Goal: Task Accomplishment & Management: Manage account settings

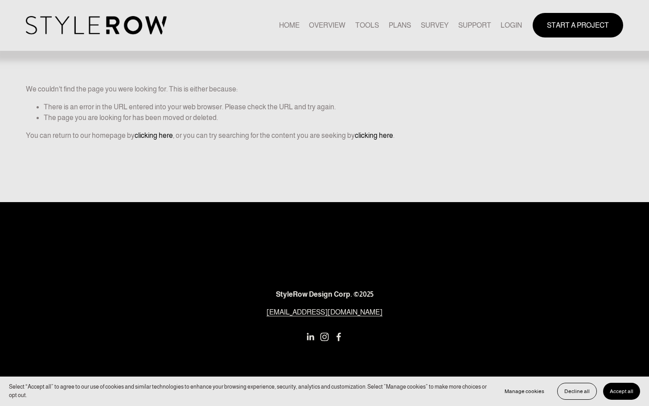
click at [510, 26] on link "LOGIN" at bounding box center [511, 25] width 21 height 12
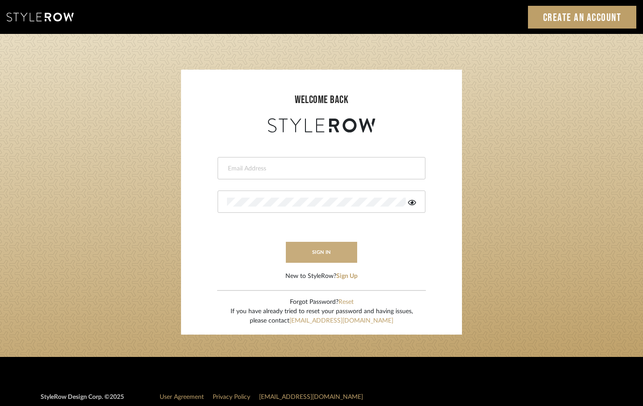
type input "[EMAIL_ADDRESS][DOMAIN_NAME]"
click at [321, 249] on button "sign in" at bounding box center [321, 252] width 71 height 21
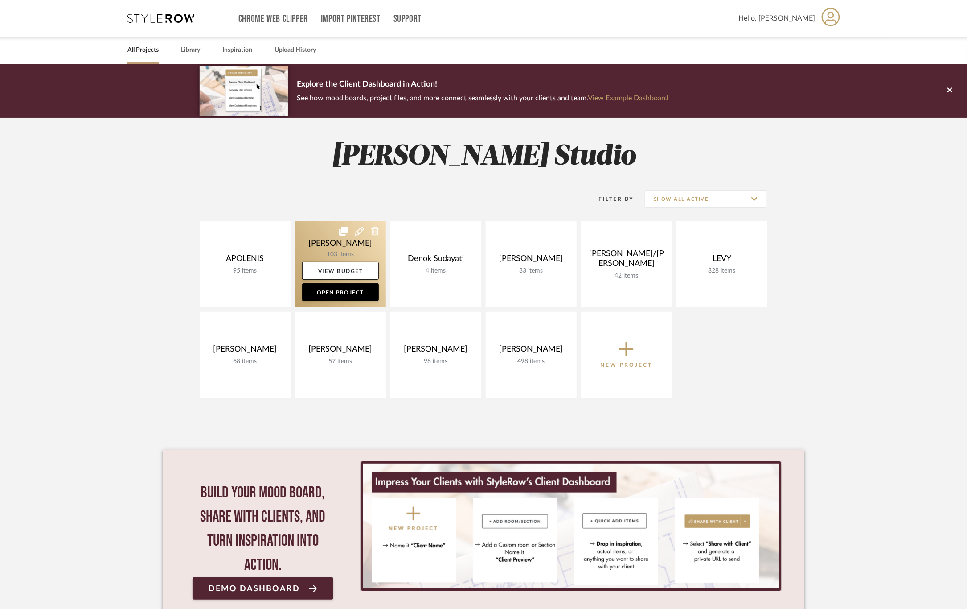
click at [317, 247] on link at bounding box center [340, 264] width 91 height 86
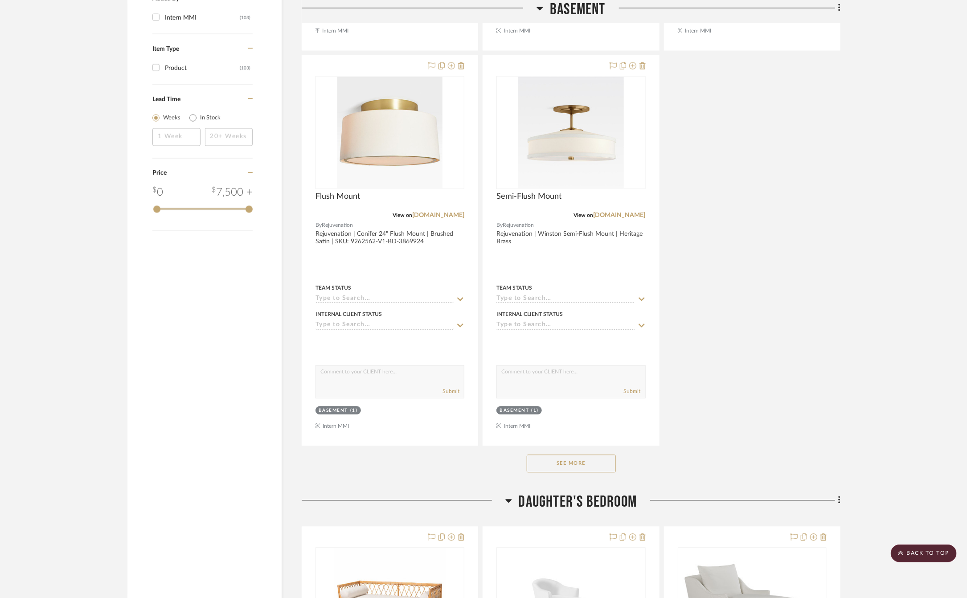
scroll to position [1003, 0]
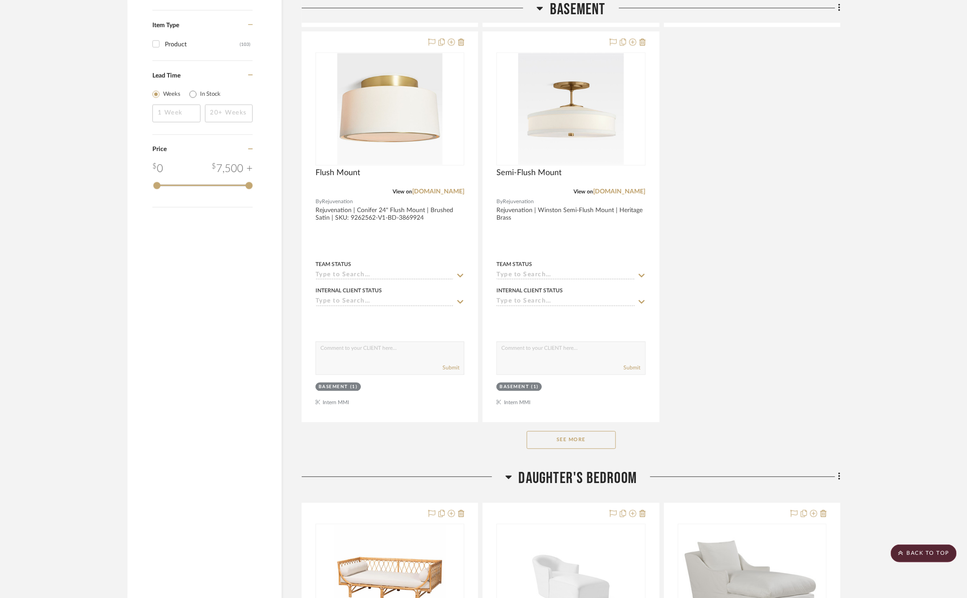
click at [574, 443] on button "See More" at bounding box center [571, 440] width 89 height 18
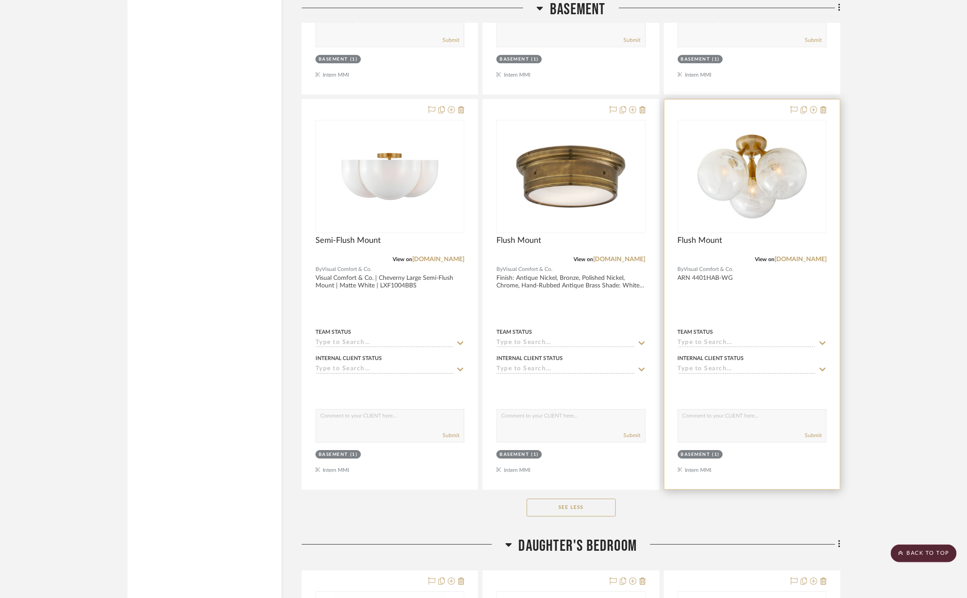
scroll to position [1337, 0]
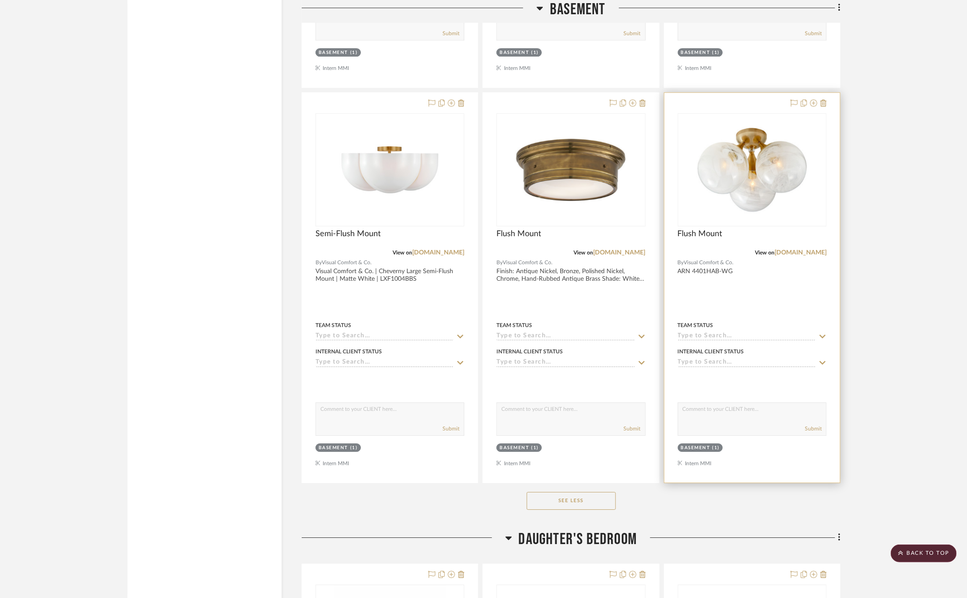
click at [763, 301] on div at bounding box center [753, 288] width 176 height 390
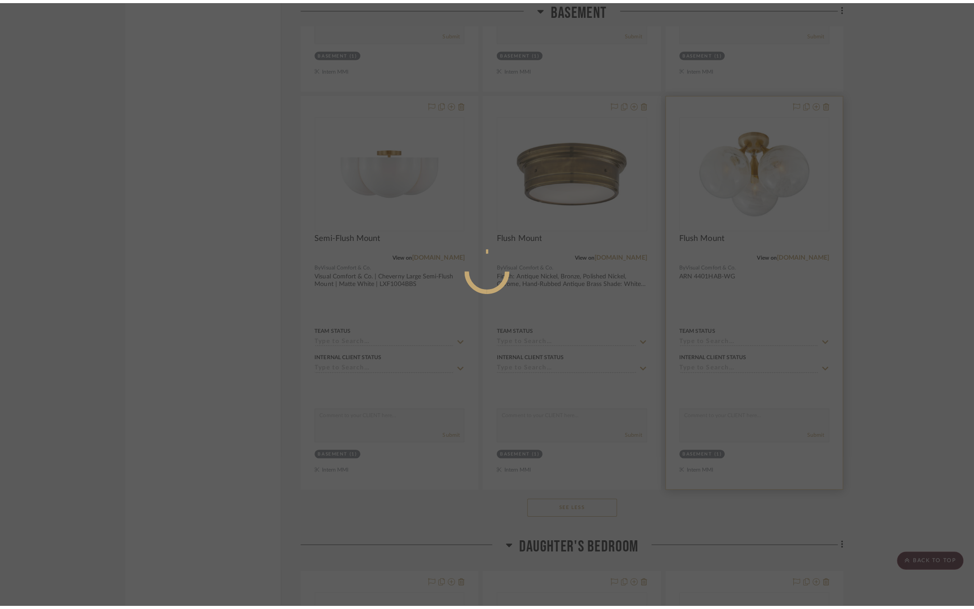
scroll to position [0, 0]
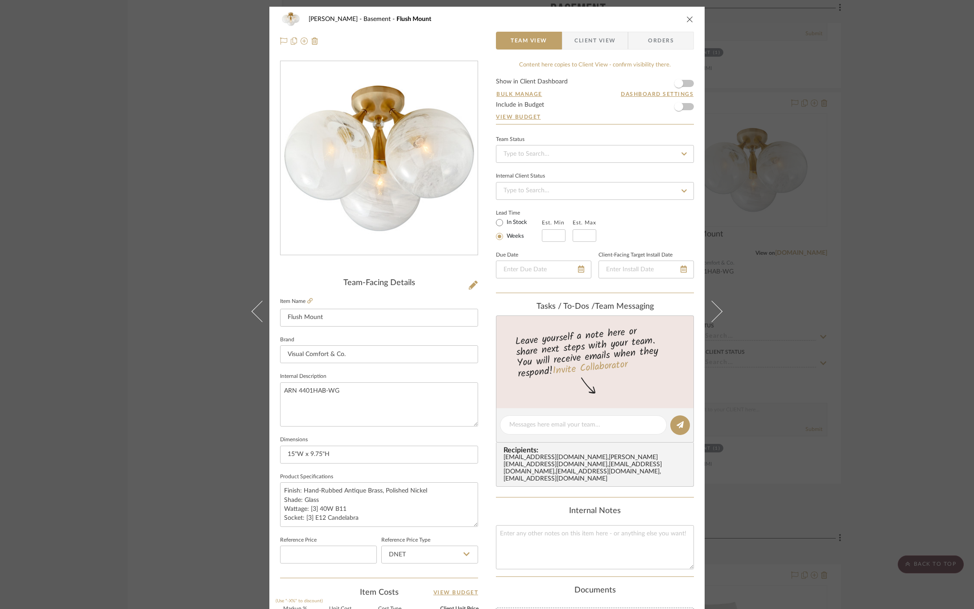
click at [578, 45] on span "Client View" at bounding box center [594, 41] width 41 height 18
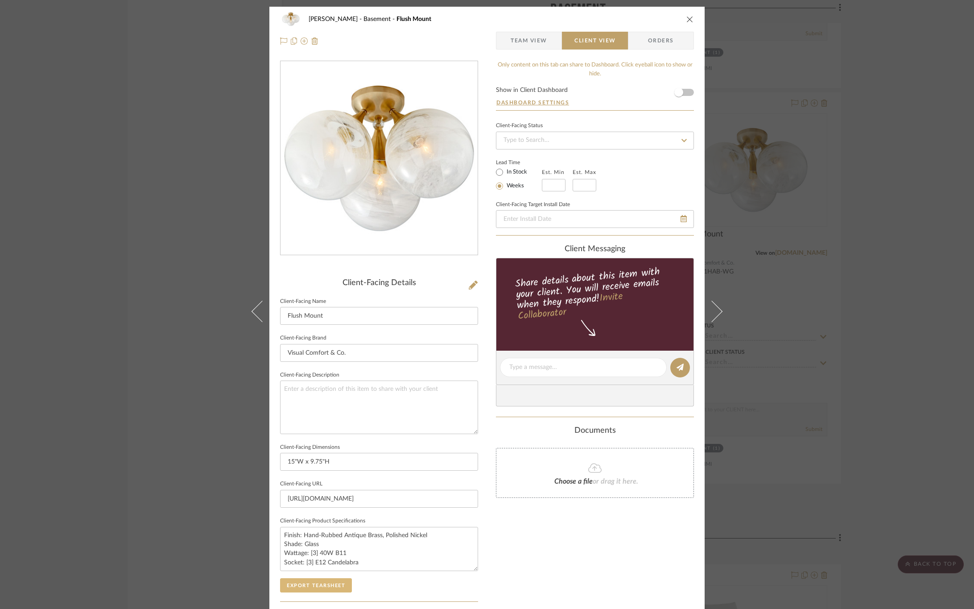
click at [339, 587] on button "Export Tearsheet" at bounding box center [316, 585] width 72 height 14
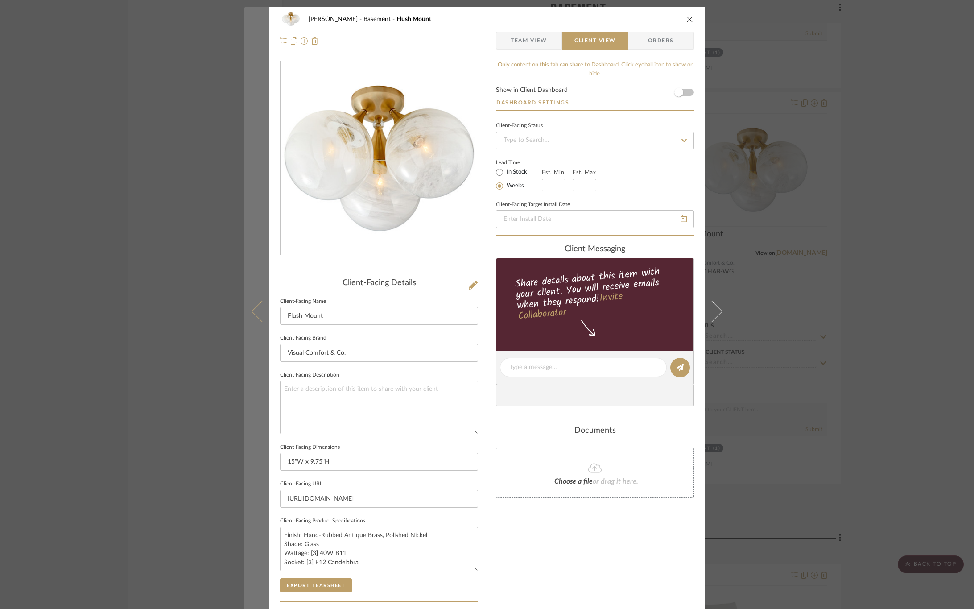
click at [252, 309] on icon at bounding box center [261, 310] width 21 height 21
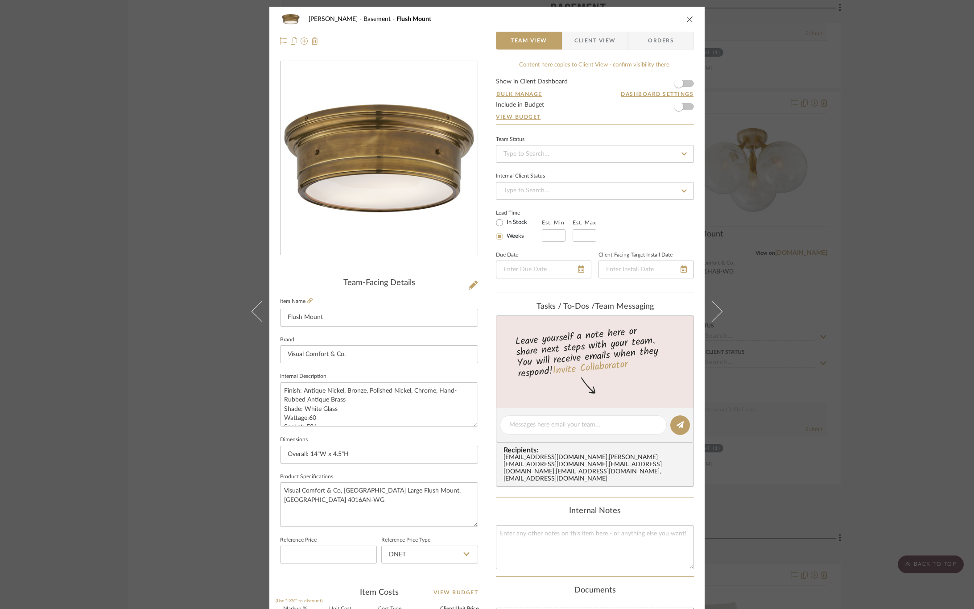
click at [582, 39] on span "Client View" at bounding box center [594, 41] width 41 height 18
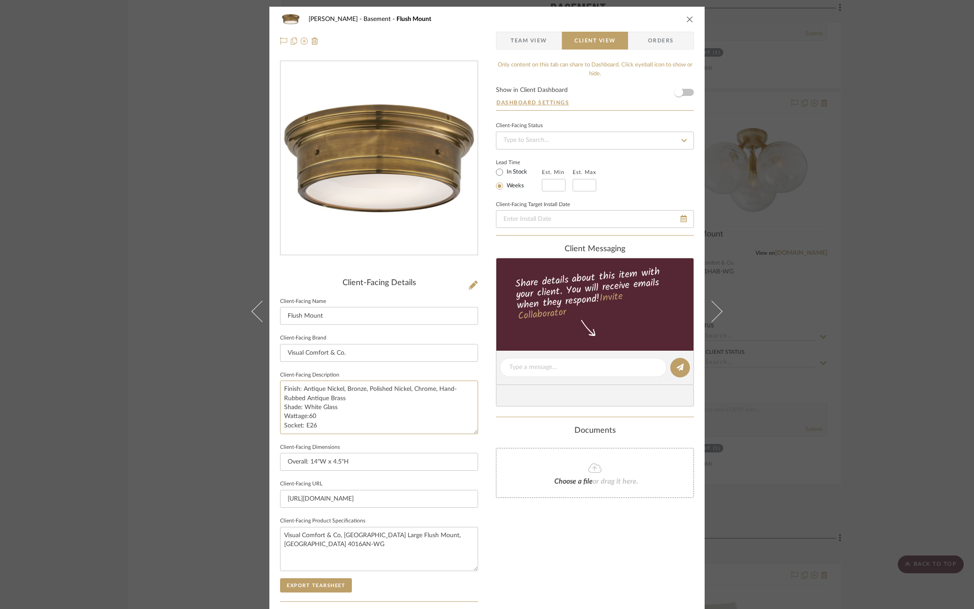
drag, startPoint x: 329, startPoint y: 425, endPoint x: 272, endPoint y: 384, distance: 70.6
click at [272, 384] on div "CIRKSENA Basement Flush Mount Team View Client View Orders Client-Facing Detail…" at bounding box center [486, 371] width 435 height 728
drag, startPoint x: 468, startPoint y: 534, endPoint x: 143, endPoint y: 531, distance: 325.0
click at [140, 534] on div "CIRKSENA Basement Flush Mount Team View Client View Orders Client-Facing Detail…" at bounding box center [487, 304] width 974 height 609
paste textarea "Finish: Antique Nickel, Bronze, Polished Nickel, Chrome, Hand-Rubbed Antique Br…"
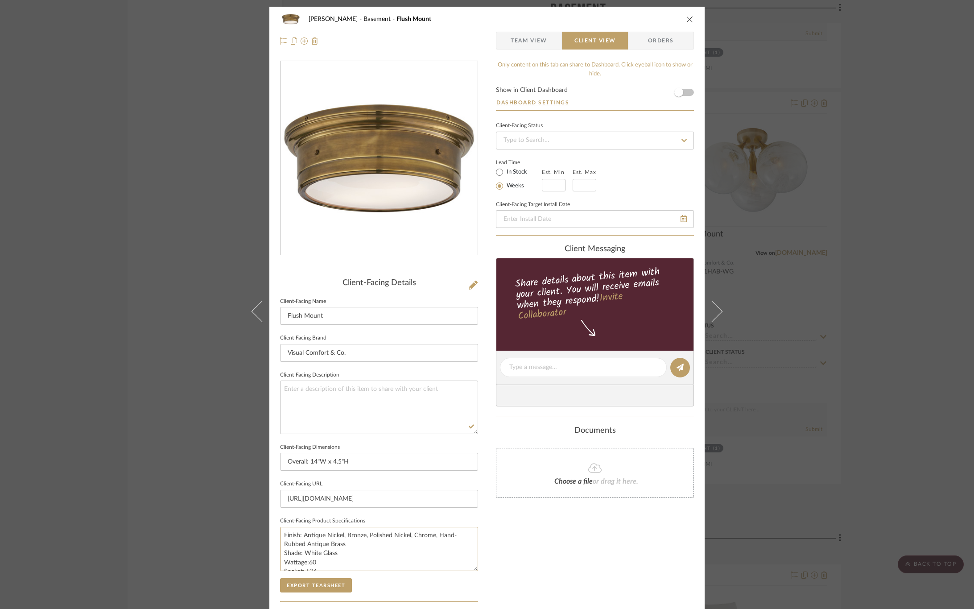
scroll to position [4, 0]
type textarea "Finish: Antique Nickel, Bronze, Polished Nickel, Chrome, Hand-Rubbed Antique Br…"
click at [537, 554] on div "Only content on this tab can share to Dashboard. Click eyeball icon to show or …" at bounding box center [595, 380] width 198 height 638
click at [293, 586] on button "Export Tearsheet" at bounding box center [316, 585] width 72 height 14
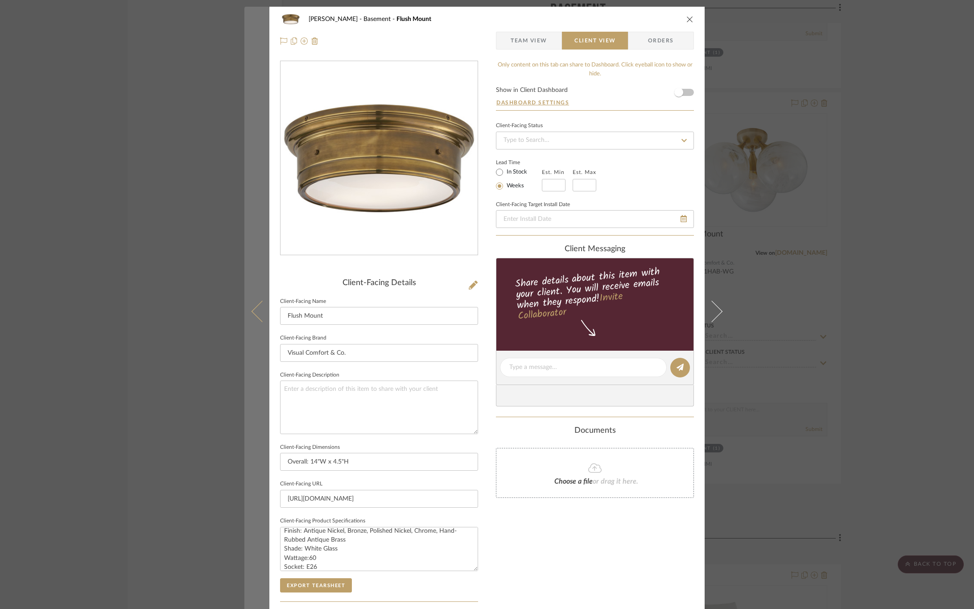
click at [249, 308] on button at bounding box center [256, 311] width 25 height 609
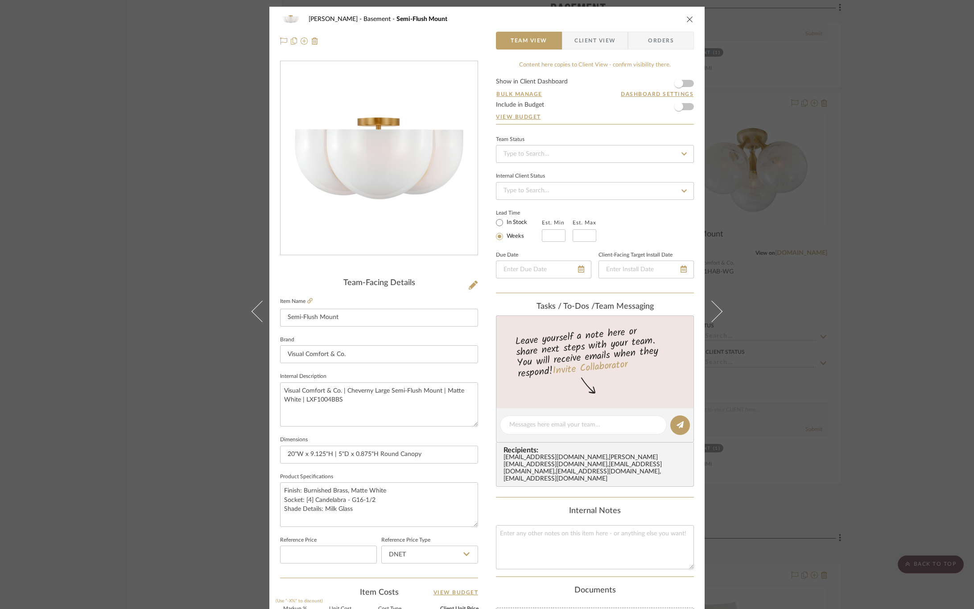
click at [589, 41] on span "Client View" at bounding box center [594, 41] width 41 height 18
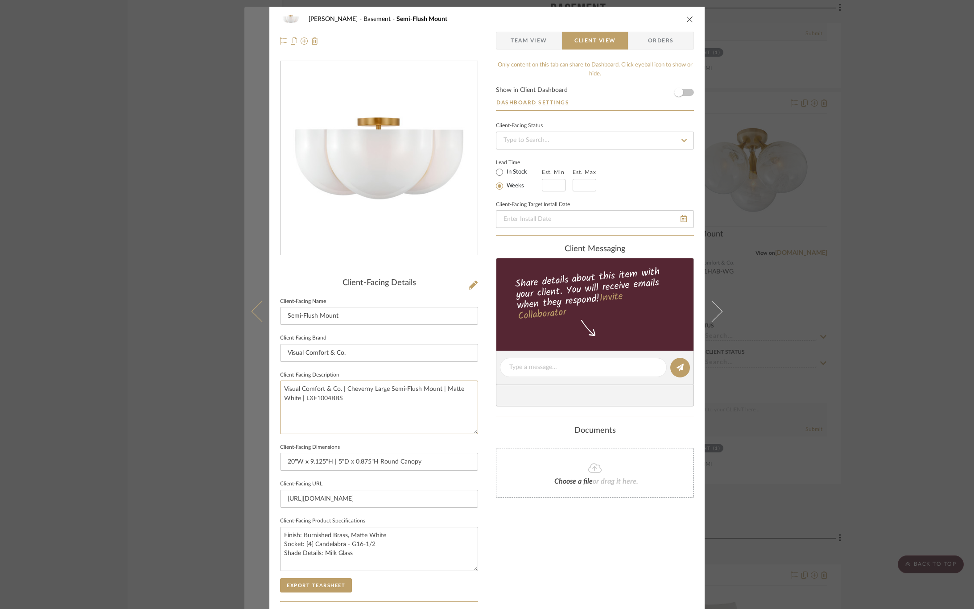
drag, startPoint x: 370, startPoint y: 395, endPoint x: 258, endPoint y: 392, distance: 111.5
click at [258, 392] on mat-dialog-content "CIRKSENA Basement Semi-Flush Mount Team View Client View Orders Client-Facing D…" at bounding box center [486, 371] width 485 height 728
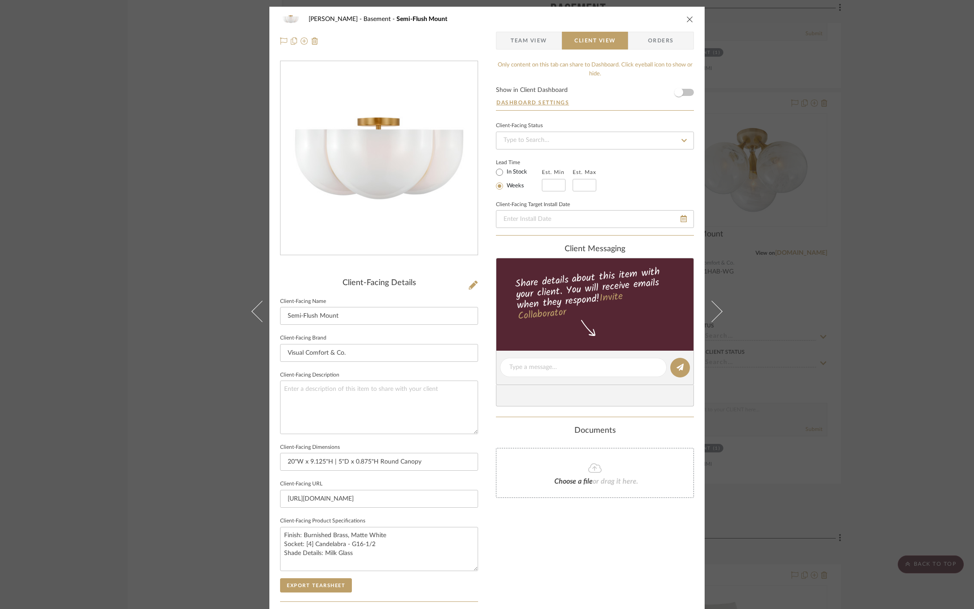
click at [531, 535] on div "Only content on this tab can share to Dashboard. Click eyeball icon to show or …" at bounding box center [595, 380] width 198 height 638
click at [521, 35] on span "Team View" at bounding box center [528, 41] width 37 height 18
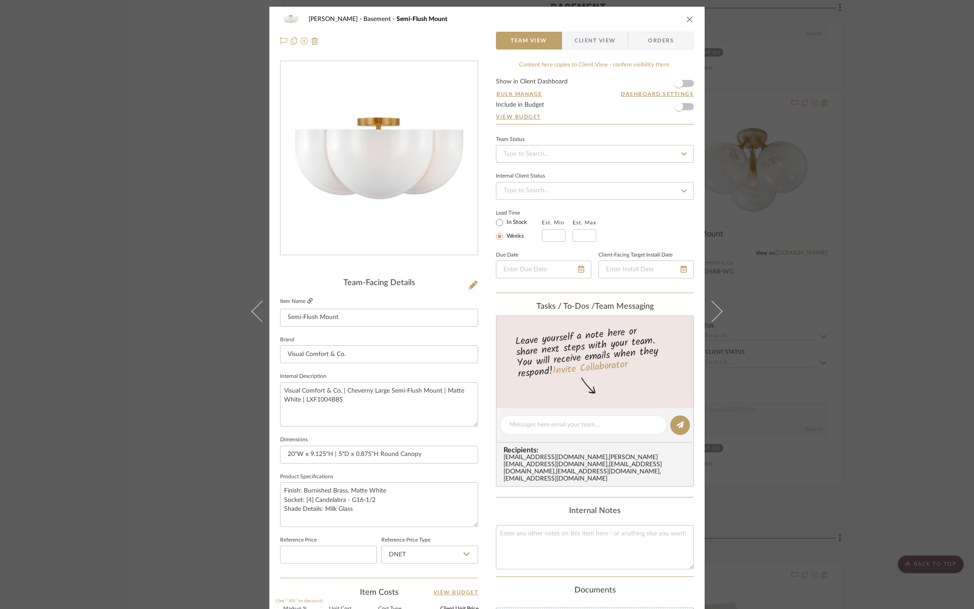
click at [309, 304] on link at bounding box center [309, 301] width 5 height 8
click at [710, 309] on icon at bounding box center [711, 310] width 21 height 21
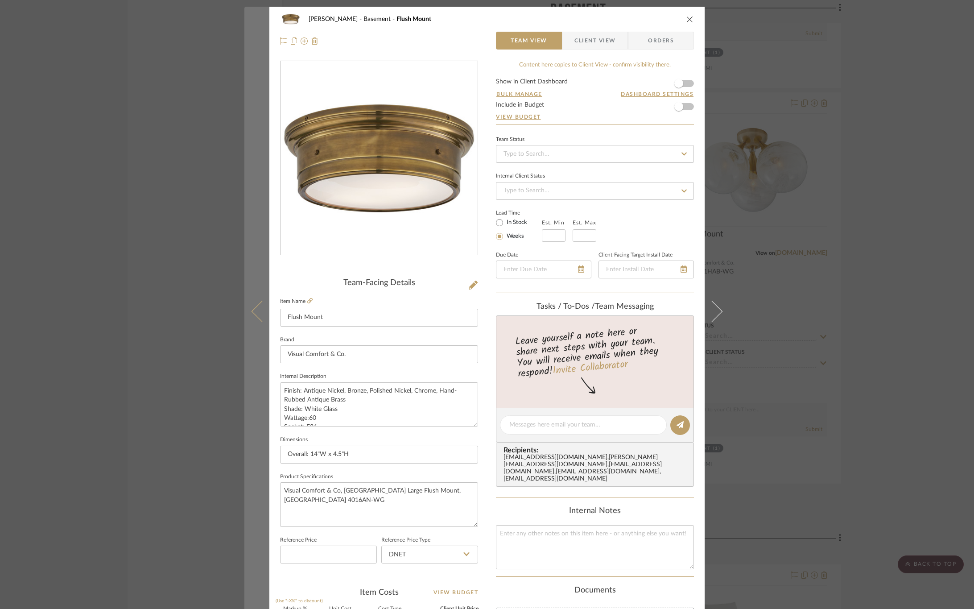
click at [249, 318] on button at bounding box center [256, 311] width 25 height 609
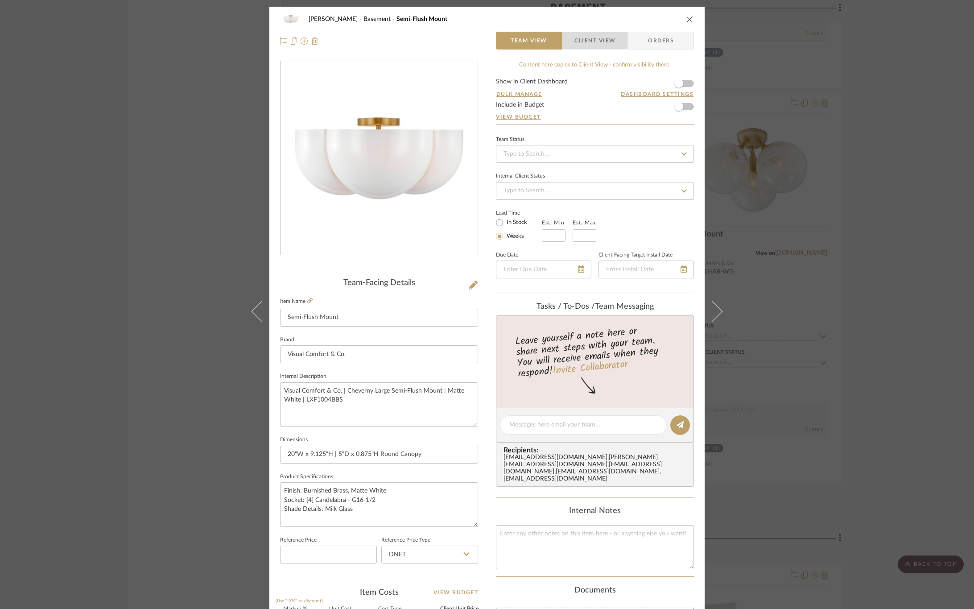
click at [575, 35] on span "Client View" at bounding box center [594, 41] width 41 height 18
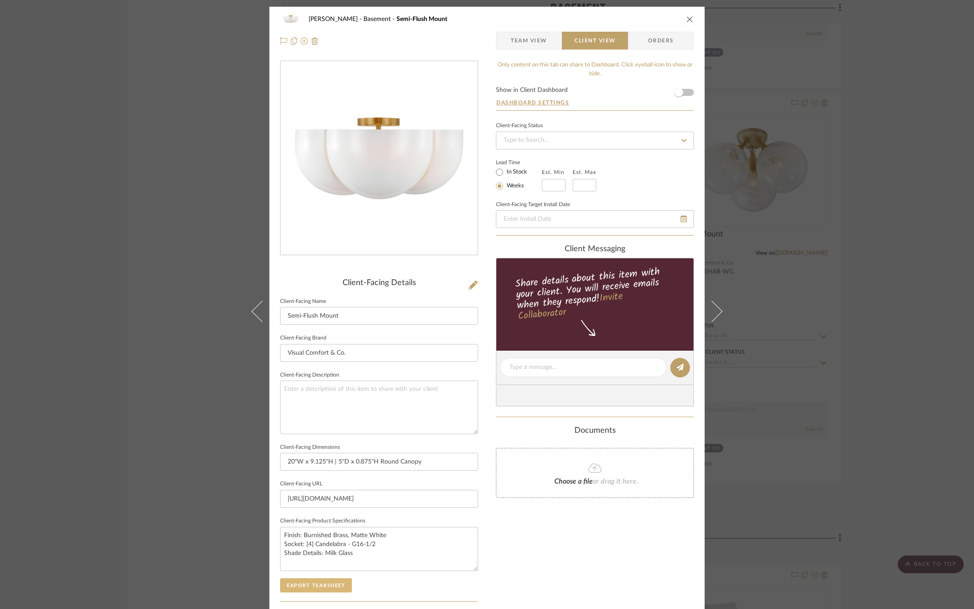
click at [314, 587] on button "Export Tearsheet" at bounding box center [316, 585] width 72 height 14
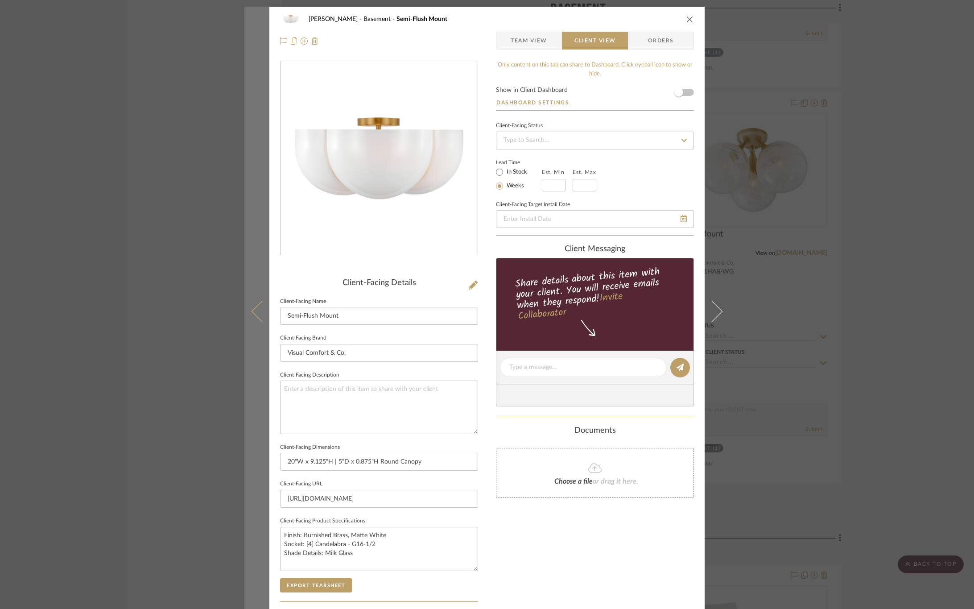
click at [251, 311] on icon at bounding box center [261, 310] width 21 height 21
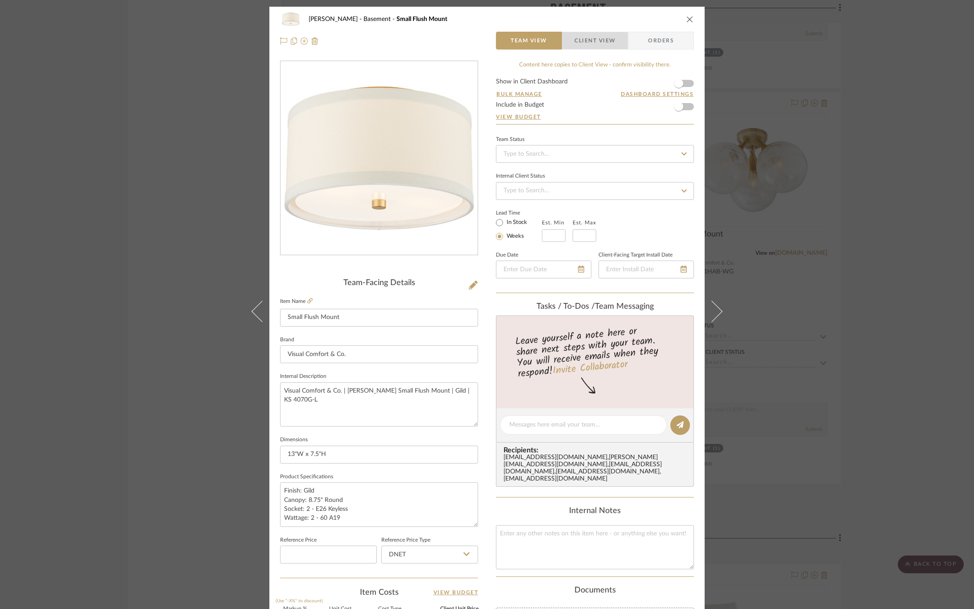
click at [598, 38] on span "Client View" at bounding box center [594, 41] width 41 height 18
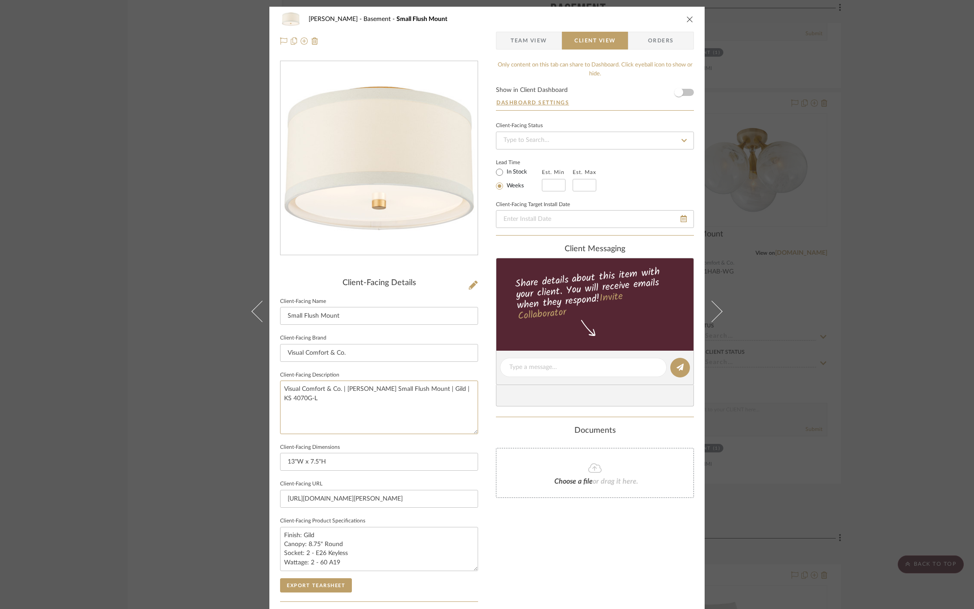
drag, startPoint x: 278, startPoint y: 388, endPoint x: 491, endPoint y: 387, distance: 212.6
click at [491, 387] on div "CIRKSENA Basement Small Flush Mount Team View Client View Orders Client-Facing …" at bounding box center [486, 371] width 435 height 728
click at [527, 37] on span "Team View" at bounding box center [528, 41] width 37 height 18
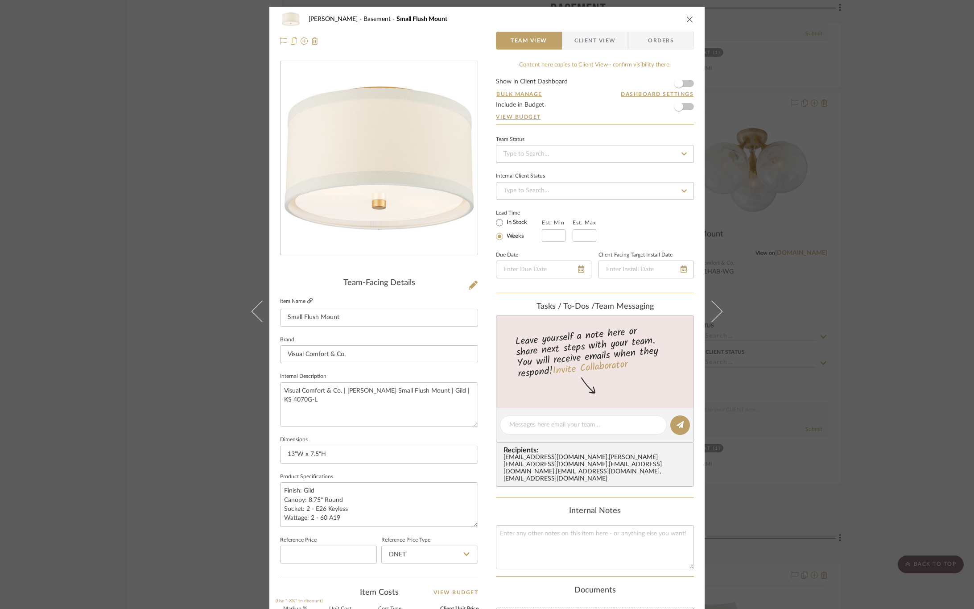
click at [308, 298] on icon at bounding box center [309, 300] width 5 height 5
click at [356, 455] on input "13"W x 7.5"H" at bounding box center [379, 454] width 198 height 18
type input "13"W x 7.5"H | 24" W x 7.5" H |"
click at [327, 455] on input "13"W x 7.5"H | 24" W x 7.5" H |" at bounding box center [379, 454] width 198 height 18
type input "13"W x 7.5"H | 18" W x 7.5" H | 24" W x 7.5" H |"
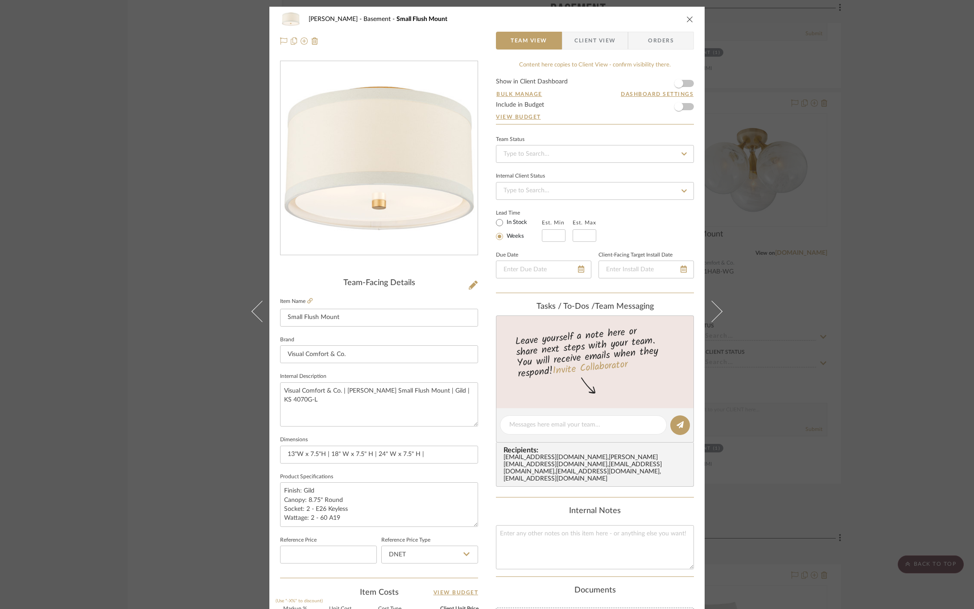
click at [384, 431] on sr-form-field "Internal Description Visual Comfort & Co. | Walker Small Flush Mount | Gild | K…" at bounding box center [379, 401] width 198 height 63
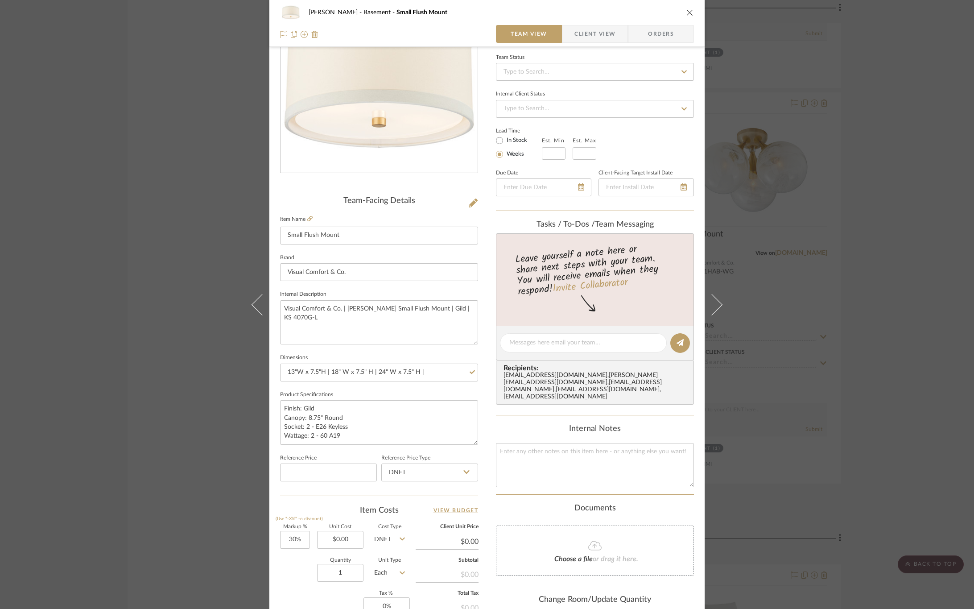
scroll to position [0, 0]
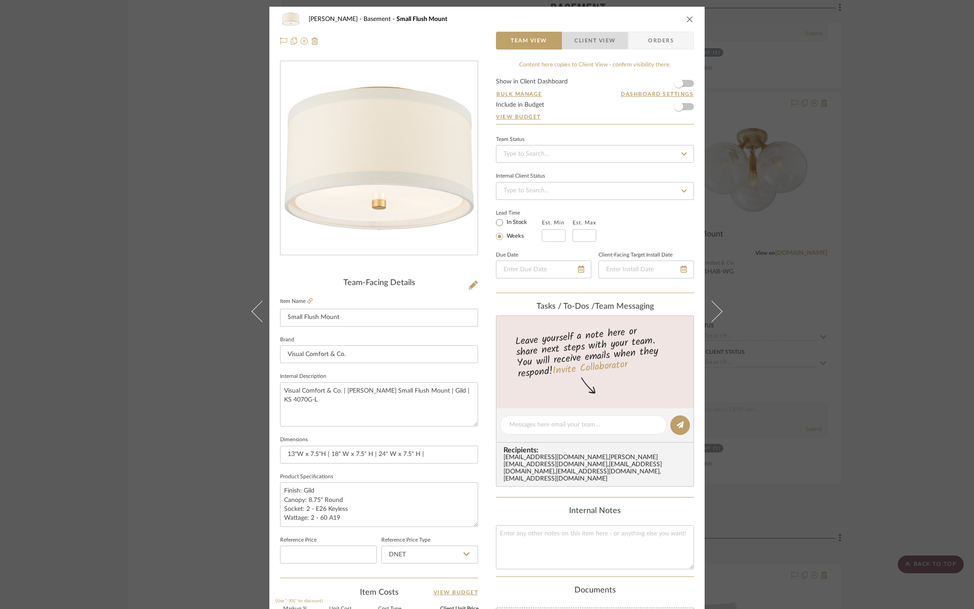
click at [591, 35] on span "Client View" at bounding box center [594, 41] width 41 height 18
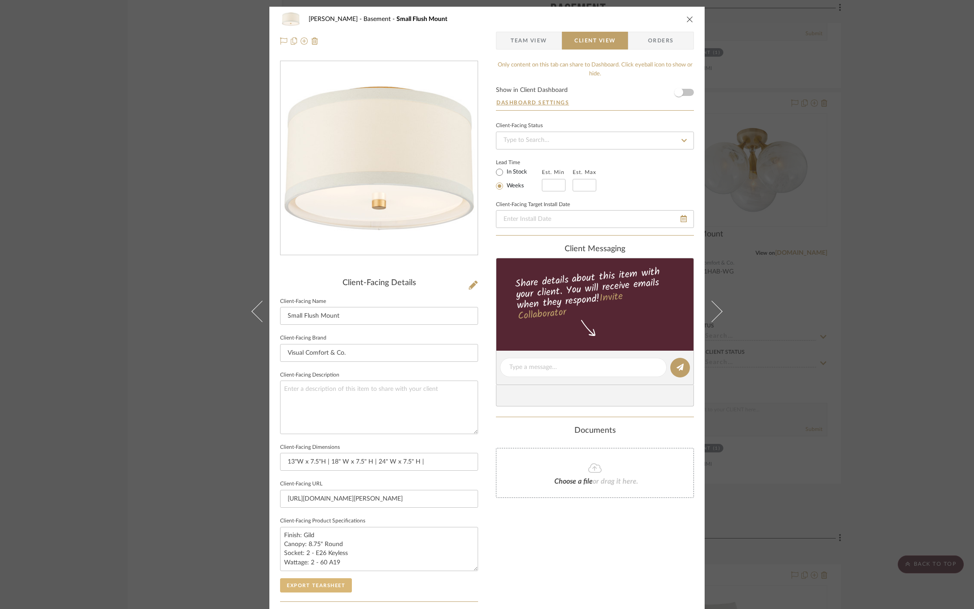
click at [303, 582] on button "Export Tearsheet" at bounding box center [316, 585] width 72 height 14
drag, startPoint x: 247, startPoint y: 308, endPoint x: 259, endPoint y: 297, distance: 17.1
click at [247, 308] on button at bounding box center [256, 311] width 25 height 609
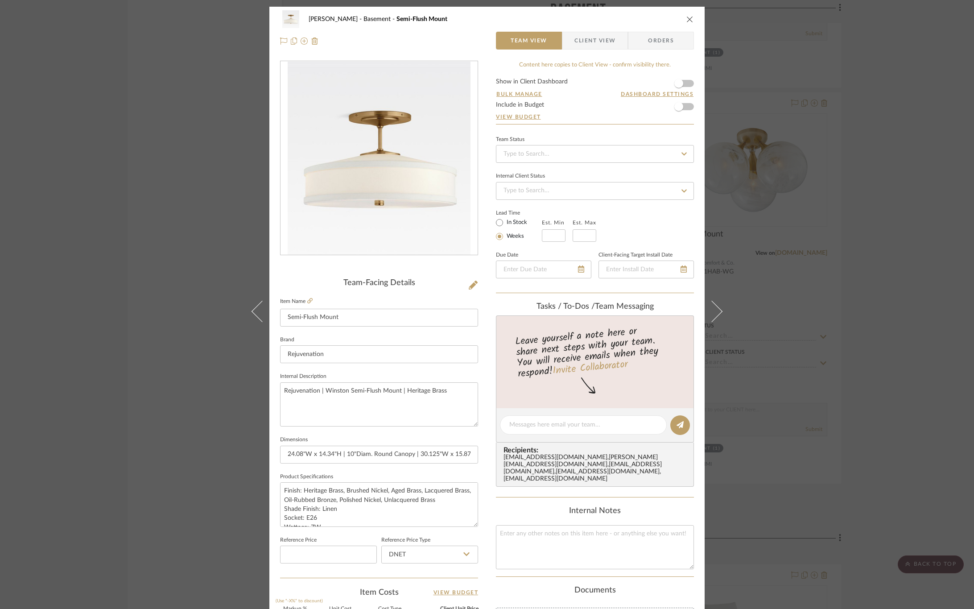
click at [581, 36] on span "Client View" at bounding box center [594, 41] width 41 height 18
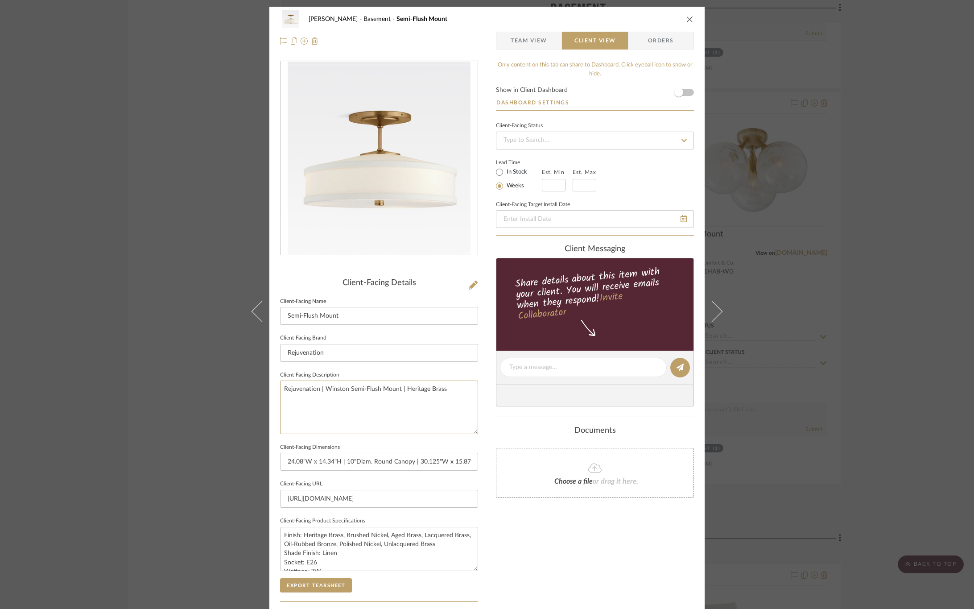
drag, startPoint x: 449, startPoint y: 389, endPoint x: 202, endPoint y: 397, distance: 247.1
click at [202, 397] on div "CIRKSENA Basement Semi-Flush Mount Team View Client View Orders Client-Facing D…" at bounding box center [487, 304] width 974 height 609
click at [524, 548] on div "Only content on this tab can share to Dashboard. Click eyeball icon to show or …" at bounding box center [595, 380] width 198 height 638
click at [325, 586] on button "Export Tearsheet" at bounding box center [316, 585] width 72 height 14
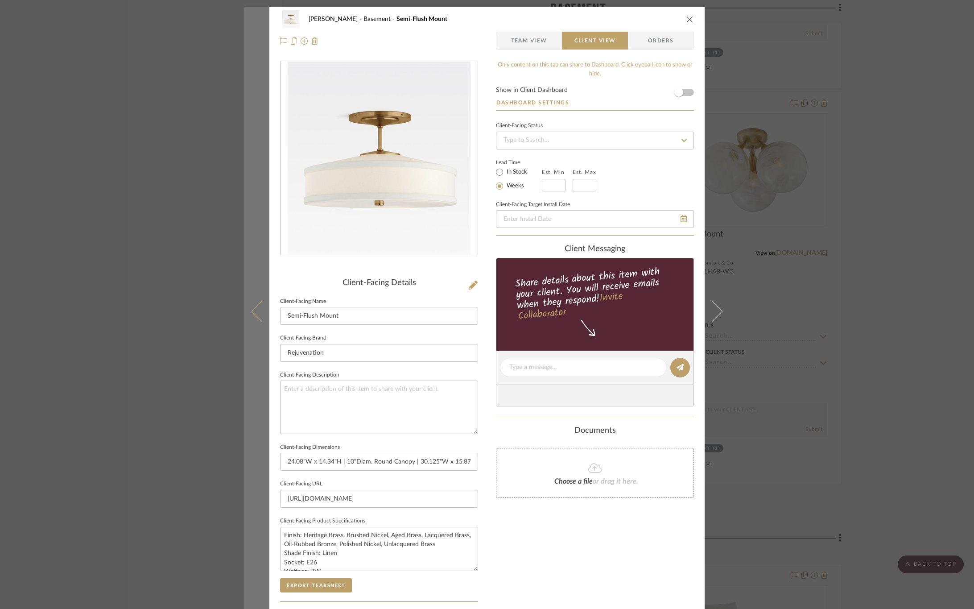
click at [265, 309] on icon at bounding box center [261, 310] width 21 height 21
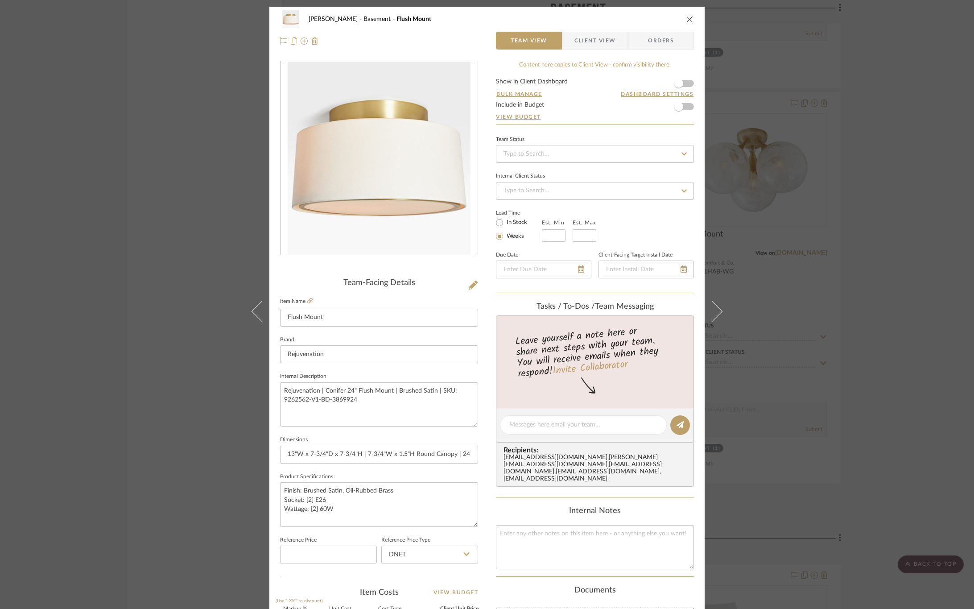
click at [589, 39] on span "Client View" at bounding box center [594, 41] width 41 height 18
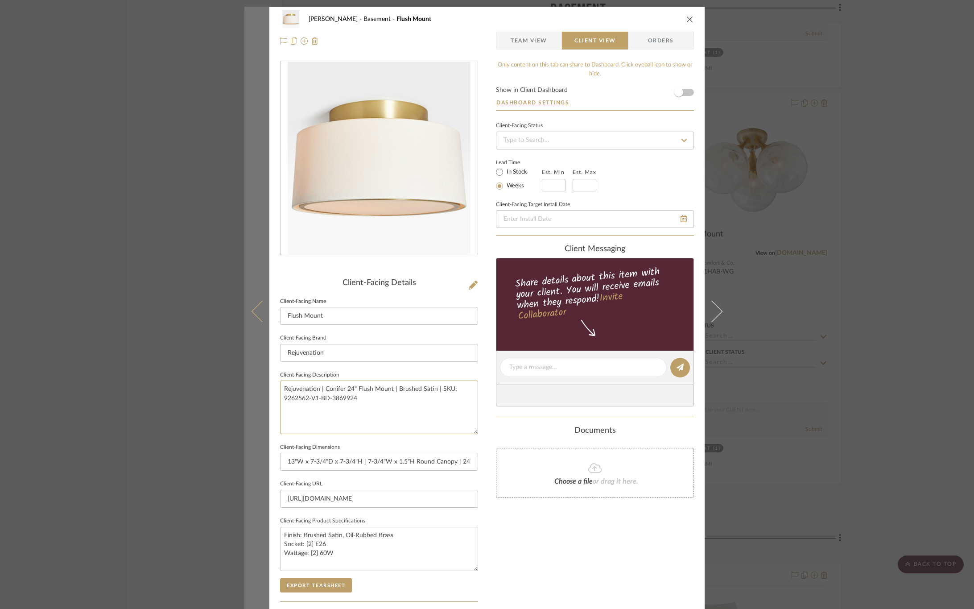
drag, startPoint x: 385, startPoint y: 402, endPoint x: 246, endPoint y: 380, distance: 140.7
click at [246, 380] on mat-dialog-content "CIRKSENA Basement Flush Mount Team View Client View Orders Client-Facing Detail…" at bounding box center [486, 371] width 485 height 728
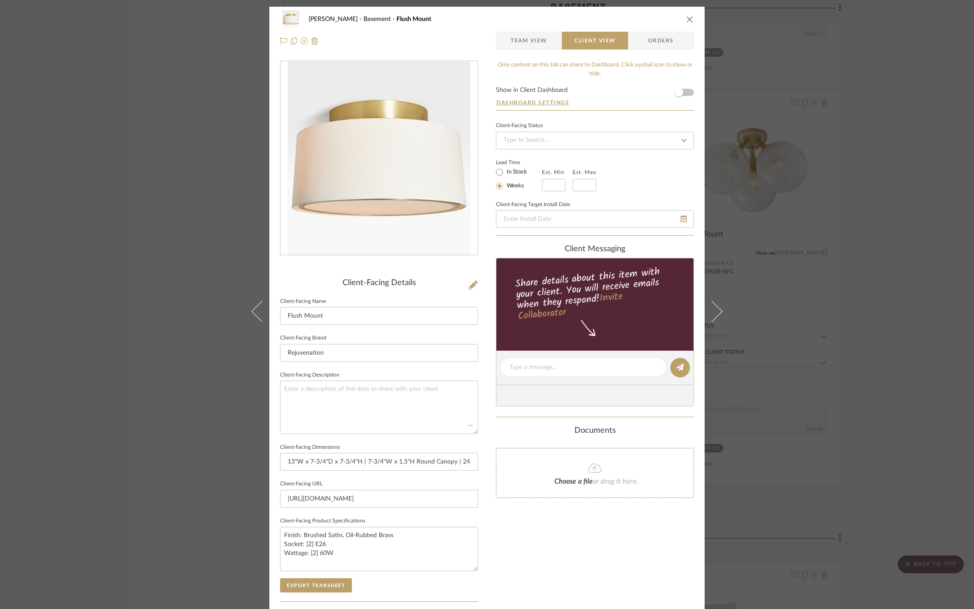
click at [543, 527] on div "Only content on this tab can share to Dashboard. Click eyeball icon to show or …" at bounding box center [595, 380] width 198 height 638
click at [291, 590] on button "Export Tearsheet" at bounding box center [316, 585] width 72 height 14
click at [872, 275] on div "CIRKSENA Basement Flush Mount Team View Client View Orders Client-Facing Detail…" at bounding box center [487, 304] width 974 height 609
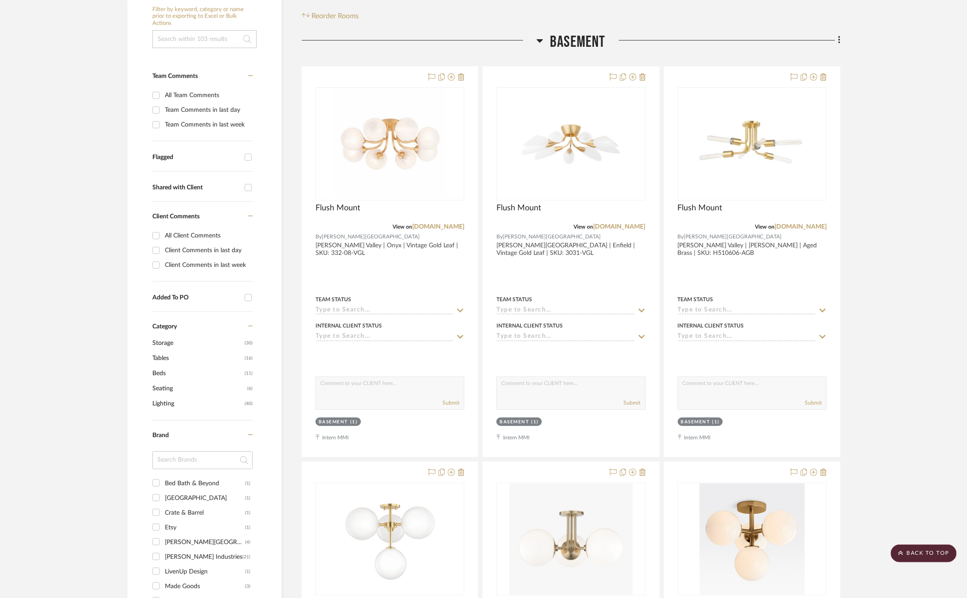
scroll to position [334, 0]
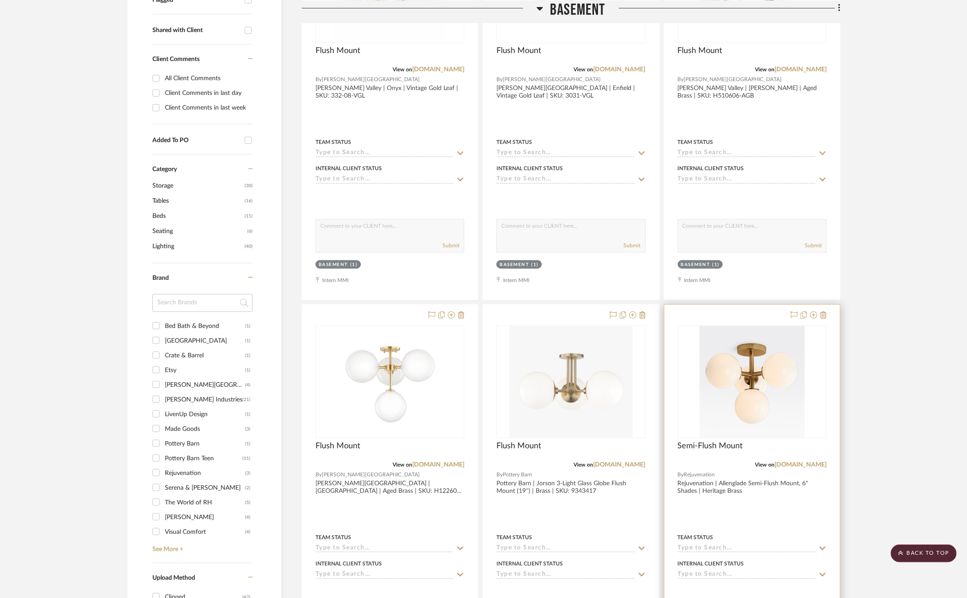
click at [793, 510] on div at bounding box center [753, 500] width 176 height 390
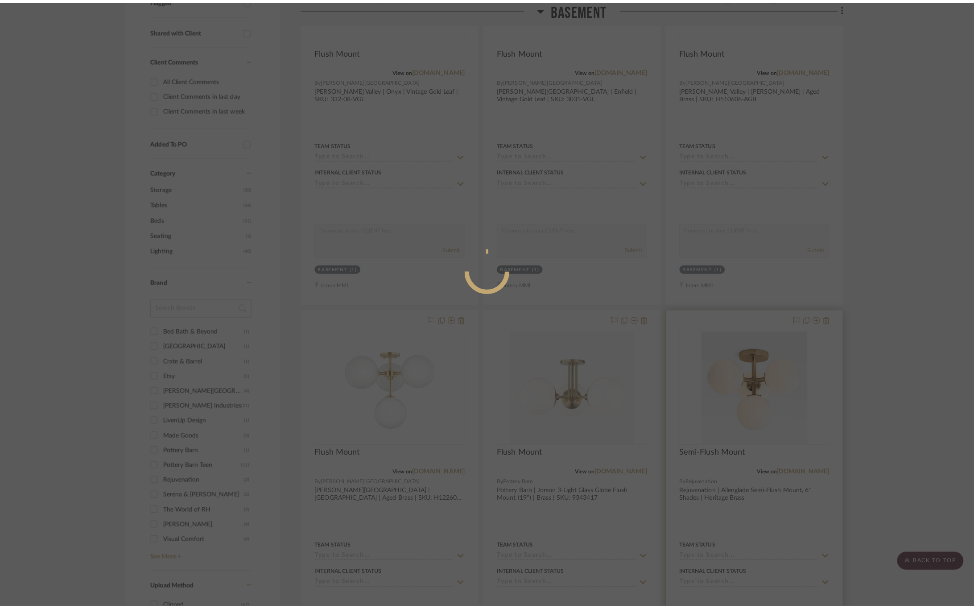
scroll to position [0, 0]
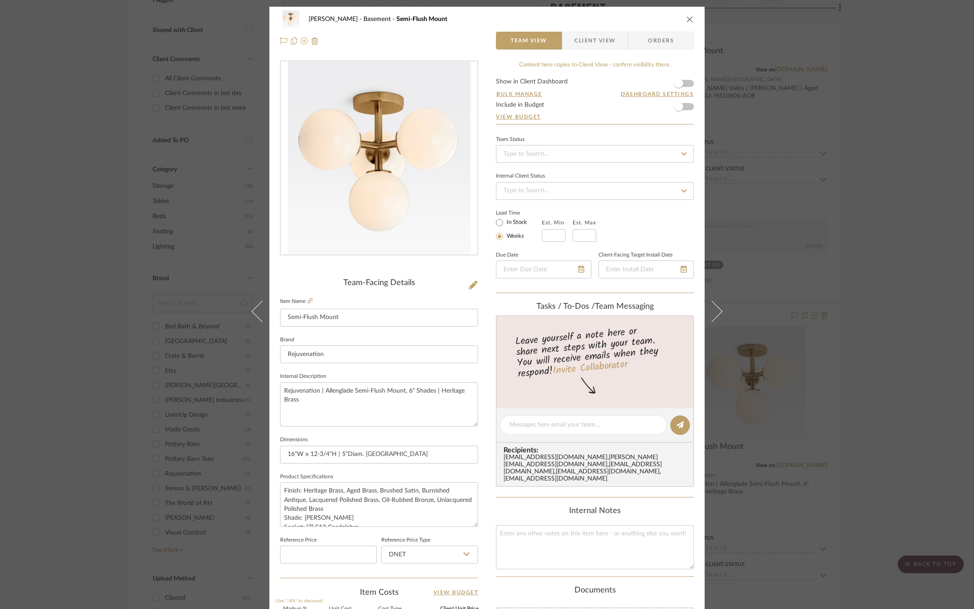
click at [600, 43] on span "Client View" at bounding box center [594, 41] width 41 height 18
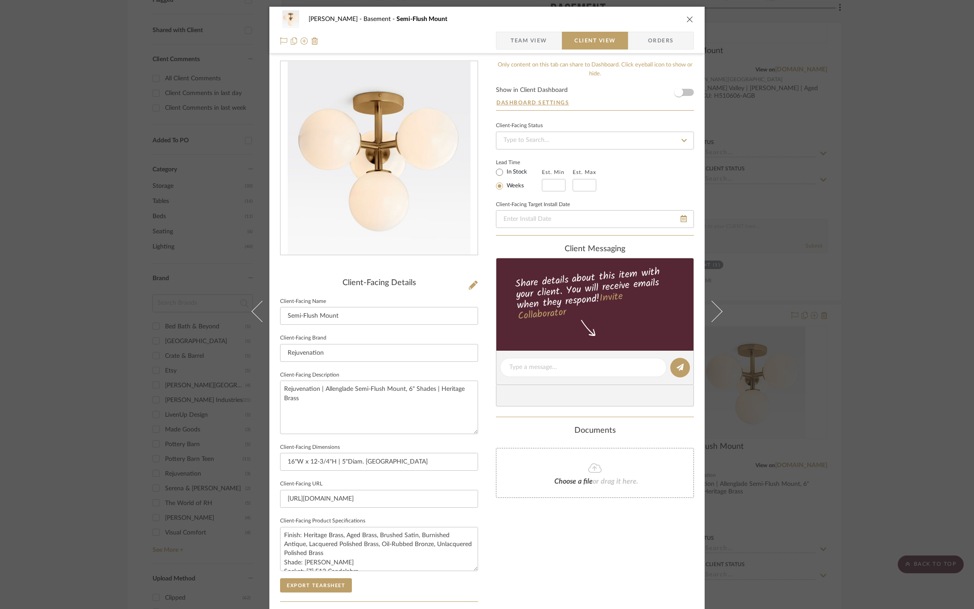
scroll to position [126, 0]
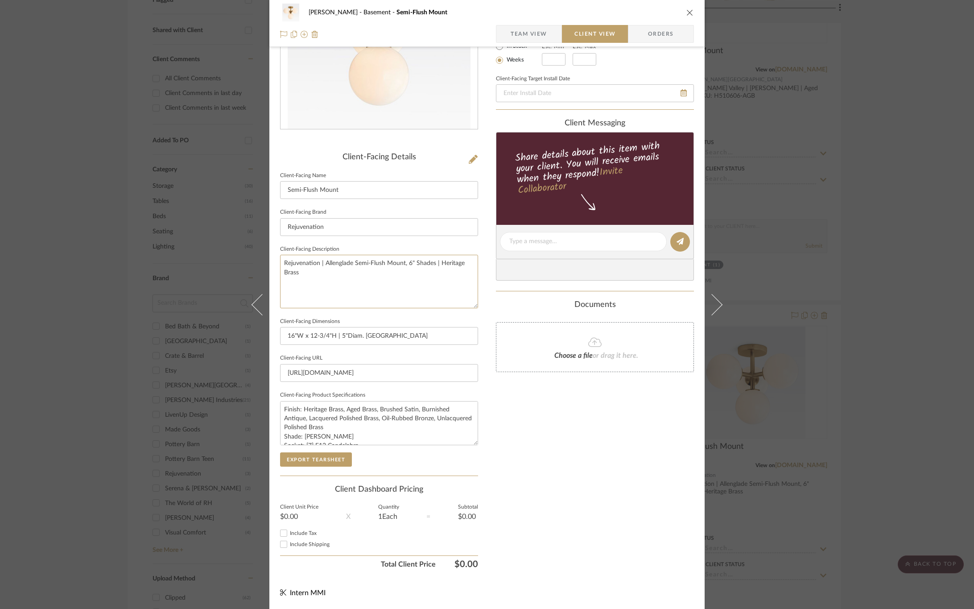
drag, startPoint x: 330, startPoint y: 277, endPoint x: 220, endPoint y: 249, distance: 114.1
click at [220, 249] on div "CIRKSENA Basement Semi-Flush Mount Team View Client View Orders Client-Facing D…" at bounding box center [487, 304] width 974 height 609
click at [554, 423] on div "Only content on this tab can share to Dashboard. Click eyeball icon to show or …" at bounding box center [595, 254] width 198 height 638
click at [315, 460] on button "Export Tearsheet" at bounding box center [316, 459] width 72 height 14
click at [261, 294] on button at bounding box center [256, 304] width 25 height 609
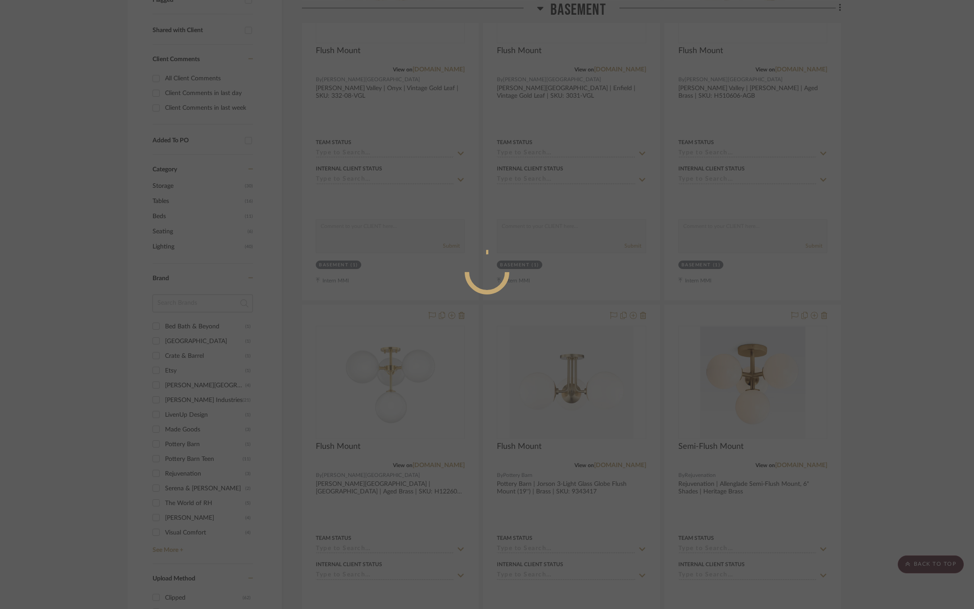
scroll to position [0, 0]
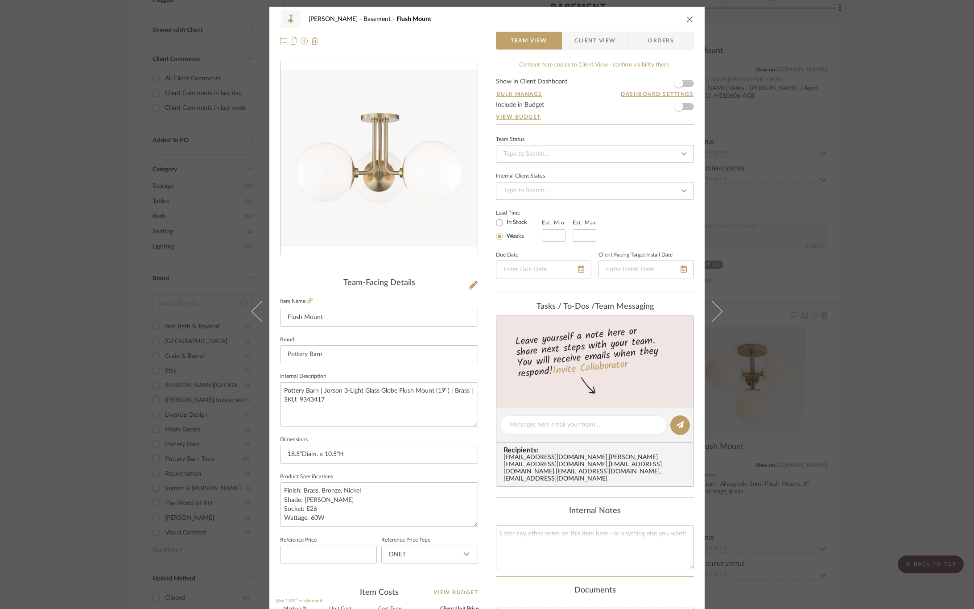
click at [582, 38] on span "Client View" at bounding box center [594, 41] width 41 height 18
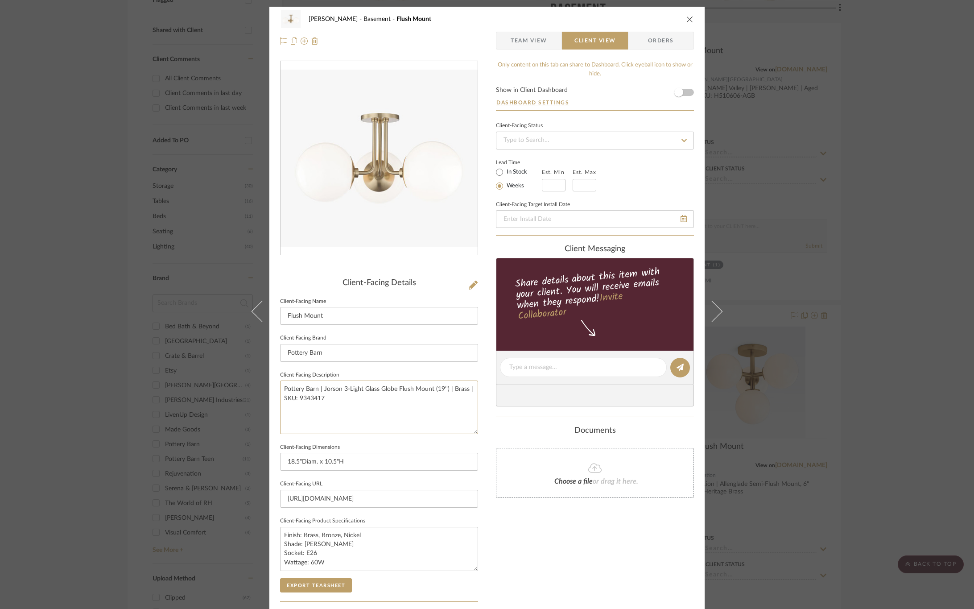
drag, startPoint x: 342, startPoint y: 396, endPoint x: 214, endPoint y: 360, distance: 133.4
click at [214, 360] on div "CIRKSENA Basement Flush Mount Team View Client View Orders Client-Facing Detail…" at bounding box center [487, 304] width 974 height 609
click at [559, 533] on div "Only content on this tab can share to Dashboard. Click eyeball icon to show or …" at bounding box center [595, 380] width 198 height 638
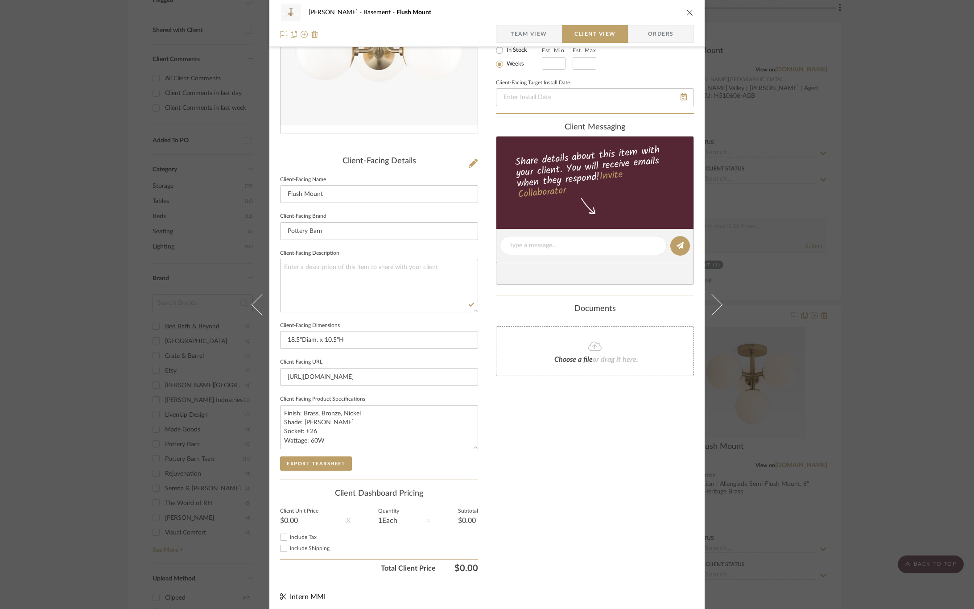
scroll to position [126, 0]
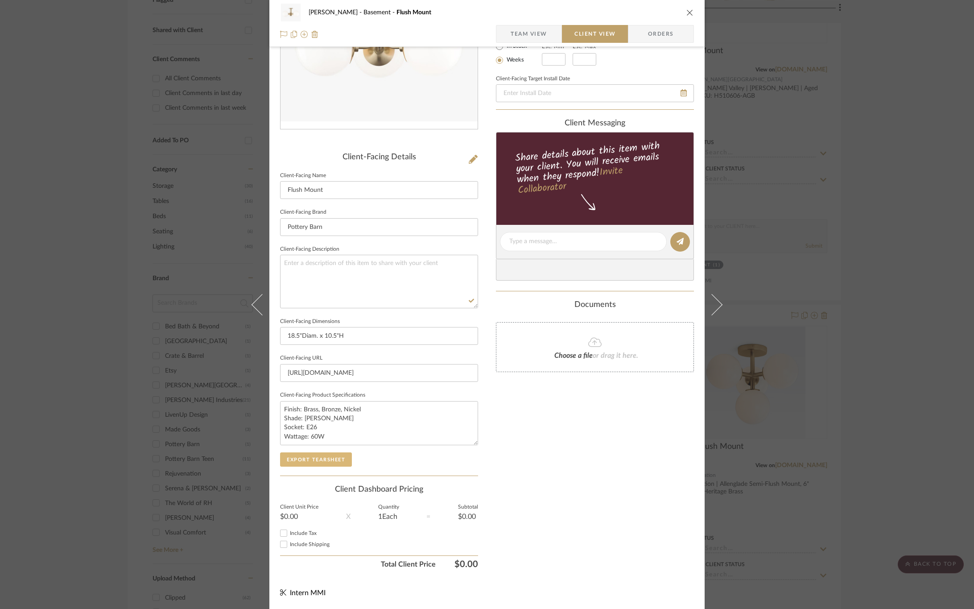
click at [340, 461] on button "Export Tearsheet" at bounding box center [316, 459] width 72 height 14
click at [929, 303] on div "CIRKSENA Basement Flush Mount Team View Client View Orders Client-Facing Detail…" at bounding box center [487, 304] width 974 height 609
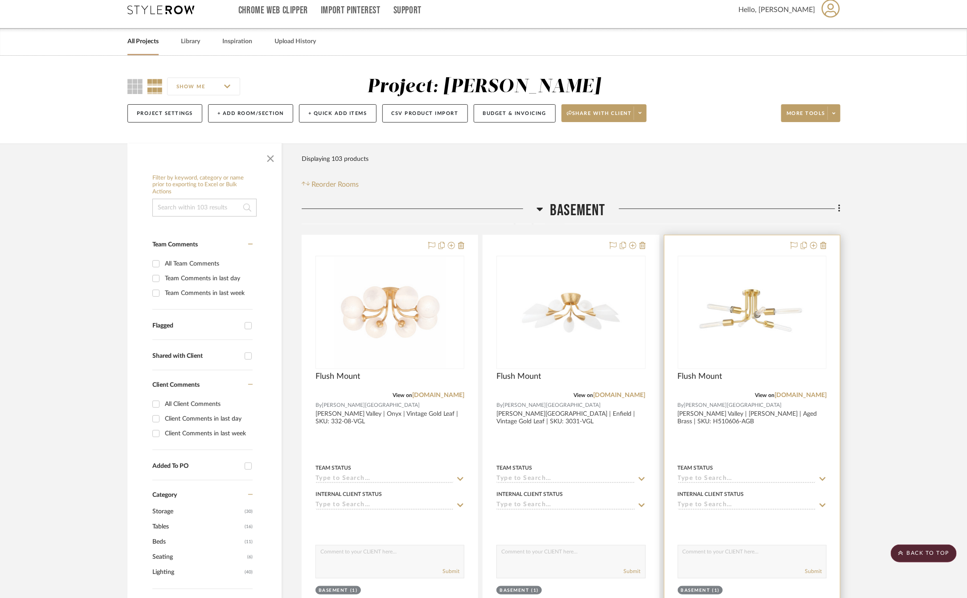
scroll to position [0, 0]
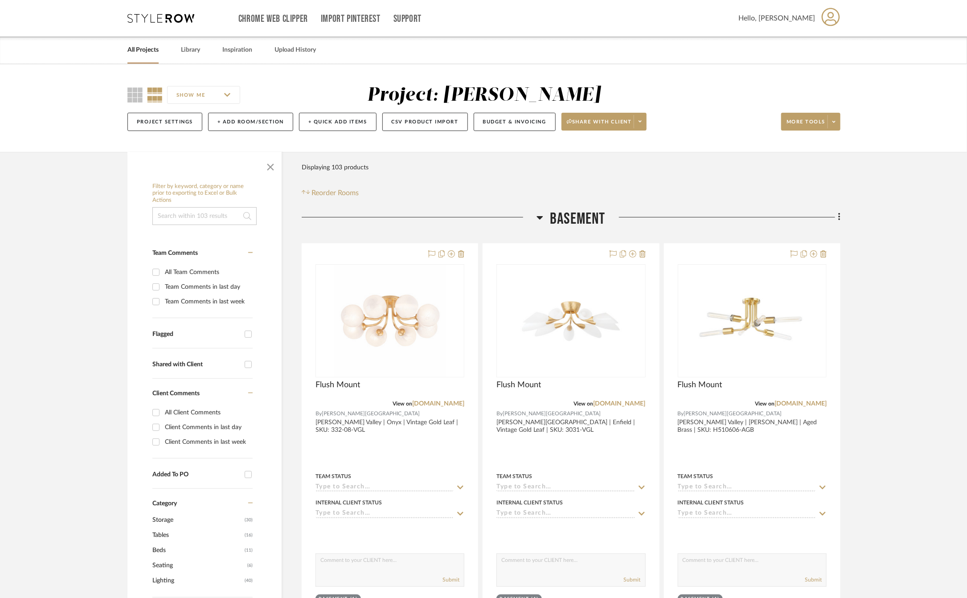
click at [569, 215] on span "Basement" at bounding box center [578, 219] width 56 height 19
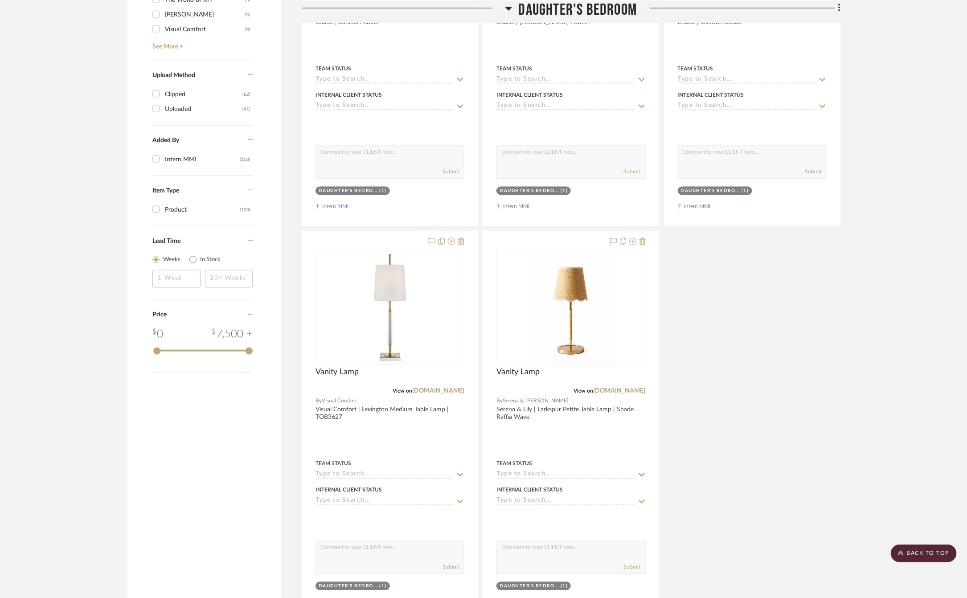
scroll to position [959, 0]
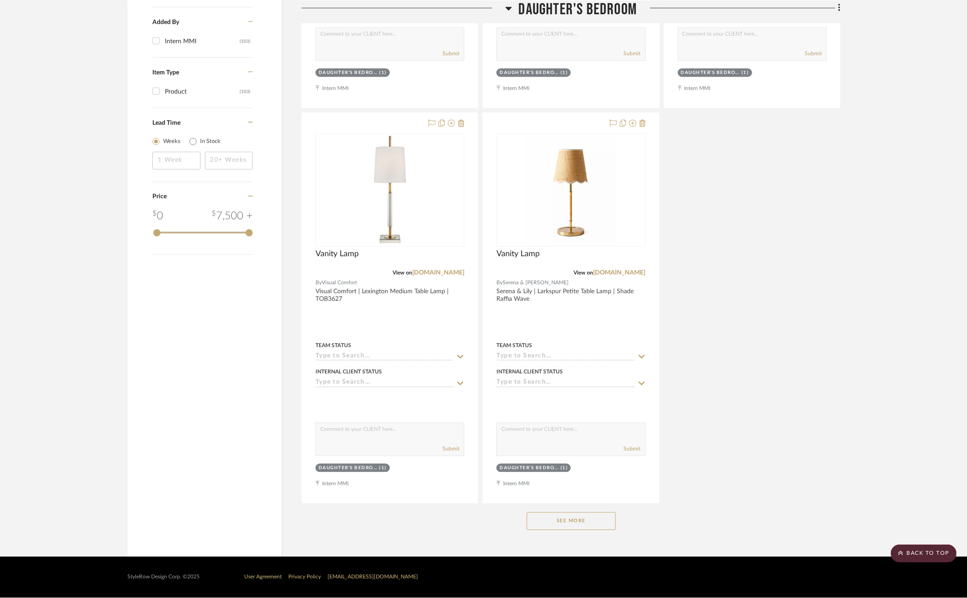
click at [599, 525] on button "See More" at bounding box center [571, 522] width 89 height 18
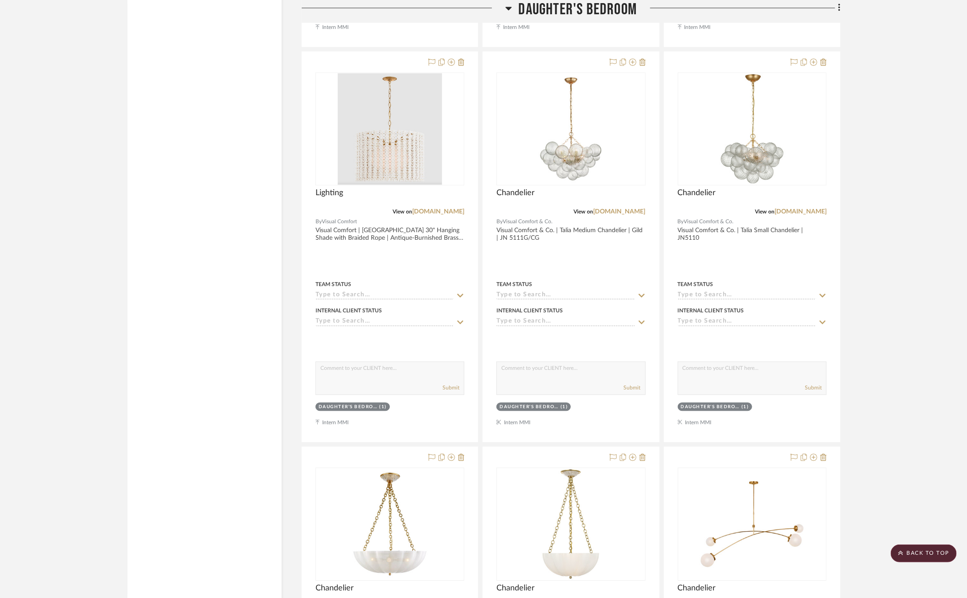
scroll to position [4904, 0]
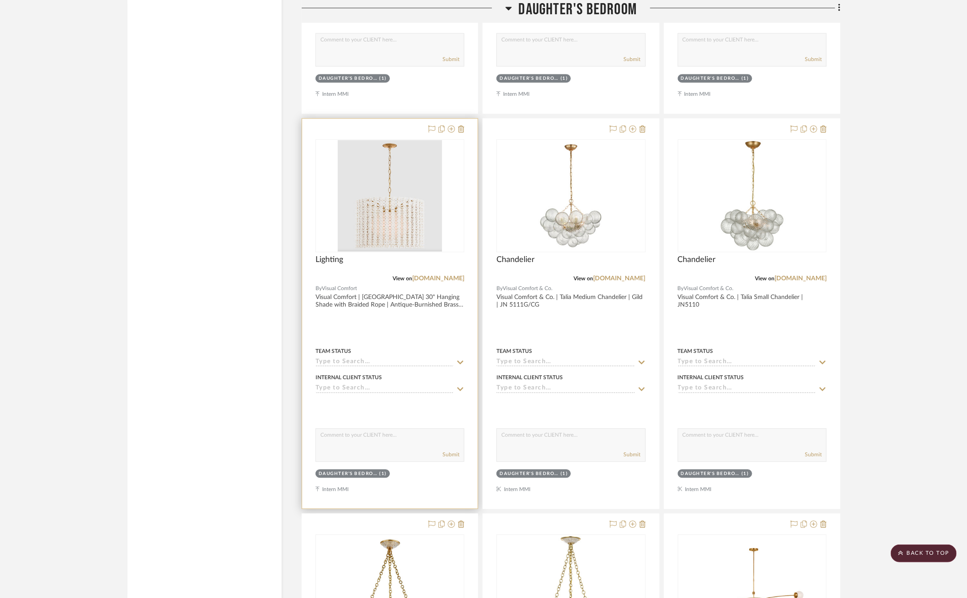
click at [422, 349] on div at bounding box center [390, 314] width 176 height 390
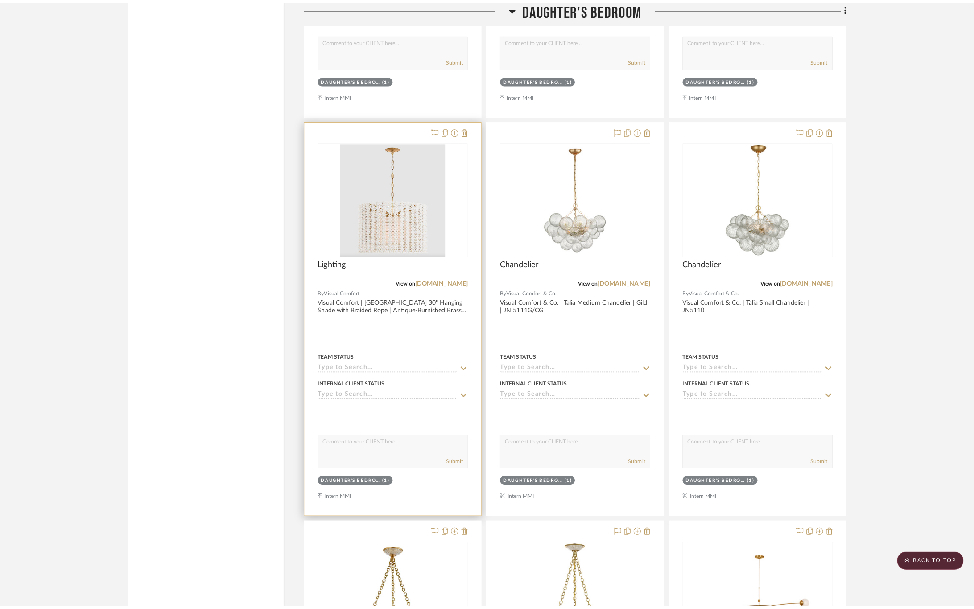
scroll to position [0, 0]
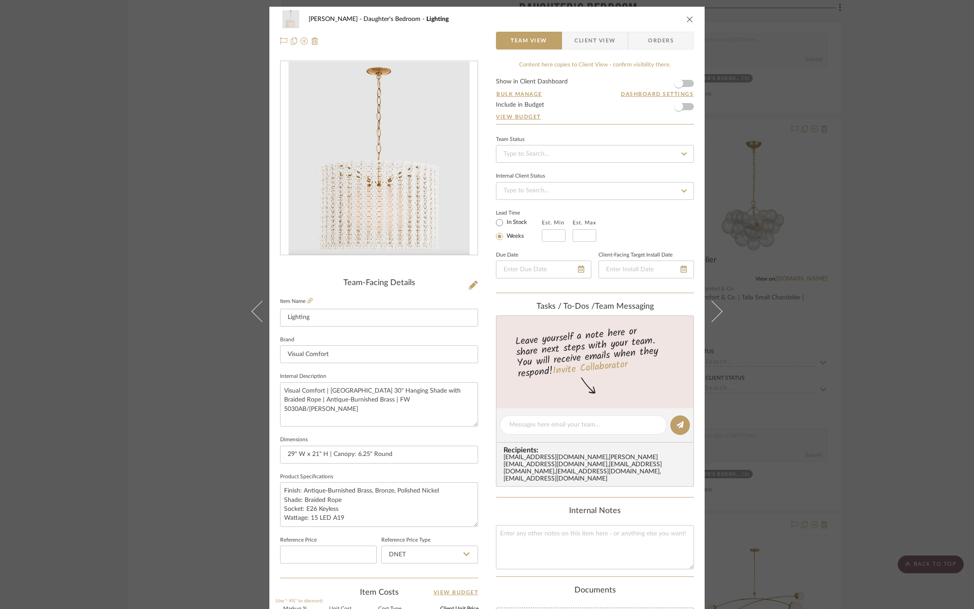
click at [688, 19] on icon "close" at bounding box center [689, 19] width 7 height 7
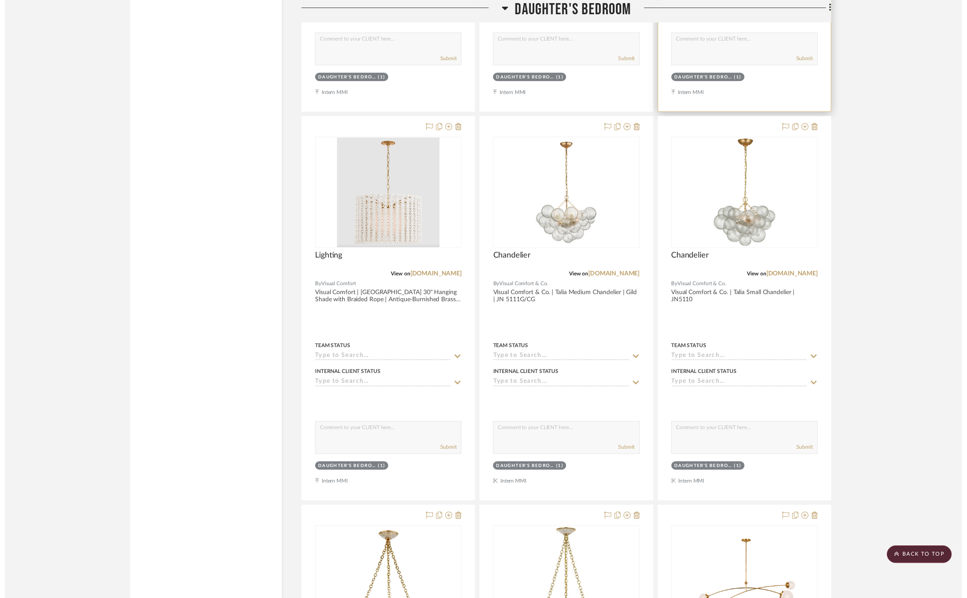
scroll to position [4904, 0]
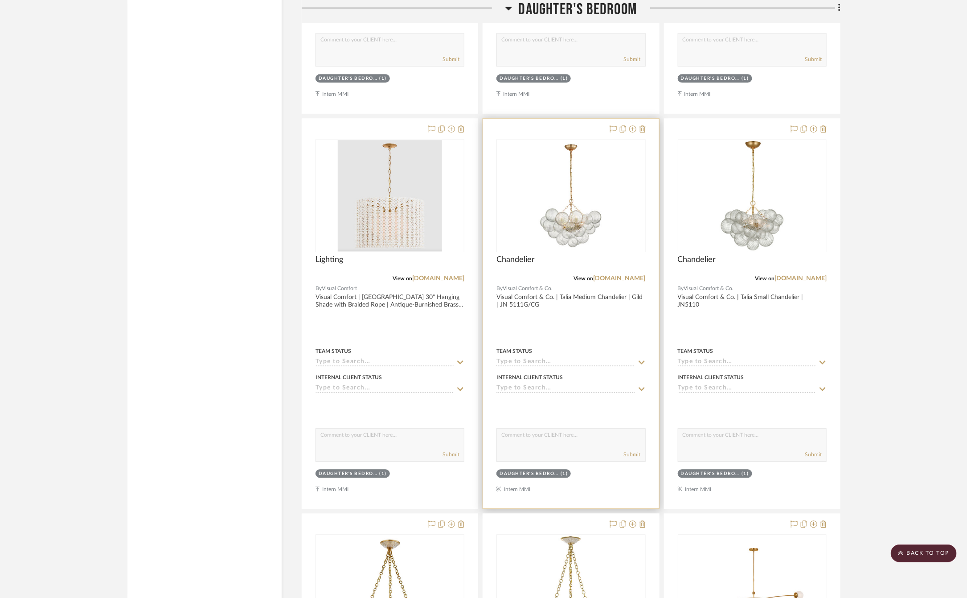
click at [617, 352] on div at bounding box center [571, 314] width 176 height 390
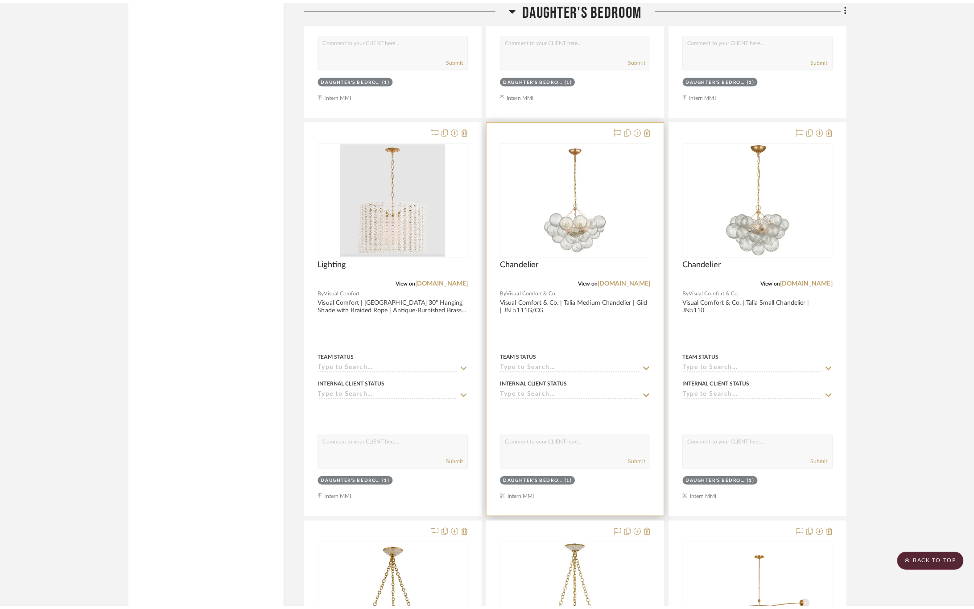
scroll to position [0, 0]
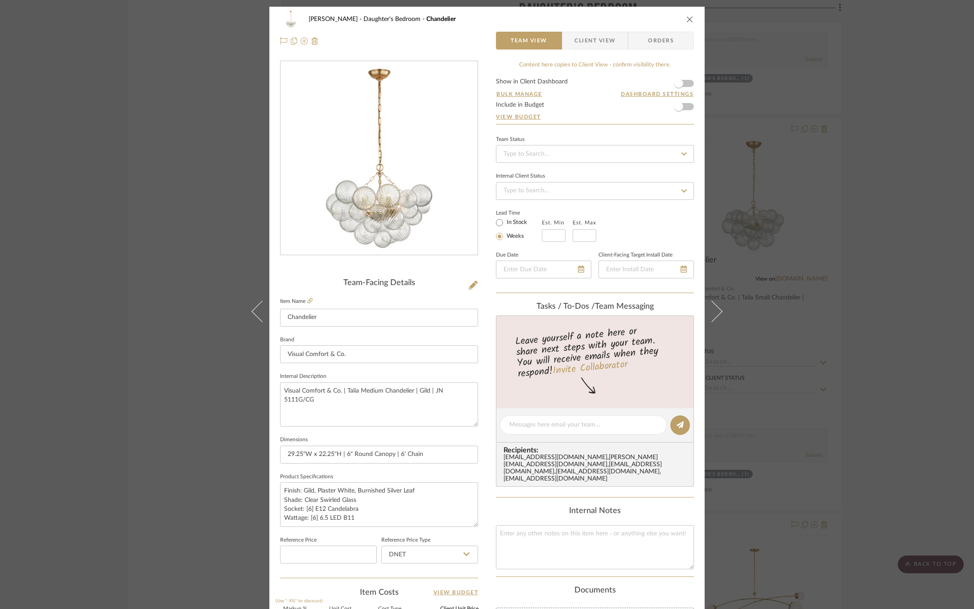
click at [597, 43] on span "Client View" at bounding box center [594, 41] width 41 height 18
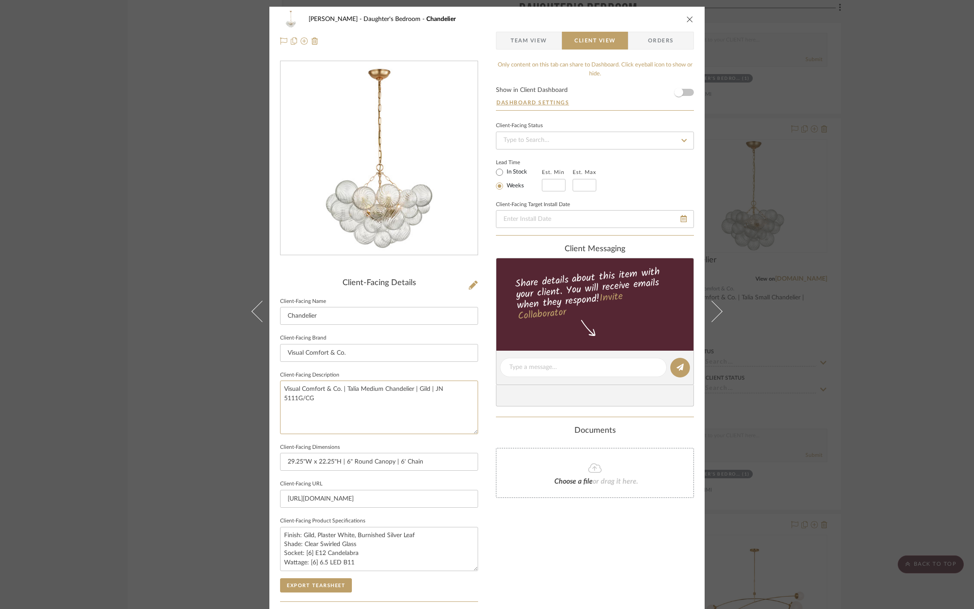
drag, startPoint x: 280, startPoint y: 391, endPoint x: 485, endPoint y: 404, distance: 205.1
click at [485, 404] on div "CIRKSENA Daughter's Bedroom Chandelier Team View Client View Orders Client-Faci…" at bounding box center [486, 371] width 435 height 728
click at [550, 567] on div "Only content on this tab can share to Dashboard. Click eyeball icon to show or …" at bounding box center [595, 380] width 198 height 638
click at [308, 586] on button "Export Tearsheet" at bounding box center [316, 585] width 72 height 14
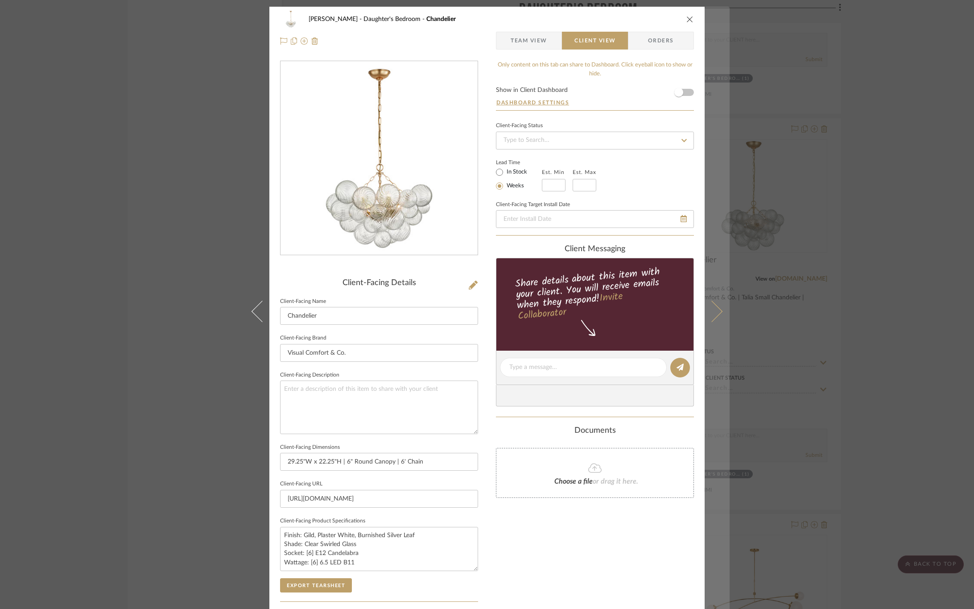
click at [717, 313] on button at bounding box center [716, 311] width 25 height 609
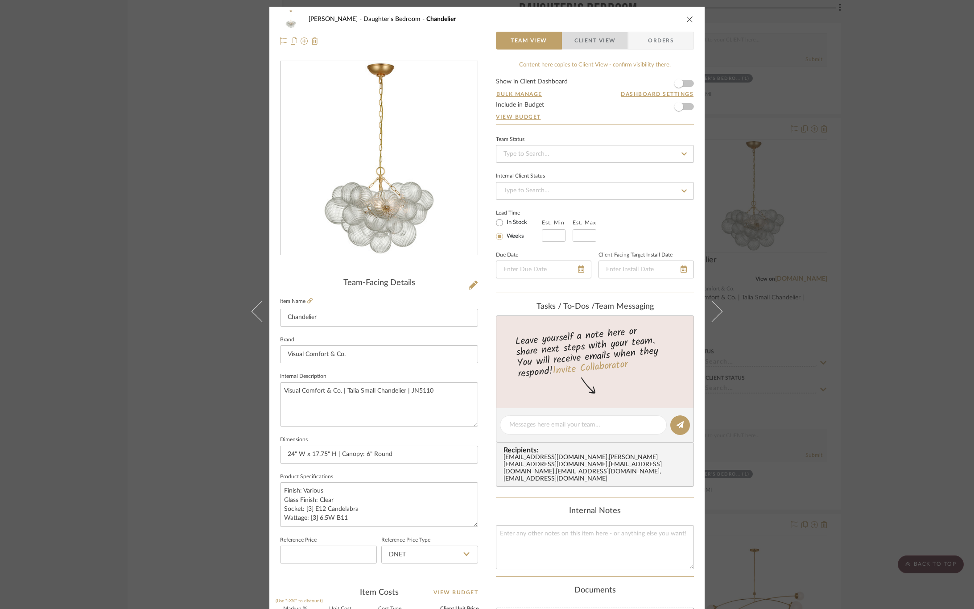
click at [600, 39] on span "Client View" at bounding box center [594, 41] width 41 height 18
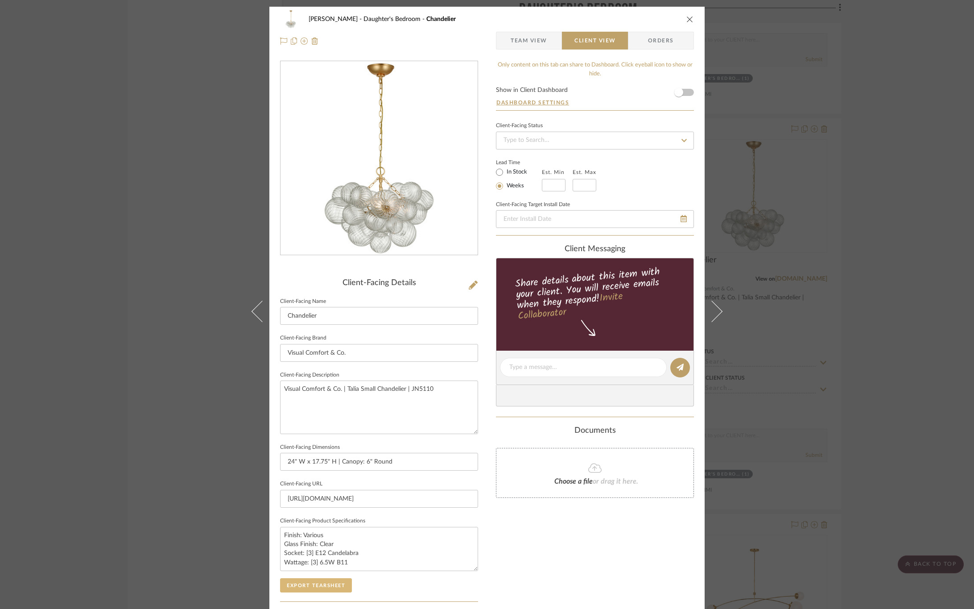
click at [305, 582] on button "Export Tearsheet" at bounding box center [316, 585] width 72 height 14
drag, startPoint x: 415, startPoint y: 391, endPoint x: 229, endPoint y: 400, distance: 186.6
click at [229, 400] on div "CIRKSENA Daughter's Bedroom Chandelier Team View Client View Orders Client-Faci…" at bounding box center [487, 304] width 974 height 609
click at [549, 532] on div "Only content on this tab can share to Dashboard. Click eyeball icon to show or …" at bounding box center [595, 380] width 198 height 638
click at [308, 580] on button "Export Tearsheet" at bounding box center [316, 585] width 72 height 14
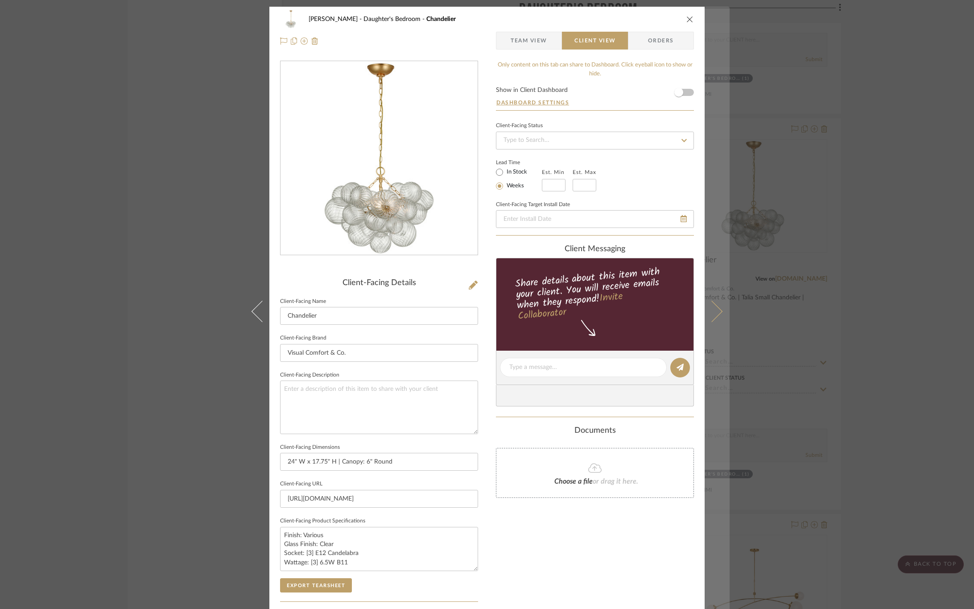
click at [715, 324] on button at bounding box center [716, 311] width 25 height 609
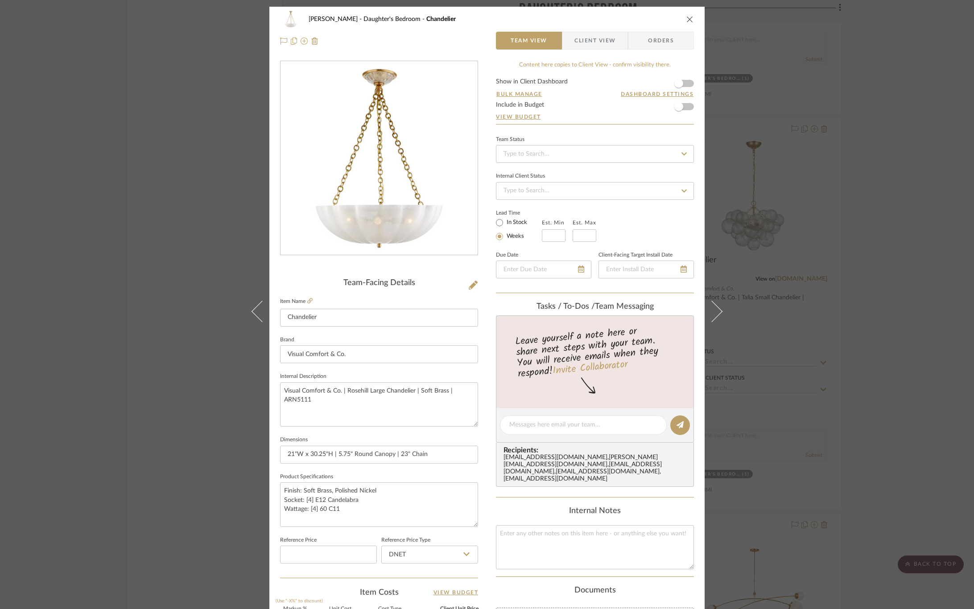
click at [598, 39] on span "Client View" at bounding box center [594, 41] width 41 height 18
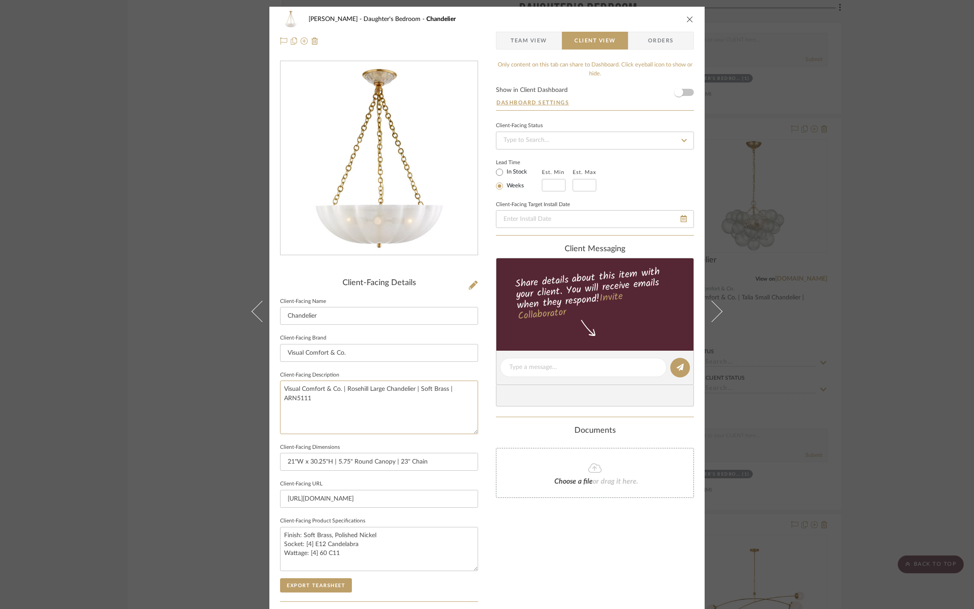
drag, startPoint x: 328, startPoint y: 394, endPoint x: 240, endPoint y: 389, distance: 87.9
click at [240, 389] on div "CIRKSENA Daughter's Bedroom Chandelier Team View Client View Orders Client-Faci…" at bounding box center [487, 304] width 974 height 609
click at [328, 579] on button "Export Tearsheet" at bounding box center [316, 585] width 72 height 14
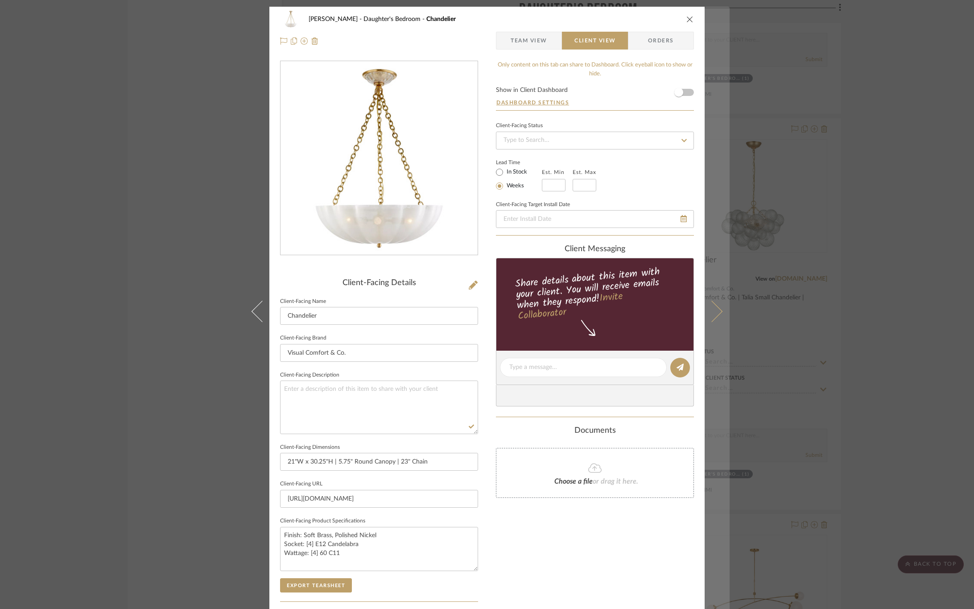
click at [718, 310] on icon at bounding box center [711, 310] width 21 height 21
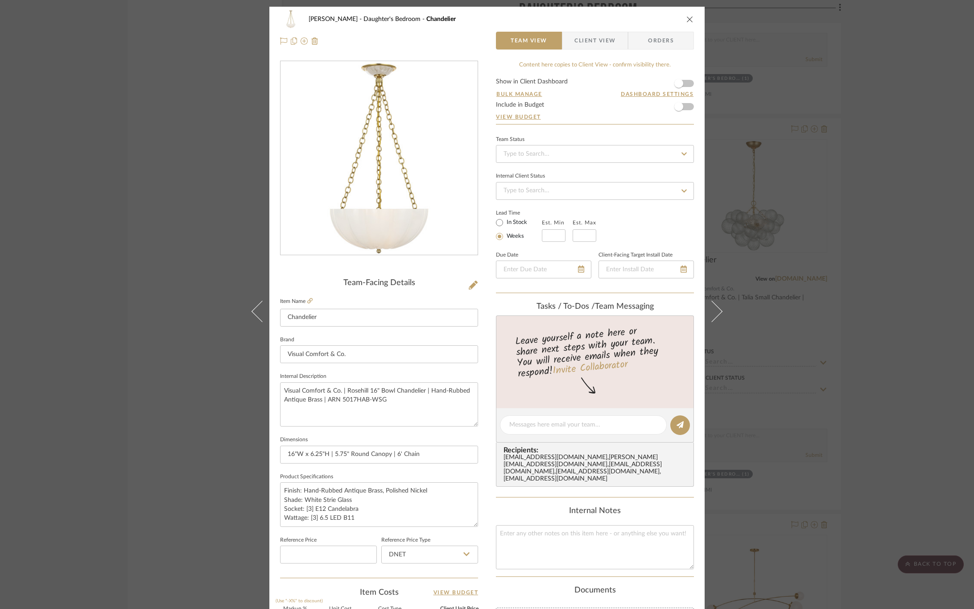
click at [588, 40] on span "Client View" at bounding box center [594, 41] width 41 height 18
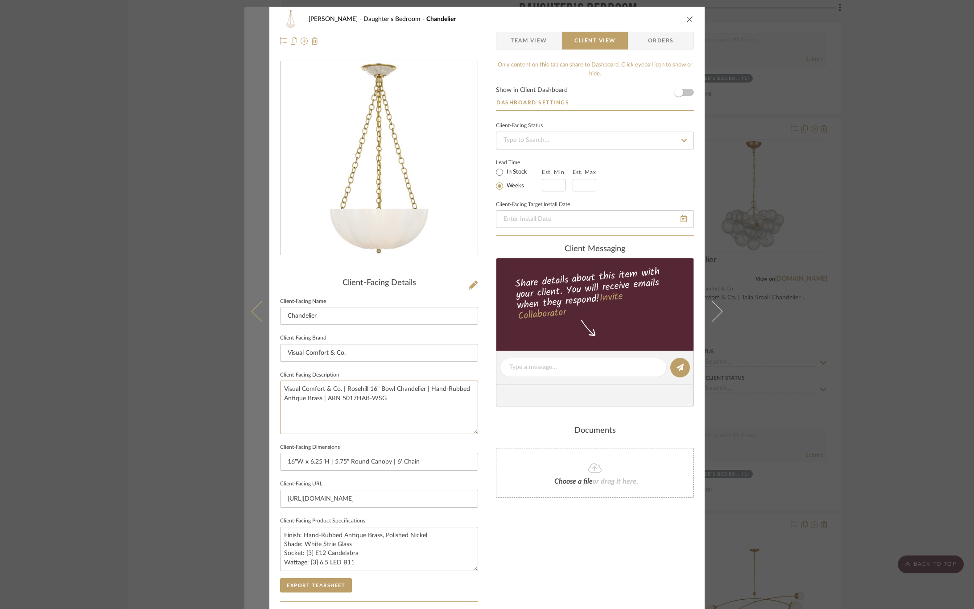
drag, startPoint x: 301, startPoint y: 389, endPoint x: 245, endPoint y: 371, distance: 58.6
click at [245, 371] on mat-dialog-content "CIRKSENA Daughter's Bedroom Chandelier Team View Client View Orders Client-Faci…" at bounding box center [486, 371] width 485 height 728
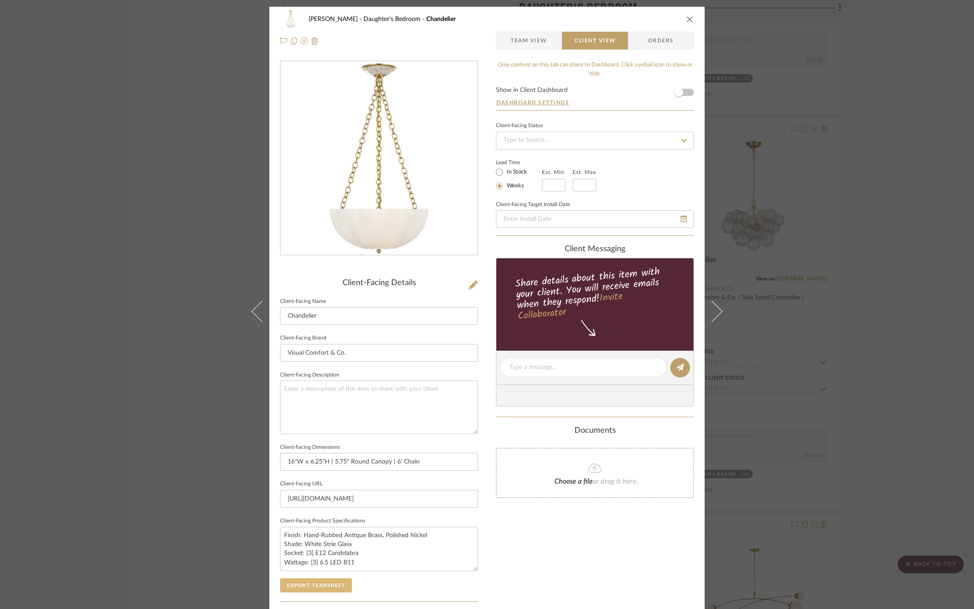
click at [289, 581] on button "Export Tearsheet" at bounding box center [316, 585] width 72 height 14
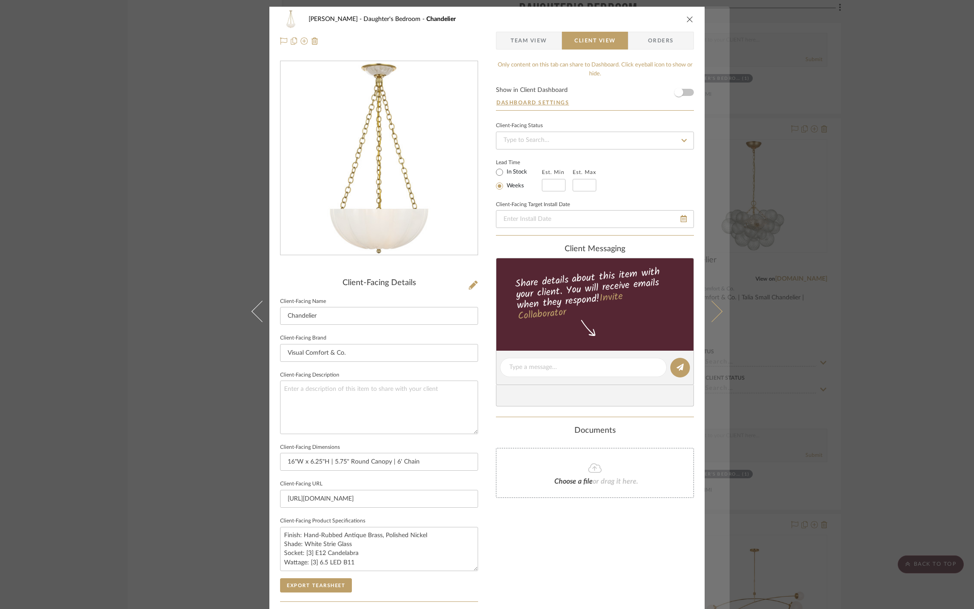
click at [711, 292] on button at bounding box center [716, 311] width 25 height 609
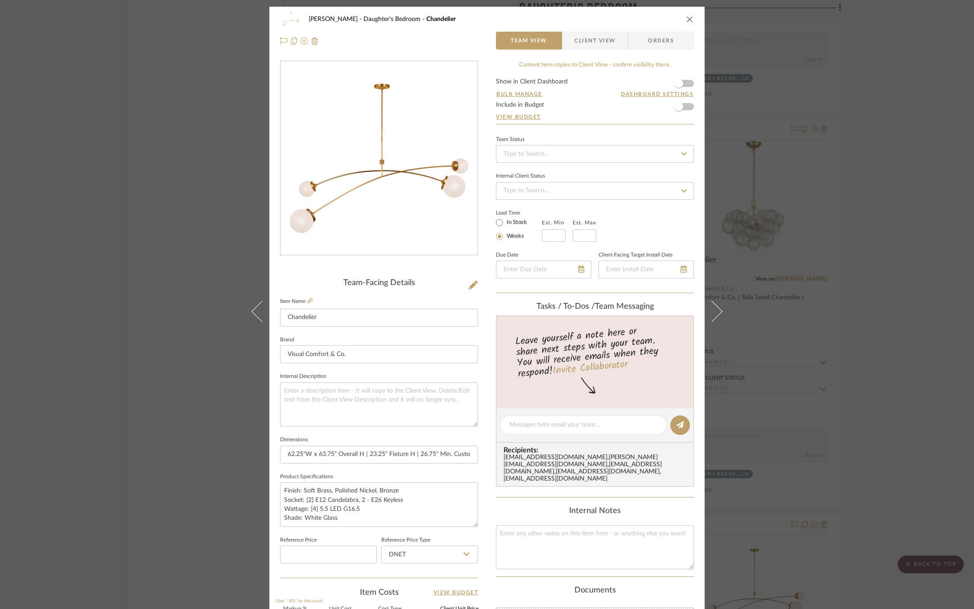
click at [600, 43] on span "Client View" at bounding box center [594, 41] width 41 height 18
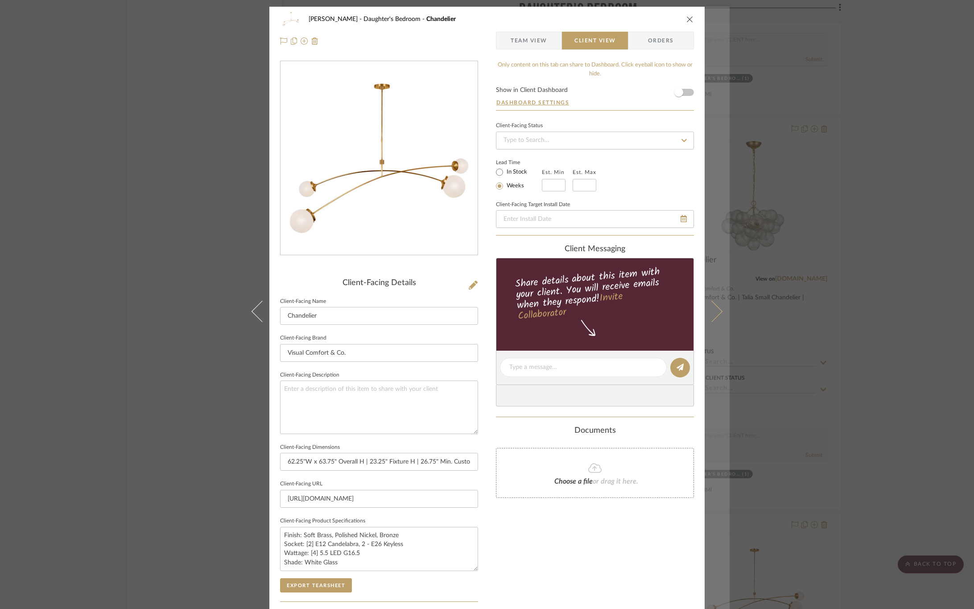
click at [718, 308] on button at bounding box center [716, 311] width 25 height 609
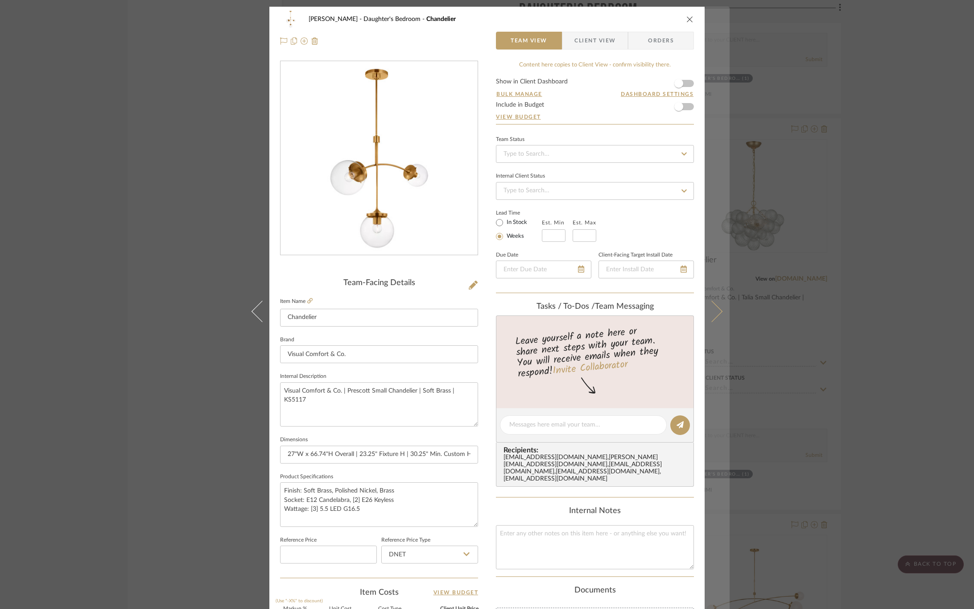
click at [718, 312] on icon at bounding box center [711, 310] width 21 height 21
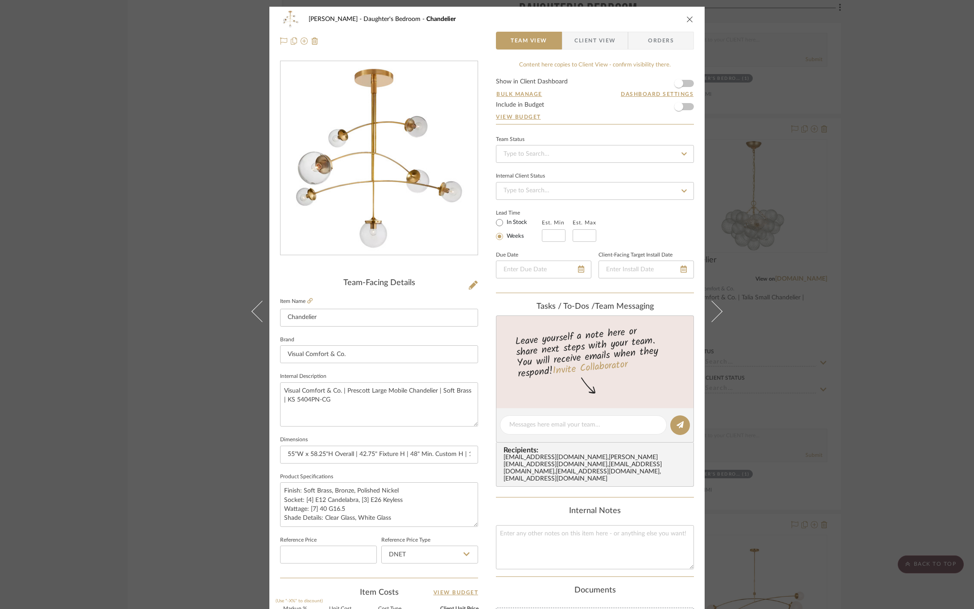
click at [718, 312] on icon at bounding box center [711, 310] width 21 height 21
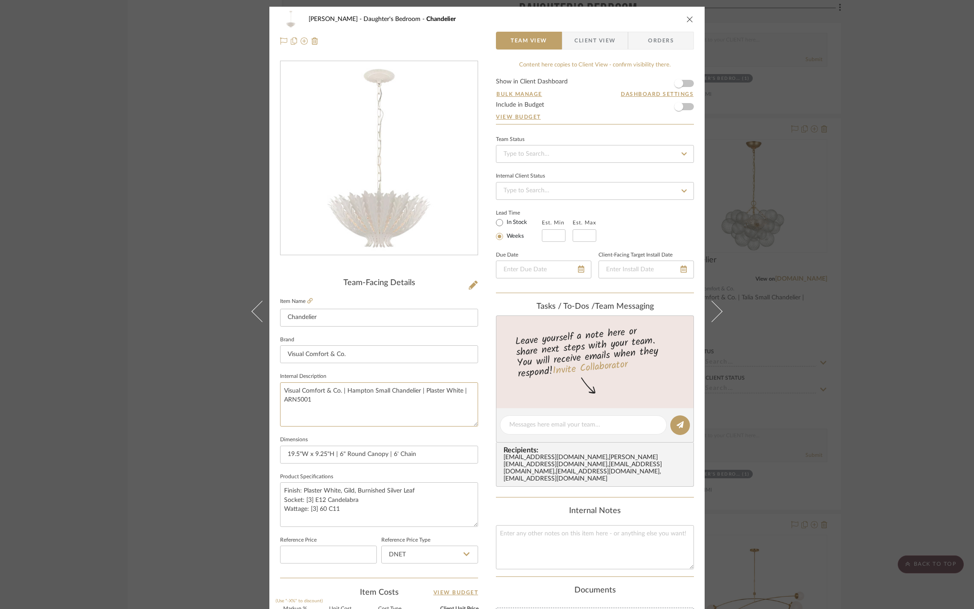
drag, startPoint x: 319, startPoint y: 408, endPoint x: 229, endPoint y: 378, distance: 94.3
click at [230, 380] on div "CIRKSENA Daughter's Bedroom Chandelier Team View Client View Orders Team-Facing…" at bounding box center [487, 304] width 974 height 609
click at [576, 40] on span "Client View" at bounding box center [594, 41] width 41 height 18
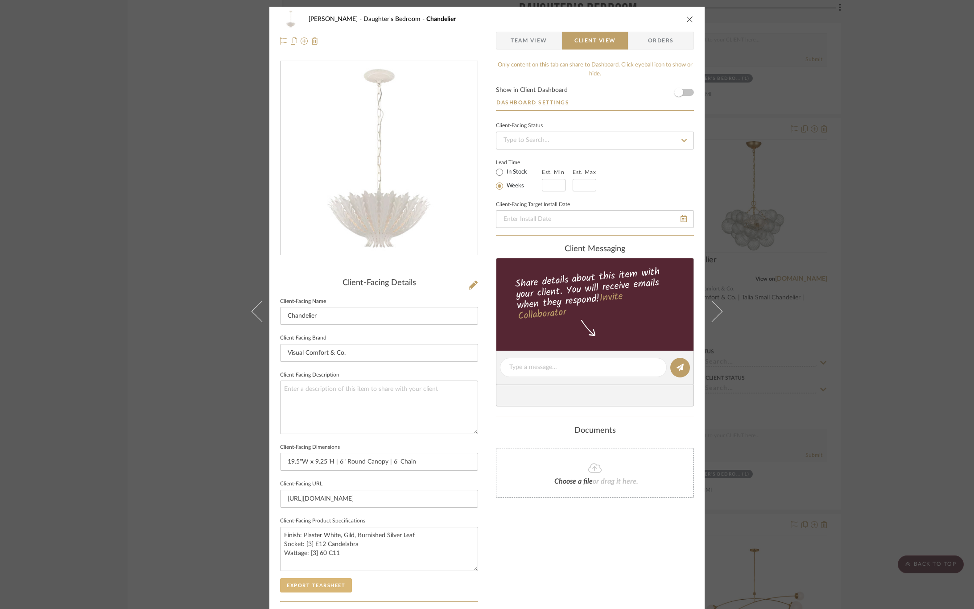
click at [317, 586] on button "Export Tearsheet" at bounding box center [316, 585] width 72 height 14
click at [715, 304] on button at bounding box center [716, 311] width 25 height 609
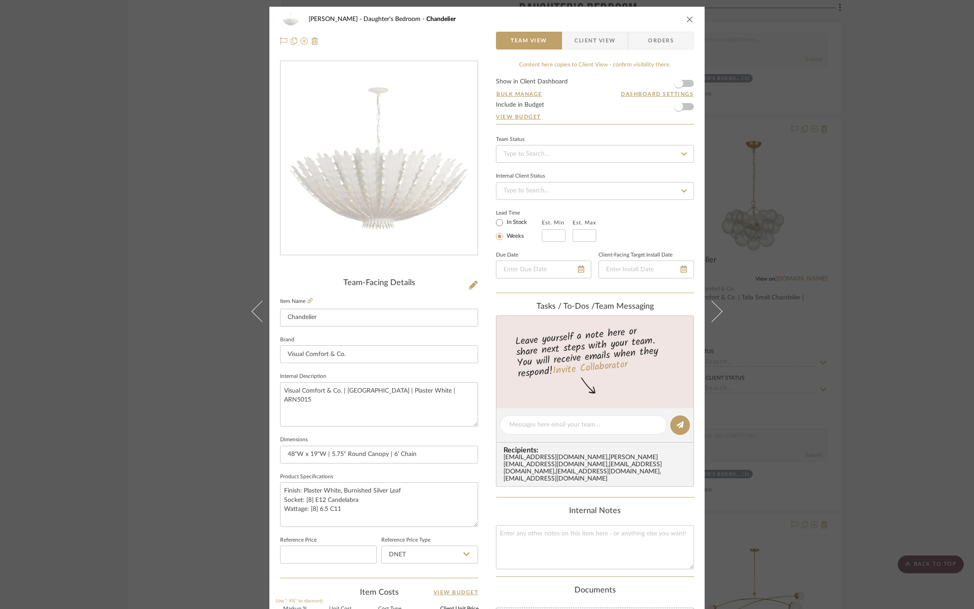
click at [578, 34] on span "Client View" at bounding box center [594, 41] width 41 height 18
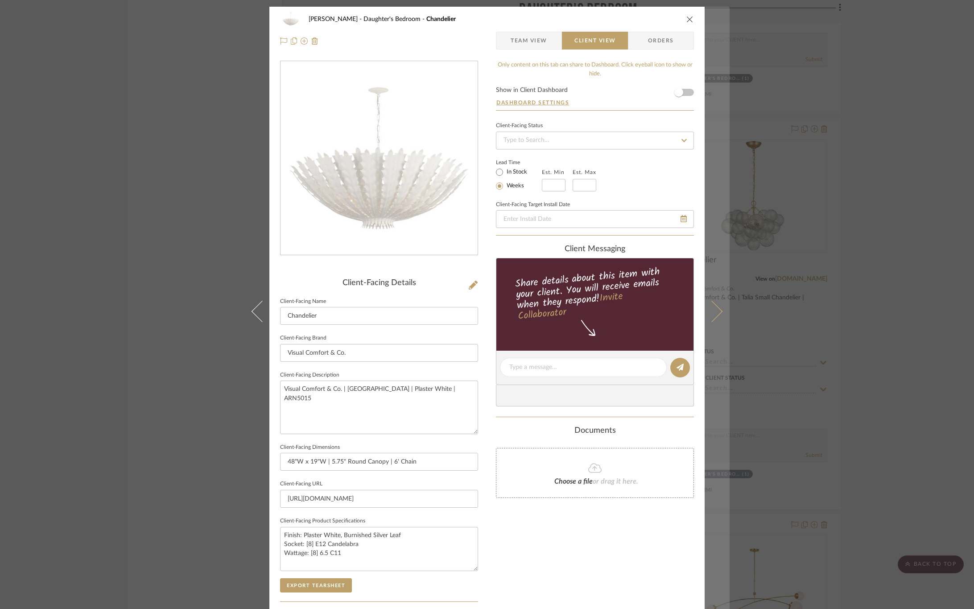
click at [721, 308] on button at bounding box center [716, 311] width 25 height 609
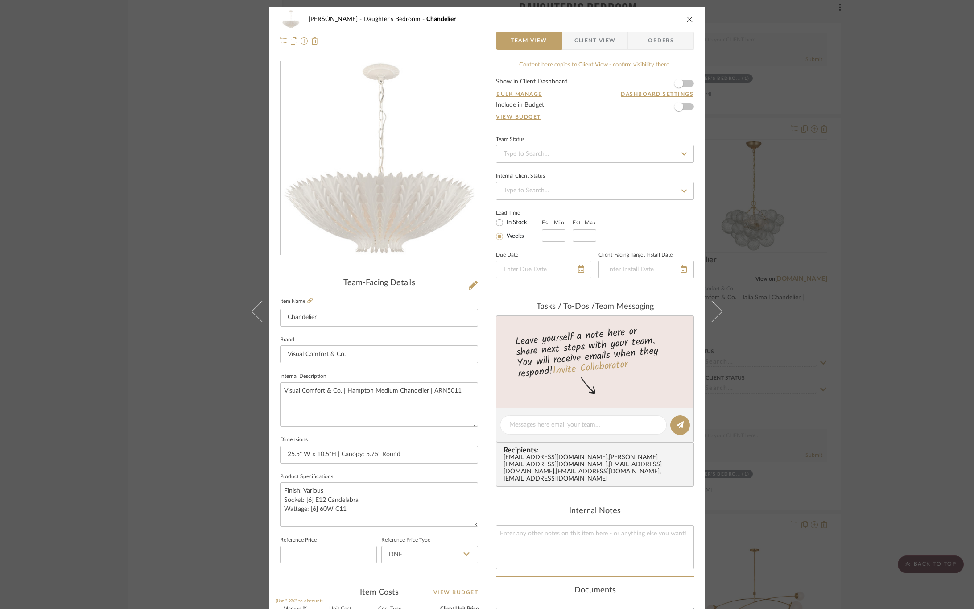
click at [590, 35] on span "Client View" at bounding box center [594, 41] width 41 height 18
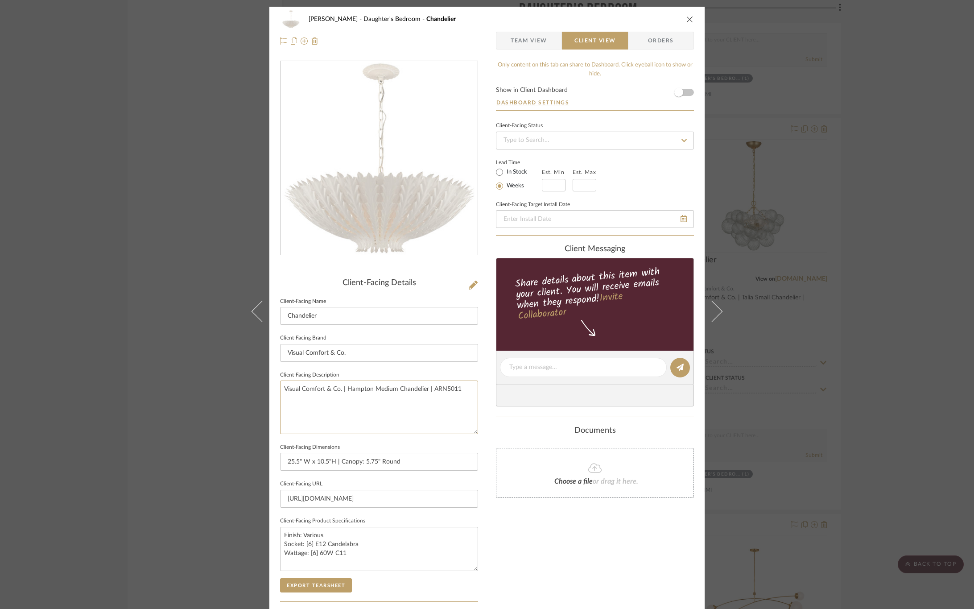
drag, startPoint x: 386, startPoint y: 396, endPoint x: 214, endPoint y: 363, distance: 175.2
click at [214, 363] on div "CIRKSENA Daughter's Bedroom Chandelier Team View Client View Orders Client-Faci…" at bounding box center [487, 304] width 974 height 609
click at [463, 388] on textarea "Visual Comfort & Co. | Hampton Medium Chandelier | ARN5011" at bounding box center [379, 406] width 198 height 53
drag, startPoint x: 461, startPoint y: 388, endPoint x: 206, endPoint y: 380, distance: 255.5
click at [206, 380] on div "CIRKSENA Daughter's Bedroom Chandelier Team View Client View Orders Client-Faci…" at bounding box center [487, 304] width 974 height 609
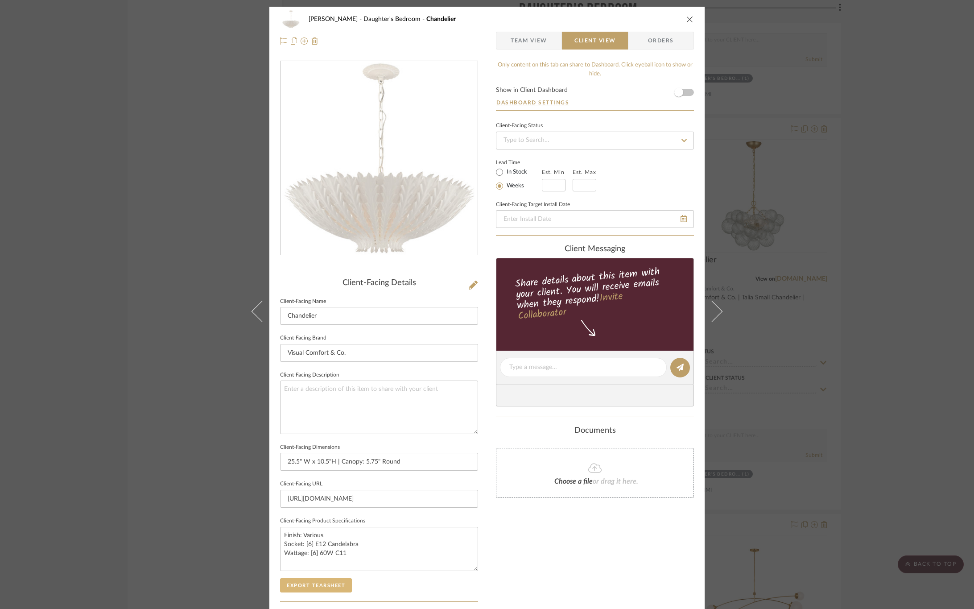
click at [340, 591] on button "Export Tearsheet" at bounding box center [316, 585] width 72 height 14
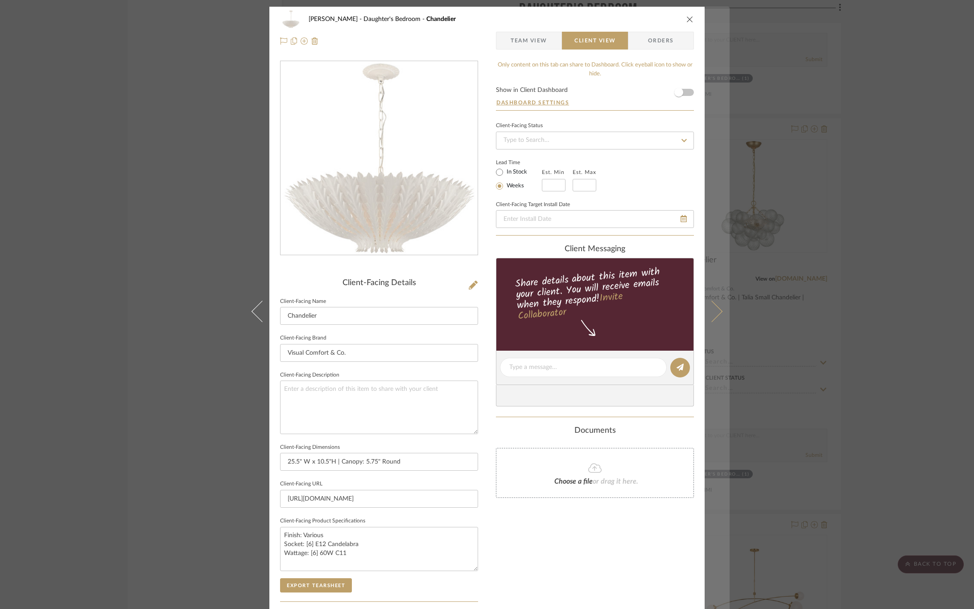
click at [713, 306] on icon at bounding box center [711, 310] width 21 height 21
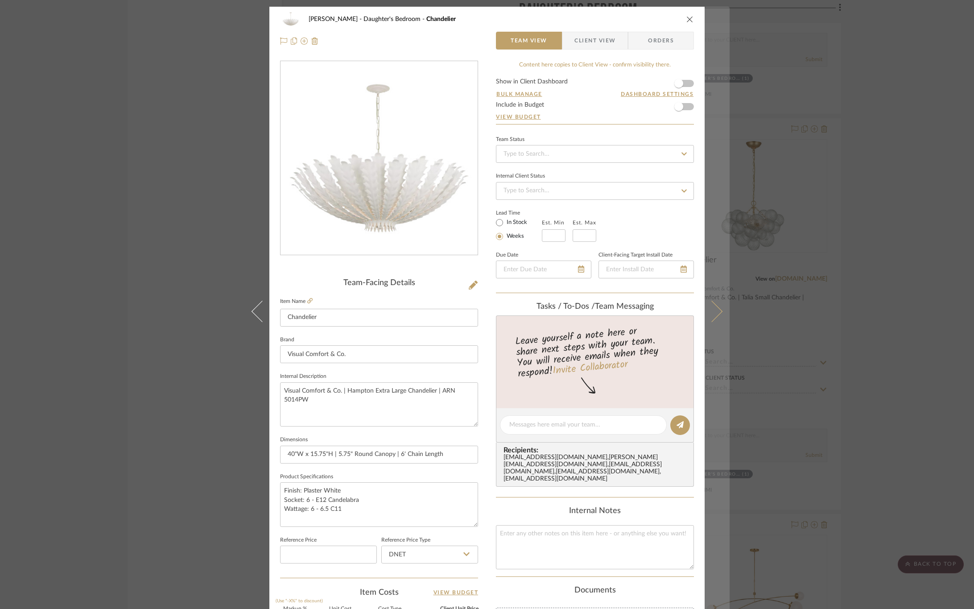
click at [711, 308] on icon at bounding box center [711, 310] width 21 height 21
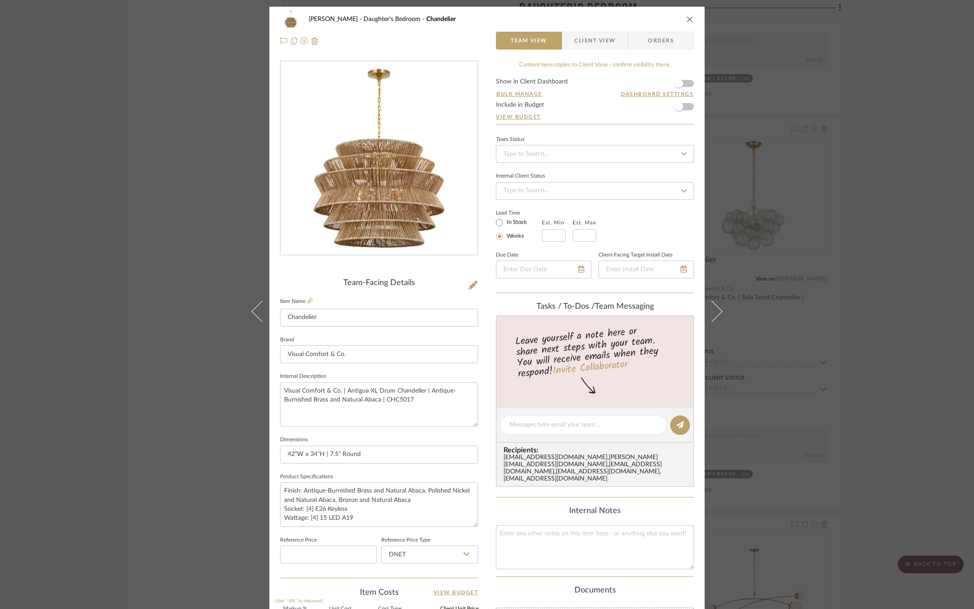
click at [711, 308] on icon at bounding box center [711, 310] width 21 height 21
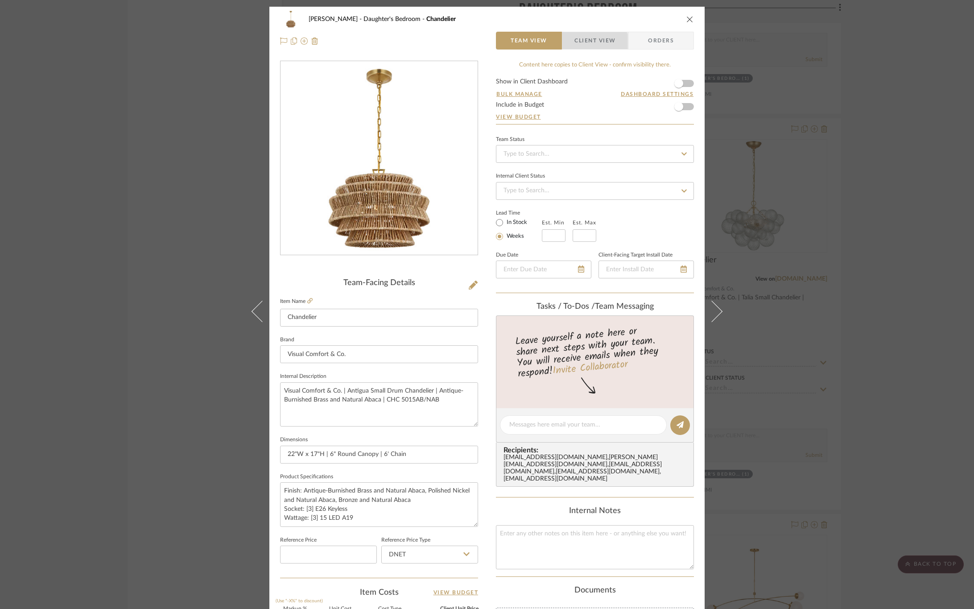
click at [581, 43] on span "Client View" at bounding box center [594, 41] width 41 height 18
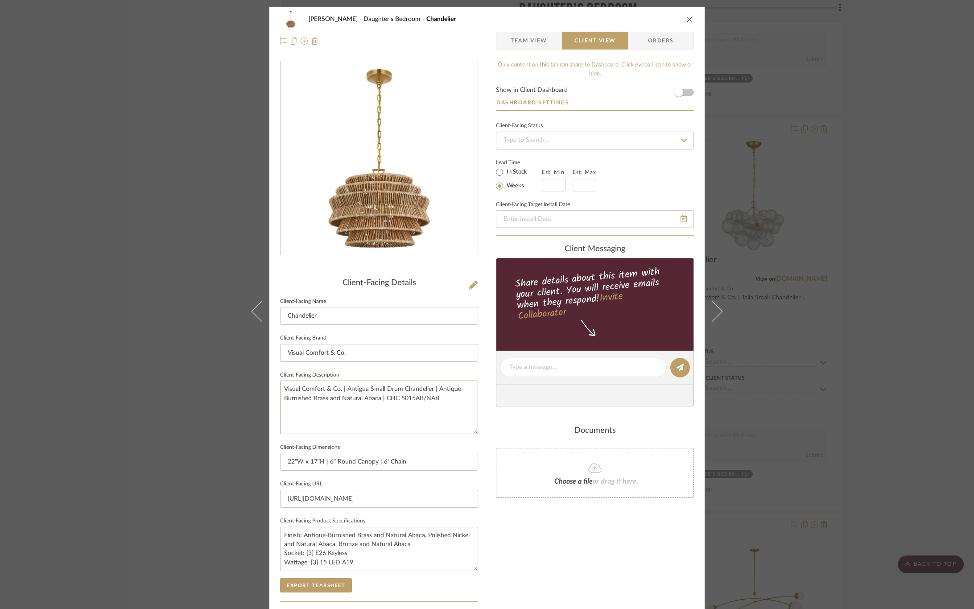
drag, startPoint x: 390, startPoint y: 401, endPoint x: 217, endPoint y: 383, distance: 173.5
click at [217, 383] on div "CIRKSENA Daughter's Bedroom Chandelier Team View Client View Orders Client-Faci…" at bounding box center [487, 304] width 974 height 609
click at [317, 587] on button "Export Tearsheet" at bounding box center [316, 585] width 72 height 14
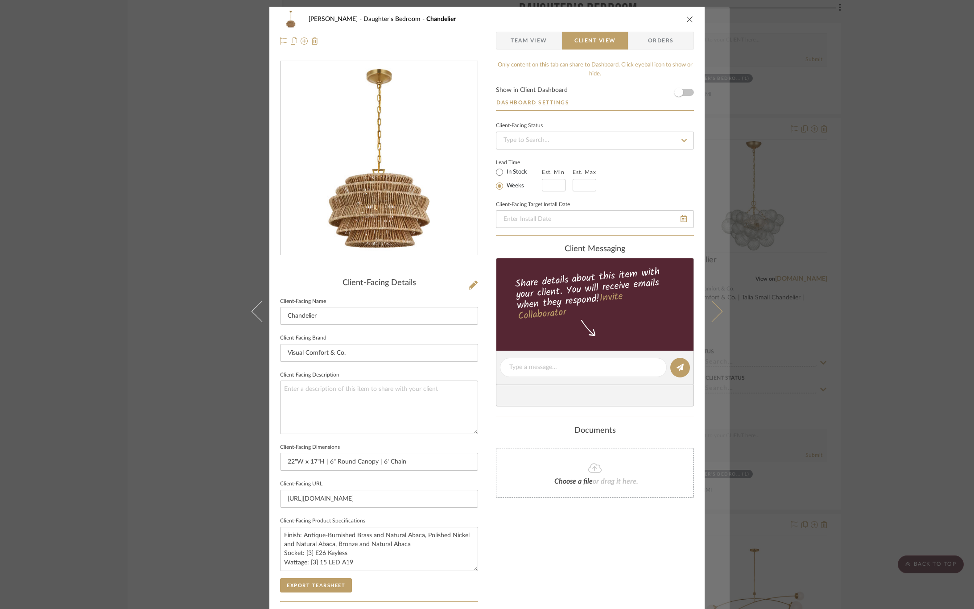
click at [715, 312] on icon at bounding box center [711, 310] width 21 height 21
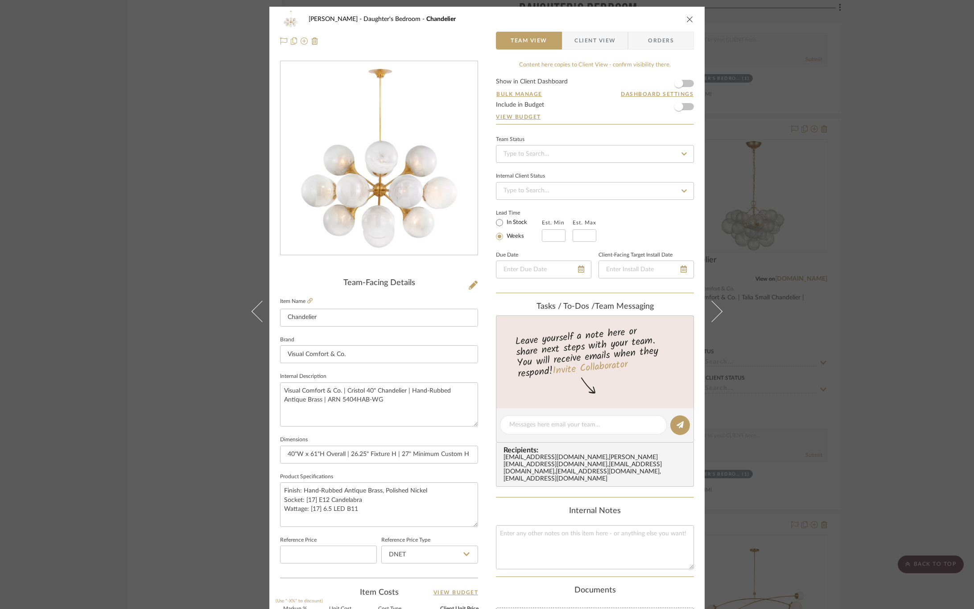
click at [715, 312] on icon at bounding box center [711, 310] width 21 height 21
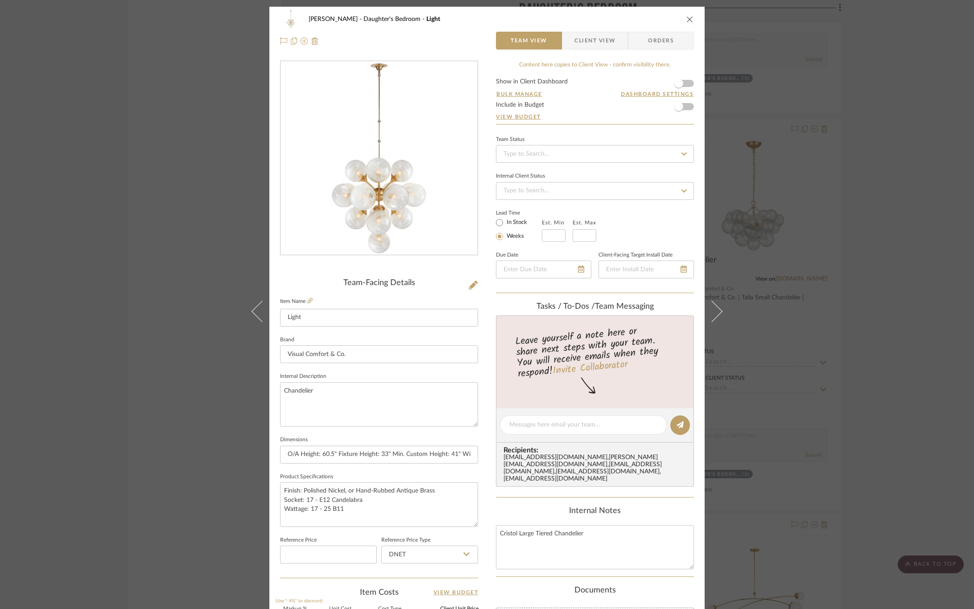
click at [715, 312] on icon at bounding box center [711, 310] width 21 height 21
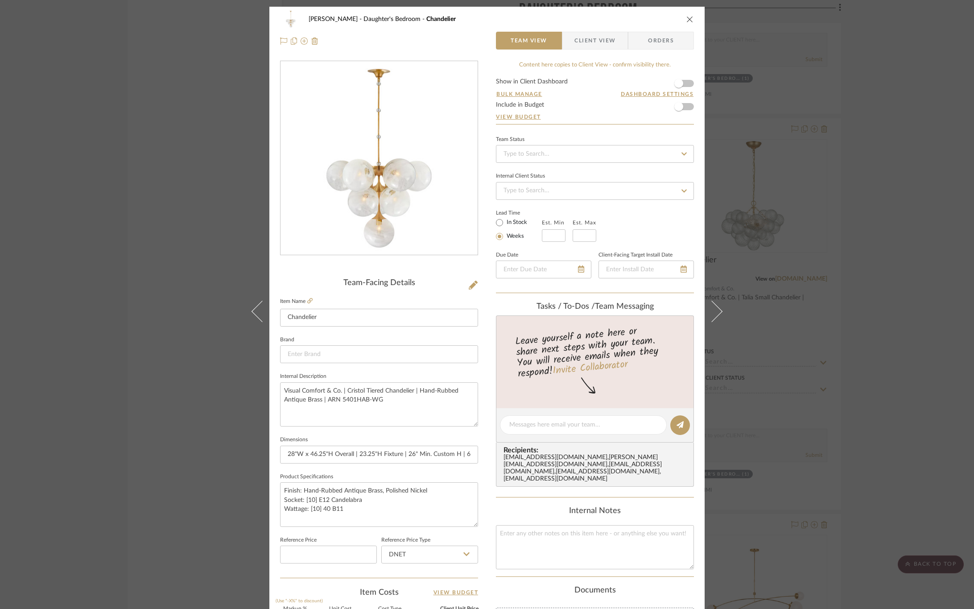
click at [598, 44] on span "Client View" at bounding box center [594, 41] width 41 height 18
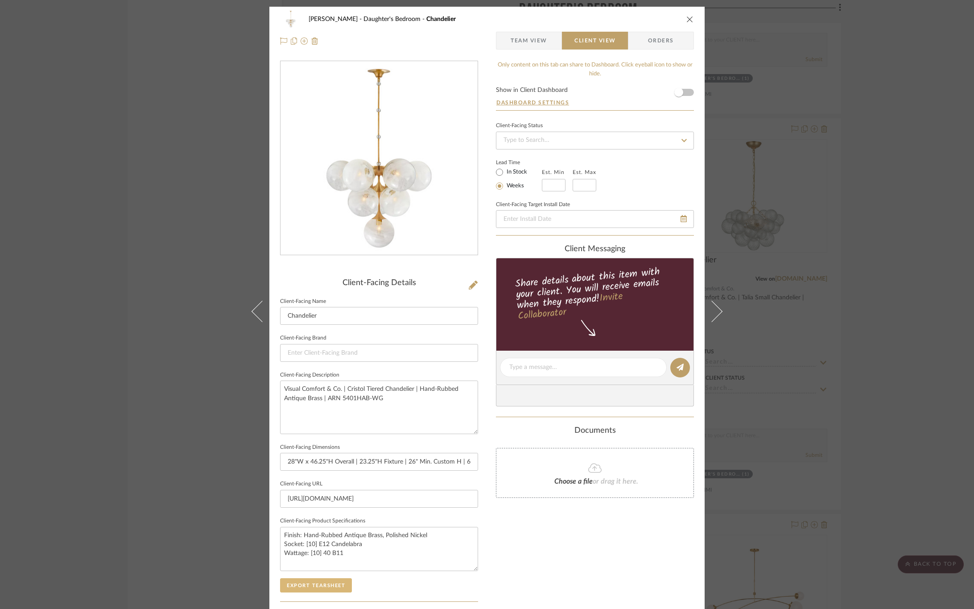
click at [332, 588] on button "Export Tearsheet" at bounding box center [316, 585] width 72 height 14
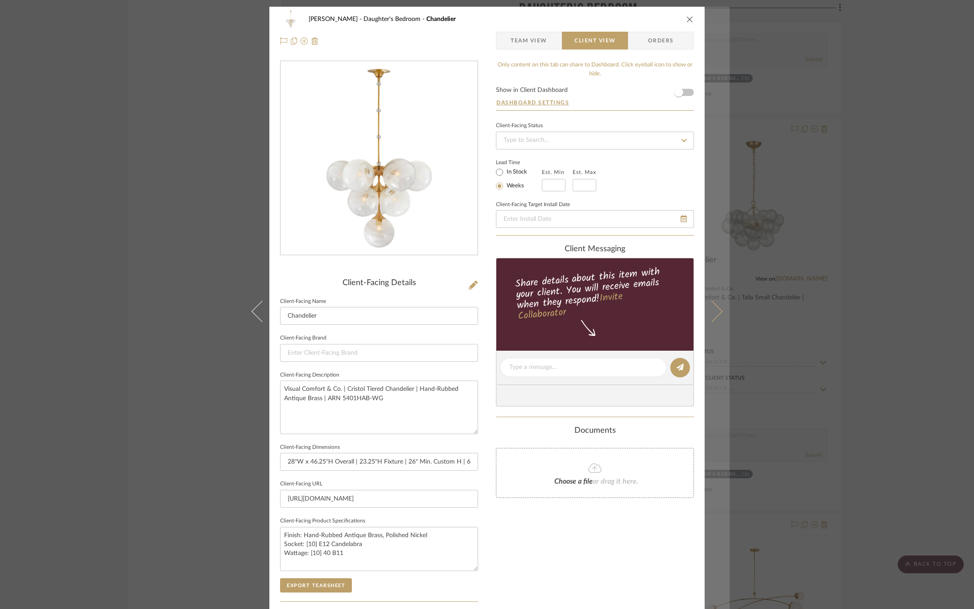
click at [711, 312] on icon at bounding box center [711, 310] width 21 height 21
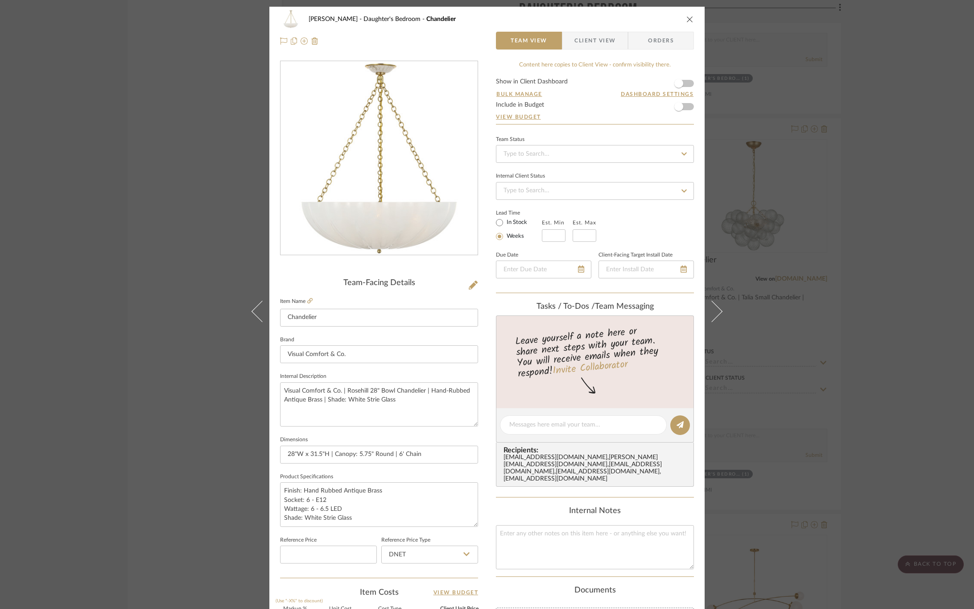
click at [711, 312] on icon at bounding box center [711, 310] width 21 height 21
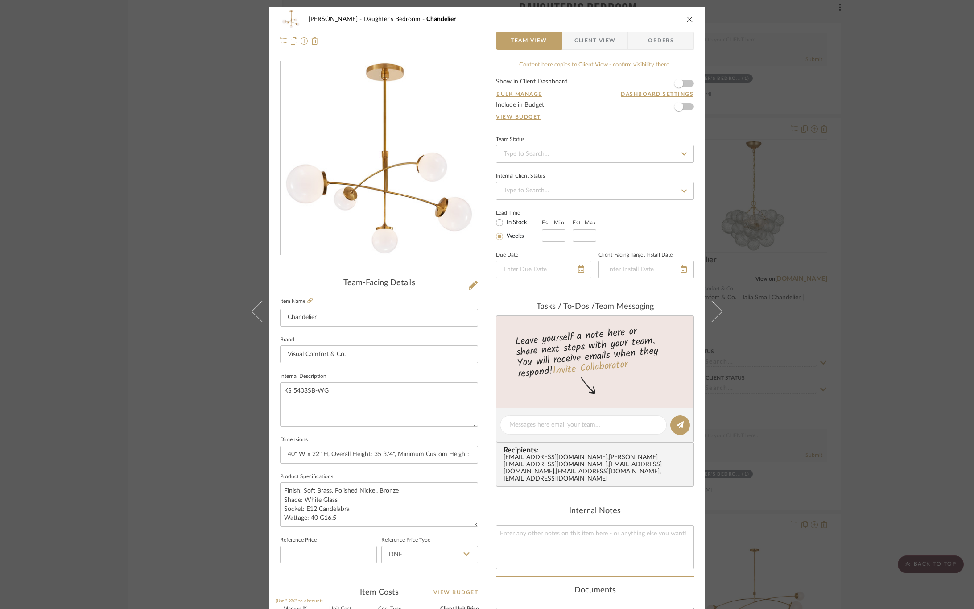
click at [711, 312] on icon at bounding box center [711, 310] width 21 height 21
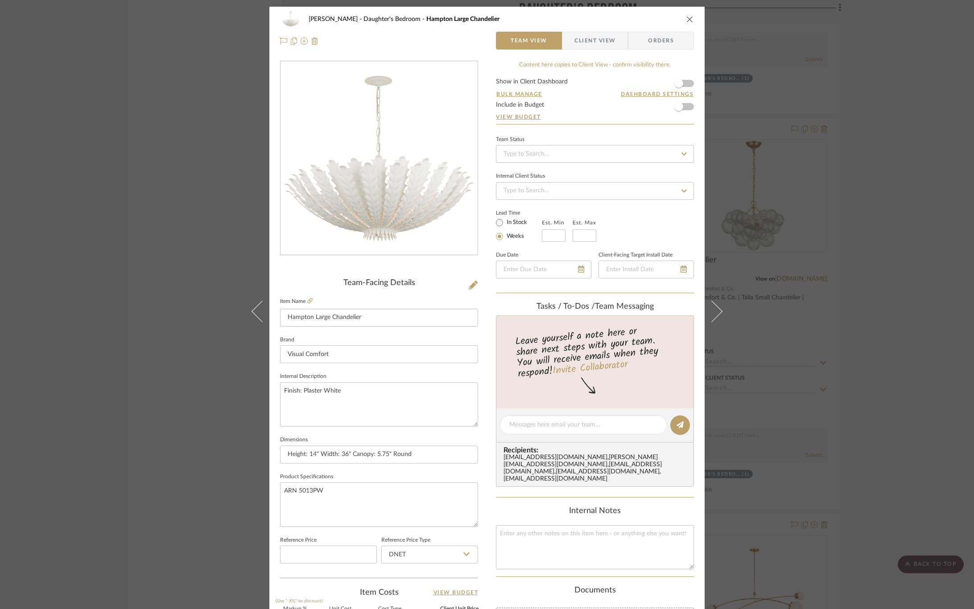
click at [586, 39] on span "Client View" at bounding box center [594, 41] width 41 height 18
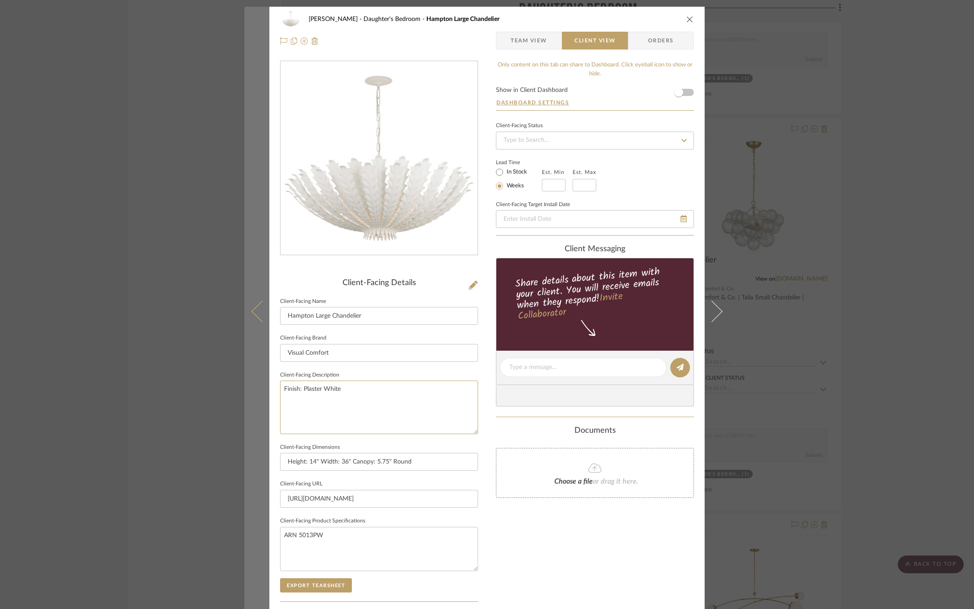
drag, startPoint x: 360, startPoint y: 391, endPoint x: 254, endPoint y: 389, distance: 105.7
click at [254, 389] on mat-dialog-content "CIRKSENA Daughter's Bedroom Hampton Large Chandelier Team View Client View Orde…" at bounding box center [486, 371] width 485 height 728
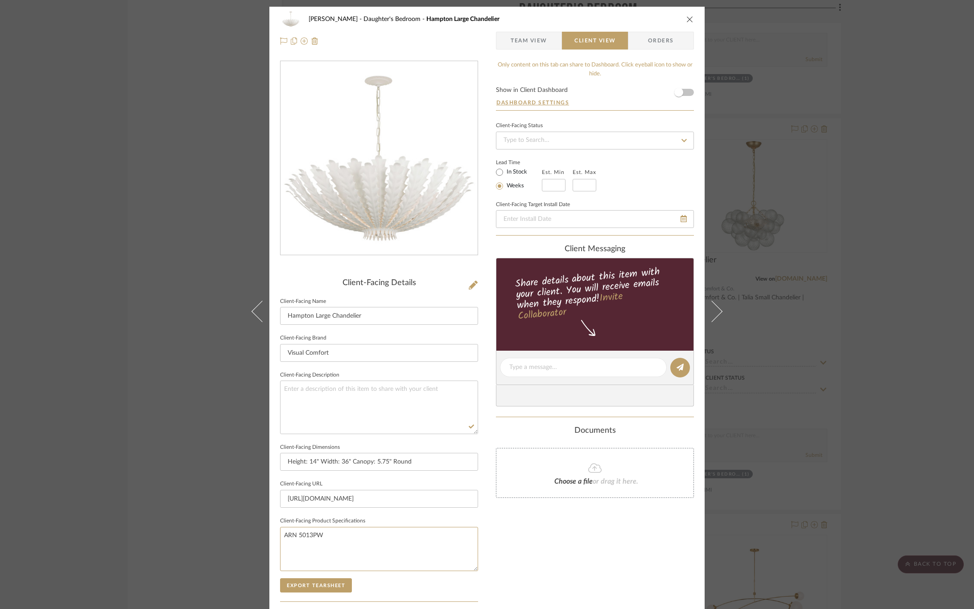
drag, startPoint x: 361, startPoint y: 540, endPoint x: 198, endPoint y: 512, distance: 165.1
click at [198, 512] on div "CIRKSENA Daughter's Bedroom Hampton Large Chandelier Team View Client View Orde…" at bounding box center [487, 304] width 974 height 609
paste textarea "Finish: Plaster White"
type textarea "Finish: Plaster White"
click at [501, 538] on div "Only content on this tab can share to Dashboard. Click eyeball icon to show or …" at bounding box center [595, 380] width 198 height 638
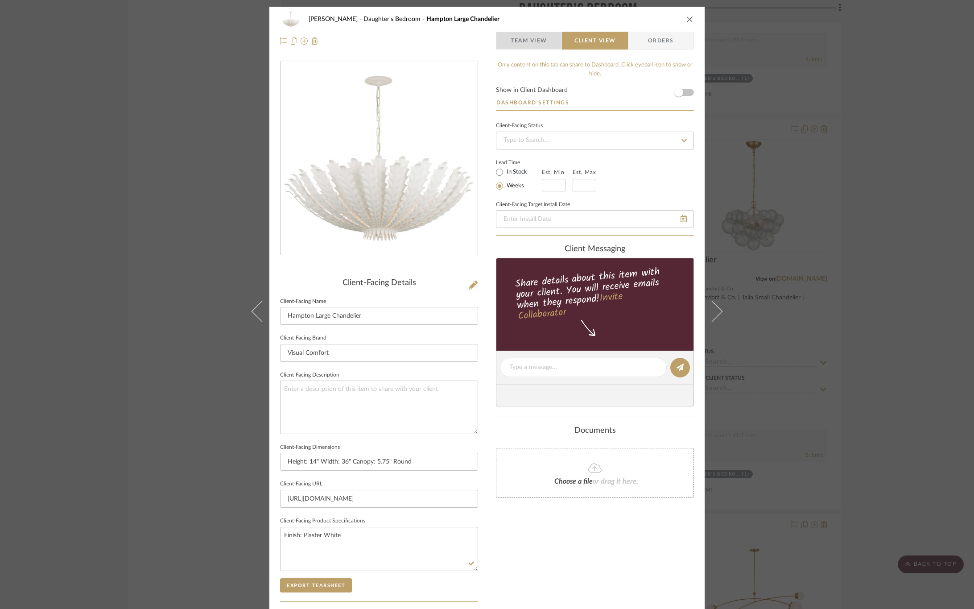
click at [530, 41] on span "Team View" at bounding box center [528, 41] width 37 height 18
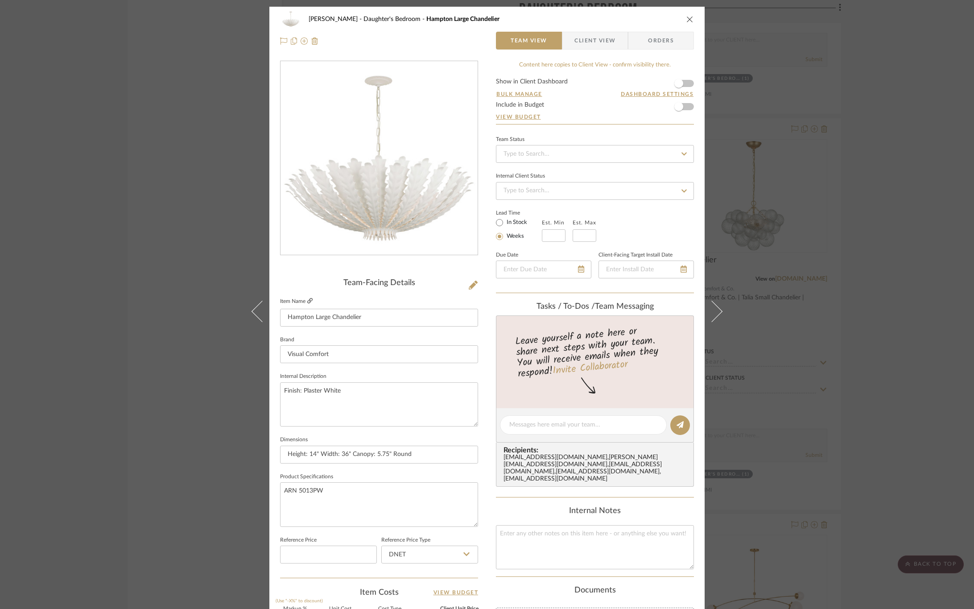
click at [307, 300] on icon at bounding box center [309, 300] width 5 height 5
click at [307, 299] on icon at bounding box center [309, 300] width 5 height 5
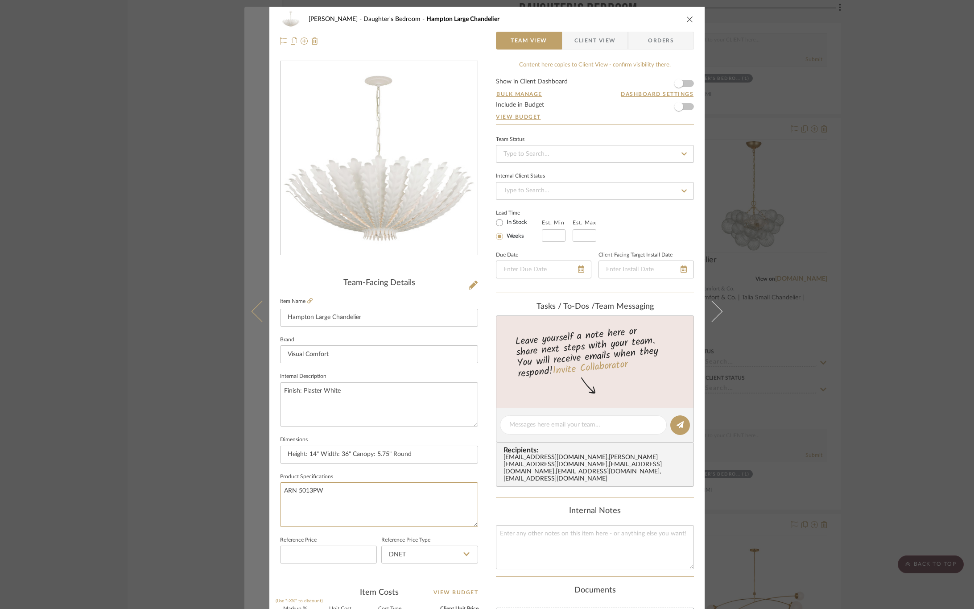
drag, startPoint x: 388, startPoint y: 489, endPoint x: 271, endPoint y: 463, distance: 119.3
click at [263, 468] on mat-dialog-content "CIRKSENA Daughter's Bedroom Hampton Large Chandelier Team View Client View Orde…" at bounding box center [486, 418] width 485 height 823
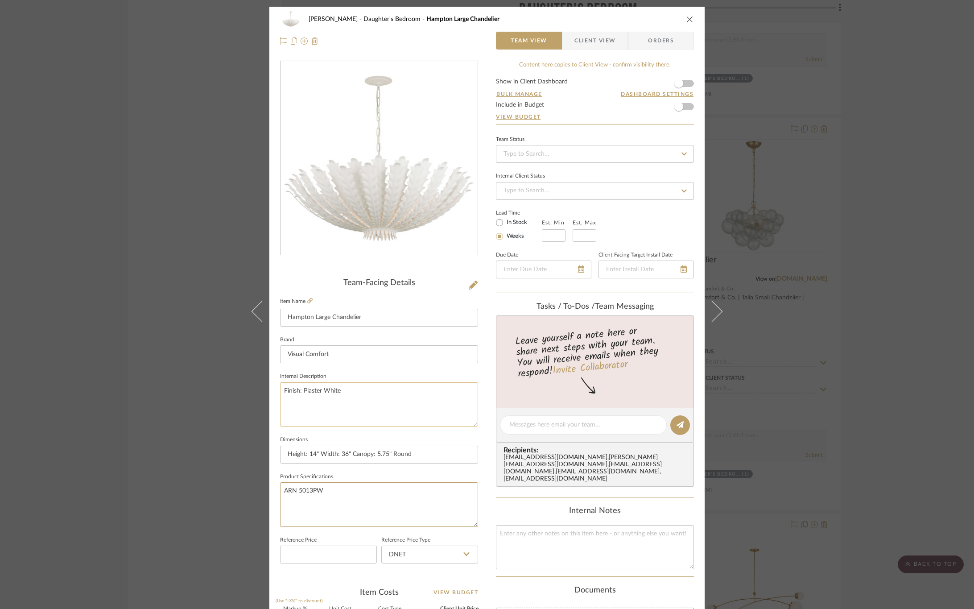
paste textarea "Specifications in cm Height: 14" Width: 36" Canopy: 5.75" Round Socket: 6 - E12…"
type textarea "Specifications in cm Height: 14" Width: 36" Canopy: 5.75" Round Socket: 6 - E12…"
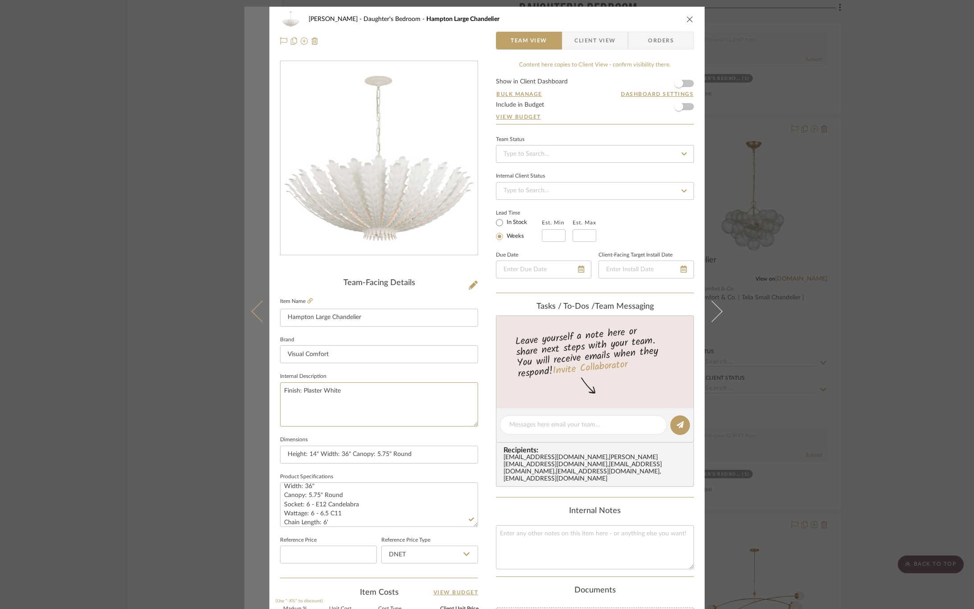
drag, startPoint x: 358, startPoint y: 392, endPoint x: 265, endPoint y: 386, distance: 92.9
click at [265, 386] on mat-dialog-content "CIRKSENA Daughter's Bedroom Hampton Large Chandelier Team View Client View Orde…" at bounding box center [486, 418] width 485 height 823
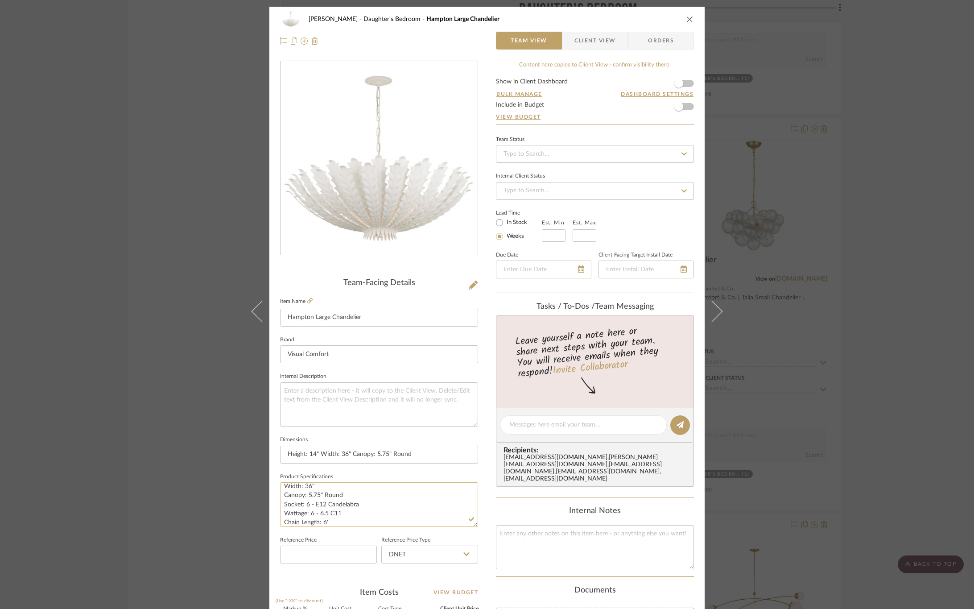
click at [328, 483] on textarea "Specifications in cm Height: 14" Width: 36" Canopy: 5.75" Round Socket: 6 - E12…" at bounding box center [379, 504] width 198 height 44
drag, startPoint x: 296, startPoint y: 486, endPoint x: 270, endPoint y: 487, distance: 25.9
click at [270, 487] on div "CIRKSENA Daughter's Bedroom Hampton Large Chandelier Team View Client View Orde…" at bounding box center [486, 418] width 435 height 823
paste textarea "Finish: Plaster White"
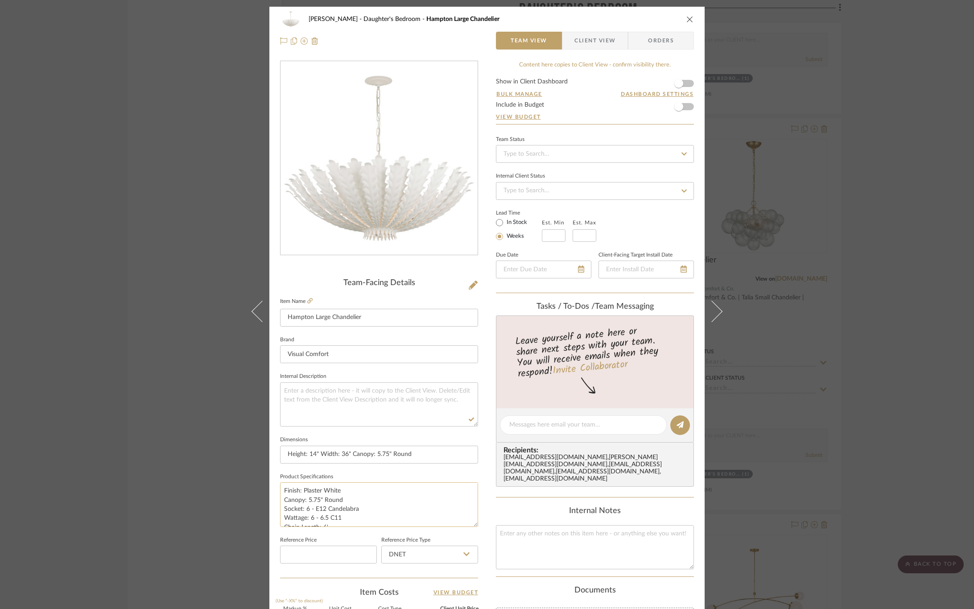
click at [366, 498] on textarea "Finish: Plaster White Canopy: 5.75" Round Socket: 6 - E12 Candelabra Wattage: 6…" at bounding box center [379, 504] width 198 height 44
type textarea "Finish: Plaster White Canopy: 5.75" Round Socket: 6 - E12 Candelabra Wattage: 6…"
click at [378, 475] on fieldset "Product Specifications Finish: Plaster White Canopy: 5.75" Round Socket: 6 - E1…" at bounding box center [379, 498] width 198 height 56
drag, startPoint x: 578, startPoint y: 36, endPoint x: 576, endPoint y: 58, distance: 21.4
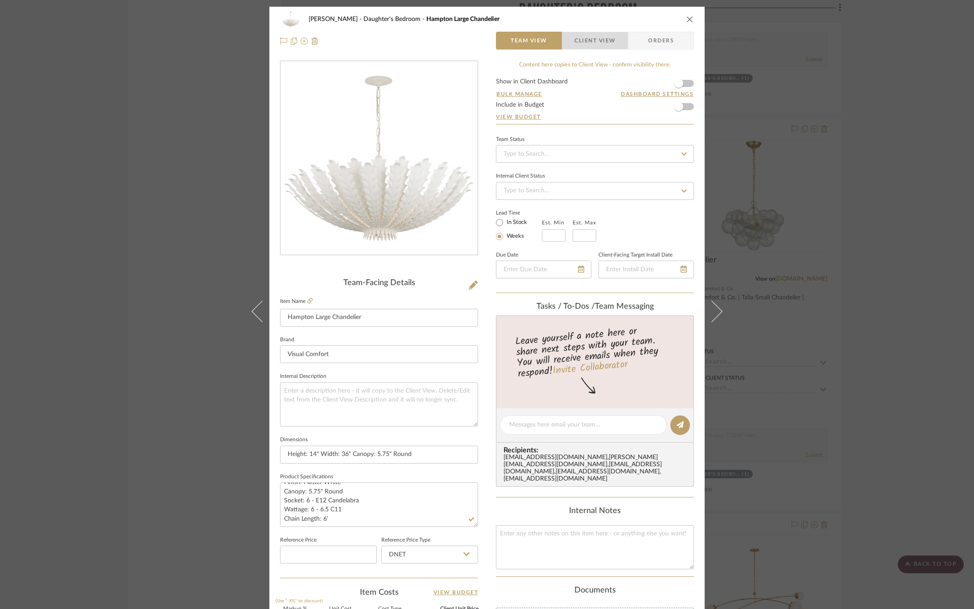
click at [578, 36] on span "Client View" at bounding box center [594, 41] width 41 height 18
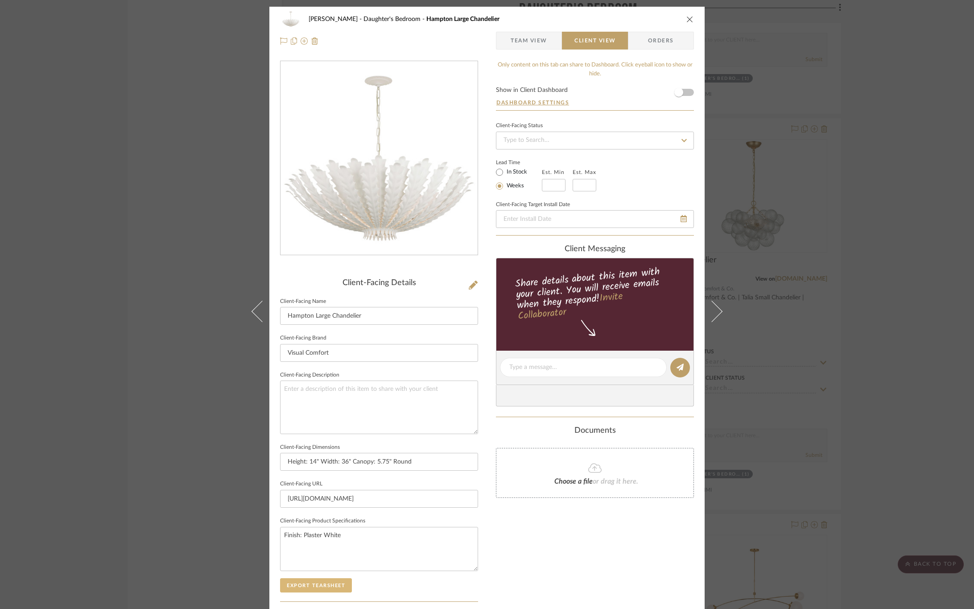
click at [323, 584] on button "Export Tearsheet" at bounding box center [316, 585] width 72 height 14
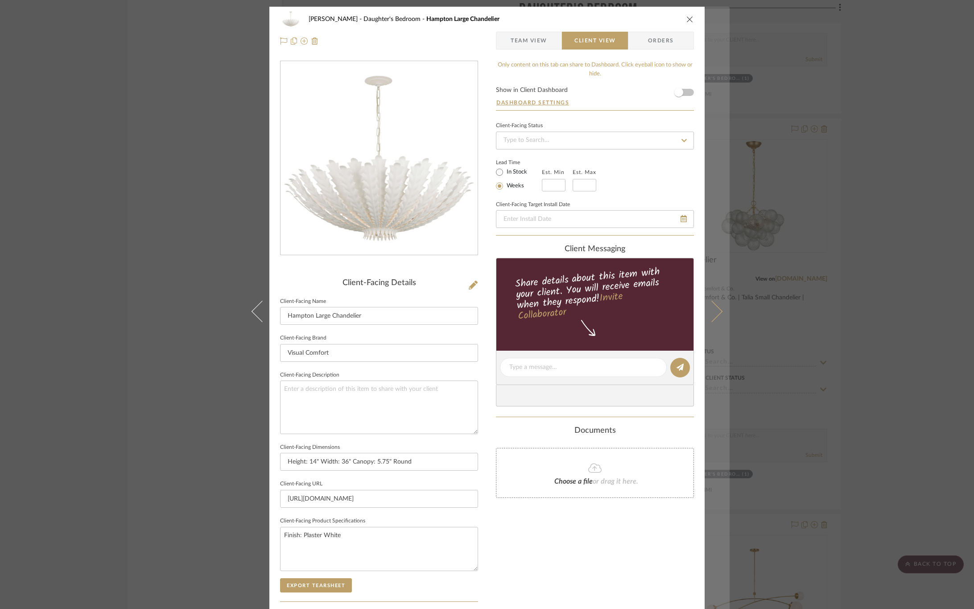
click at [717, 327] on button at bounding box center [716, 311] width 25 height 609
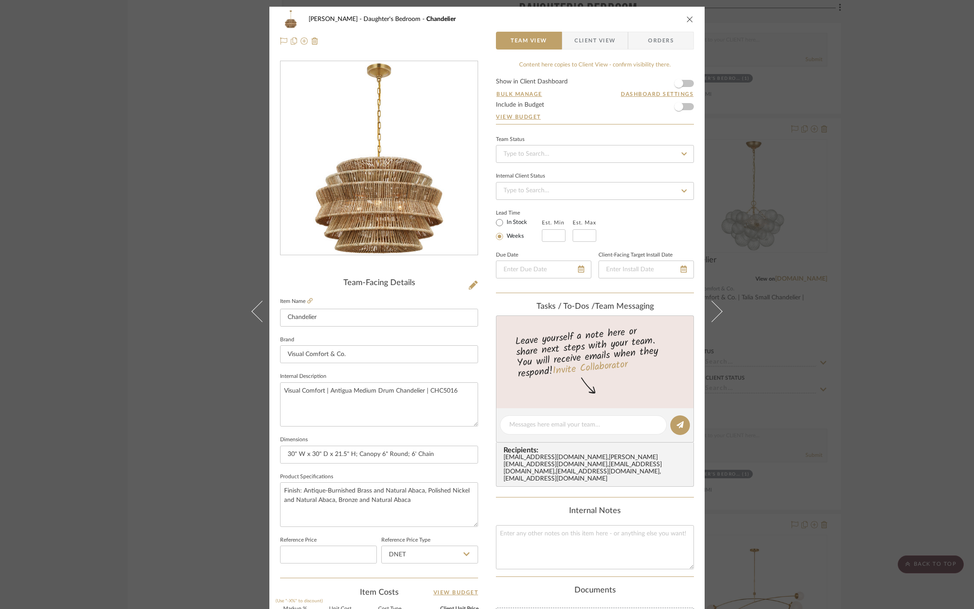
click at [574, 42] on span "Client View" at bounding box center [594, 41] width 41 height 18
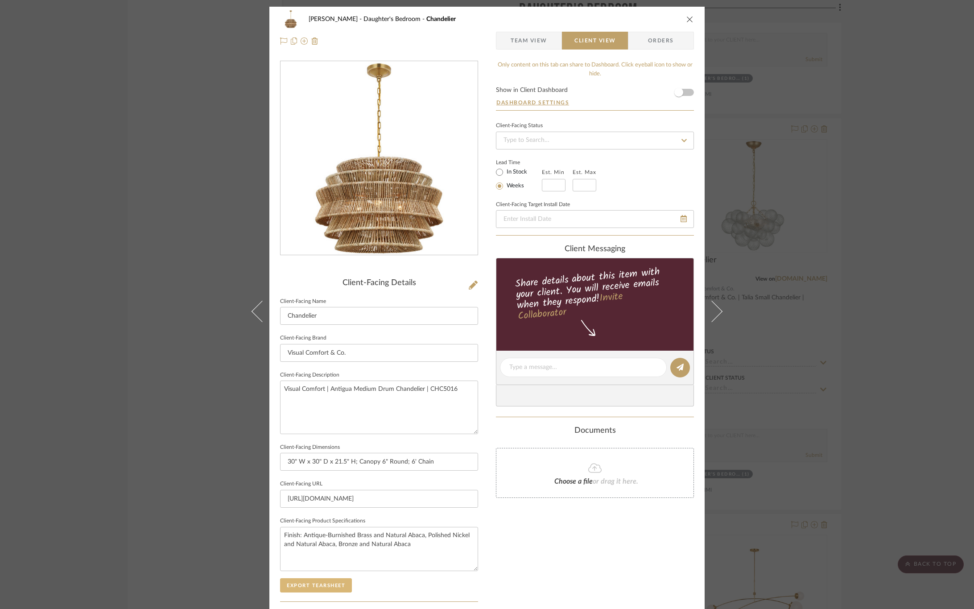
click at [326, 590] on button "Export Tearsheet" at bounding box center [316, 585] width 72 height 14
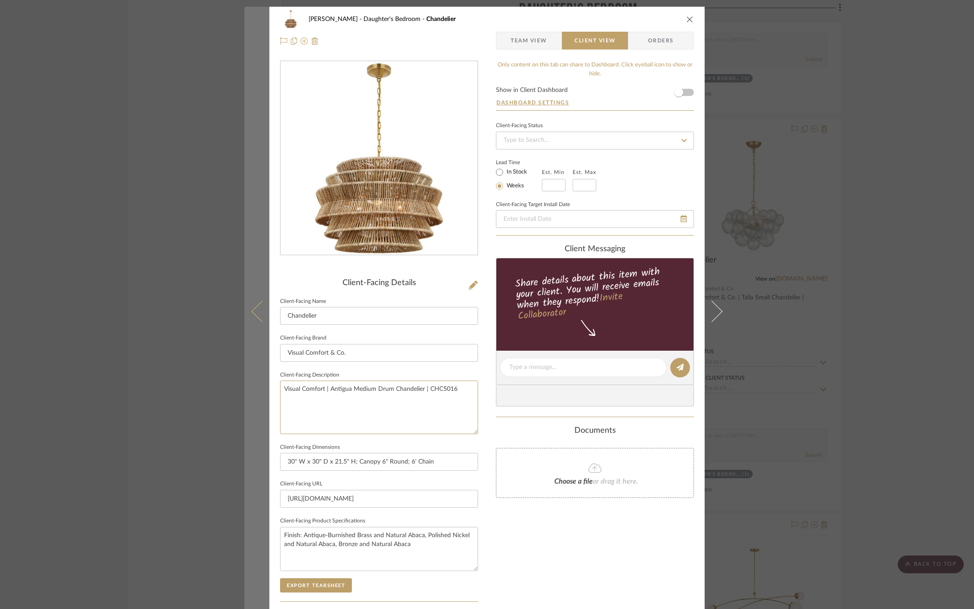
drag, startPoint x: 457, startPoint y: 391, endPoint x: 250, endPoint y: 391, distance: 207.3
click at [250, 391] on mat-dialog-content "CIRKSENA Daughter's Bedroom Chandelier Team View Client View Orders Client-Faci…" at bounding box center [486, 371] width 485 height 728
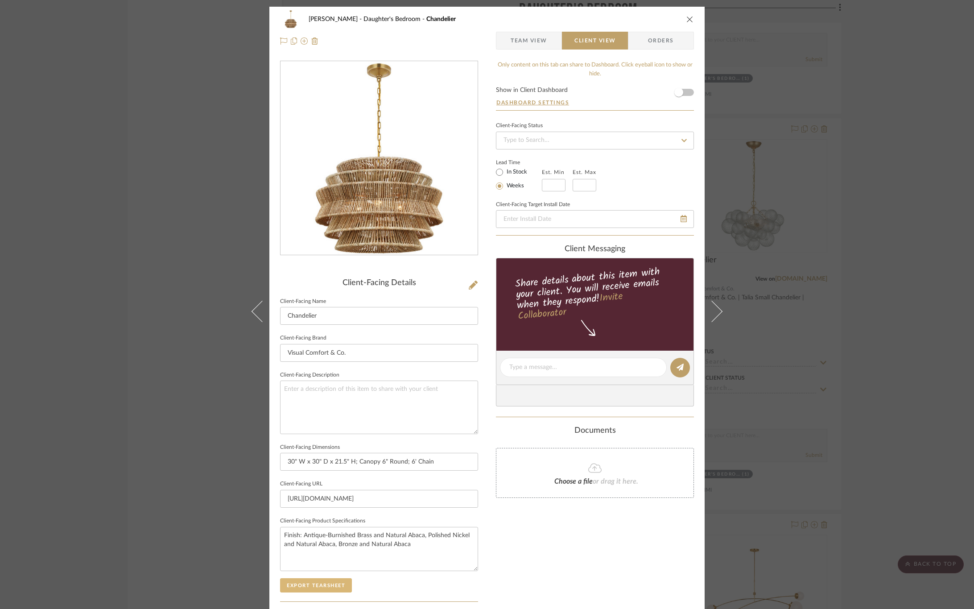
click at [322, 582] on button "Export Tearsheet" at bounding box center [316, 585] width 72 height 14
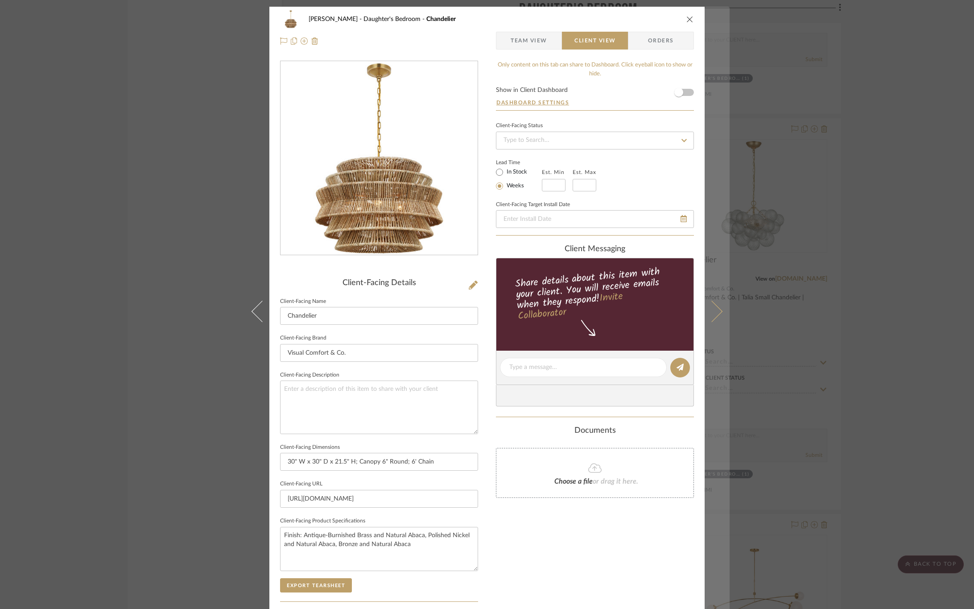
click at [715, 318] on button at bounding box center [716, 311] width 25 height 609
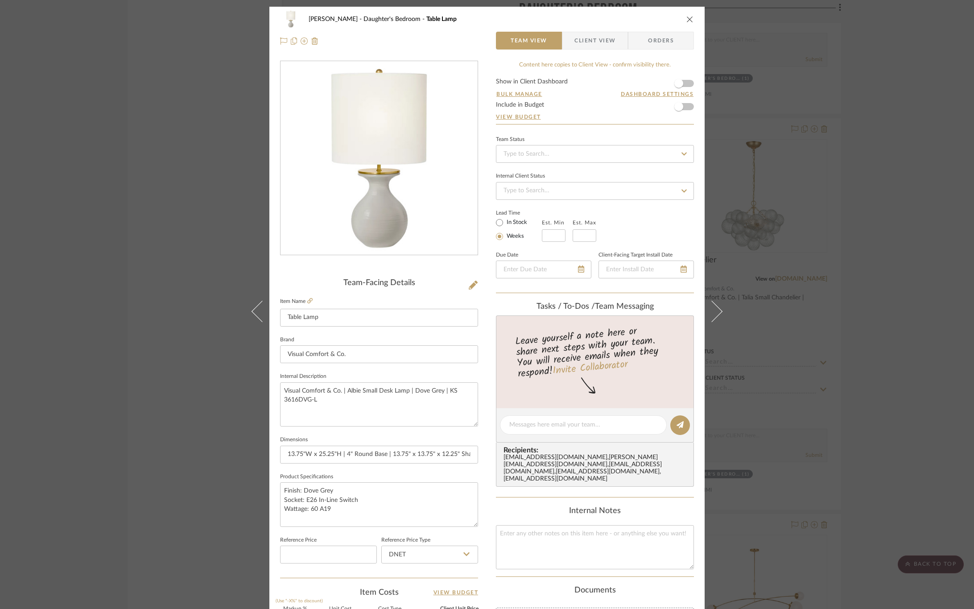
click at [580, 46] on span "Client View" at bounding box center [594, 41] width 41 height 18
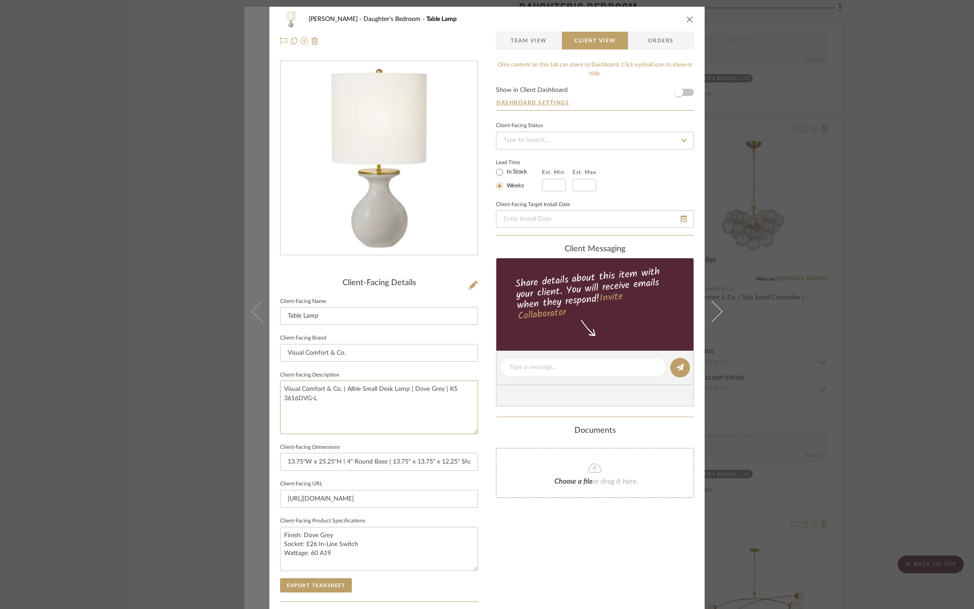
drag, startPoint x: 372, startPoint y: 400, endPoint x: 258, endPoint y: 358, distance: 121.0
click at [258, 358] on mat-dialog-content "CIRKSENA Daughter's Bedroom Table Lamp Team View Client View Orders Client-Faci…" at bounding box center [486, 371] width 485 height 728
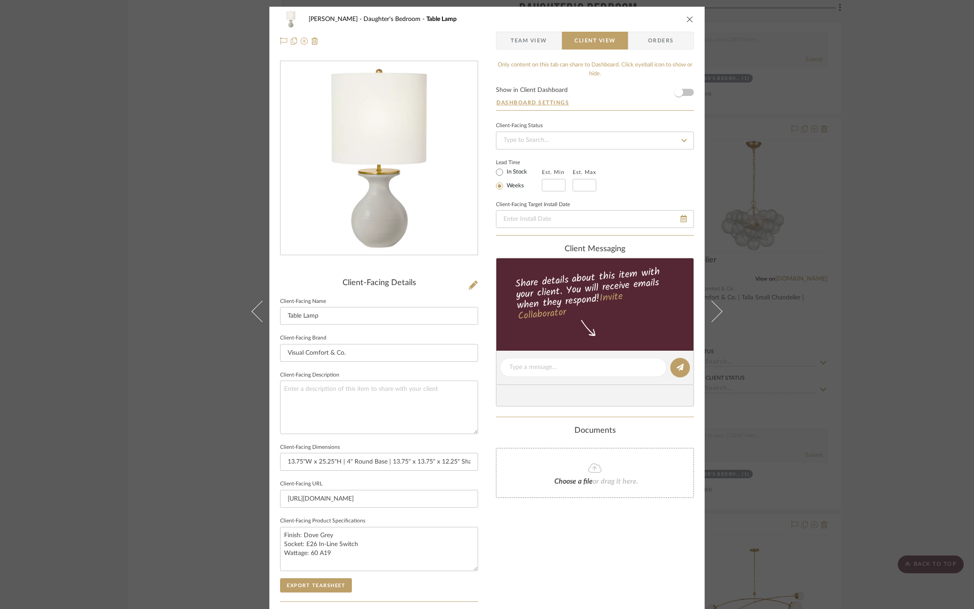
click at [282, 595] on div "Client-Facing Details Client-Facing Name Table Lamp Client-Facing Brand Visual …" at bounding box center [379, 439] width 198 height 323
click at [287, 591] on button "Export Tearsheet" at bounding box center [316, 585] width 72 height 14
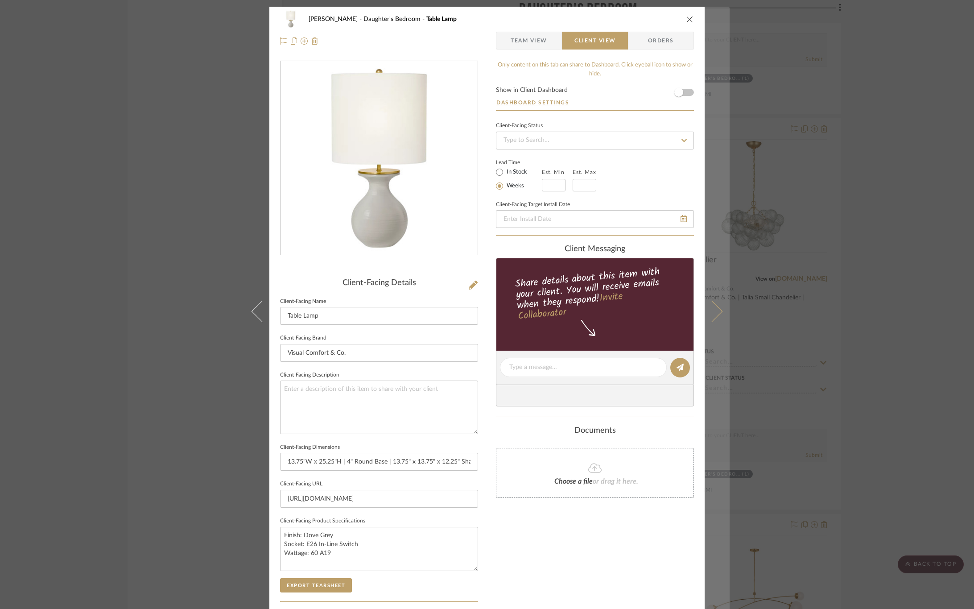
click at [711, 304] on icon at bounding box center [711, 310] width 21 height 21
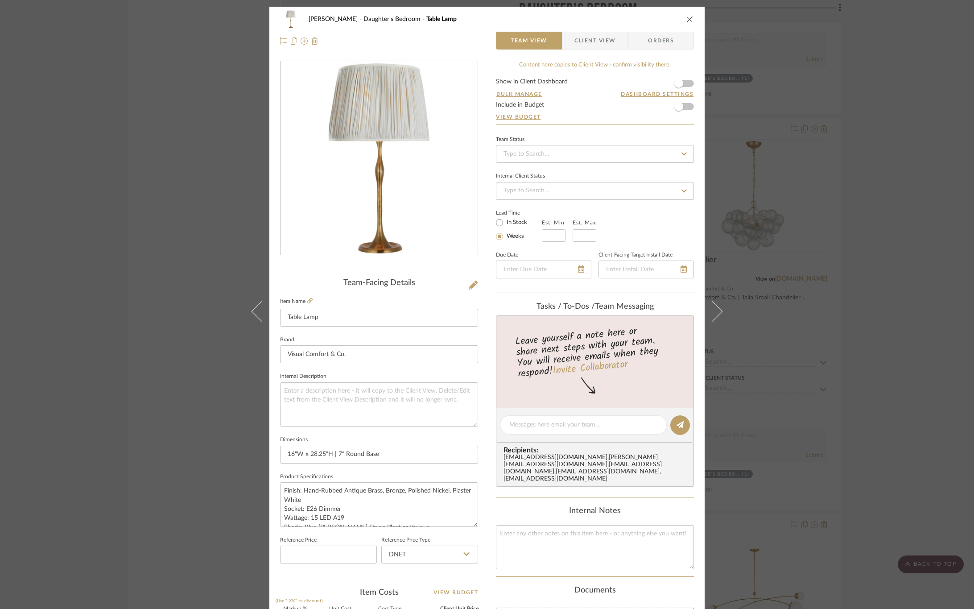
click at [591, 39] on span "Client View" at bounding box center [594, 41] width 41 height 18
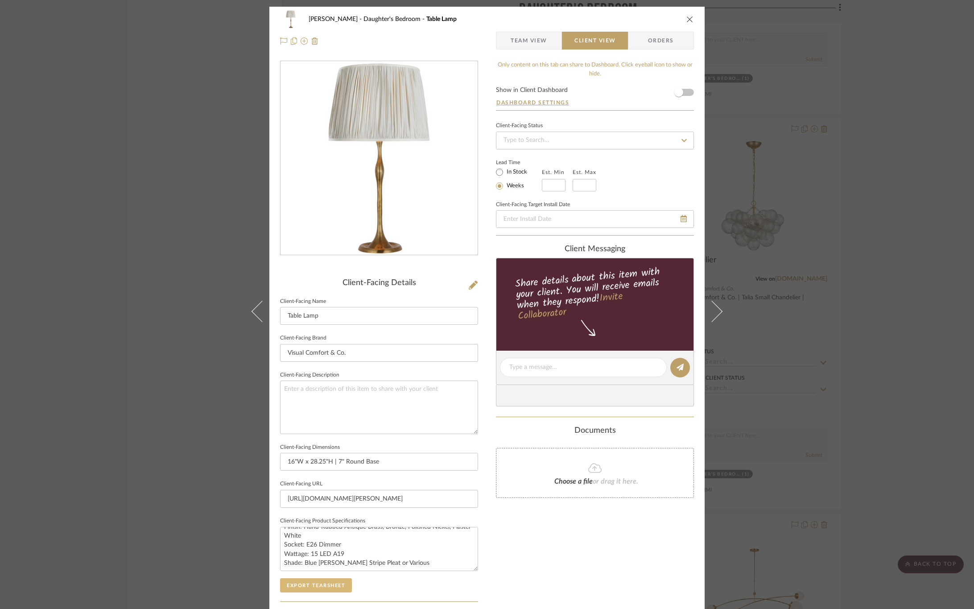
click at [329, 581] on button "Export Tearsheet" at bounding box center [316, 585] width 72 height 14
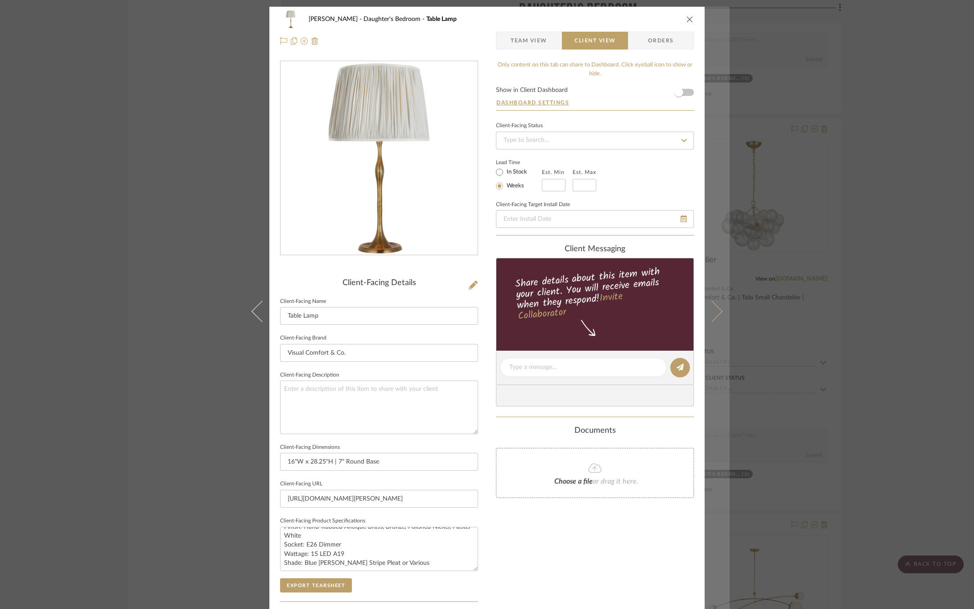
click at [707, 305] on icon at bounding box center [711, 310] width 21 height 21
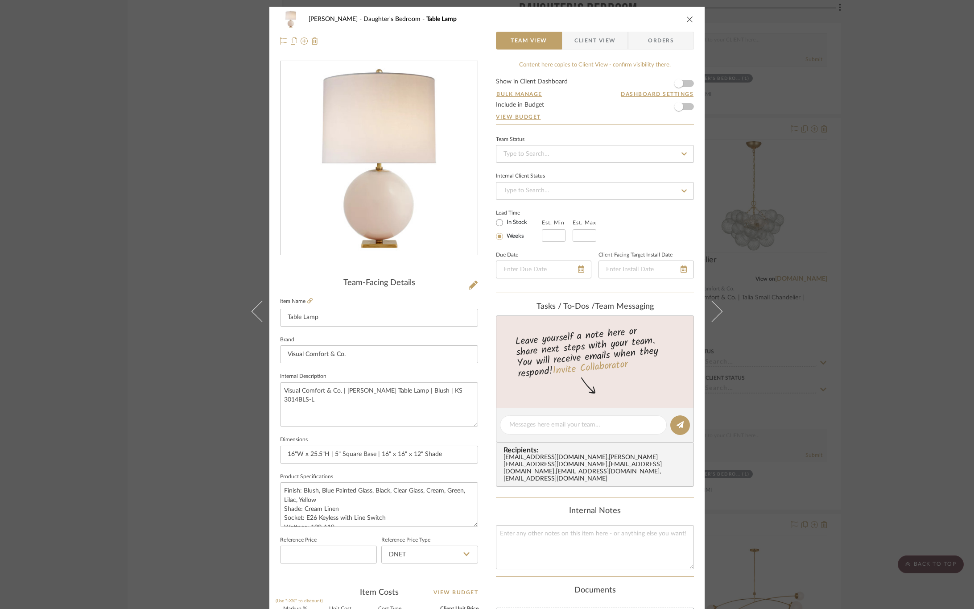
click at [584, 42] on span "Client View" at bounding box center [594, 41] width 41 height 18
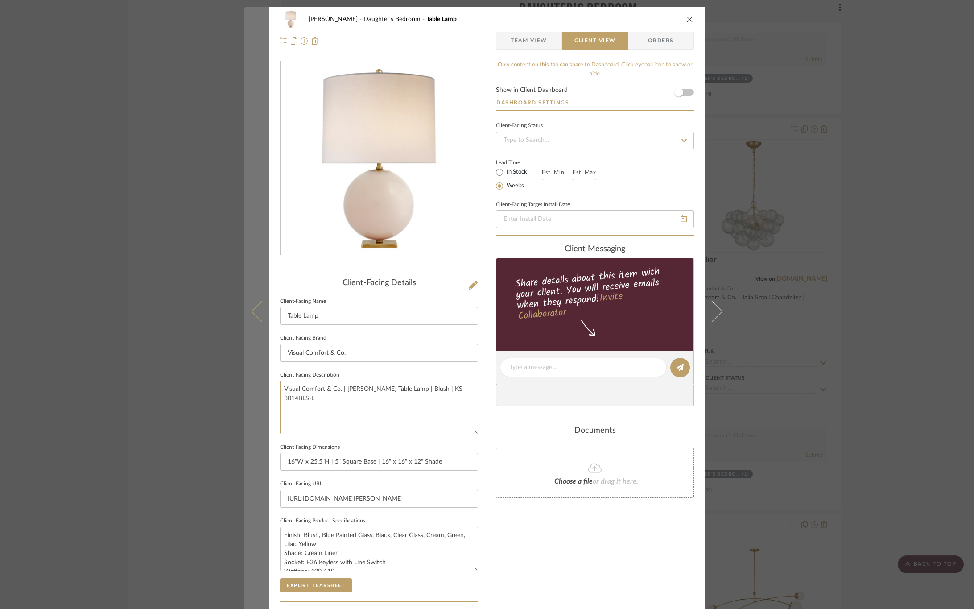
drag, startPoint x: 460, startPoint y: 386, endPoint x: 263, endPoint y: 388, distance: 197.5
click at [263, 388] on mat-dialog-content "CIRKSENA Daughter's Bedroom Table Lamp Team View Client View Orders Client-Faci…" at bounding box center [486, 371] width 485 height 728
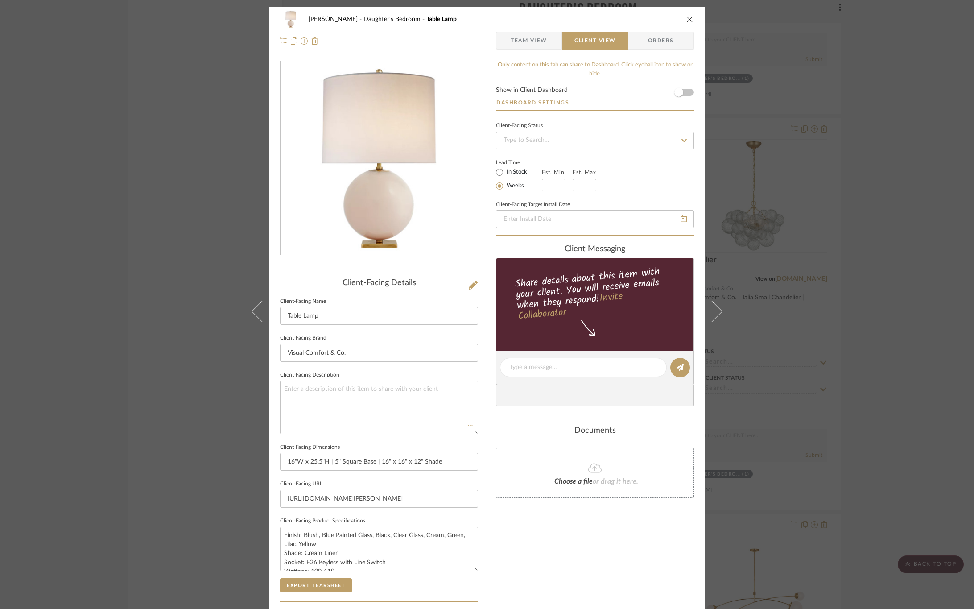
click at [579, 558] on div "Only content on this tab can share to Dashboard. Click eyeball icon to show or …" at bounding box center [595, 380] width 198 height 638
click at [340, 588] on button "Export Tearsheet" at bounding box center [316, 585] width 72 height 14
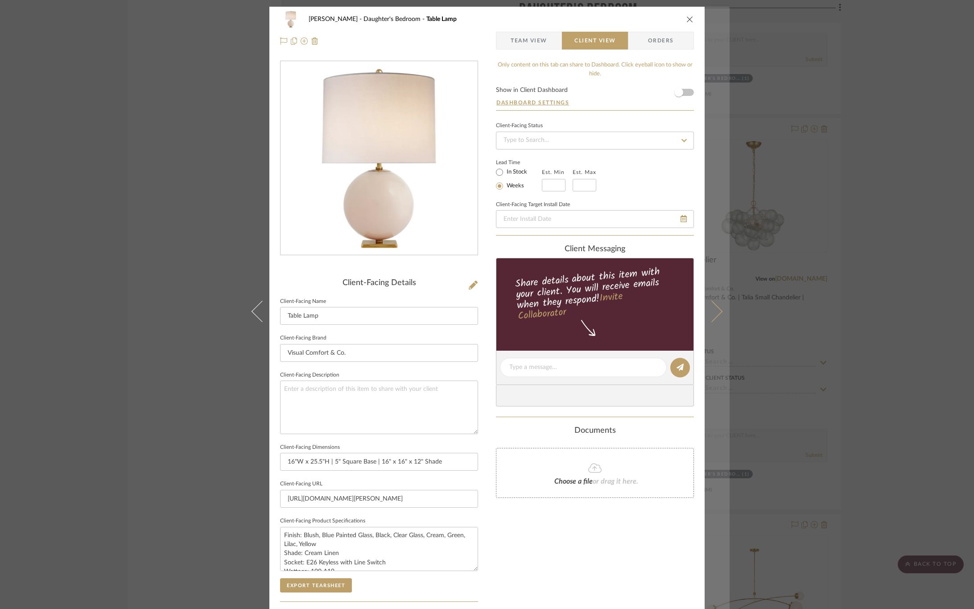
click at [706, 312] on icon at bounding box center [711, 310] width 21 height 21
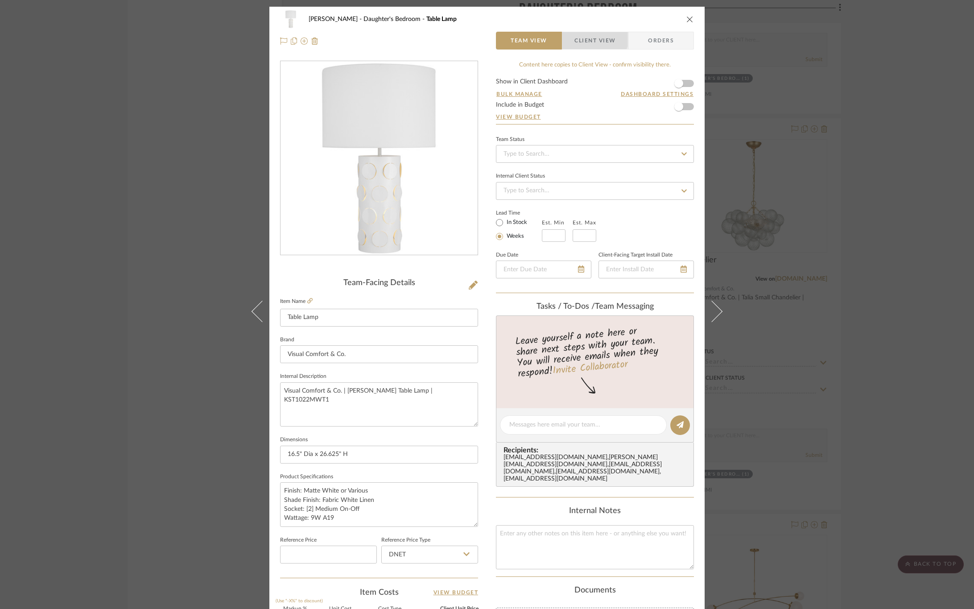
drag, startPoint x: 584, startPoint y: 36, endPoint x: 573, endPoint y: 81, distance: 46.1
click at [585, 36] on span "Client View" at bounding box center [594, 41] width 41 height 18
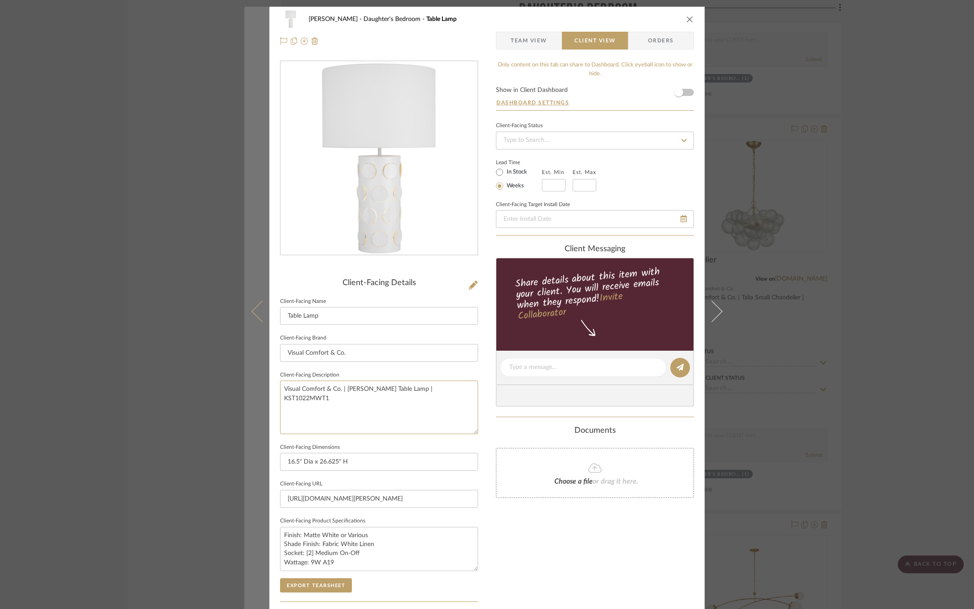
drag, startPoint x: 426, startPoint y: 392, endPoint x: 243, endPoint y: 396, distance: 183.3
click at [244, 396] on mat-dialog-content "CIRKSENA Daughter's Bedroom Table Lamp Team View Client View Orders Client-Faci…" at bounding box center [486, 371] width 485 height 728
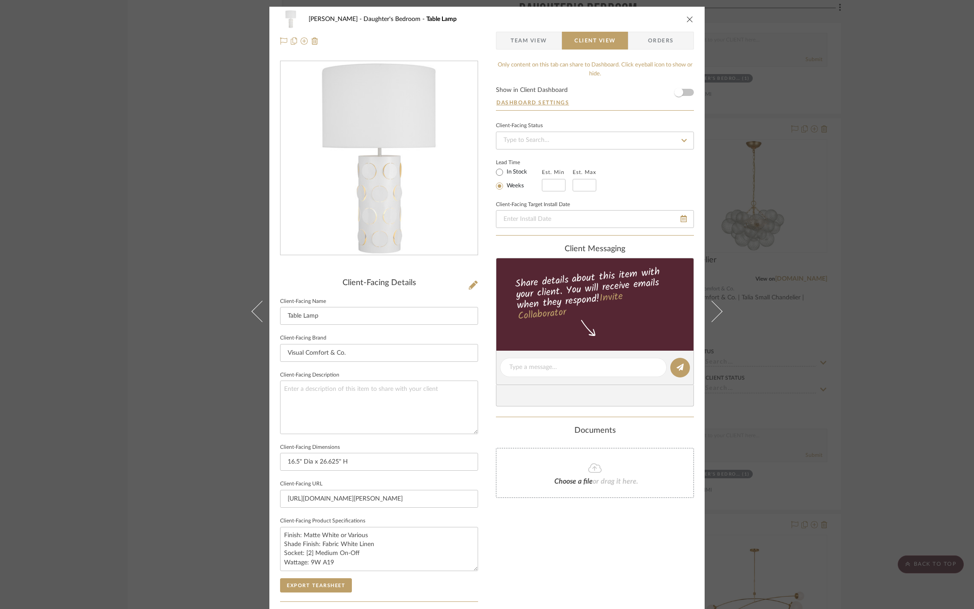
click at [566, 551] on div "Only content on this tab can share to Dashboard. Click eyeball icon to show or …" at bounding box center [595, 380] width 198 height 638
click at [307, 585] on button "Export Tearsheet" at bounding box center [316, 585] width 72 height 14
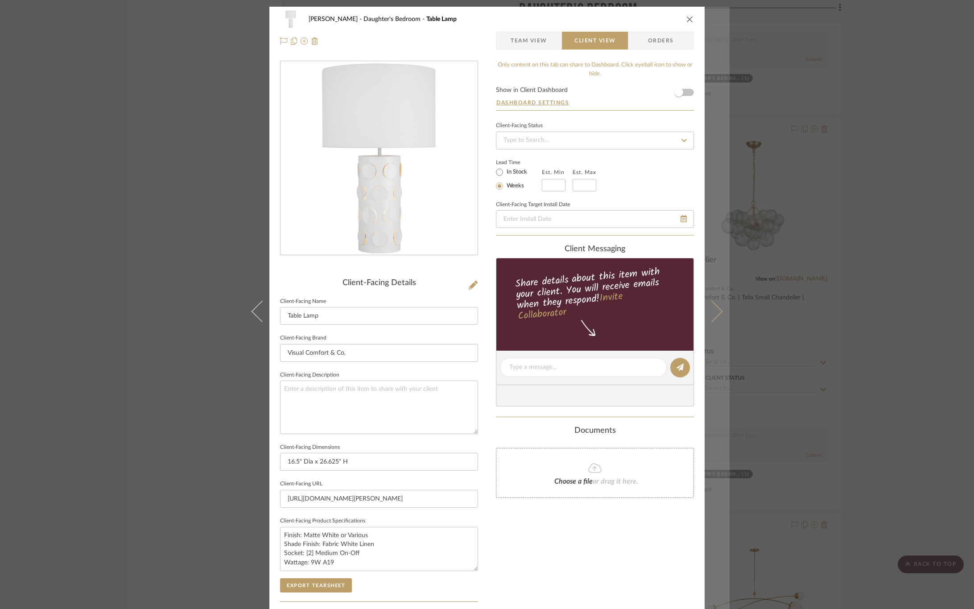
click at [714, 315] on button at bounding box center [716, 311] width 25 height 609
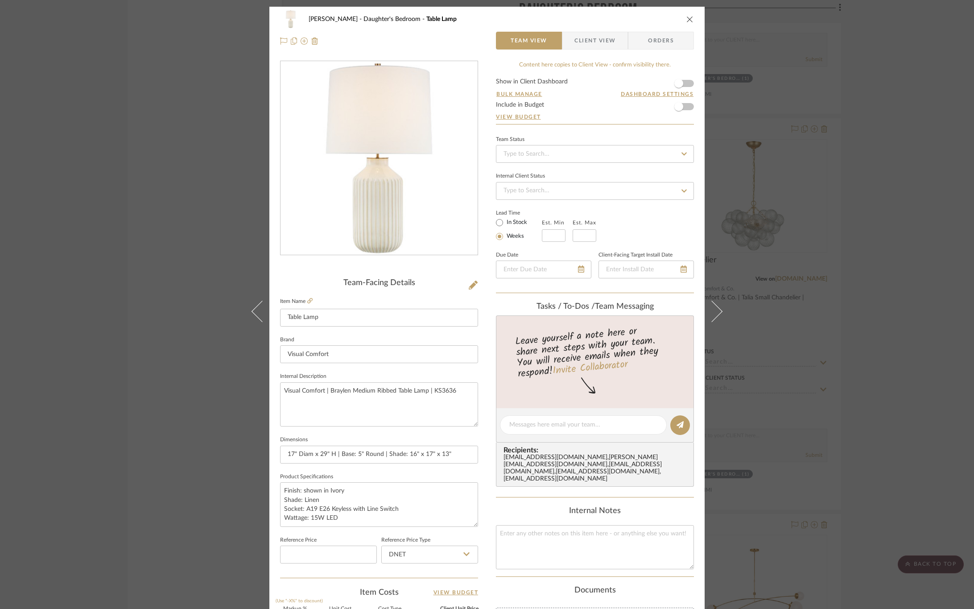
drag, startPoint x: 581, startPoint y: 41, endPoint x: 574, endPoint y: 62, distance: 22.6
click at [581, 41] on span "Client View" at bounding box center [594, 41] width 41 height 18
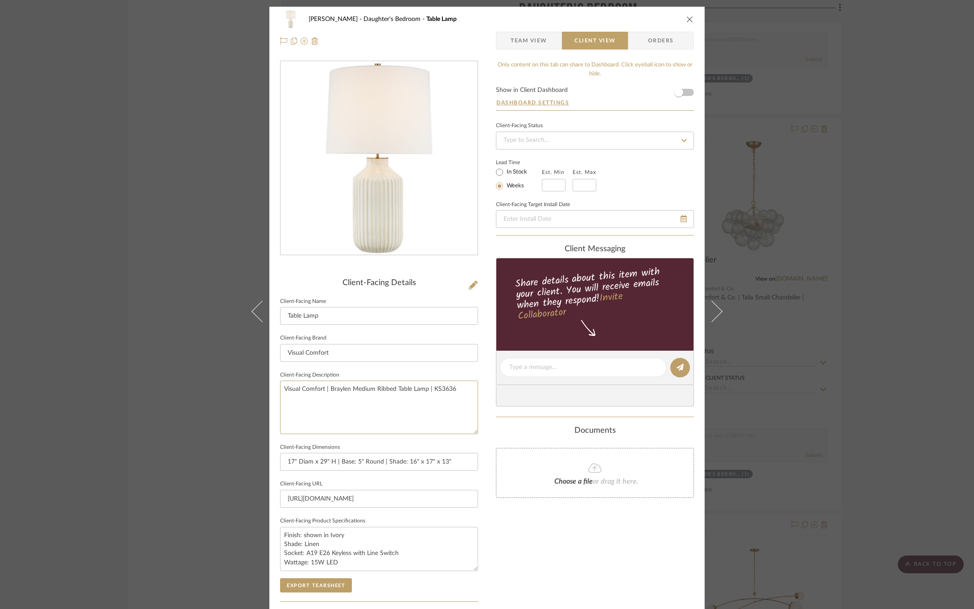
drag, startPoint x: 404, startPoint y: 389, endPoint x: 164, endPoint y: 388, distance: 240.3
click at [164, 388] on div "CIRKSENA Daughter's Bedroom Table Lamp Team View Client View Orders Client-Faci…" at bounding box center [487, 304] width 974 height 609
click at [576, 565] on div "Only content on this tab can share to Dashboard. Click eyeball icon to show or …" at bounding box center [595, 380] width 198 height 638
click at [305, 583] on button "Export Tearsheet" at bounding box center [316, 585] width 72 height 14
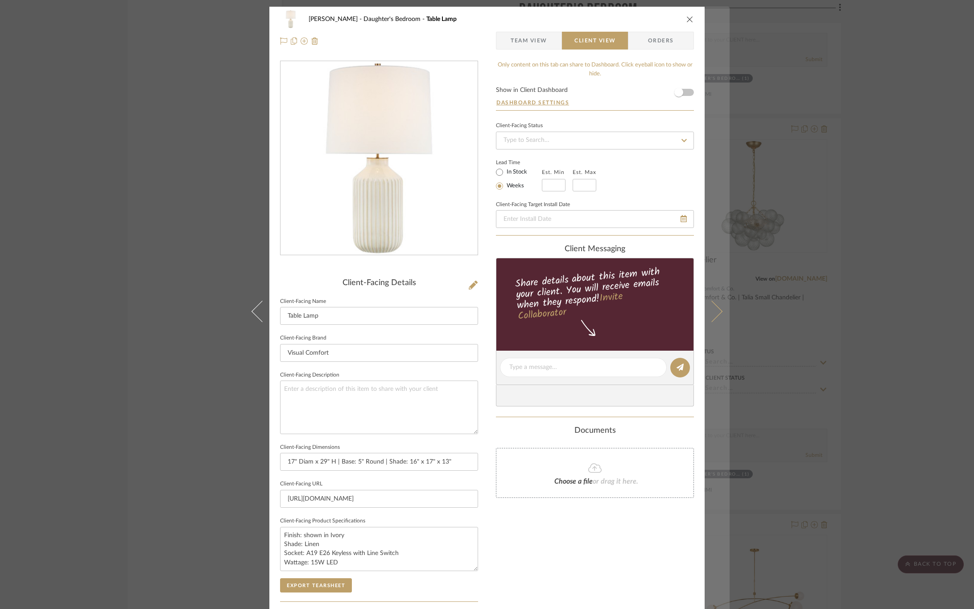
click at [720, 316] on button at bounding box center [716, 311] width 25 height 609
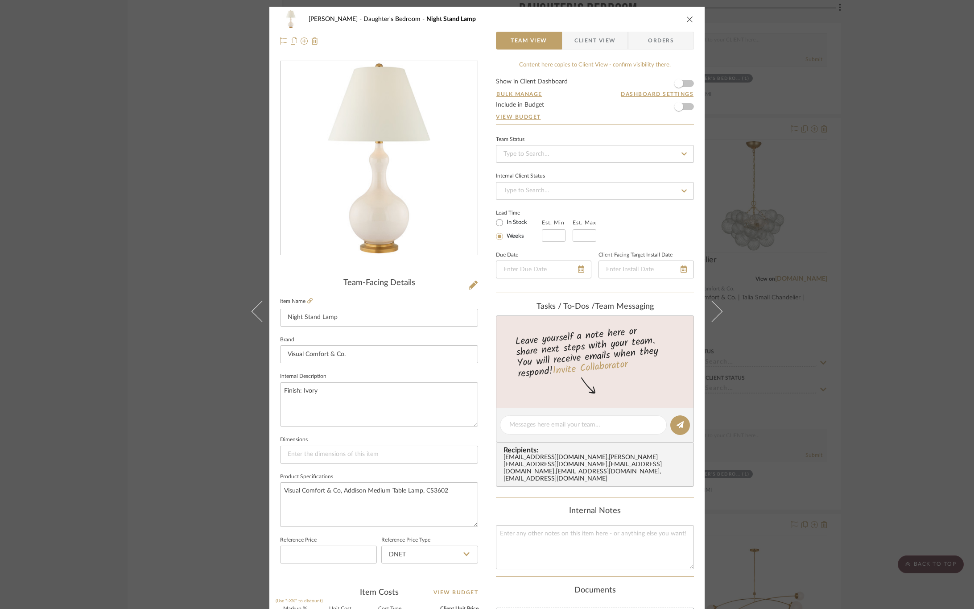
drag, startPoint x: 586, startPoint y: 37, endPoint x: 503, endPoint y: 243, distance: 221.4
click at [588, 39] on span "Client View" at bounding box center [594, 41] width 41 height 18
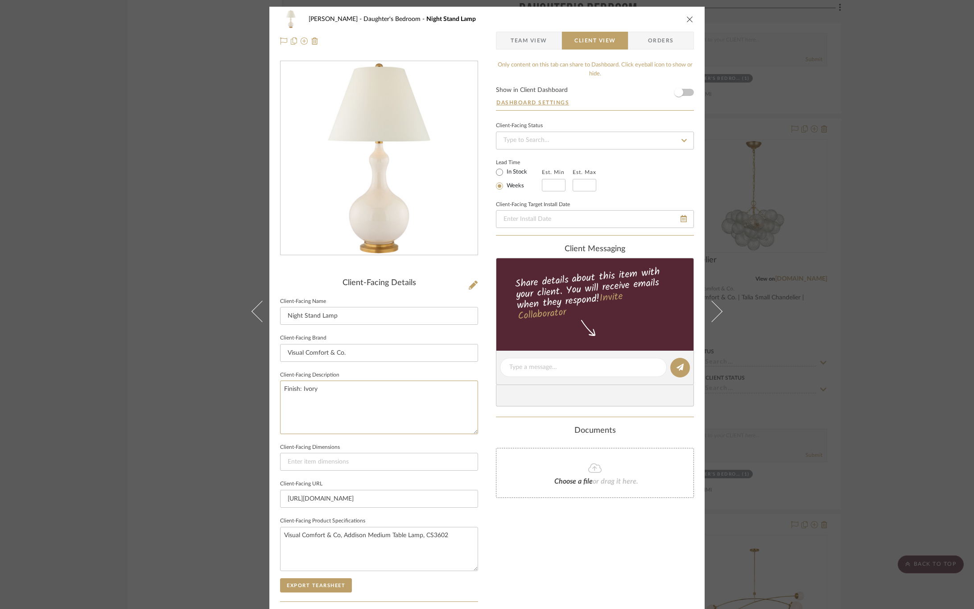
drag, startPoint x: 370, startPoint y: 383, endPoint x: 270, endPoint y: 386, distance: 99.5
click at [270, 386] on div "CIRKSENA Daughter's Bedroom Night Stand Lamp Team View Client View Orders Clien…" at bounding box center [486, 371] width 435 height 728
drag, startPoint x: 459, startPoint y: 538, endPoint x: 224, endPoint y: 519, distance: 235.6
click at [224, 519] on div "CIRKSENA Daughter's Bedroom Night Stand Lamp Team View Client View Orders Clien…" at bounding box center [487, 304] width 974 height 609
paste textarea "Finish: Ivory"
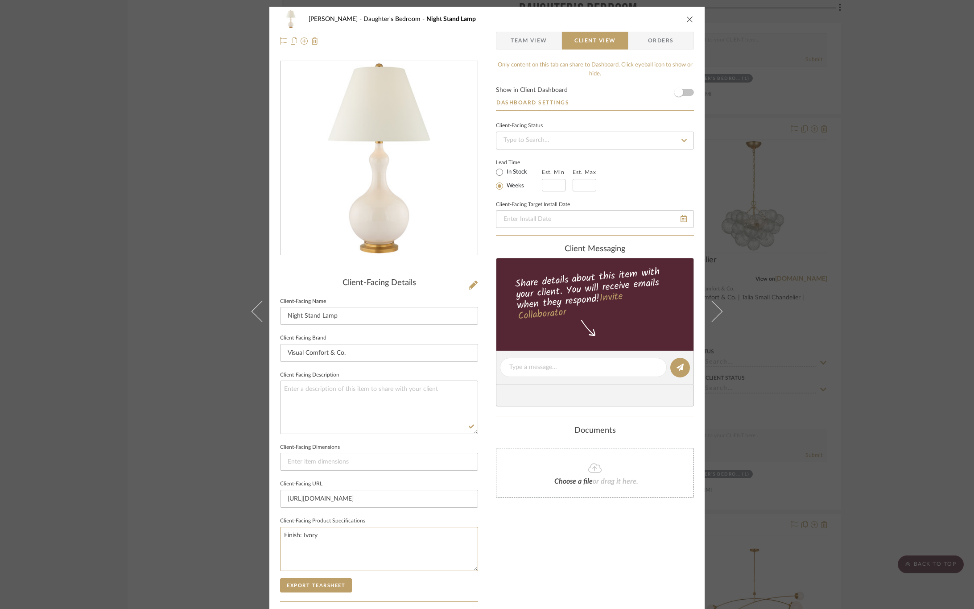
type textarea "Finish: Ivory"
click at [554, 553] on div "Only content on this tab can share to Dashboard. Click eyeball icon to show or …" at bounding box center [595, 380] width 198 height 638
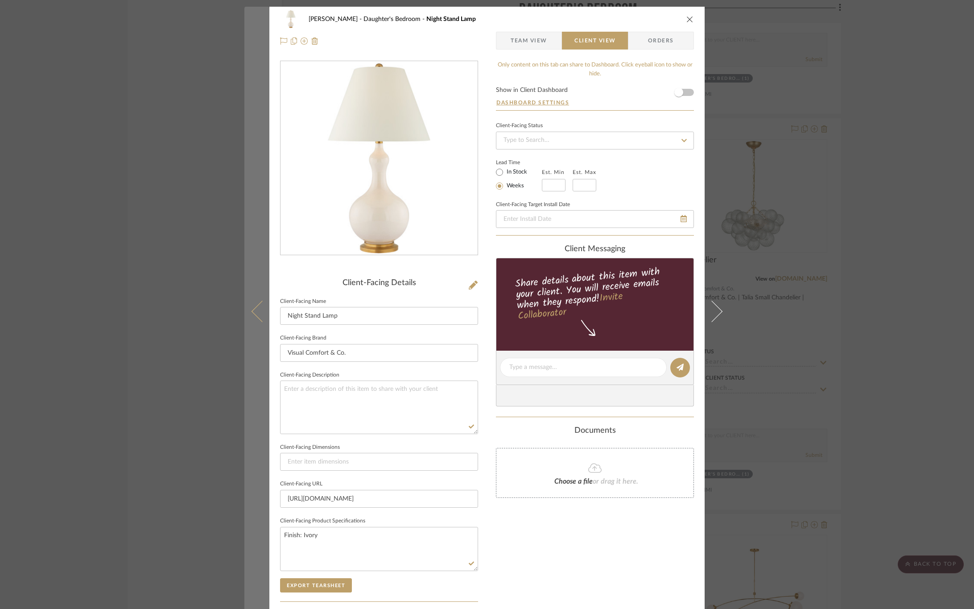
click at [255, 313] on icon at bounding box center [261, 310] width 21 height 21
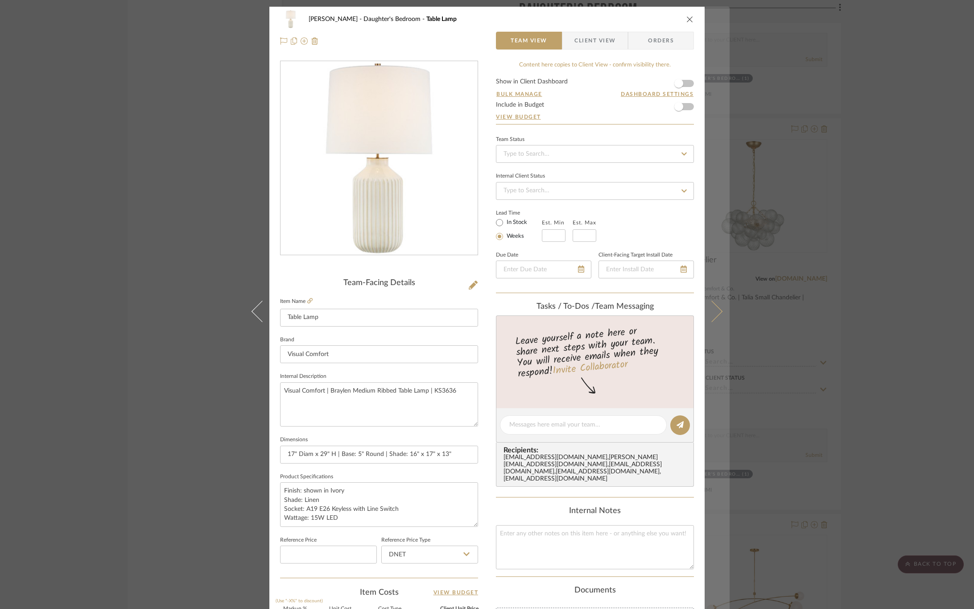
click at [713, 308] on icon at bounding box center [711, 310] width 21 height 21
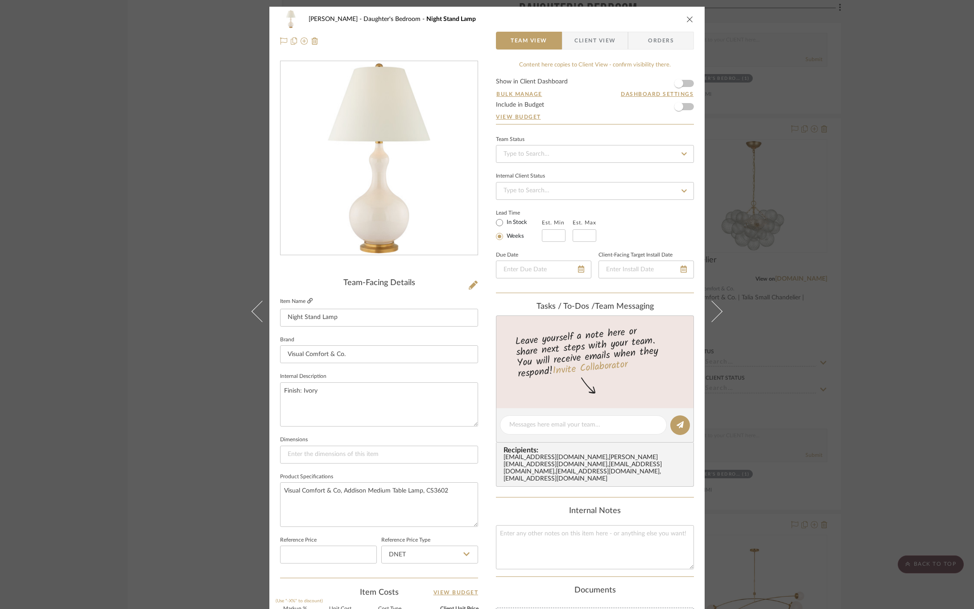
click at [308, 298] on icon at bounding box center [309, 300] width 5 height 5
click at [574, 42] on span "Client View" at bounding box center [594, 41] width 41 height 18
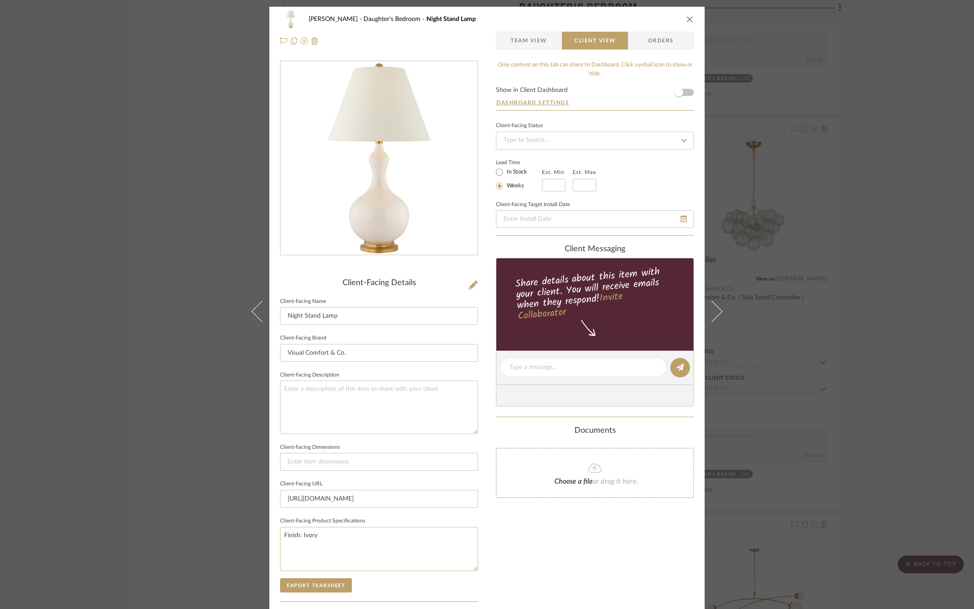
click at [391, 546] on textarea "Finish: Ivory" at bounding box center [379, 548] width 198 height 44
paste textarea "Socket: E26 Dimmer Wattage: 100 A19 Shade Details: 13" x 17" x 13" Weight: 11 l…"
type textarea "Finish: Ivory Socket: E26 Dimmer Wattage: 100 A19 Shade Details: 13" x 17" x 13…"
click at [507, 564] on div "Only content on this tab can share to Dashboard. Click eyeball icon to show or …" at bounding box center [595, 380] width 198 height 638
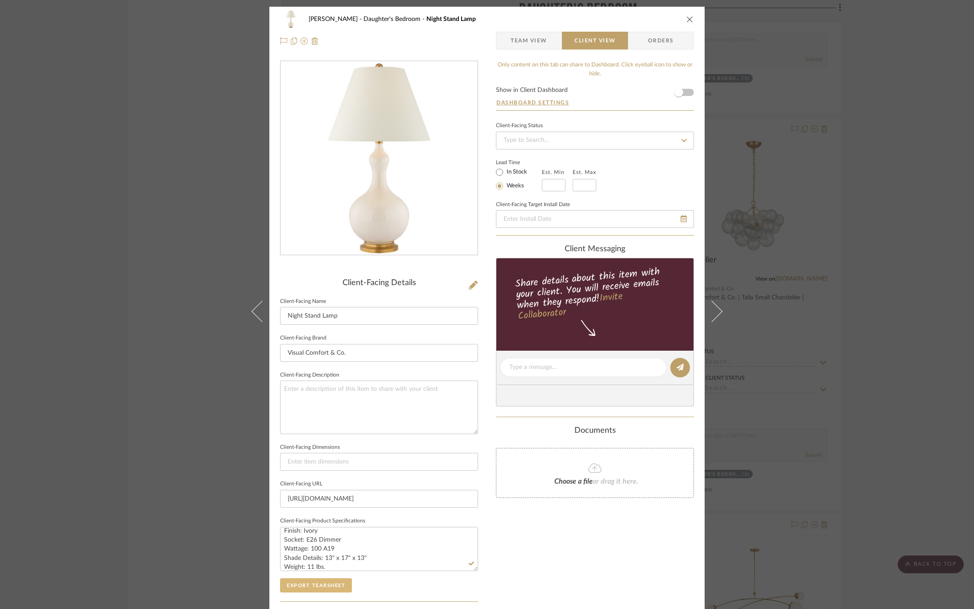
drag, startPoint x: 324, startPoint y: 589, endPoint x: 293, endPoint y: 328, distance: 262.6
click at [324, 588] on button "Export Tearsheet" at bounding box center [316, 585] width 72 height 14
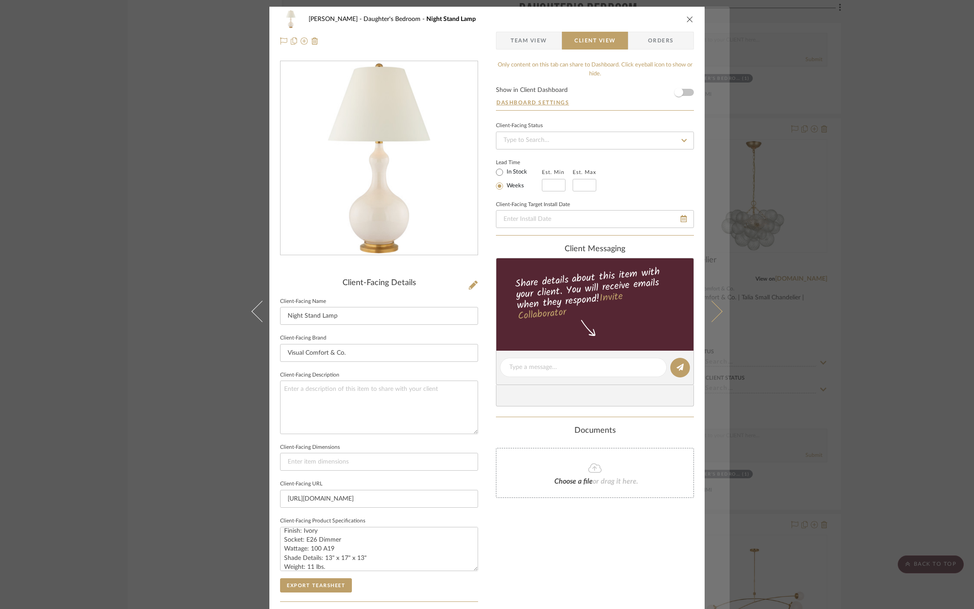
click at [713, 308] on icon at bounding box center [711, 310] width 21 height 21
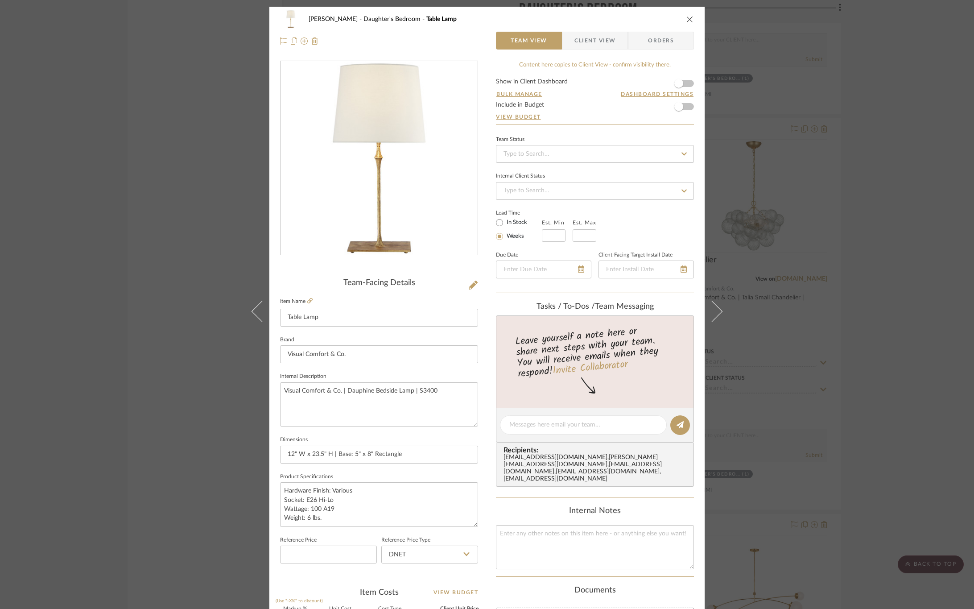
click at [574, 37] on span "Client View" at bounding box center [594, 41] width 41 height 18
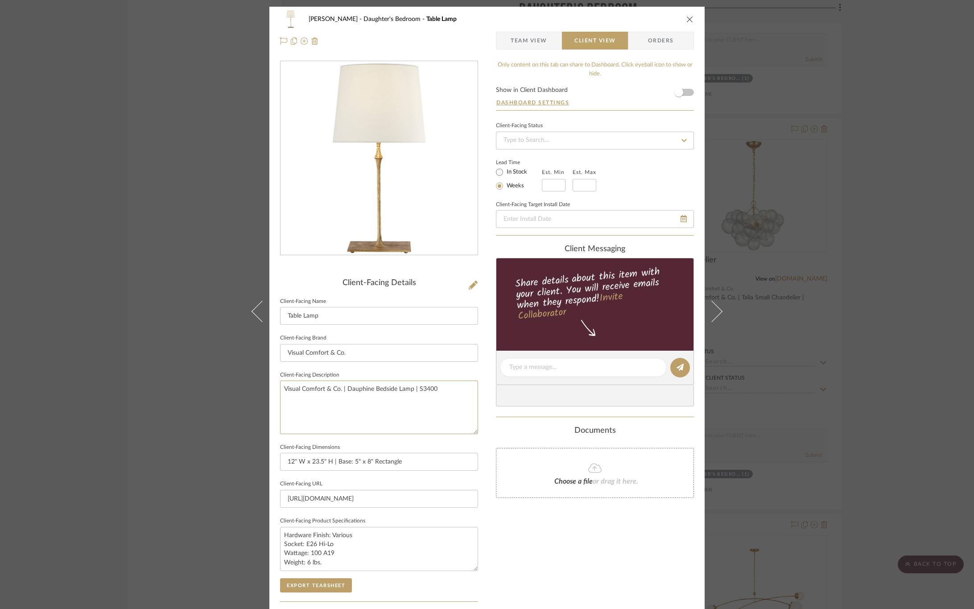
drag, startPoint x: 463, startPoint y: 386, endPoint x: 239, endPoint y: 383, distance: 223.4
click at [239, 383] on div "CIRKSENA Daughter's Bedroom Table Lamp Team View Client View Orders Client-Faci…" at bounding box center [487, 304] width 974 height 609
click at [586, 540] on div "Only content on this tab can share to Dashboard. Click eyeball icon to show or …" at bounding box center [595, 380] width 198 height 638
click at [328, 584] on button "Export Tearsheet" at bounding box center [316, 585] width 72 height 14
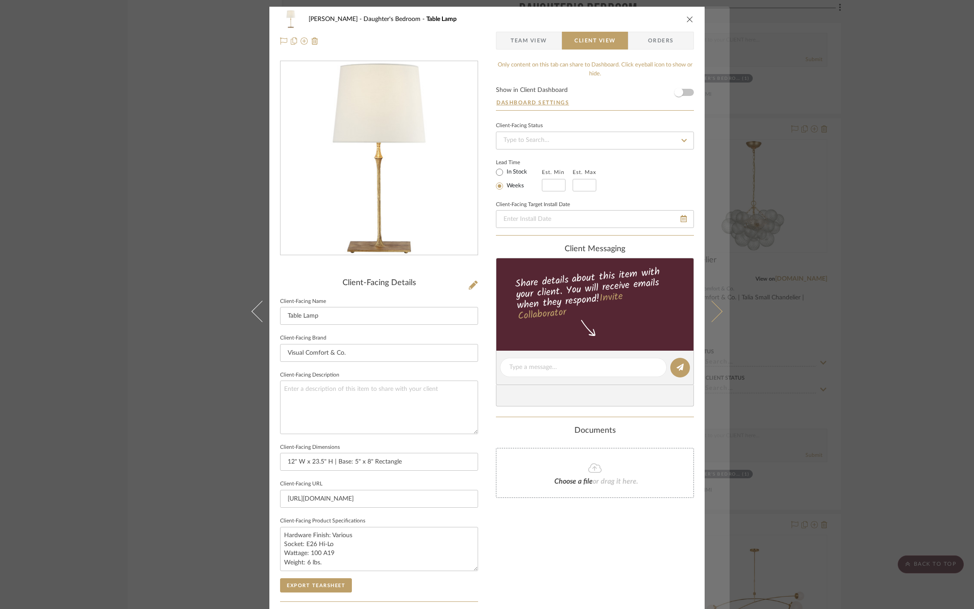
click at [713, 308] on icon at bounding box center [711, 310] width 21 height 21
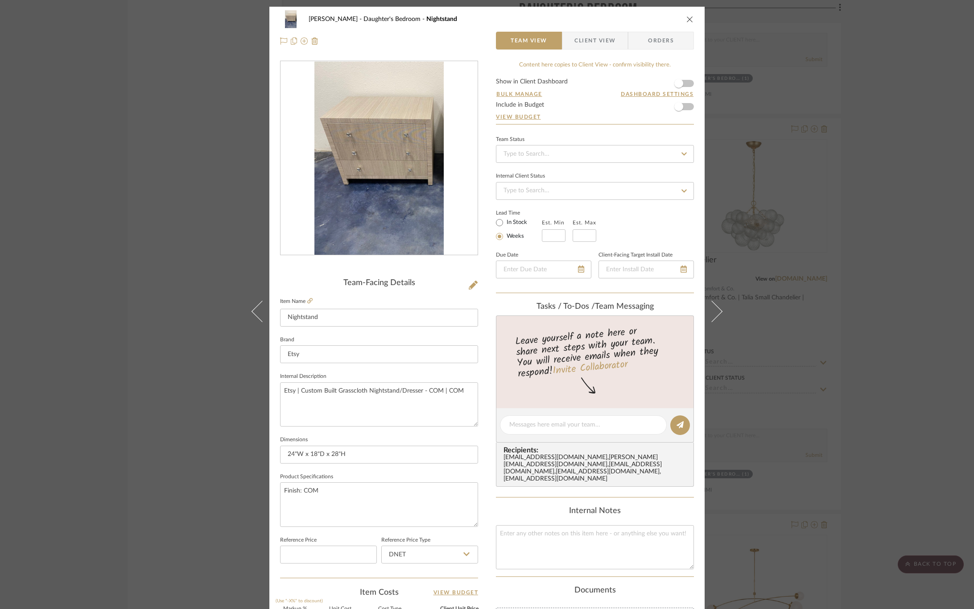
drag, startPoint x: 594, startPoint y: 37, endPoint x: 594, endPoint y: 61, distance: 24.1
click at [594, 37] on span "Client View" at bounding box center [594, 41] width 41 height 18
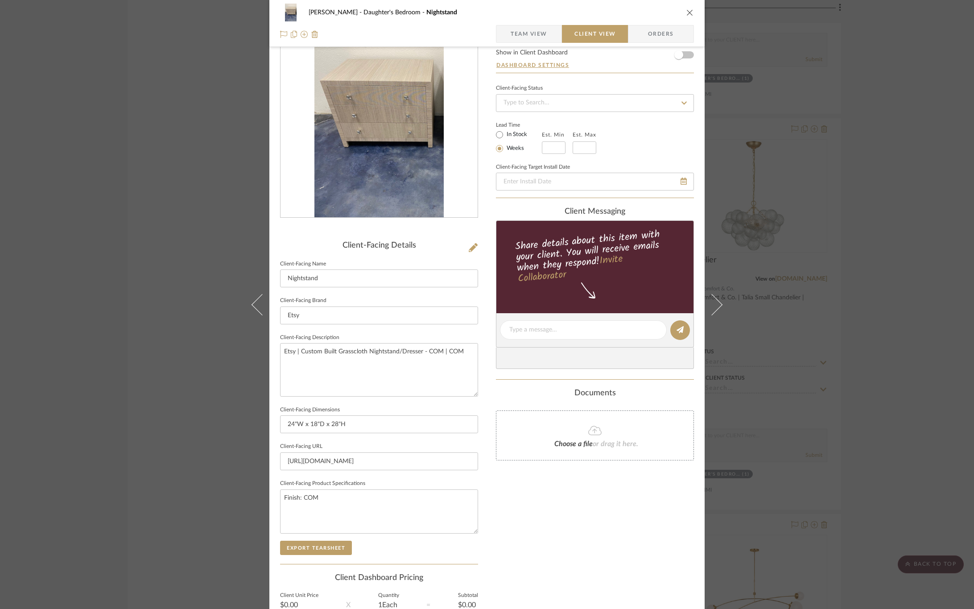
scroll to position [67, 0]
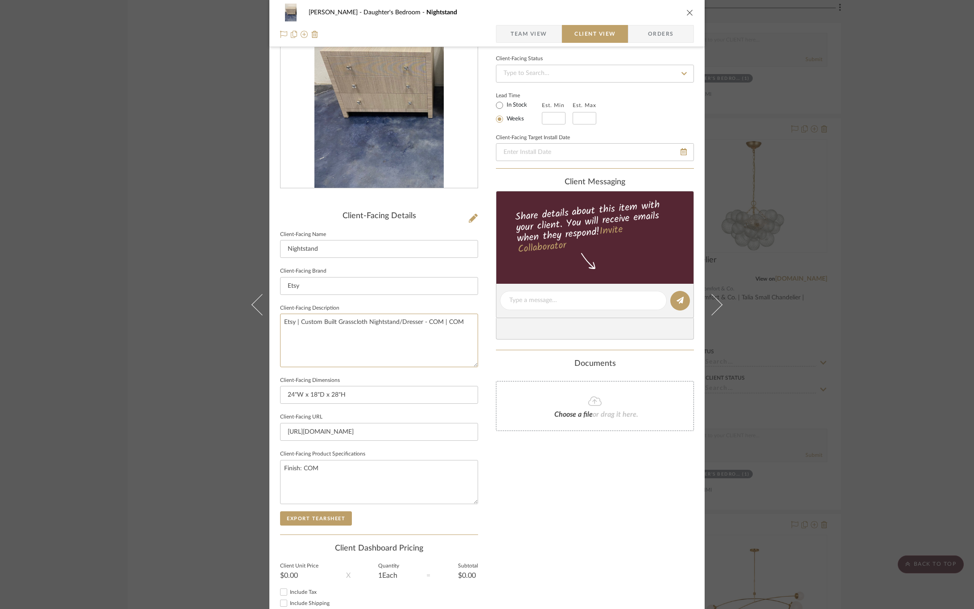
drag, startPoint x: 464, startPoint y: 325, endPoint x: 232, endPoint y: 320, distance: 232.3
click at [232, 320] on div "CIRKSENA Daughter's Bedroom Nightstand Team View Client View Orders Client-Faci…" at bounding box center [487, 304] width 974 height 609
click at [605, 492] on div "Only content on this tab can share to Dashboard. Click eyeball icon to show or …" at bounding box center [595, 313] width 198 height 638
click at [312, 519] on button "Export Tearsheet" at bounding box center [316, 518] width 72 height 14
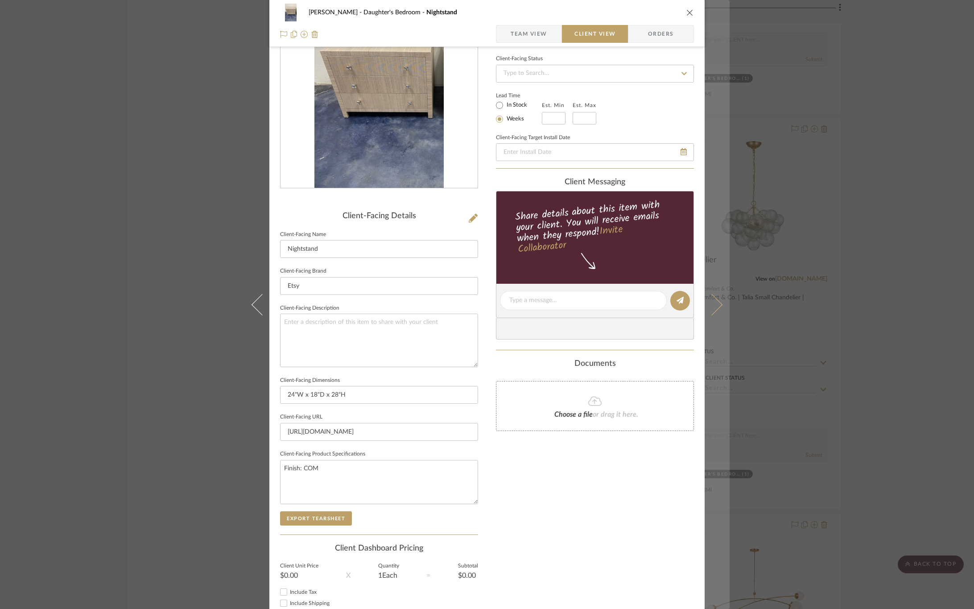
click at [716, 297] on button at bounding box center [716, 304] width 25 height 609
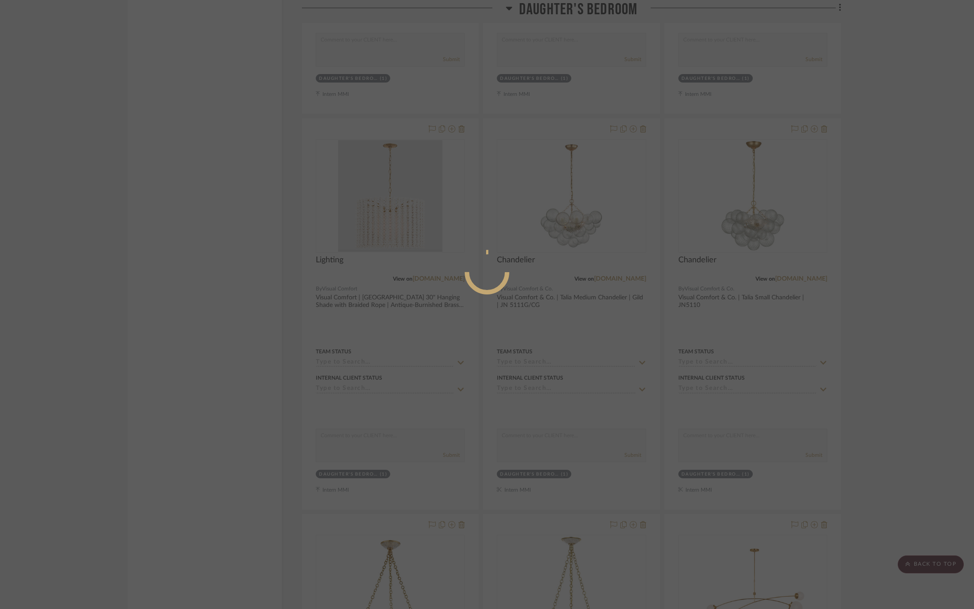
scroll to position [0, 0]
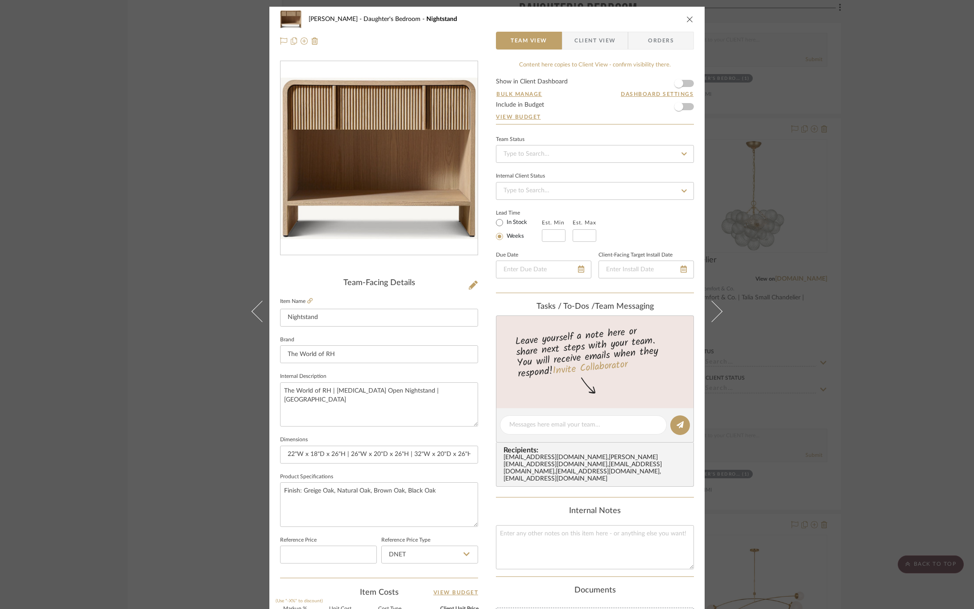
click at [589, 41] on span "Client View" at bounding box center [594, 41] width 41 height 18
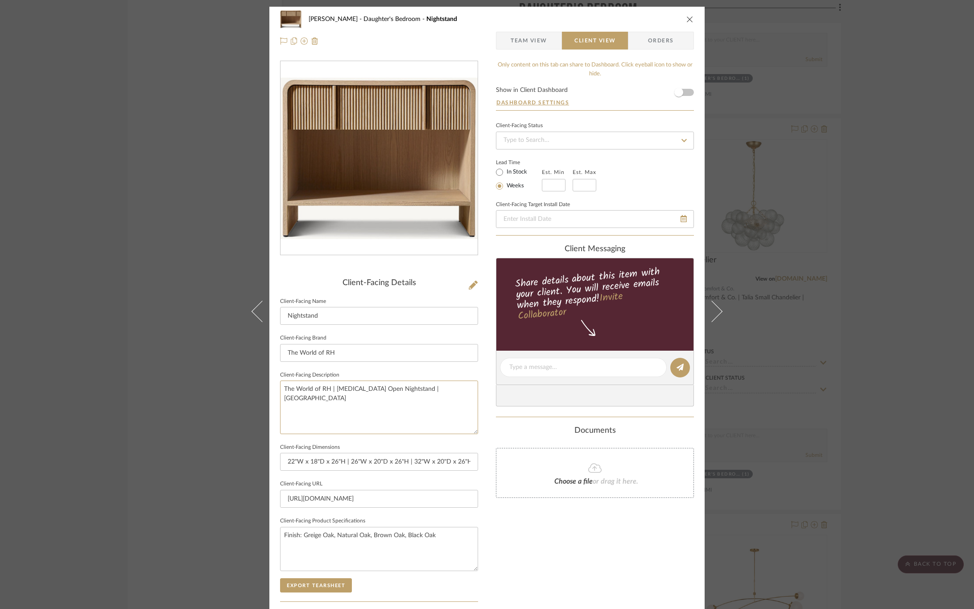
drag, startPoint x: 450, startPoint y: 391, endPoint x: 229, endPoint y: 395, distance: 221.1
click at [229, 395] on div "CIRKSENA Daughter's Bedroom Nightstand Team View Client View Orders Client-Faci…" at bounding box center [487, 304] width 974 height 609
click at [514, 542] on div "Only content on this tab can share to Dashboard. Click eyeball icon to show or …" at bounding box center [595, 380] width 198 height 638
click at [312, 582] on button "Export Tearsheet" at bounding box center [316, 585] width 72 height 14
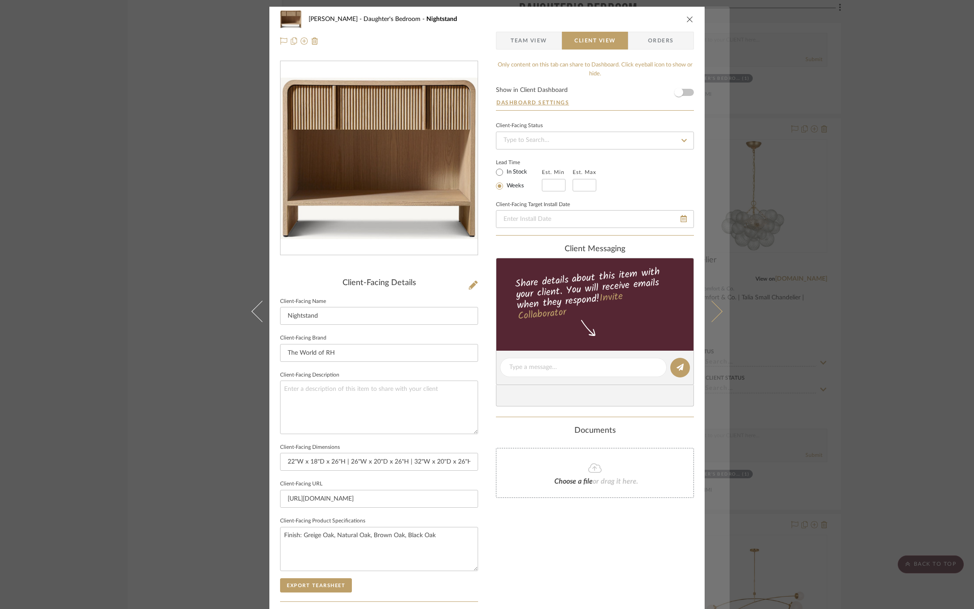
click at [715, 311] on icon at bounding box center [711, 310] width 21 height 21
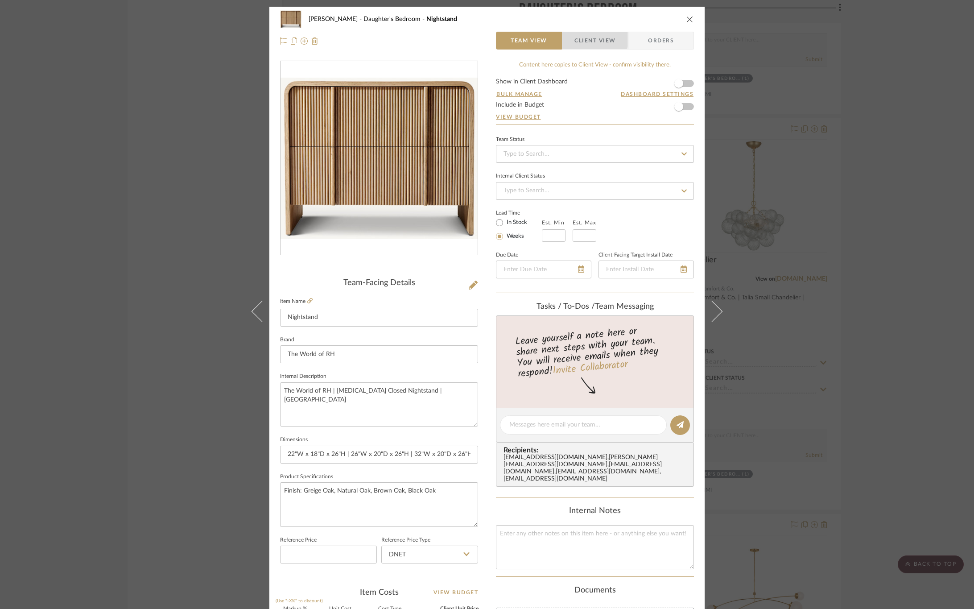
click at [590, 39] on span "Client View" at bounding box center [594, 41] width 41 height 18
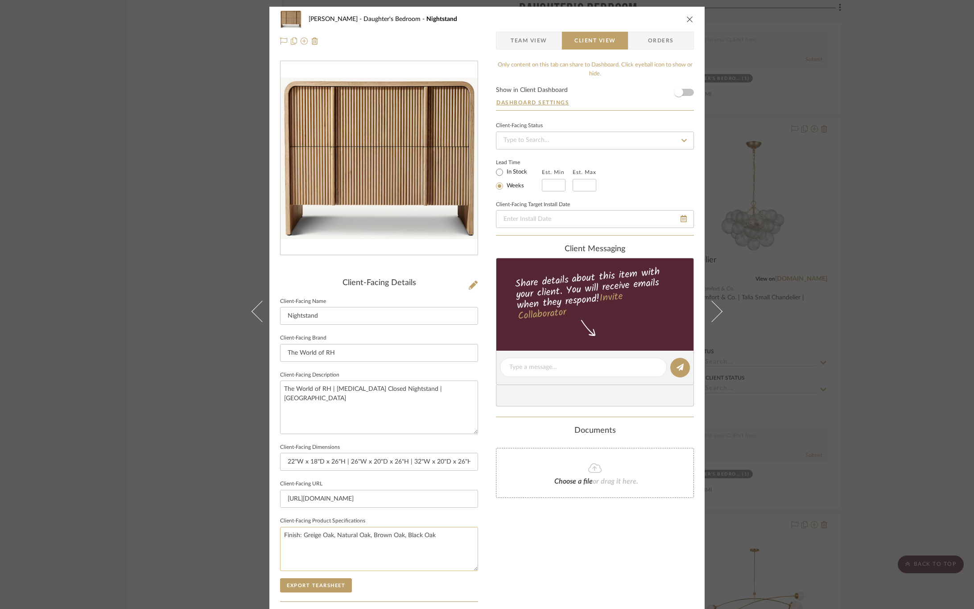
click at [447, 528] on textarea "Finish: Greige Oak, Natural Oak, Brown Oak, Black Oak" at bounding box center [379, 548] width 198 height 44
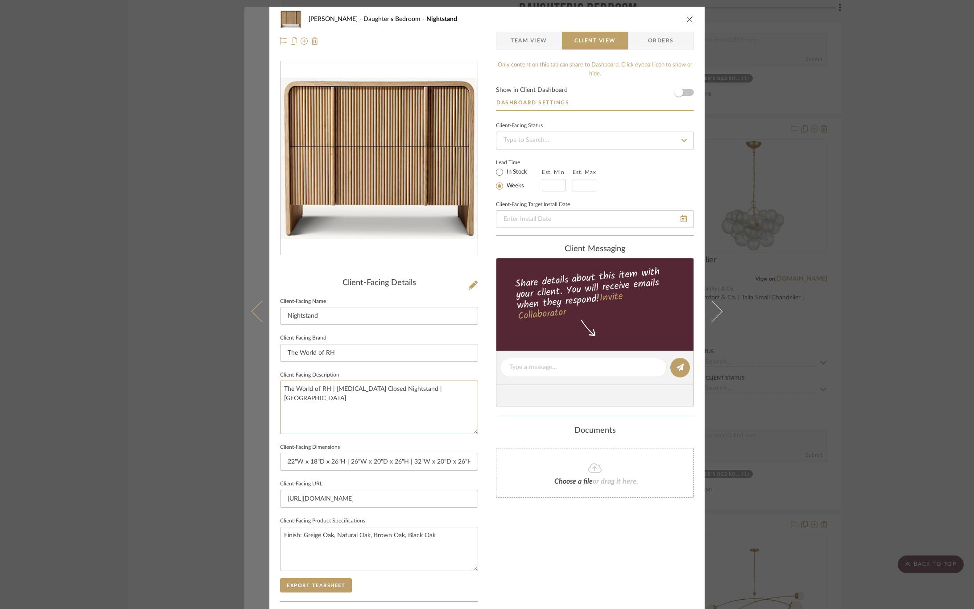
drag, startPoint x: 425, startPoint y: 388, endPoint x: 245, endPoint y: 388, distance: 180.5
click at [245, 388] on mat-dialog-content "CIRKSENA Daughter's Bedroom Nightstand Team View Client View Orders Client-Faci…" at bounding box center [486, 371] width 485 height 728
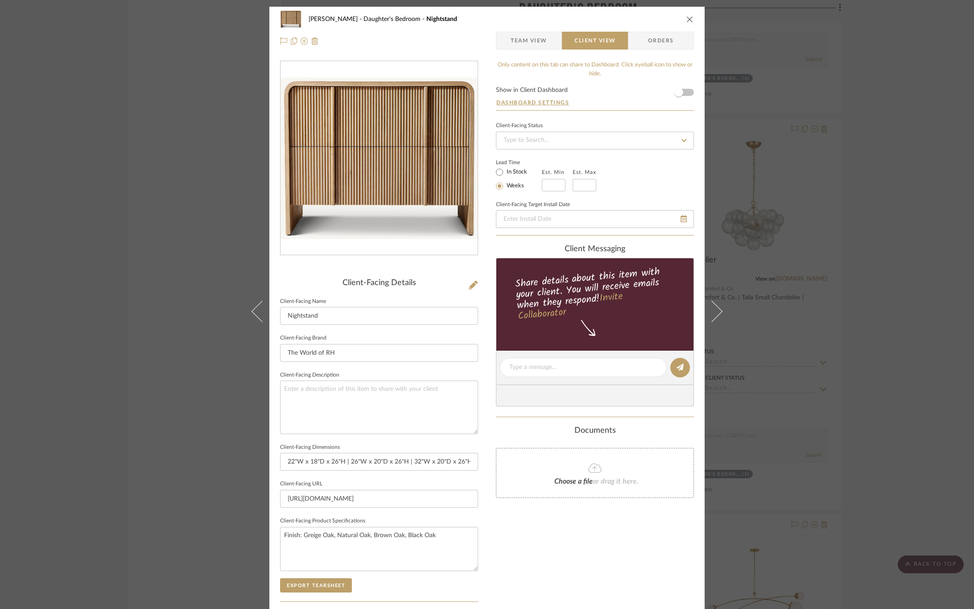
click at [572, 570] on div "Only content on this tab can share to Dashboard. Click eyeball icon to show or …" at bounding box center [595, 380] width 198 height 638
click at [346, 584] on button "Export Tearsheet" at bounding box center [316, 585] width 72 height 14
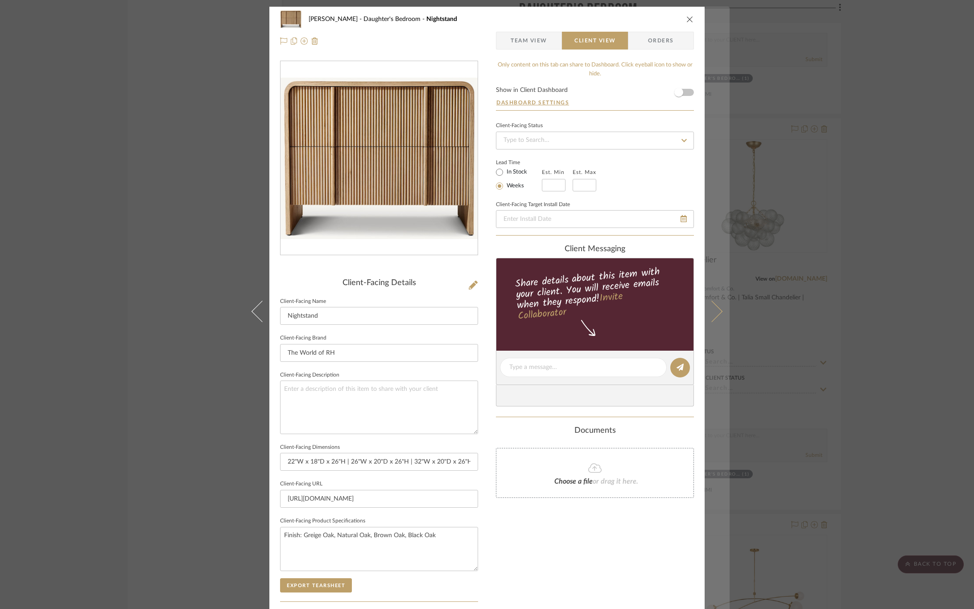
click at [707, 302] on icon at bounding box center [711, 310] width 21 height 21
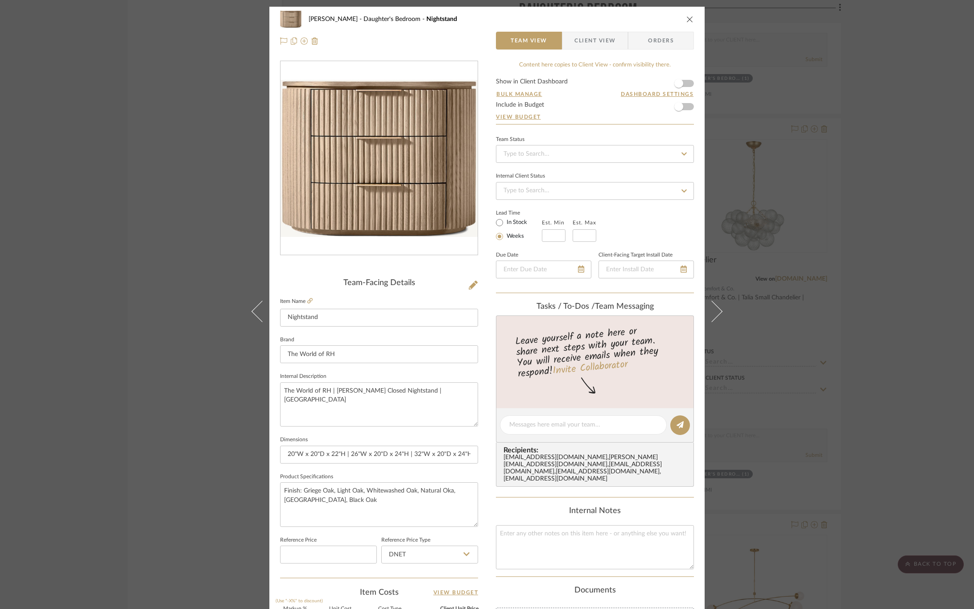
drag, startPoint x: 590, startPoint y: 42, endPoint x: 563, endPoint y: 78, distance: 44.6
click at [590, 42] on span "Client View" at bounding box center [594, 41] width 41 height 18
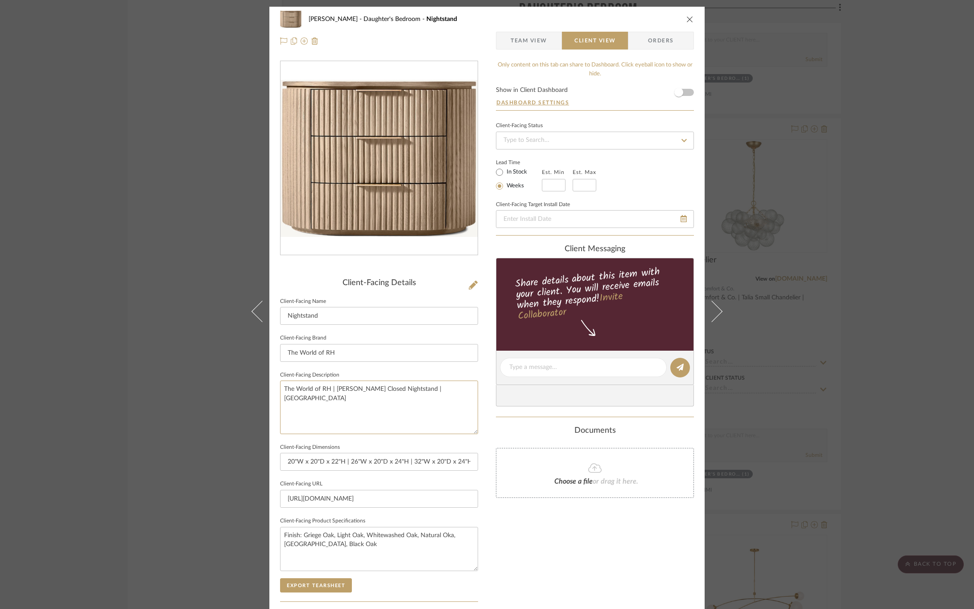
drag, startPoint x: 459, startPoint y: 388, endPoint x: 269, endPoint y: 389, distance: 189.5
click at [269, 389] on div "CIRKSENA Daughter's Bedroom Nightstand Team View Client View Orders Client-Faci…" at bounding box center [486, 371] width 435 height 728
click at [532, 543] on div "Only content on this tab can share to Dashboard. Click eyeball icon to show or …" at bounding box center [595, 380] width 198 height 638
click at [333, 586] on button "Export Tearsheet" at bounding box center [316, 585] width 72 height 14
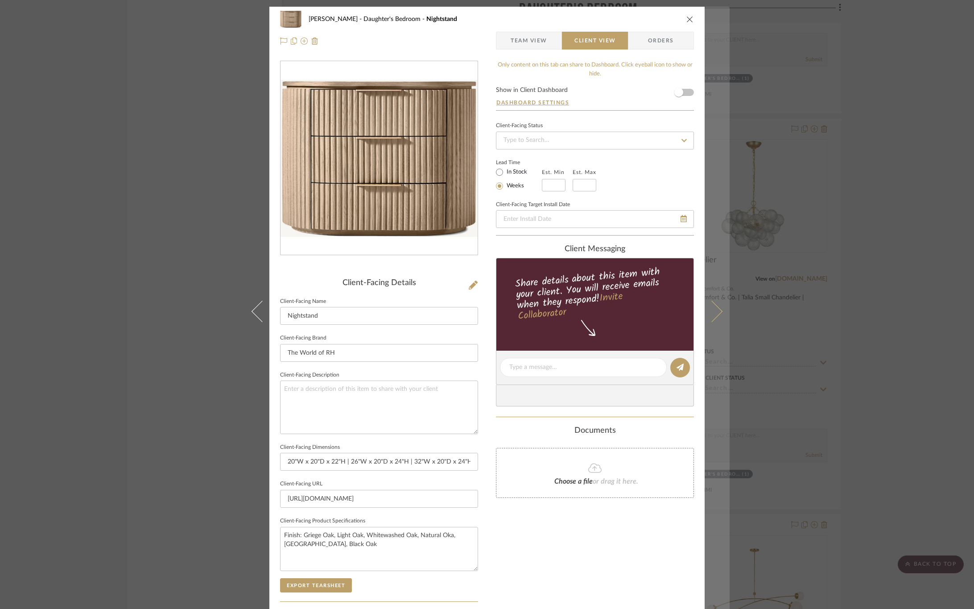
click at [711, 305] on icon at bounding box center [711, 310] width 21 height 21
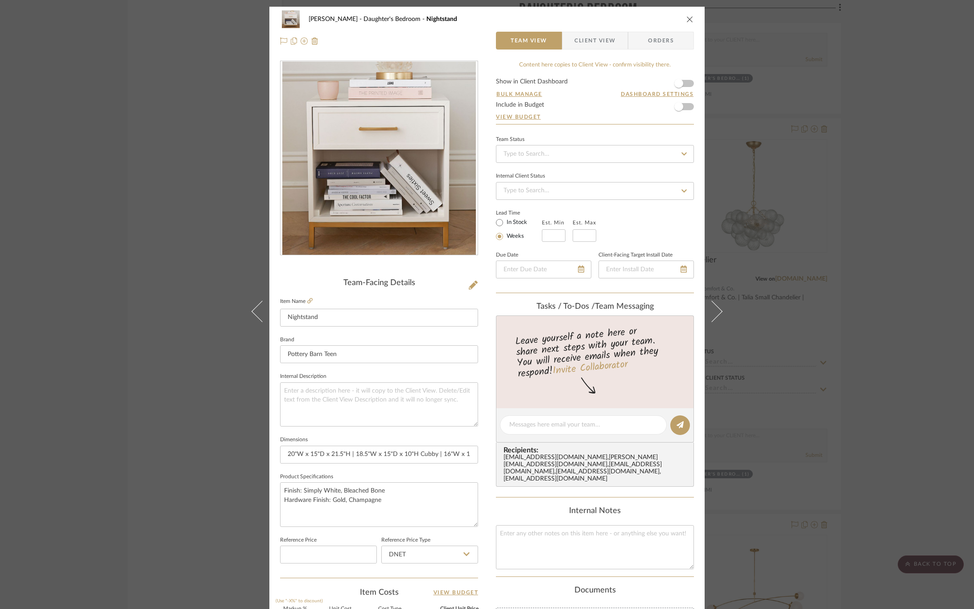
click at [598, 40] on span "Client View" at bounding box center [594, 41] width 41 height 18
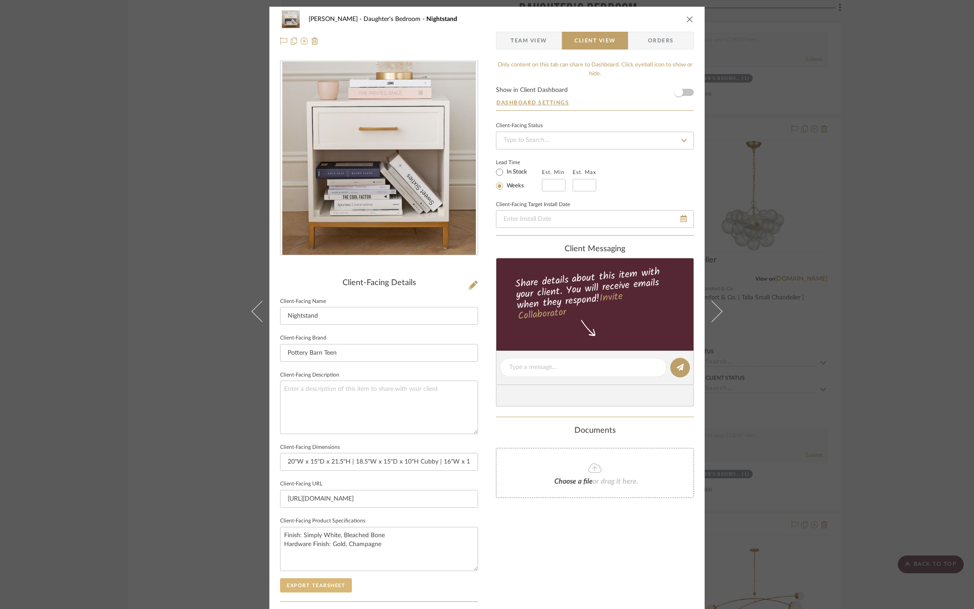
click at [324, 587] on button "Export Tearsheet" at bounding box center [316, 585] width 72 height 14
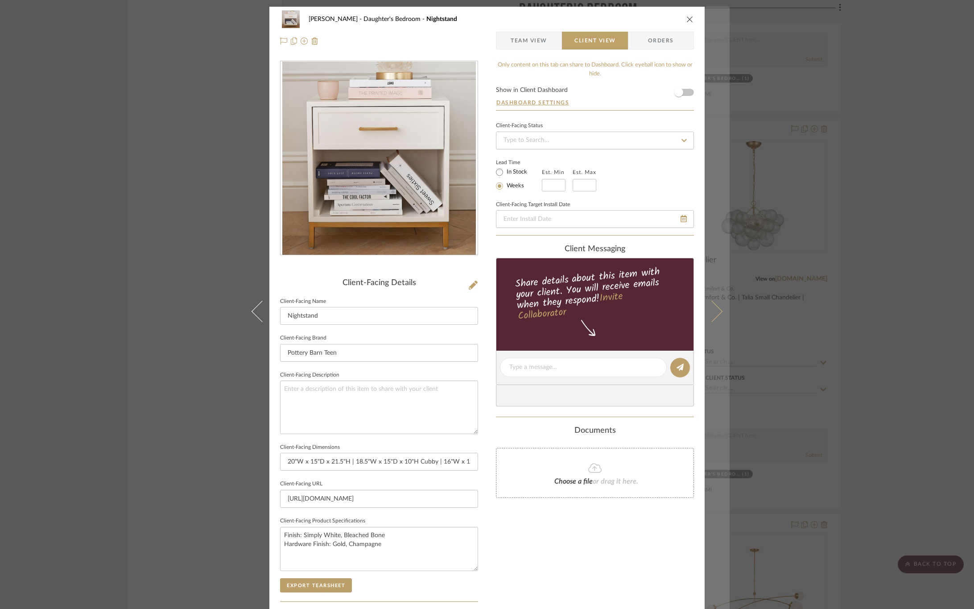
click at [718, 316] on button at bounding box center [716, 311] width 25 height 609
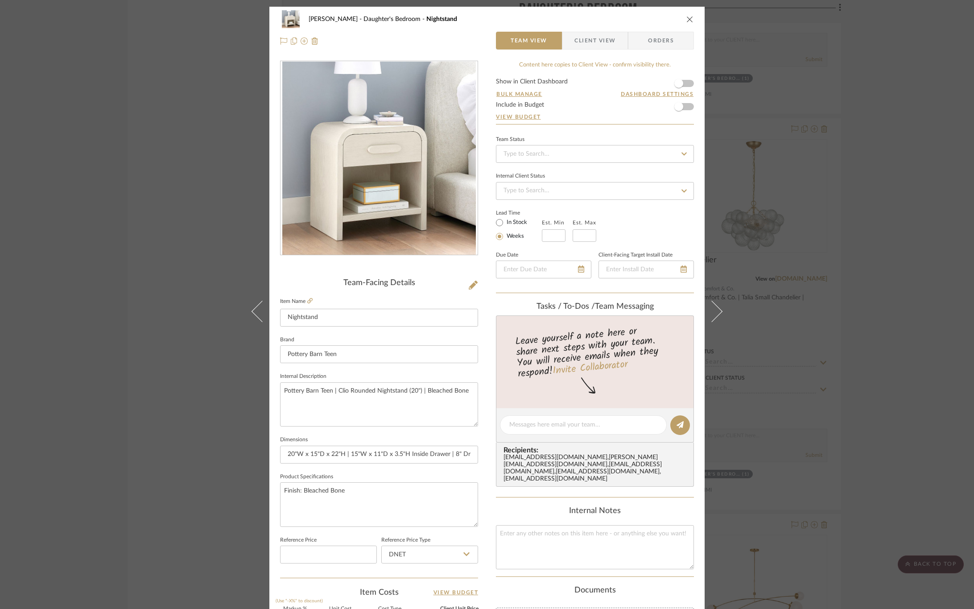
click at [587, 36] on span "Client View" at bounding box center [594, 41] width 41 height 18
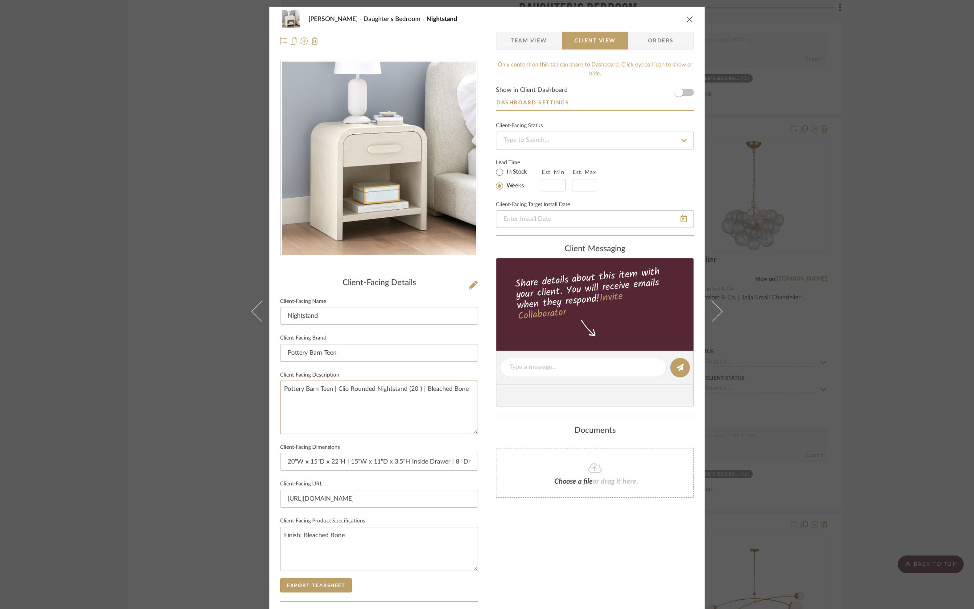
drag, startPoint x: 467, startPoint y: 388, endPoint x: 268, endPoint y: 401, distance: 199.7
click at [269, 401] on div "CIRKSENA Daughter's Bedroom Nightstand Team View Client View Orders Client-Faci…" at bounding box center [486, 371] width 435 height 728
click at [578, 525] on div "Only content on this tab can share to Dashboard. Click eyeball icon to show or …" at bounding box center [595, 380] width 198 height 638
click at [324, 583] on button "Export Tearsheet" at bounding box center [316, 585] width 72 height 14
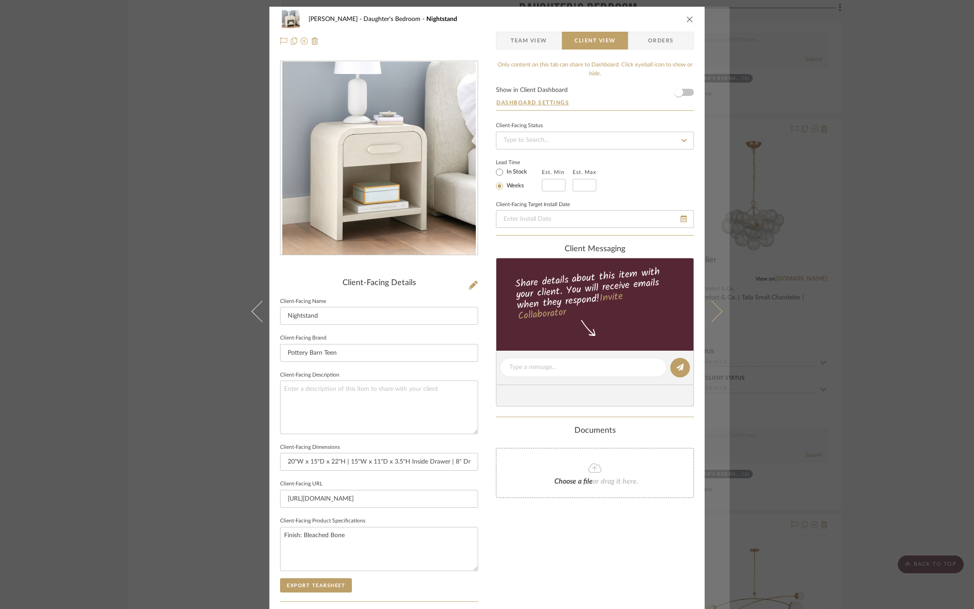
click at [708, 309] on icon at bounding box center [711, 310] width 21 height 21
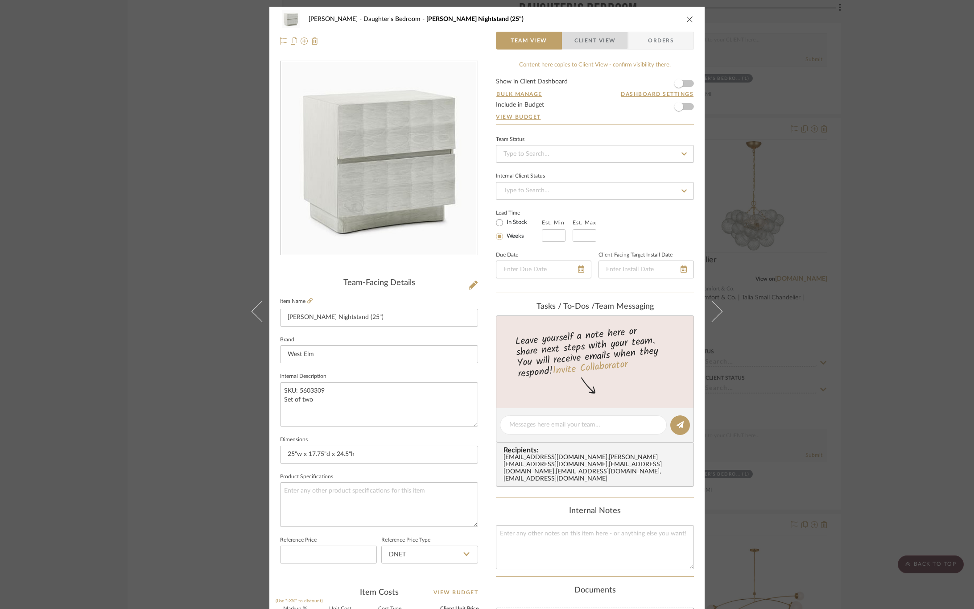
click at [588, 38] on span "Client View" at bounding box center [594, 41] width 41 height 18
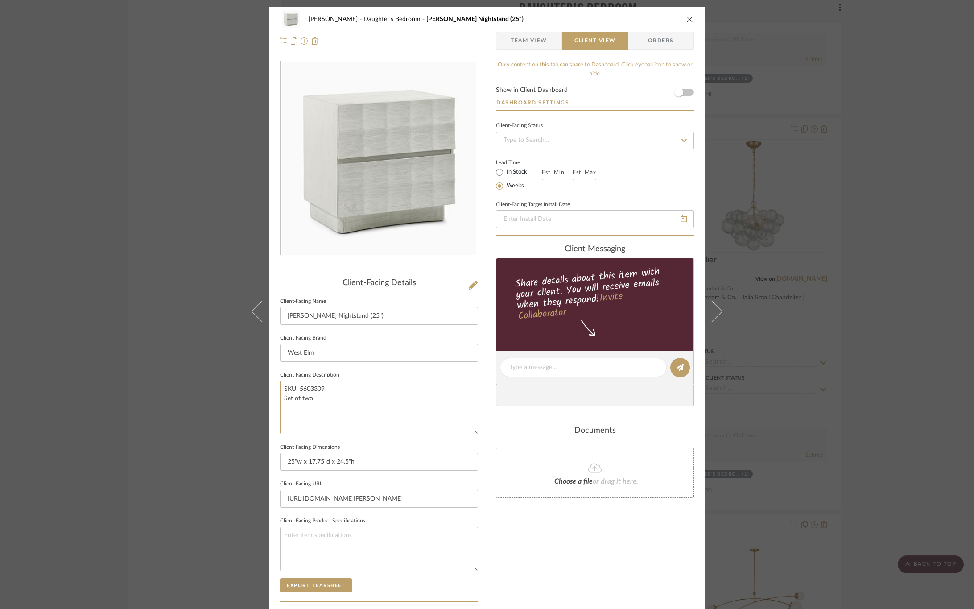
drag, startPoint x: 326, startPoint y: 400, endPoint x: 274, endPoint y: 384, distance: 54.6
click at [274, 384] on div "CIRKSENA Daughter's Bedroom Luisa Carved Nightstand (25") Team View Client View…" at bounding box center [486, 371] width 435 height 728
click at [549, 550] on div "Only content on this tab can share to Dashboard. Click eyeball icon to show or …" at bounding box center [595, 380] width 198 height 638
click at [527, 41] on span "Team View" at bounding box center [528, 41] width 37 height 18
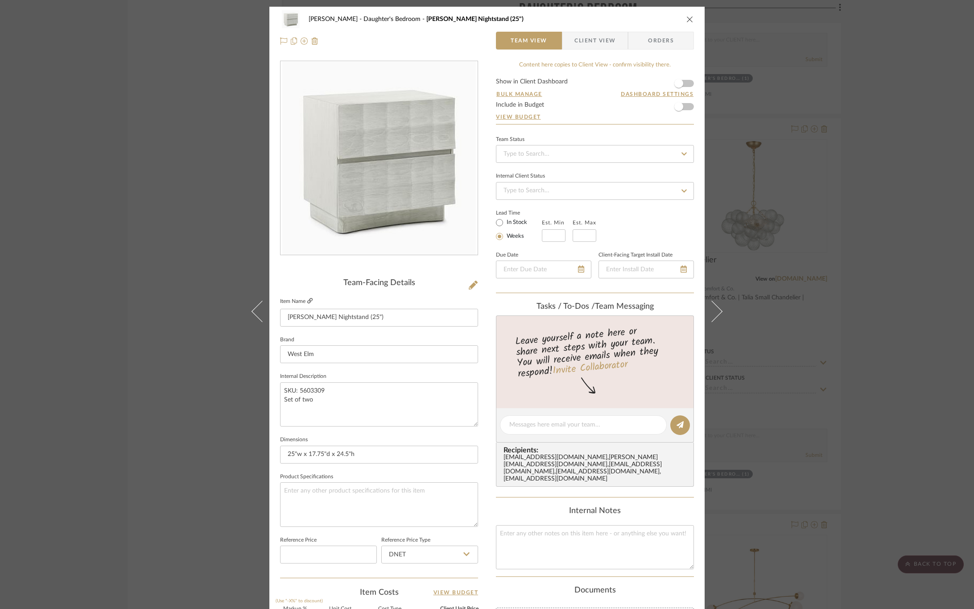
click at [307, 301] on icon at bounding box center [309, 300] width 5 height 5
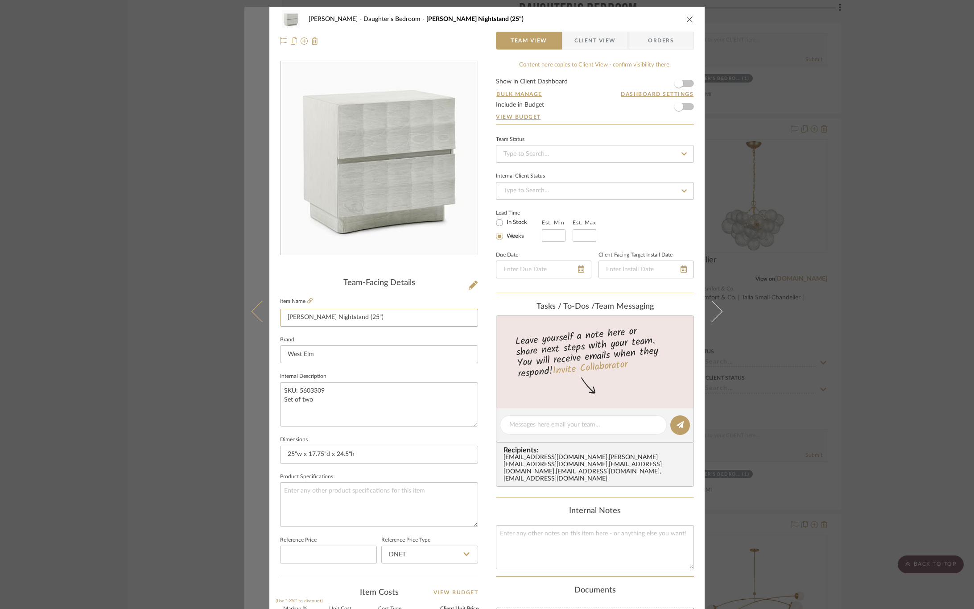
drag, startPoint x: 387, startPoint y: 318, endPoint x: 265, endPoint y: 318, distance: 121.7
click at [265, 318] on mat-dialog-content "CIRKSENA Daughter's Bedroom Luisa Carved Nightstand (25") Team View Client View…" at bounding box center [486, 418] width 485 height 823
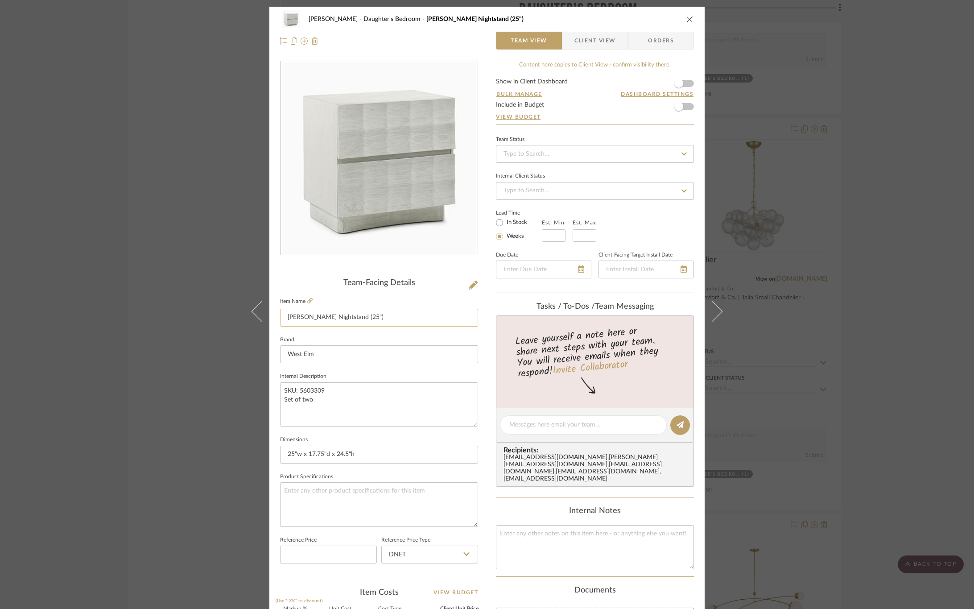
click at [299, 317] on input "Luisa Carved Nightstand (25")" at bounding box center [379, 317] width 198 height 18
click at [367, 317] on input "Carved Nightstand (25")" at bounding box center [379, 317] width 198 height 18
type input "Carved Nightstand"
click at [382, 300] on fieldset "Item Name Carved Nightstand" at bounding box center [379, 310] width 198 height 31
click at [583, 43] on span "Client View" at bounding box center [594, 41] width 41 height 18
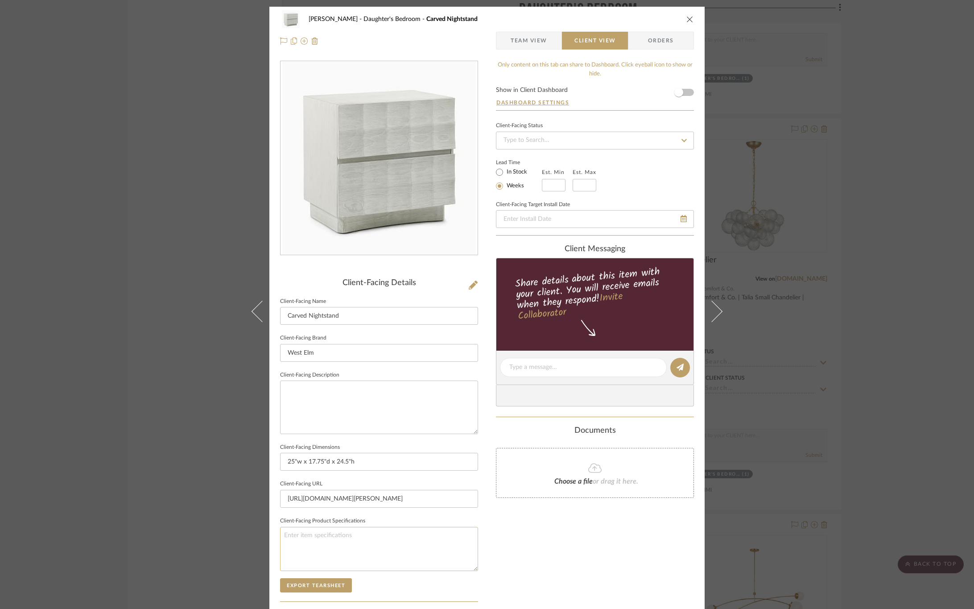
click at [334, 540] on textarea at bounding box center [379, 548] width 198 height 44
type textarea "Finish: Light Winter Wood"
click at [576, 535] on div "Only content on this tab can share to Dashboard. Click eyeball icon to show or …" at bounding box center [595, 380] width 198 height 638
click at [311, 590] on button "Export Tearsheet" at bounding box center [316, 585] width 72 height 14
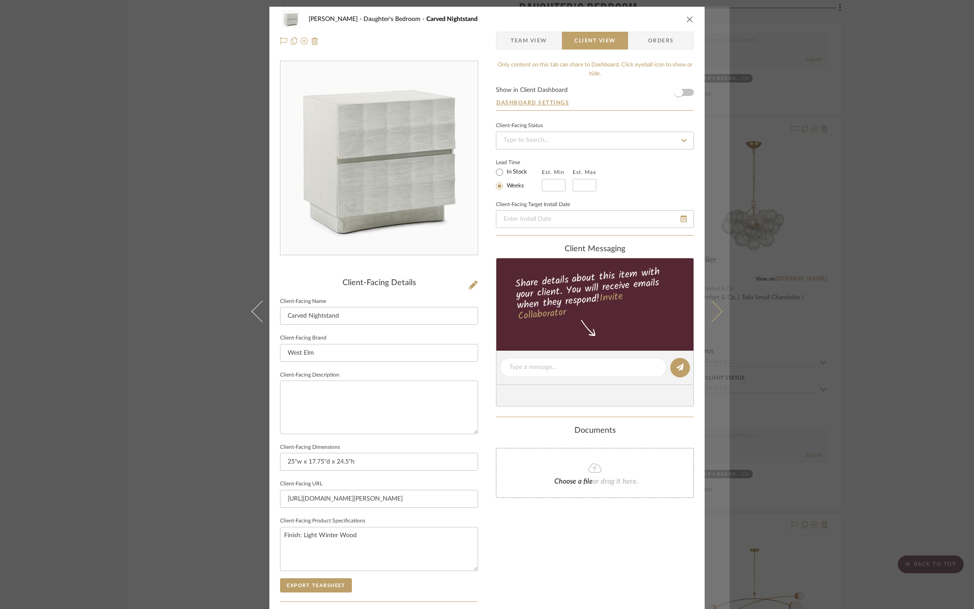
click at [715, 320] on button at bounding box center [716, 311] width 25 height 609
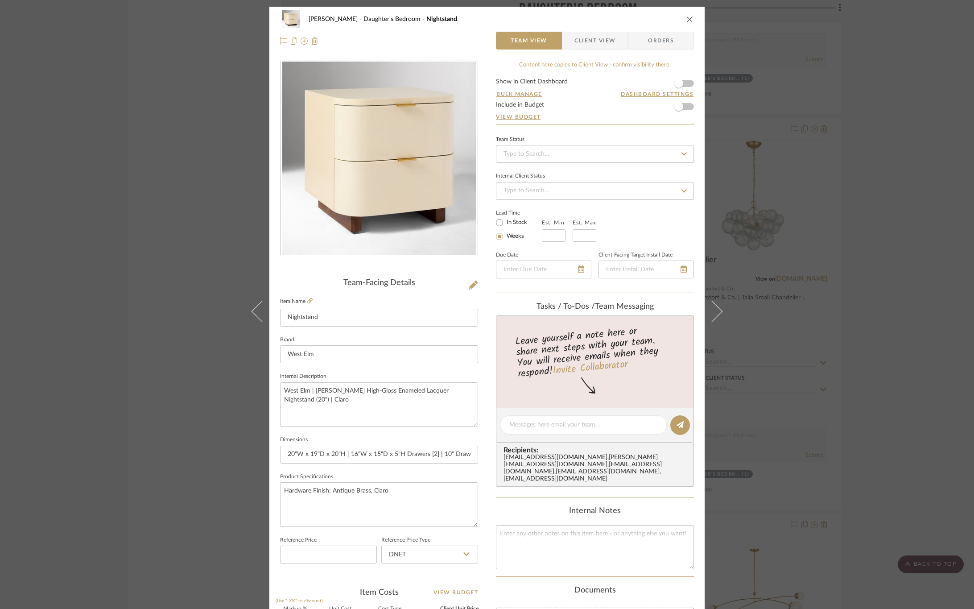
click at [598, 40] on span "Client View" at bounding box center [594, 41] width 41 height 18
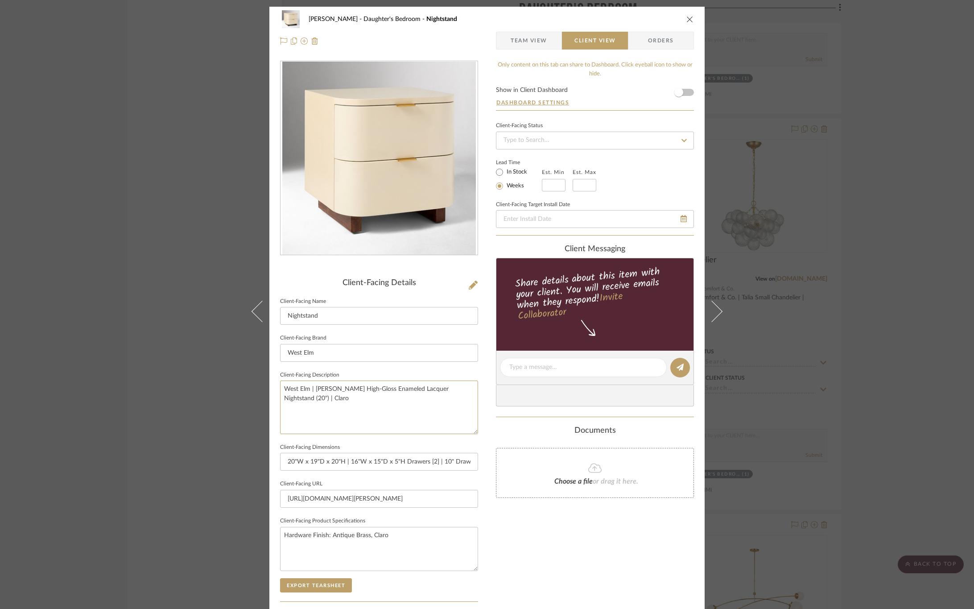
click at [226, 375] on div "CIRKSENA Daughter's Bedroom Nightstand Team View Client View Orders Client-Faci…" at bounding box center [487, 304] width 974 height 609
click at [574, 539] on div "Only content on this tab can share to Dashboard. Click eyeball icon to show or …" at bounding box center [595, 380] width 198 height 638
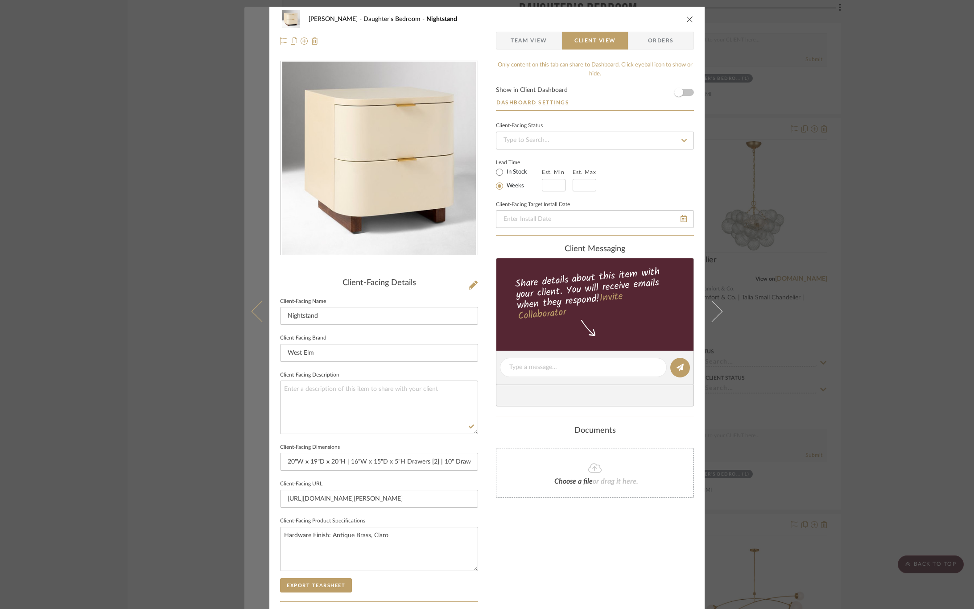
click at [251, 313] on icon at bounding box center [261, 310] width 21 height 21
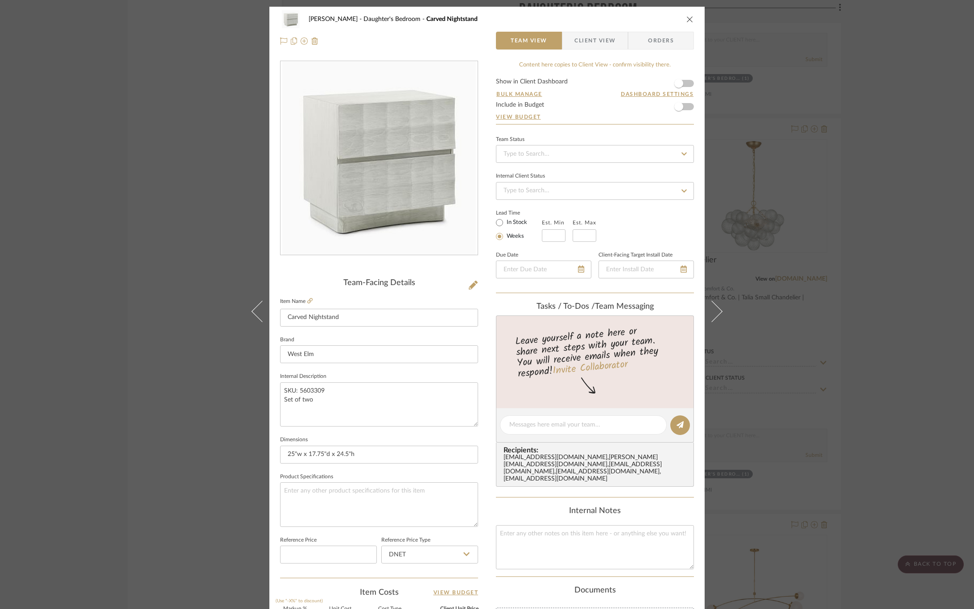
click at [579, 39] on span "Client View" at bounding box center [594, 41] width 41 height 18
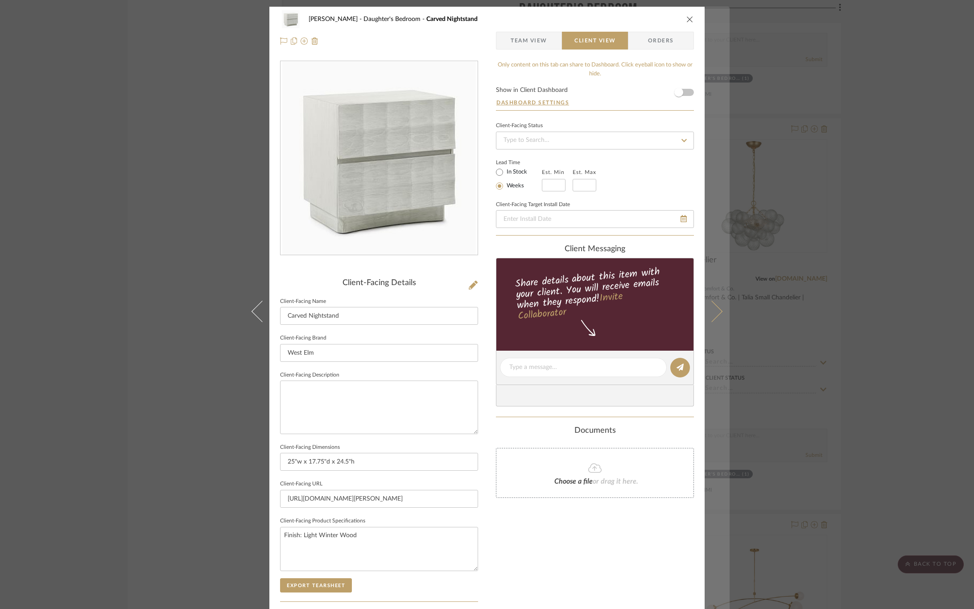
click at [704, 302] on button at bounding box center [716, 311] width 25 height 609
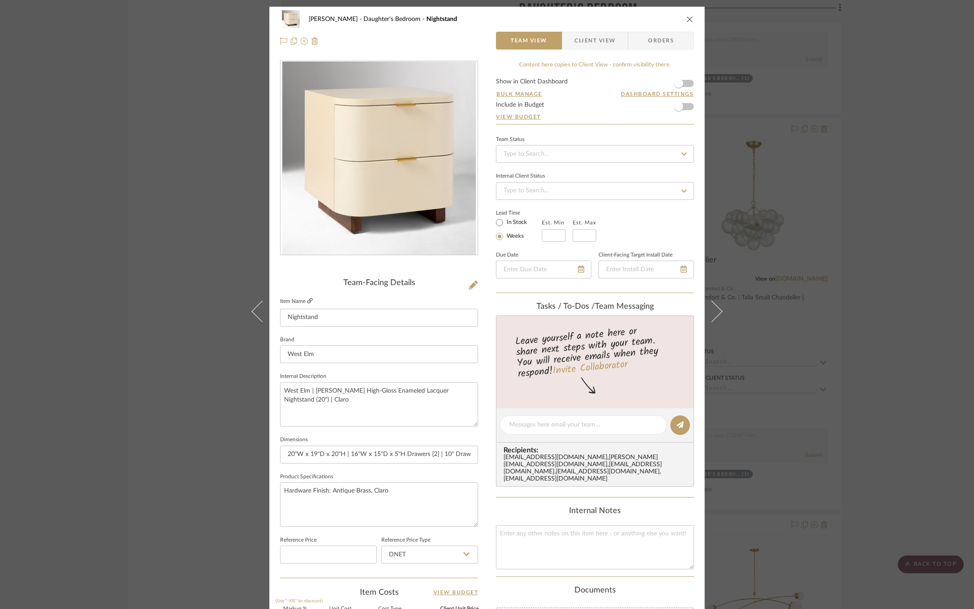
click at [307, 298] on icon at bounding box center [309, 300] width 5 height 5
click at [576, 47] on span "Client View" at bounding box center [594, 41] width 41 height 18
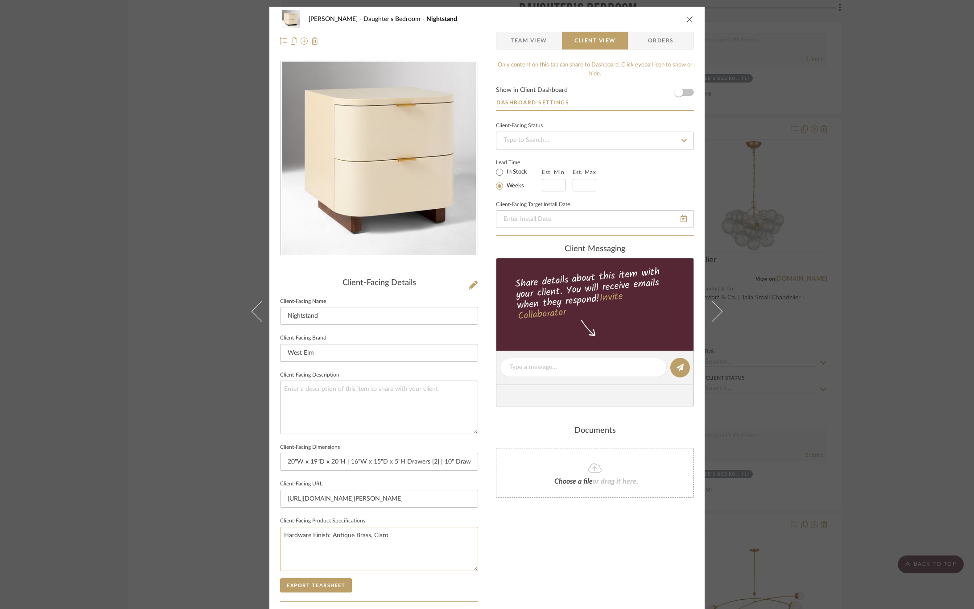
click at [284, 536] on textarea "Hardware Finish: Antique Brass, Claro" at bounding box center [379, 548] width 198 height 44
click at [280, 535] on textarea "Hardware Finish: Antique Brass, Claro" at bounding box center [379, 548] width 198 height 44
paste textarea "igh-Gloss Enameled Lacquer NightstandH"
type textarea "Finish: High-Gloss Enameled Lacquer Nightstand Hardware Finish: Antique Brass, …"
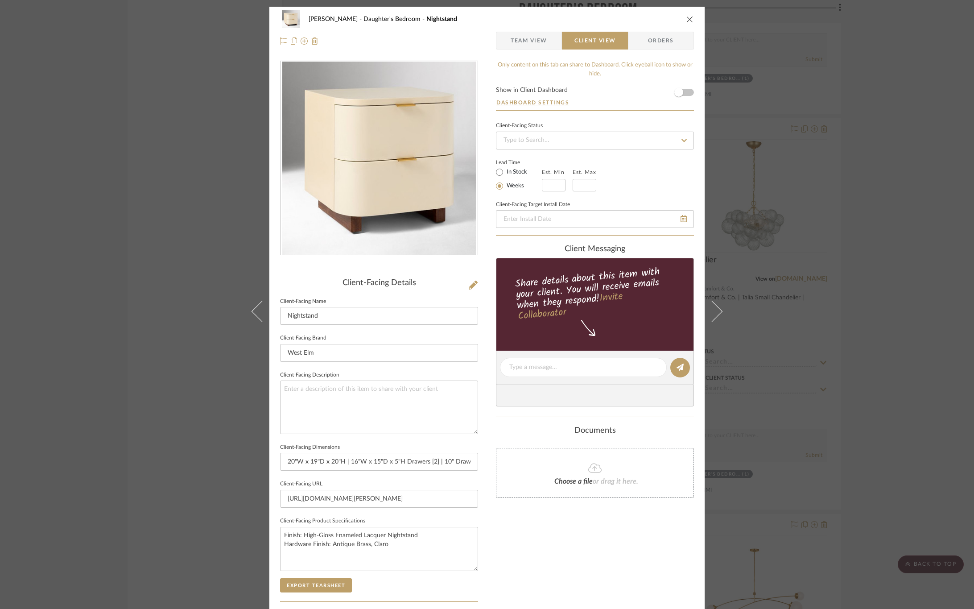
click at [506, 539] on div "Only content on this tab can share to Dashboard. Click eyeball icon to show or …" at bounding box center [595, 380] width 198 height 638
click at [332, 589] on button "Export Tearsheet" at bounding box center [316, 585] width 72 height 14
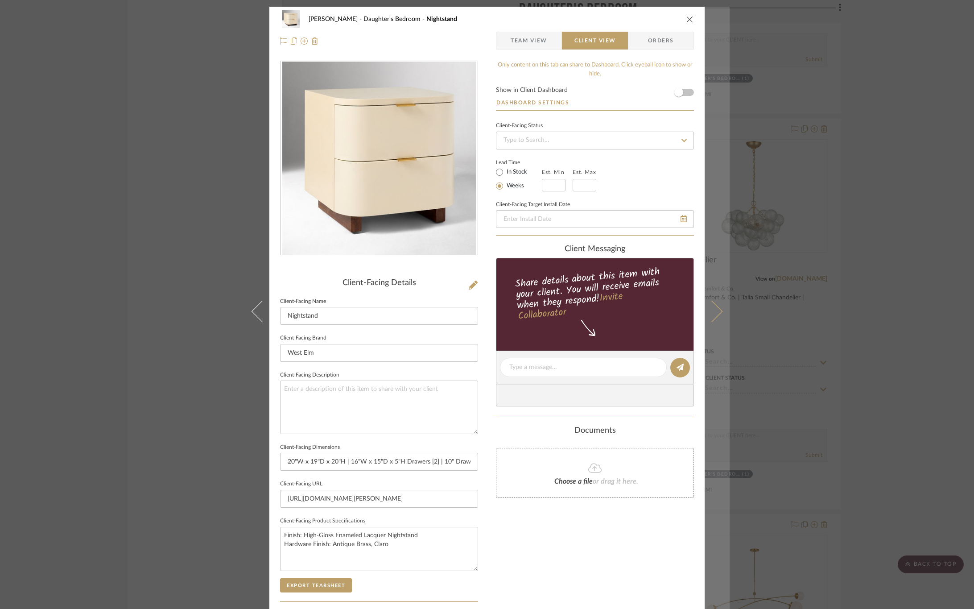
click at [717, 307] on button at bounding box center [716, 311] width 25 height 609
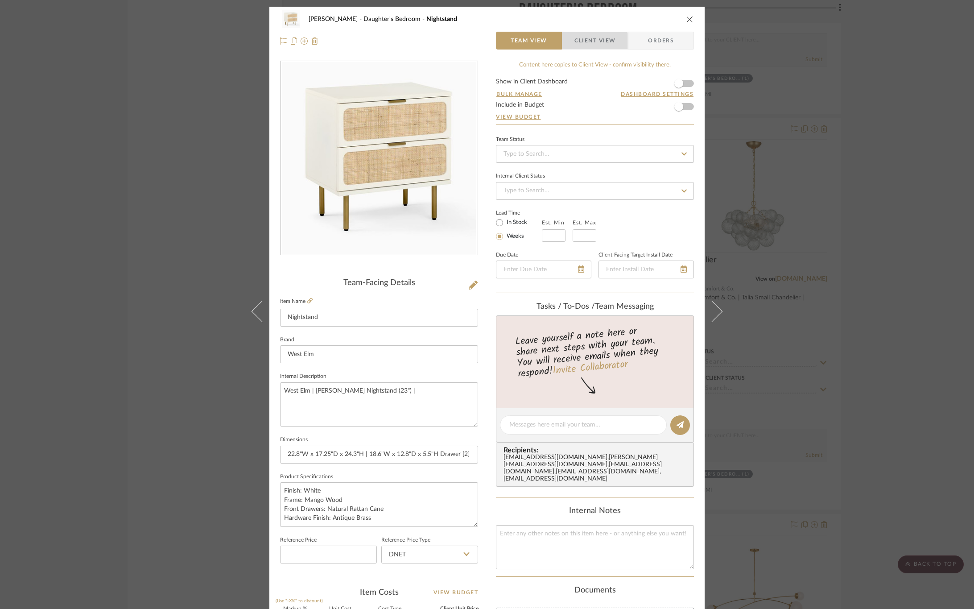
click at [583, 44] on span "Client View" at bounding box center [594, 41] width 41 height 18
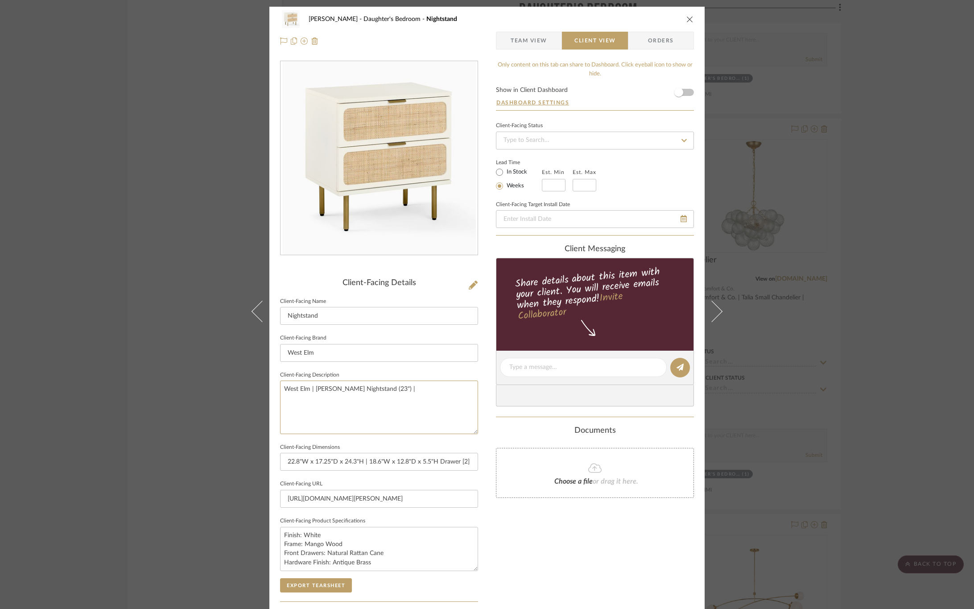
drag, startPoint x: 412, startPoint y: 388, endPoint x: 236, endPoint y: 392, distance: 176.6
click at [236, 392] on div "CIRKSENA Daughter's Bedroom Nightstand Team View Client View Orders Client-Faci…" at bounding box center [487, 304] width 974 height 609
click at [530, 534] on div "Only content on this tab can share to Dashboard. Click eyeball icon to show or …" at bounding box center [595, 380] width 198 height 638
click at [334, 588] on button "Export Tearsheet" at bounding box center [316, 585] width 72 height 14
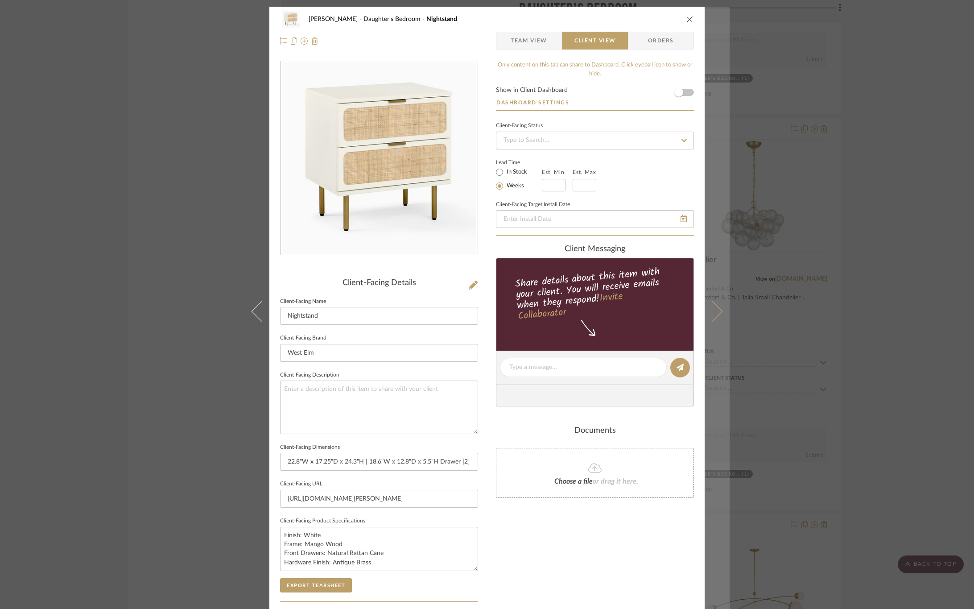
click at [711, 306] on icon at bounding box center [711, 310] width 21 height 21
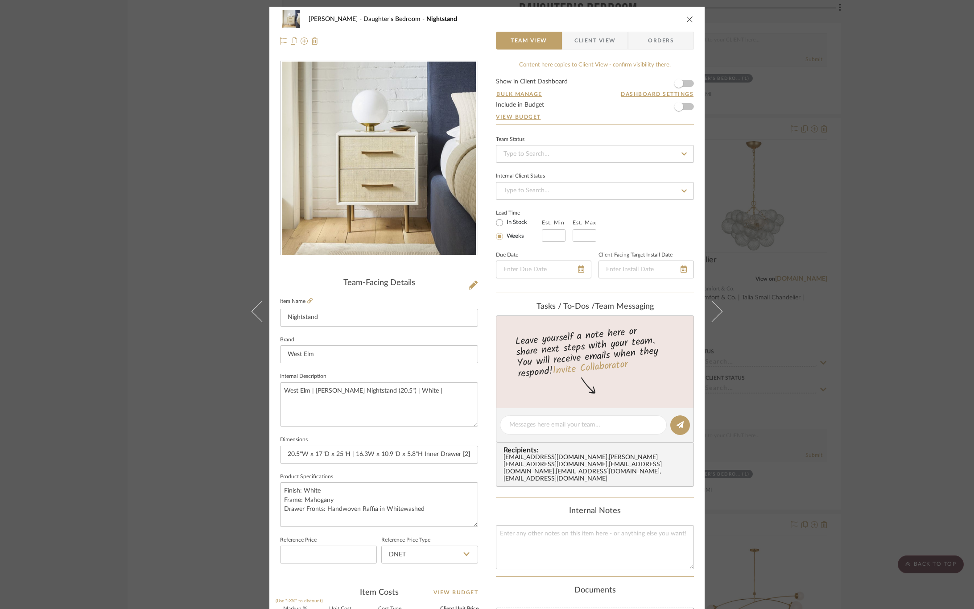
drag, startPoint x: 573, startPoint y: 37, endPoint x: 573, endPoint y: 43, distance: 5.3
click at [574, 37] on span "Client View" at bounding box center [594, 41] width 41 height 18
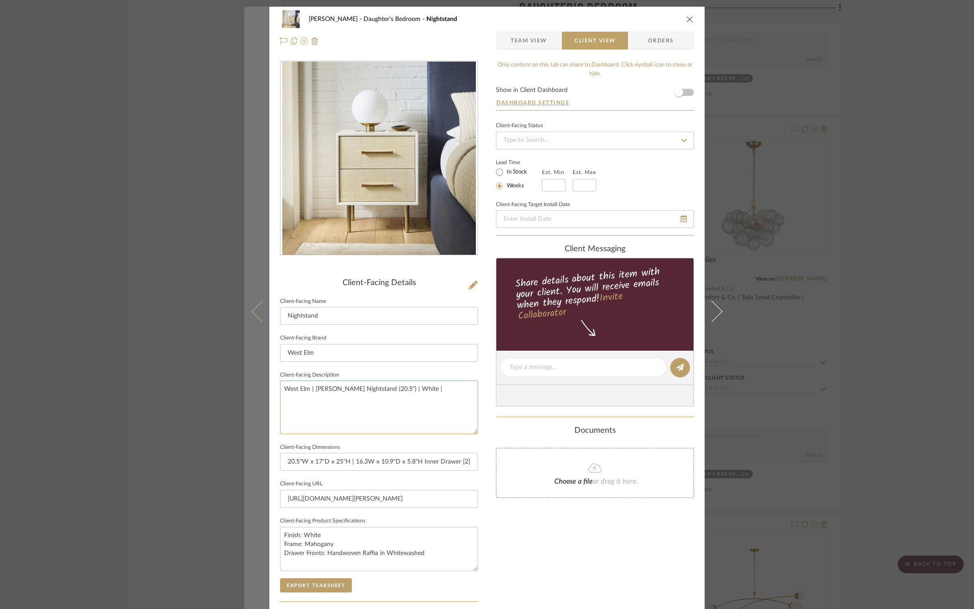
drag, startPoint x: 335, startPoint y: 402, endPoint x: 243, endPoint y: 406, distance: 91.5
click at [244, 406] on mat-dialog-content "CIRKSENA Daughter's Bedroom Nightstand Team View Client View Orders Client-Faci…" at bounding box center [486, 371] width 485 height 728
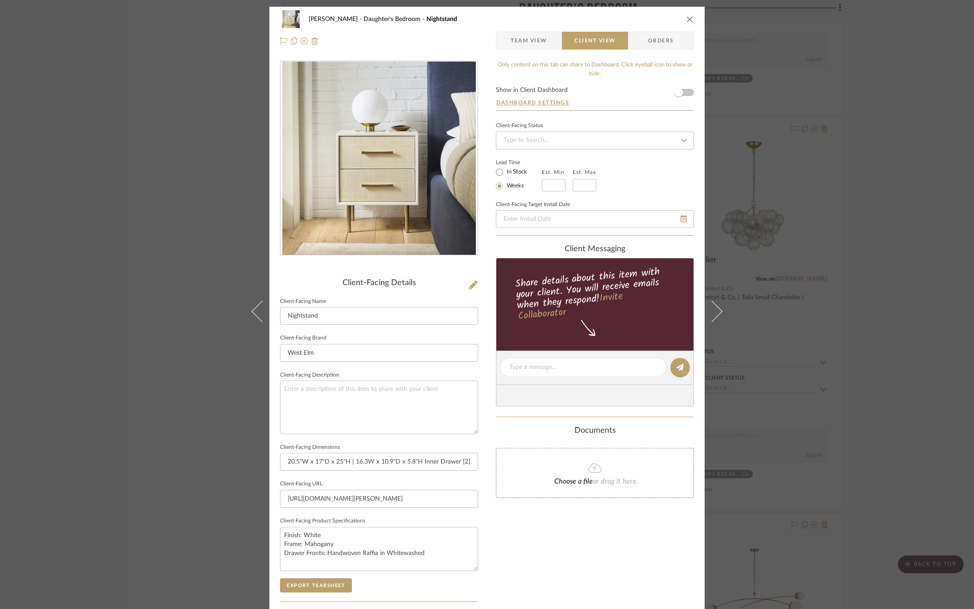
click at [569, 555] on div "Only content on this tab can share to Dashboard. Click eyeball icon to show or …" at bounding box center [595, 380] width 198 height 638
click at [326, 587] on button "Export Tearsheet" at bounding box center [316, 585] width 72 height 14
drag, startPoint x: 710, startPoint y: 312, endPoint x: 696, endPoint y: 289, distance: 26.5
click at [711, 312] on icon at bounding box center [711, 310] width 21 height 21
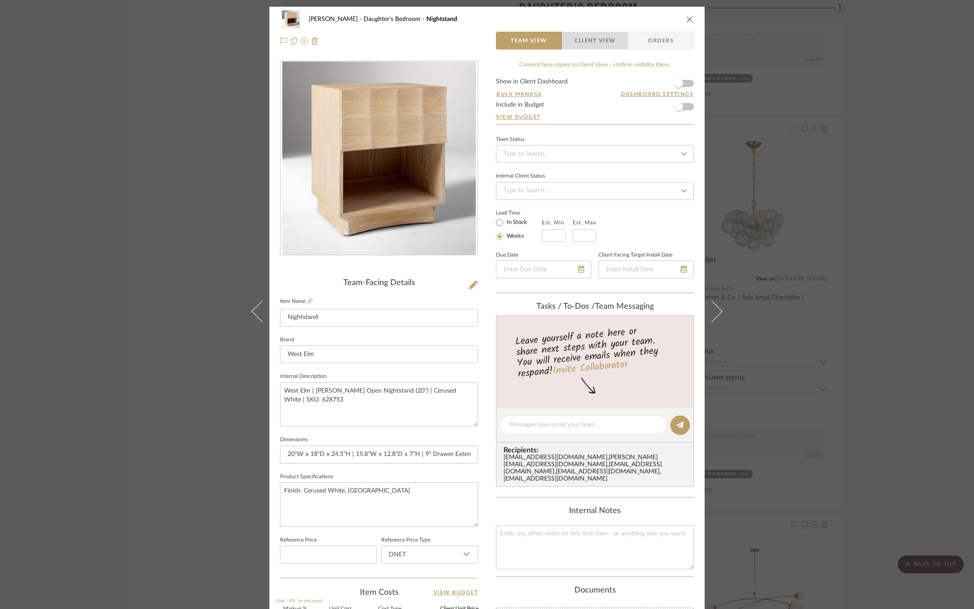
click at [587, 42] on span "Client View" at bounding box center [594, 41] width 41 height 18
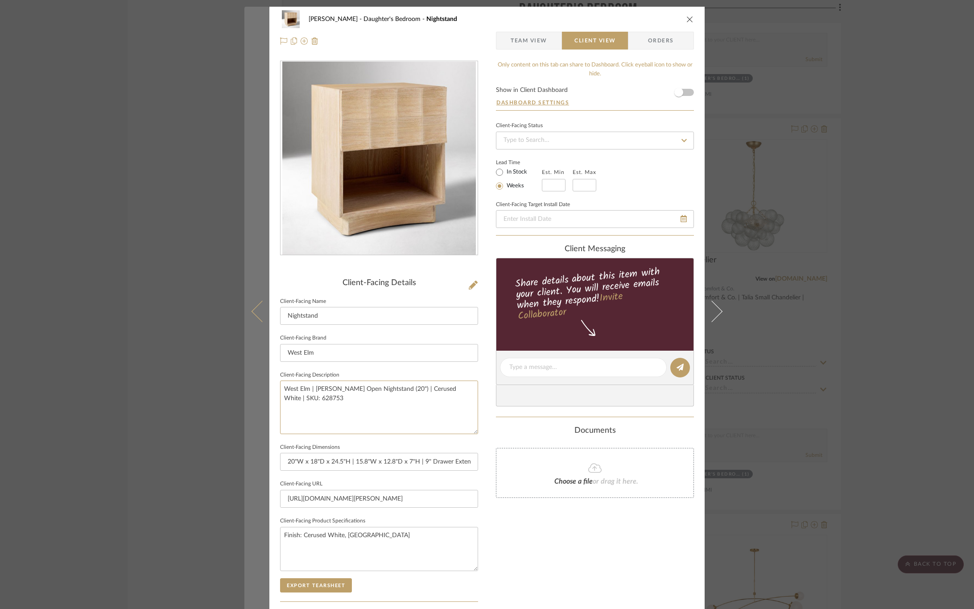
drag, startPoint x: 360, startPoint y: 395, endPoint x: 263, endPoint y: 384, distance: 96.9
click at [263, 384] on mat-dialog-content "CIRKSENA Daughter's Bedroom Nightstand Team View Client View Orders Client-Faci…" at bounding box center [486, 371] width 485 height 728
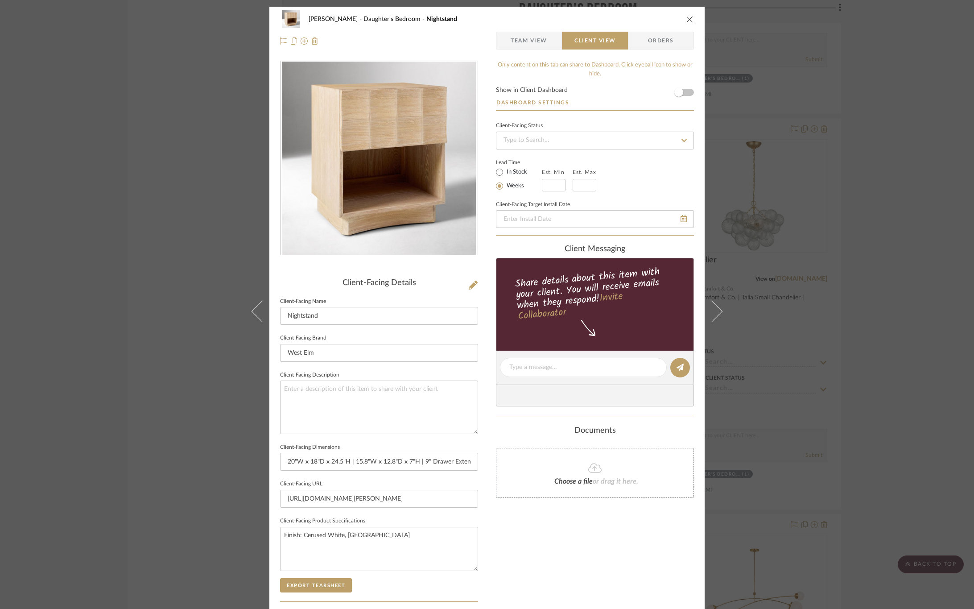
click at [544, 553] on div "Only content on this tab can share to Dashboard. Click eyeball icon to show or …" at bounding box center [595, 380] width 198 height 638
click at [326, 584] on button "Export Tearsheet" at bounding box center [316, 585] width 72 height 14
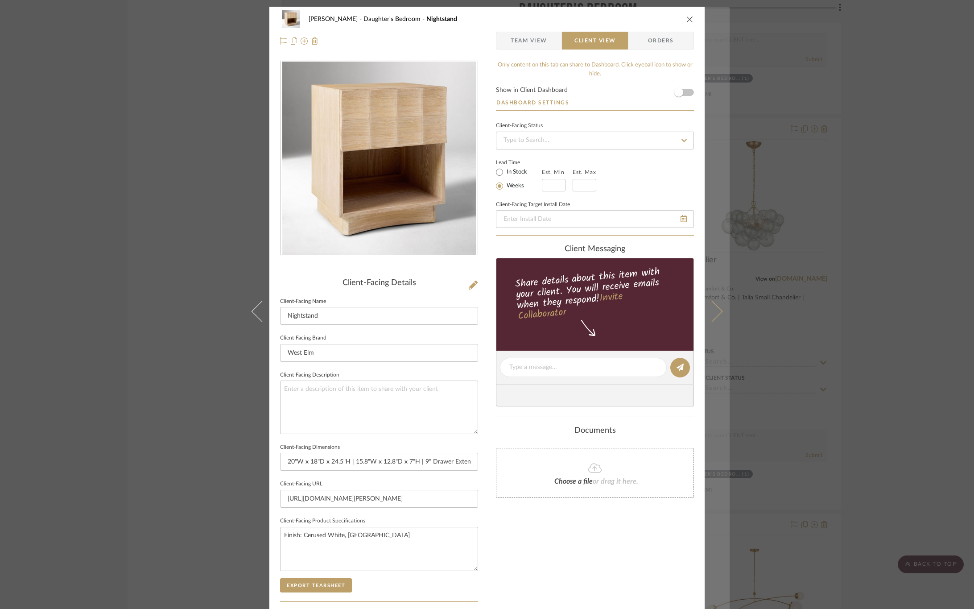
click at [712, 321] on button at bounding box center [716, 311] width 25 height 609
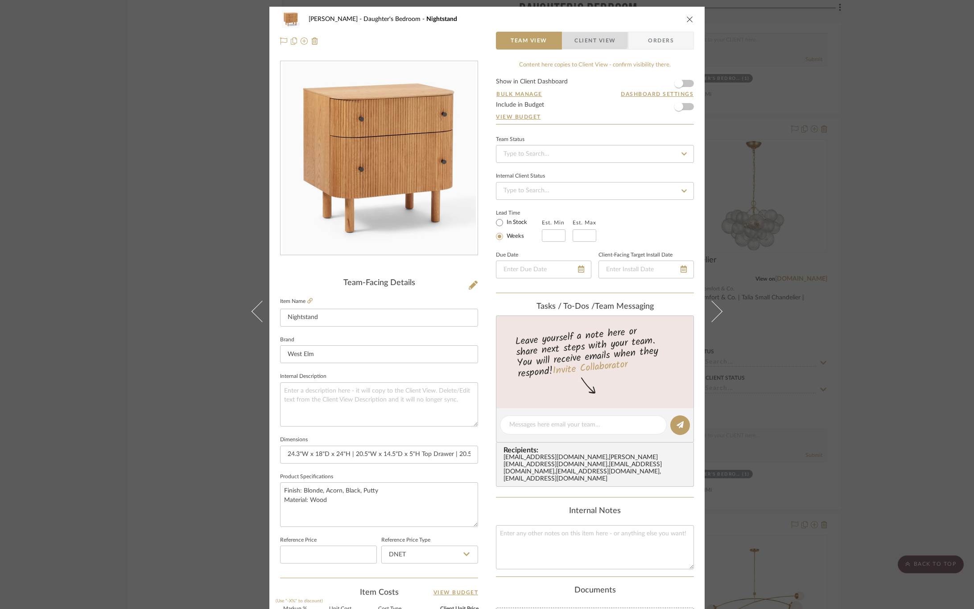
click at [591, 39] on span "Client View" at bounding box center [594, 41] width 41 height 18
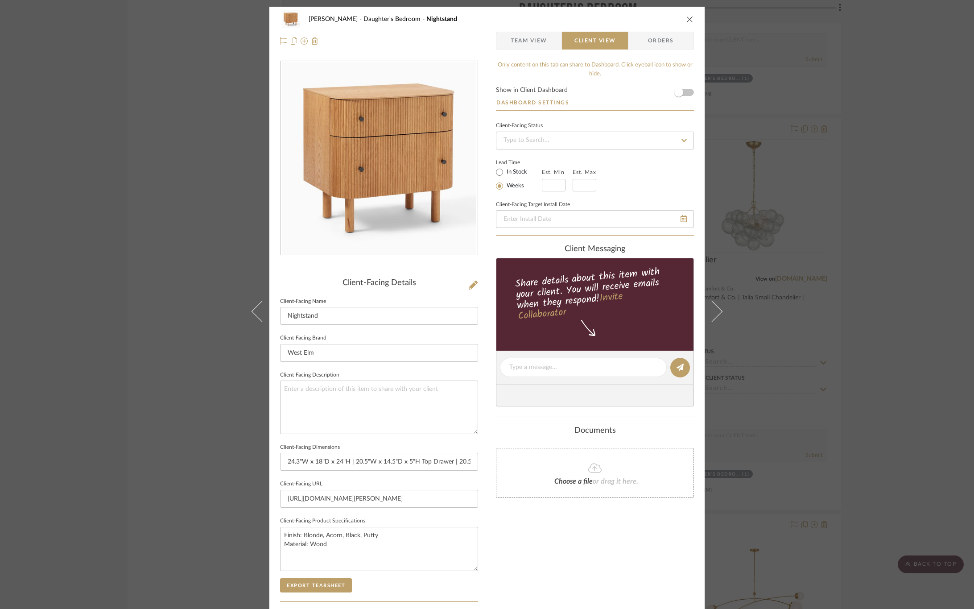
click at [561, 563] on div "Only content on this tab can share to Dashboard. Click eyeball icon to show or …" at bounding box center [595, 380] width 198 height 638
click at [300, 590] on button "Export Tearsheet" at bounding box center [316, 585] width 72 height 14
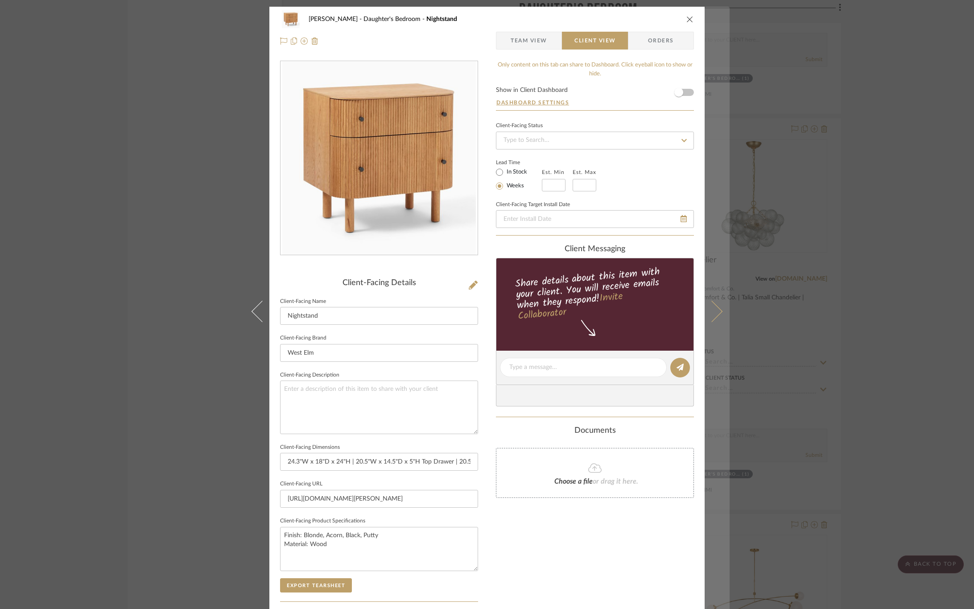
click at [717, 316] on button at bounding box center [716, 311] width 25 height 609
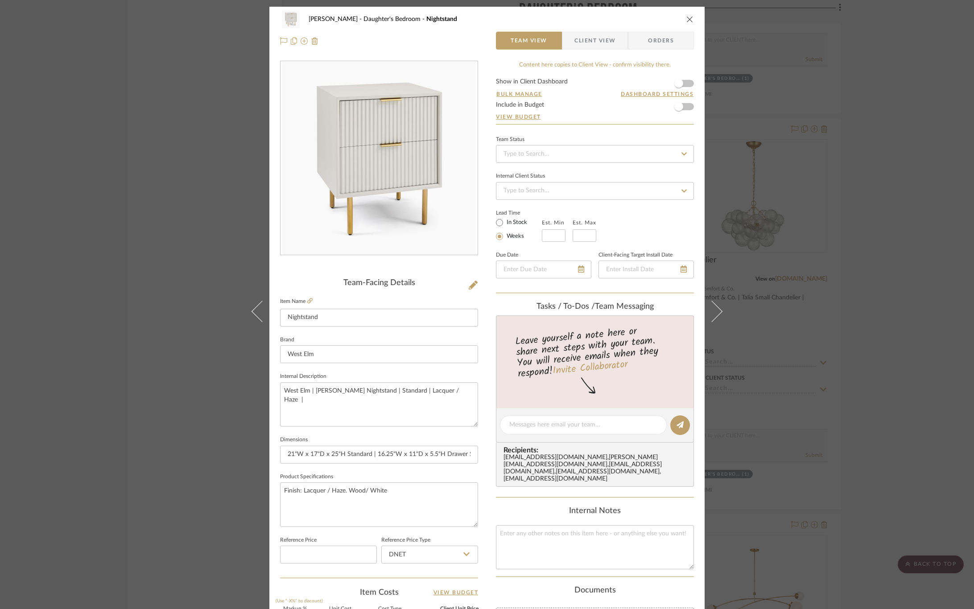
click at [588, 41] on span "Client View" at bounding box center [594, 41] width 41 height 18
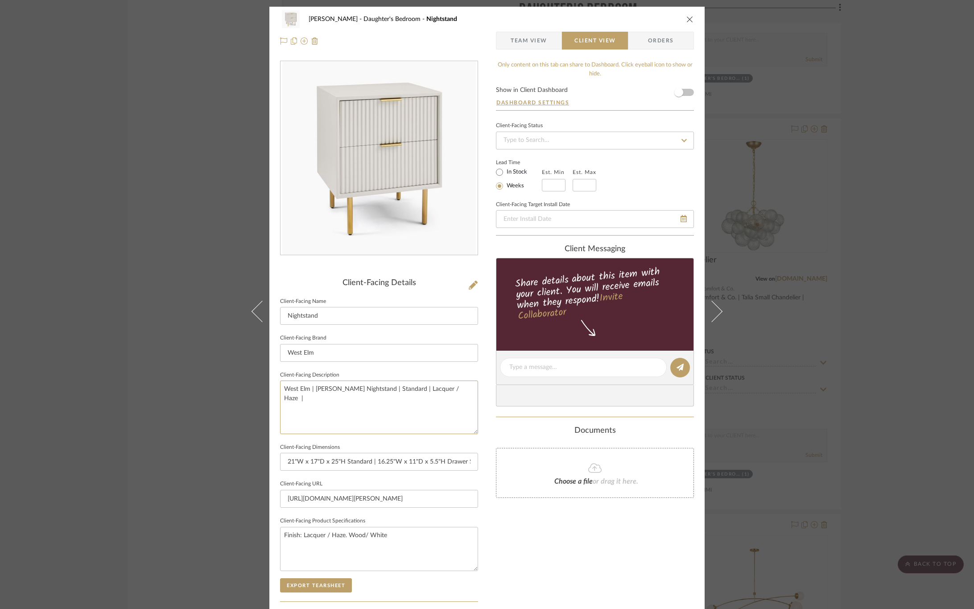
drag, startPoint x: 453, startPoint y: 385, endPoint x: 237, endPoint y: 396, distance: 216.5
click at [237, 396] on div "CIRKSENA Daughter's Bedroom Nightstand Team View Client View Orders Client-Faci…" at bounding box center [487, 304] width 974 height 609
click at [557, 546] on div "Only content on this tab can share to Dashboard. Click eyeball icon to show or …" at bounding box center [595, 380] width 198 height 638
click at [311, 586] on button "Export Tearsheet" at bounding box center [316, 585] width 72 height 14
click at [728, 307] on div "CIRKSENA Daughter's Bedroom Nightstand Team View Client View Orders Client-Faci…" at bounding box center [487, 304] width 974 height 609
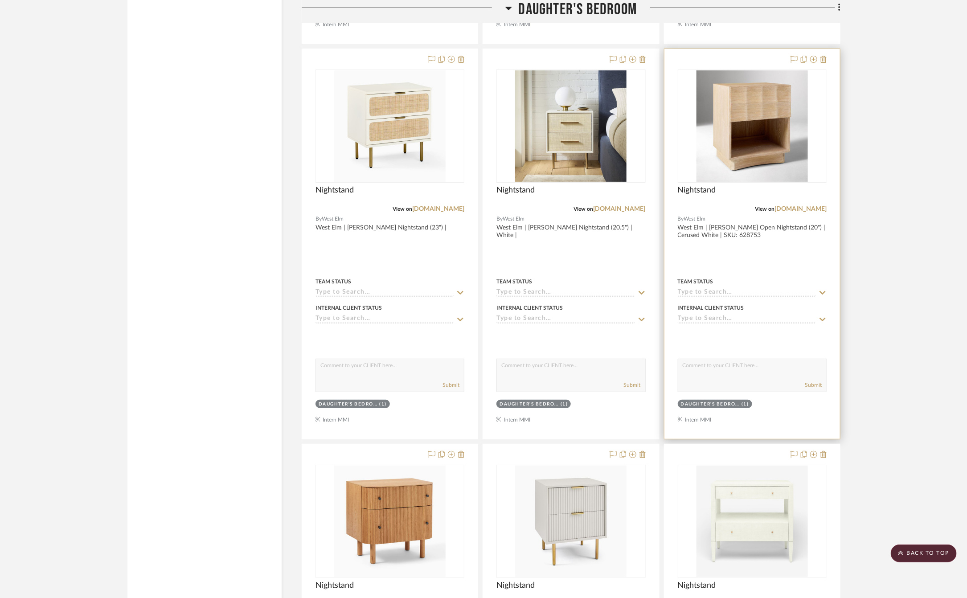
scroll to position [10053, 0]
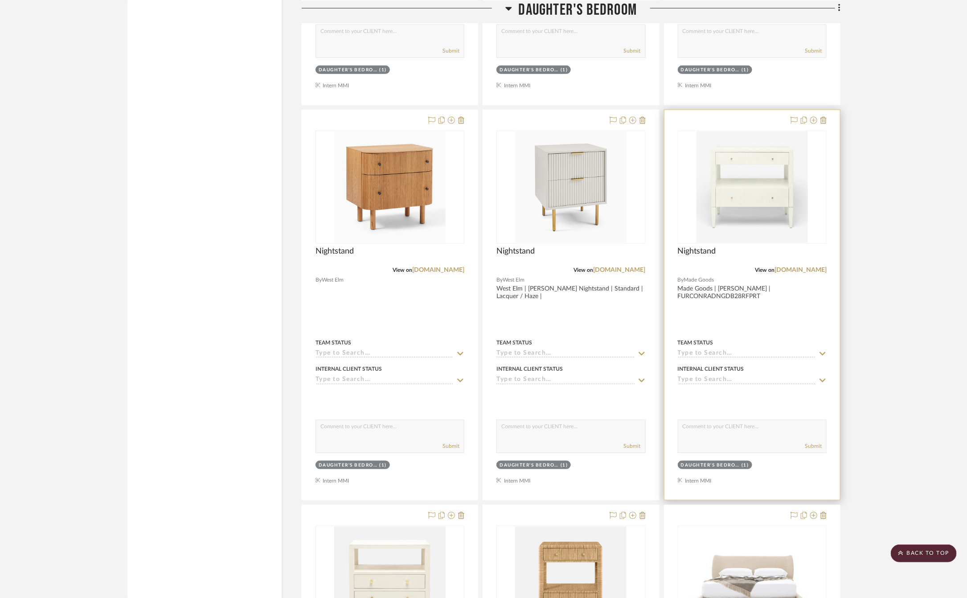
click at [746, 355] on div at bounding box center [753, 305] width 176 height 390
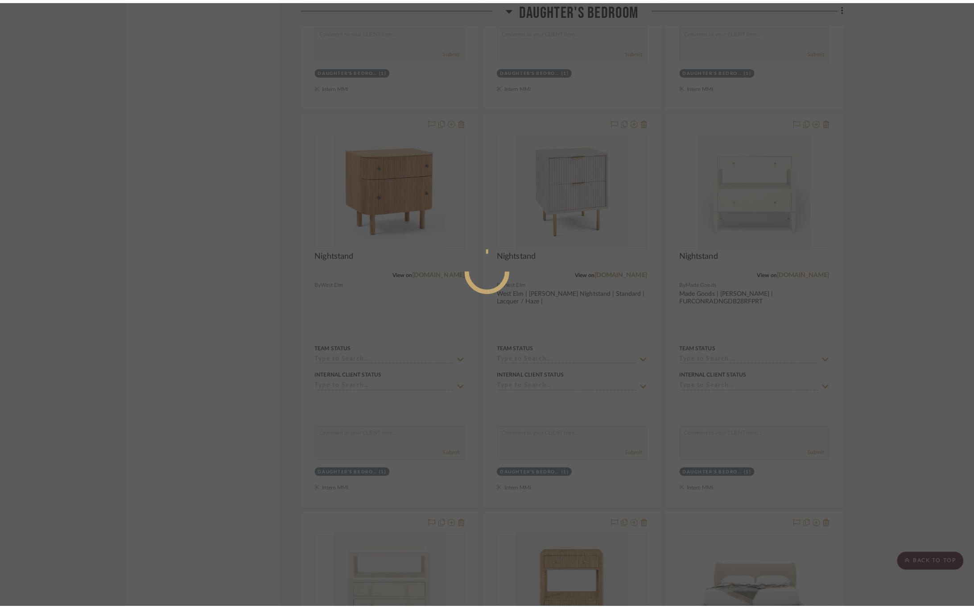
scroll to position [0, 0]
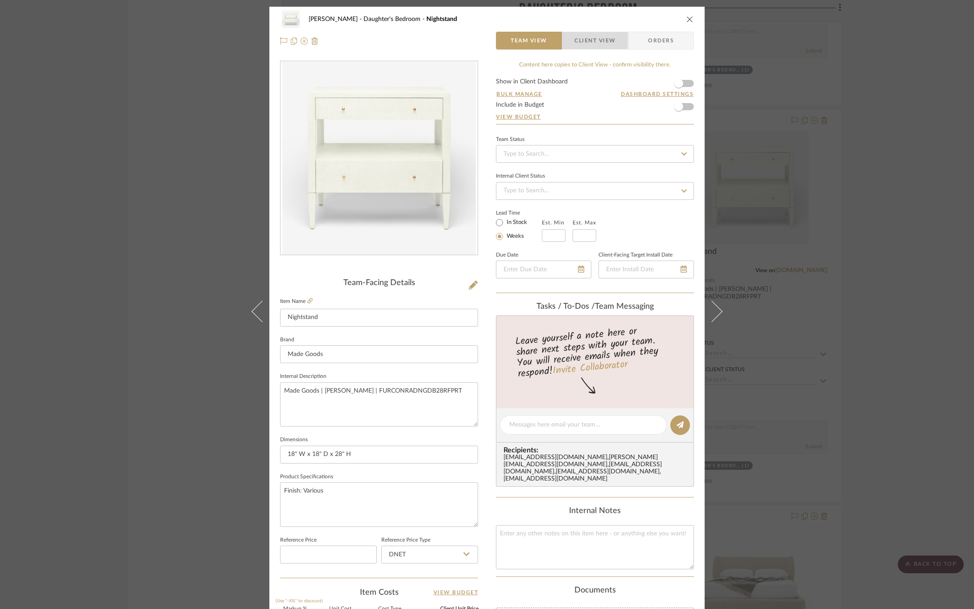
click at [588, 36] on span "Client View" at bounding box center [594, 41] width 41 height 18
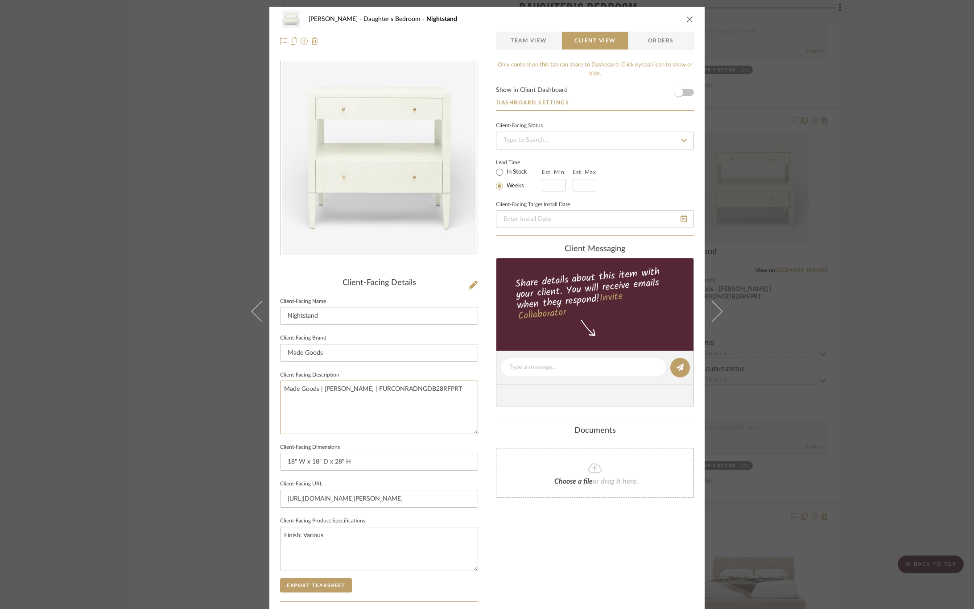
drag, startPoint x: 467, startPoint y: 391, endPoint x: 275, endPoint y: 392, distance: 192.1
click at [275, 392] on div "CIRKSENA Daughter's Bedroom Nightstand Team View Client View Orders Client-Faci…" at bounding box center [486, 371] width 435 height 728
click at [313, 537] on textarea "Finish: Various" at bounding box center [379, 548] width 198 height 44
type textarea "Finish: White Faux Finish"
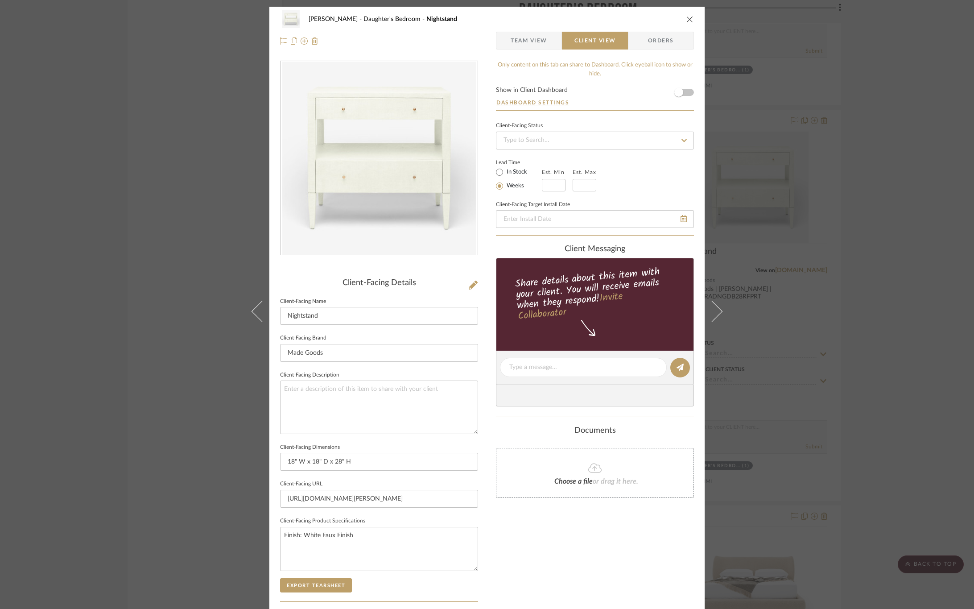
click at [522, 533] on div "Only content on this tab can share to Dashboard. Click eyeball icon to show or …" at bounding box center [595, 380] width 198 height 638
click at [320, 589] on button "Export Tearsheet" at bounding box center [316, 585] width 72 height 14
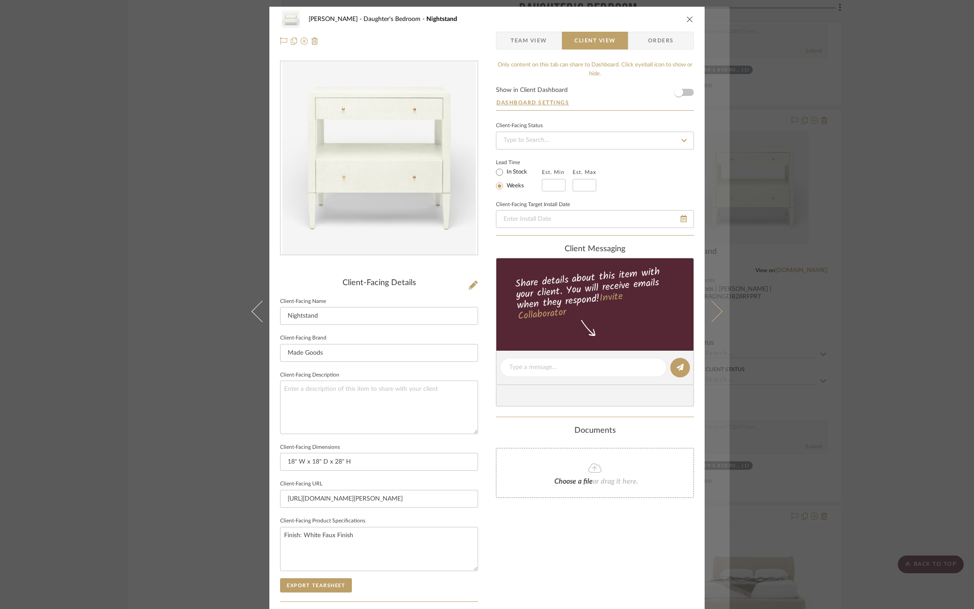
click at [711, 313] on icon at bounding box center [711, 310] width 21 height 21
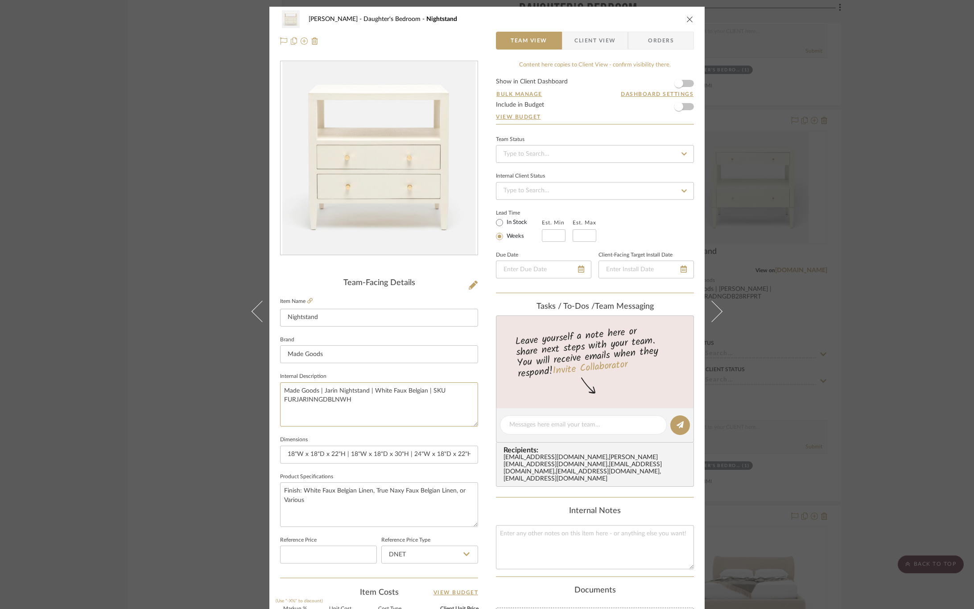
drag, startPoint x: 390, startPoint y: 404, endPoint x: 267, endPoint y: 387, distance: 123.3
click at [269, 387] on div "CIRKSENA Daughter's Bedroom Nightstand Team View Client View Orders Team-Facing…" at bounding box center [486, 418] width 435 height 823
click at [479, 551] on div "CIRKSENA Daughter's Bedroom Nightstand Team View Client View Orders Team-Facing…" at bounding box center [486, 418] width 435 height 823
click at [588, 37] on span "Client View" at bounding box center [594, 41] width 41 height 18
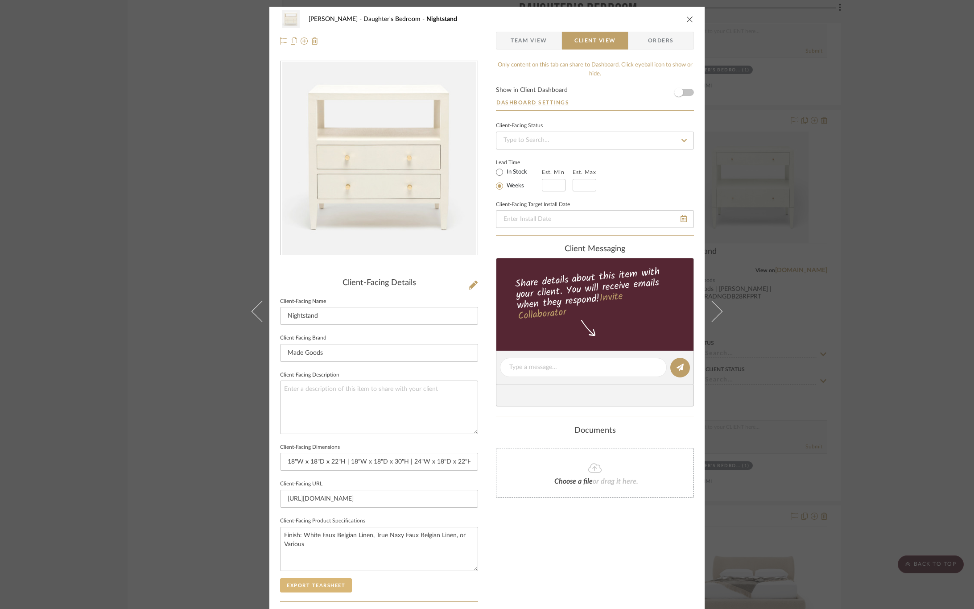
click at [336, 583] on button "Export Tearsheet" at bounding box center [316, 585] width 72 height 14
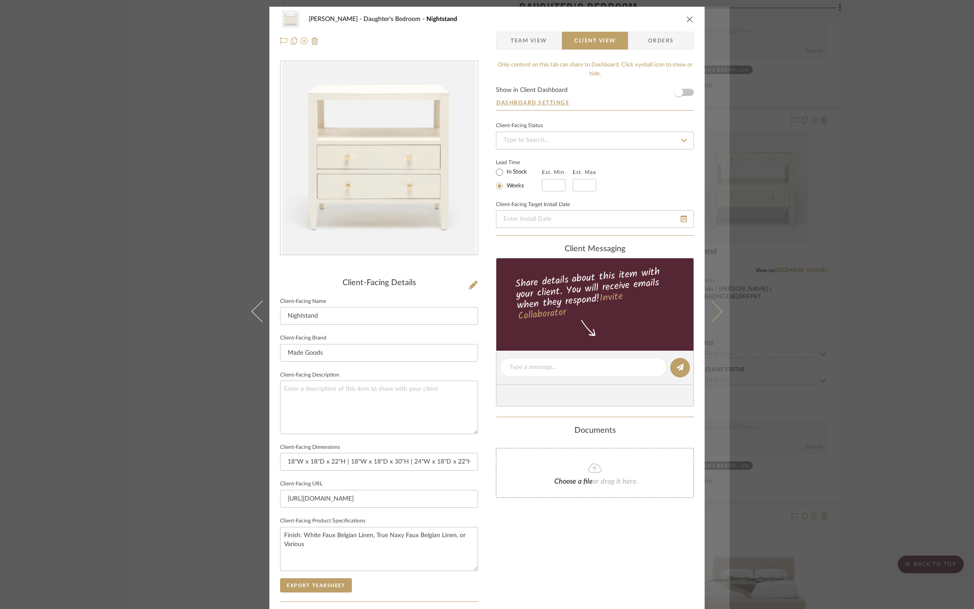
click at [713, 308] on icon at bounding box center [711, 310] width 21 height 21
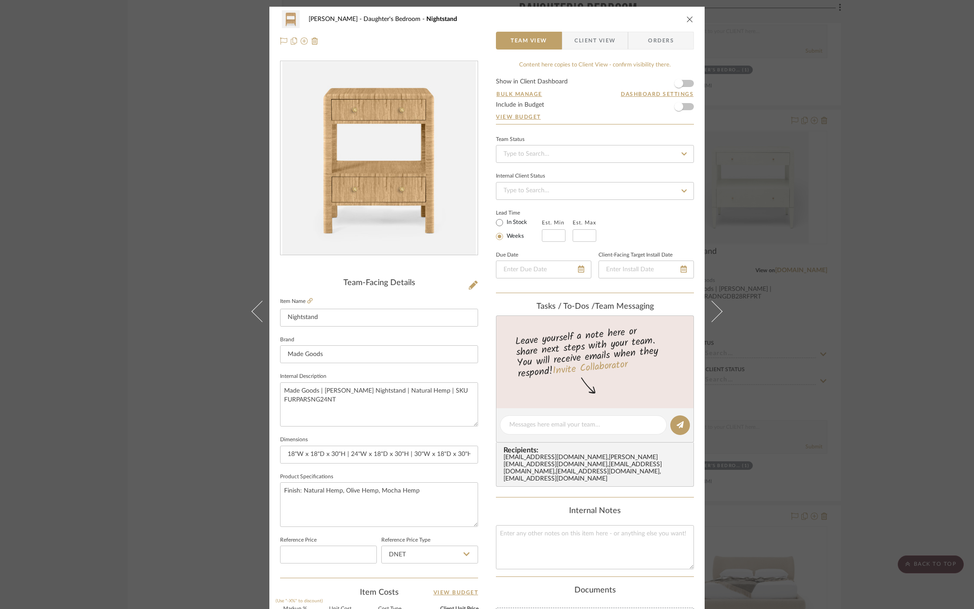
click at [602, 46] on span "Client View" at bounding box center [594, 41] width 41 height 18
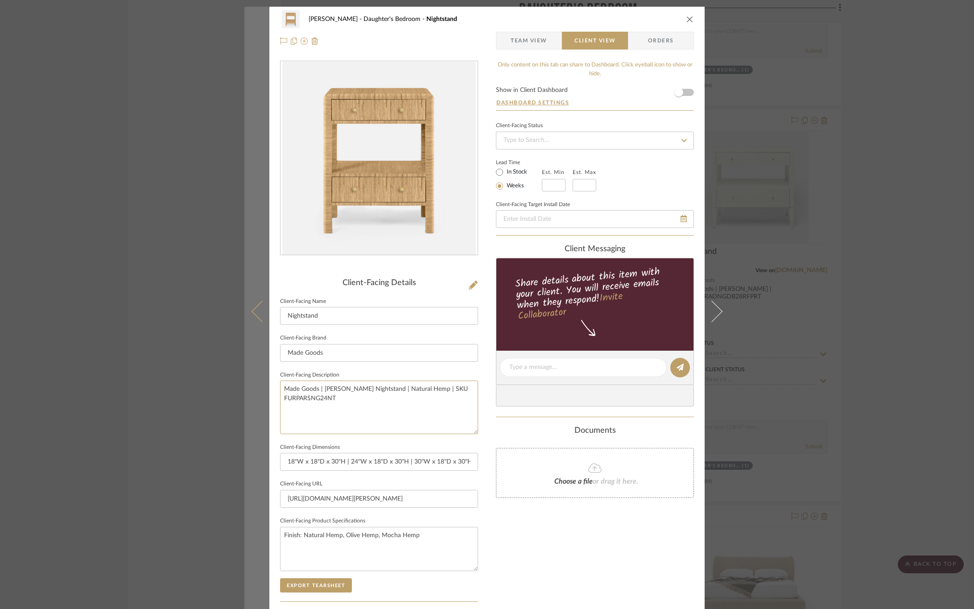
drag, startPoint x: 353, startPoint y: 399, endPoint x: 255, endPoint y: 392, distance: 98.8
click at [255, 392] on mat-dialog-content "CIRKSENA Daughter's Bedroom Nightstand Team View Client View Orders Client-Faci…" at bounding box center [486, 371] width 485 height 728
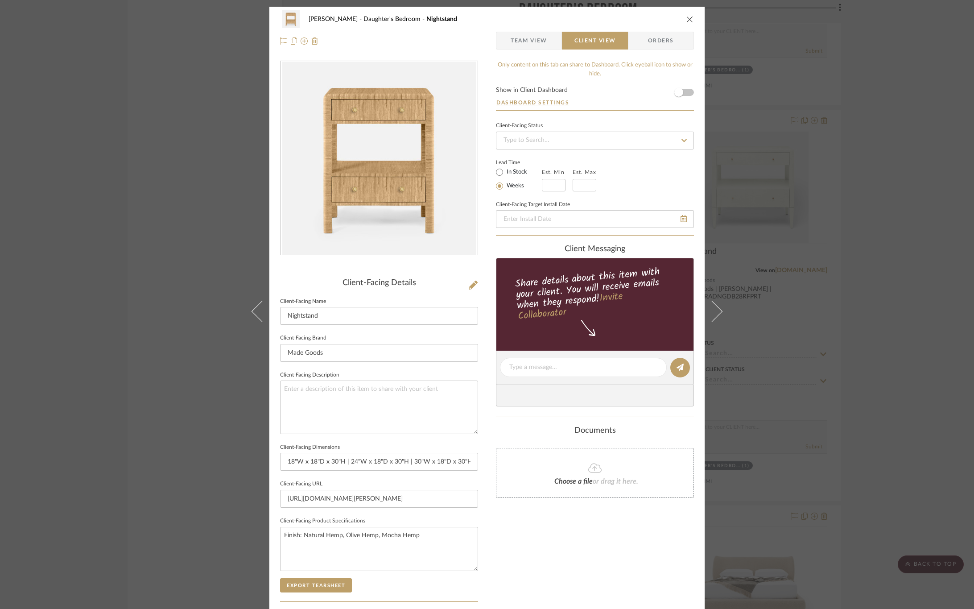
click at [547, 529] on div "Only content on this tab can share to Dashboard. Click eyeball icon to show or …" at bounding box center [595, 380] width 198 height 638
click at [305, 585] on button "Export Tearsheet" at bounding box center [316, 585] width 72 height 14
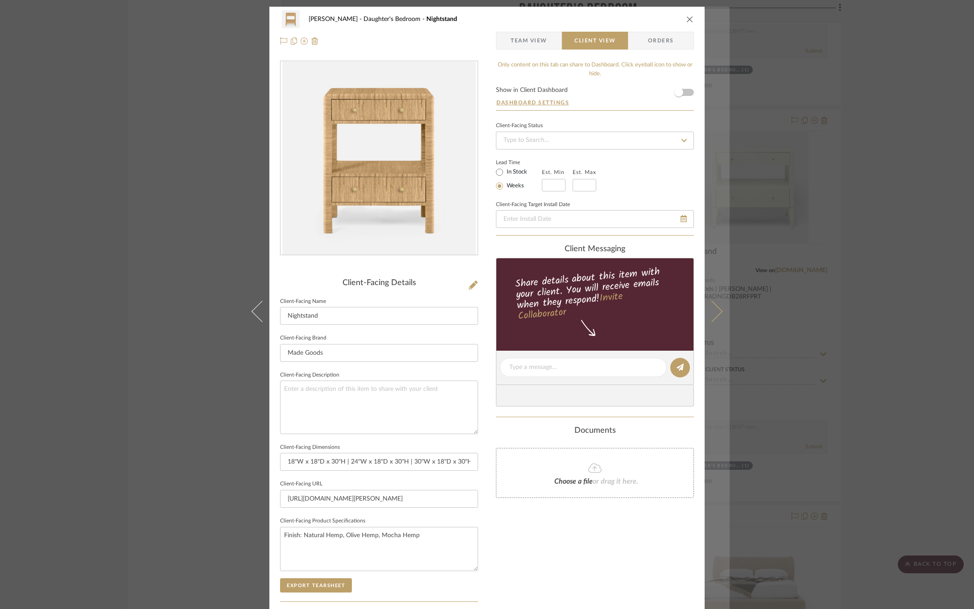
click at [721, 319] on button at bounding box center [716, 311] width 25 height 609
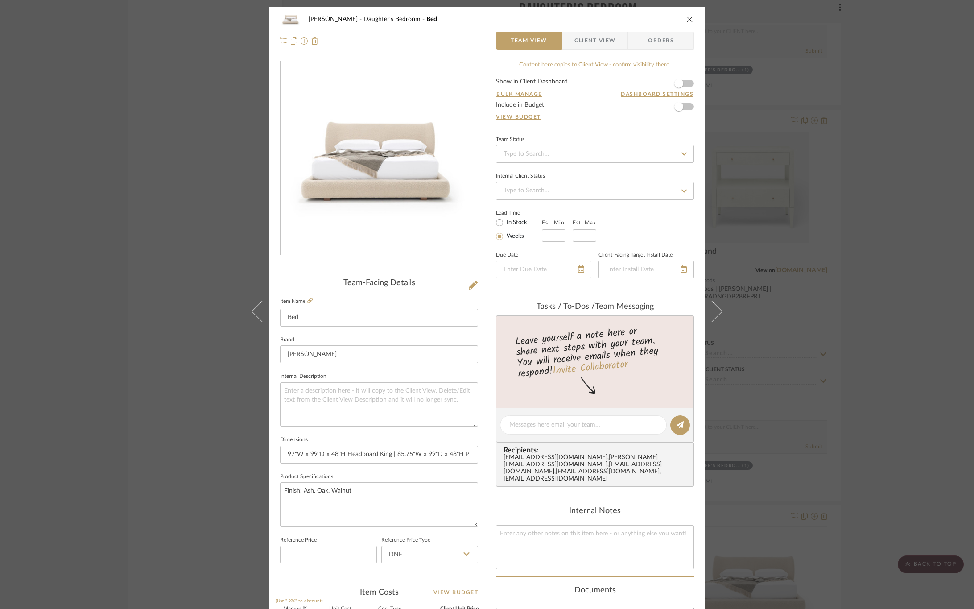
click at [590, 35] on span "Client View" at bounding box center [594, 41] width 41 height 18
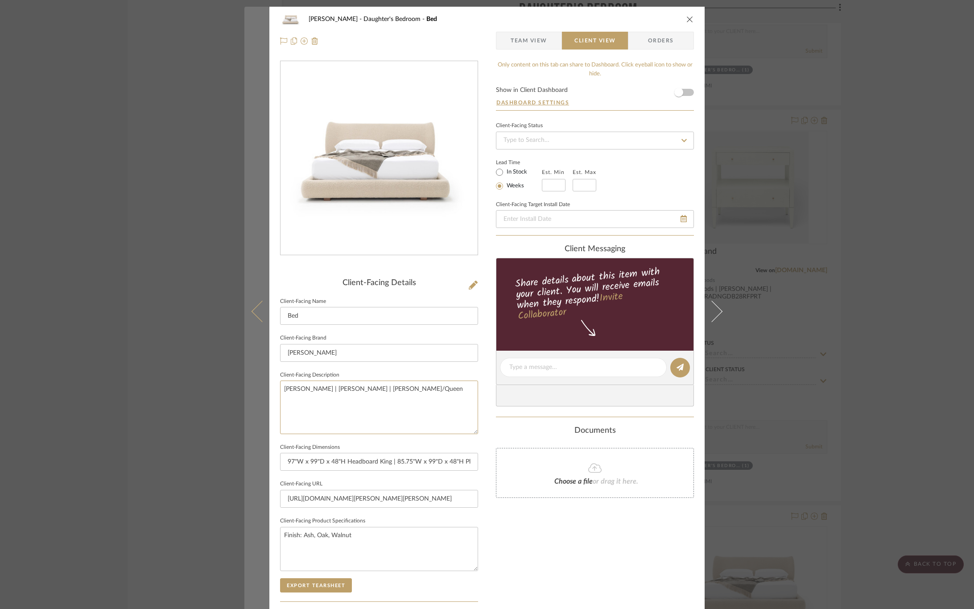
drag, startPoint x: 396, startPoint y: 390, endPoint x: 245, endPoint y: 389, distance: 151.6
click at [245, 389] on mat-dialog-content "CIRKSENA Daughter's Bedroom Bed Team View Client View Orders Client-Facing Deta…" at bounding box center [486, 371] width 485 height 728
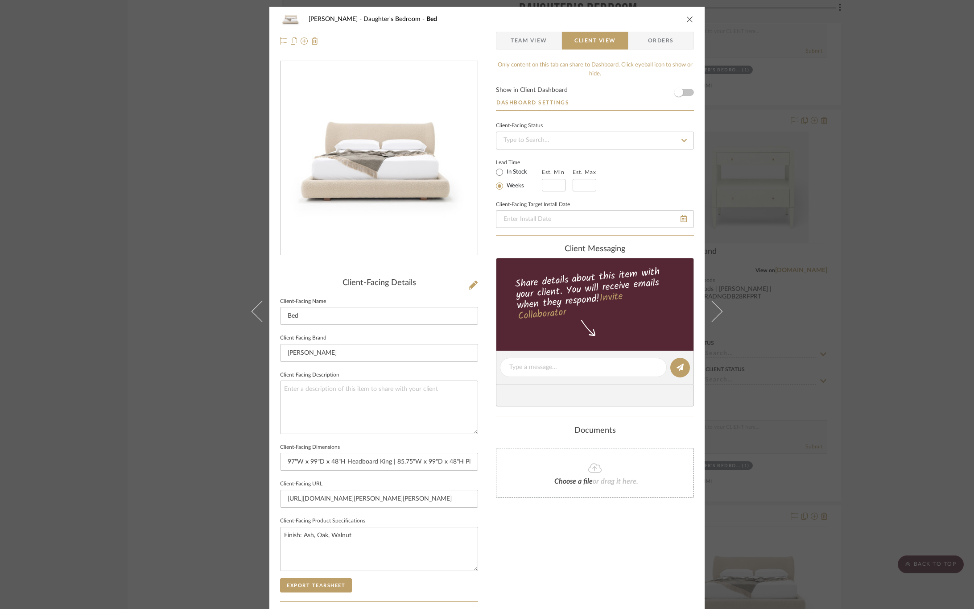
click at [549, 558] on div "Only content on this tab can share to Dashboard. Click eyeball icon to show or …" at bounding box center [595, 380] width 198 height 638
click at [309, 586] on button "Export Tearsheet" at bounding box center [316, 585] width 72 height 14
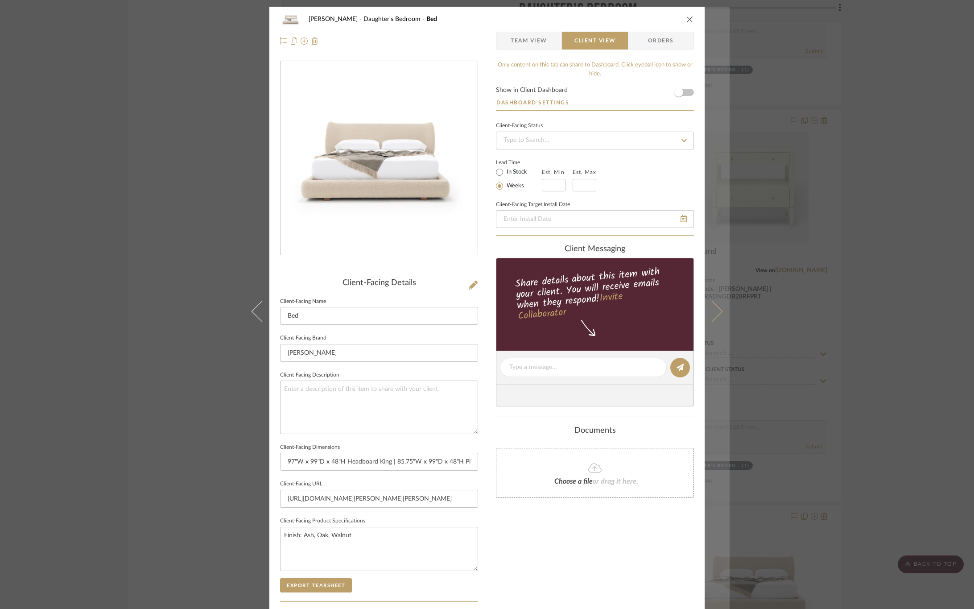
click at [717, 315] on button at bounding box center [716, 311] width 25 height 609
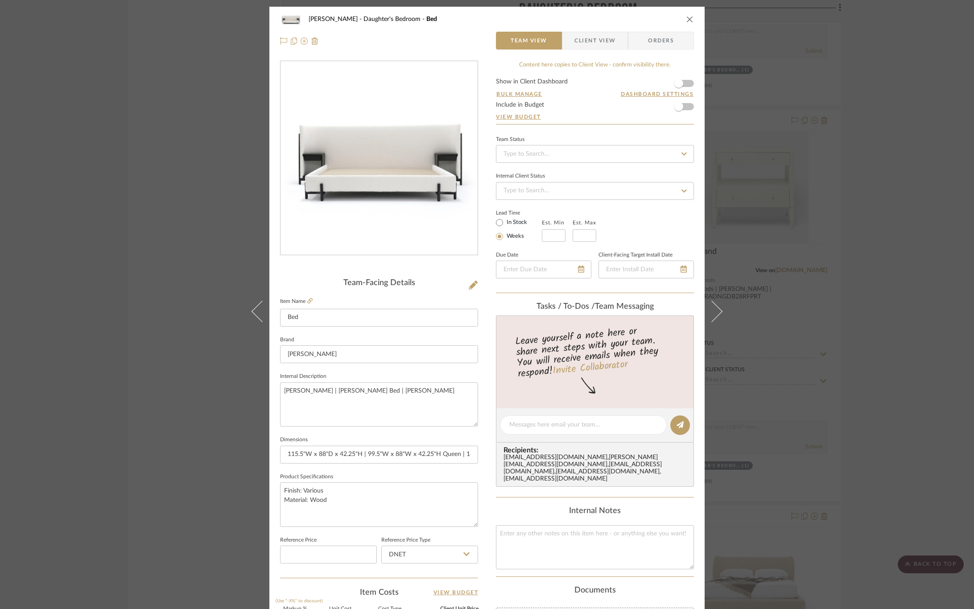
click at [574, 35] on span "Client View" at bounding box center [594, 41] width 41 height 18
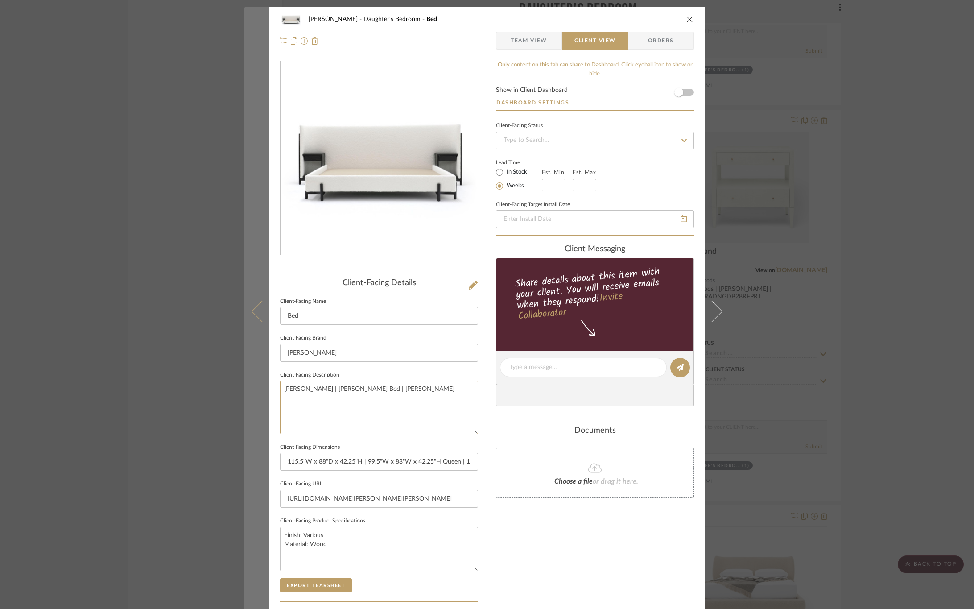
drag, startPoint x: 269, startPoint y: 392, endPoint x: 249, endPoint y: 392, distance: 19.6
click at [249, 392] on mat-dialog-content "CIRKSENA Daughter's Bedroom Bed Team View Client View Orders Client-Facing Deta…" at bounding box center [486, 371] width 485 height 728
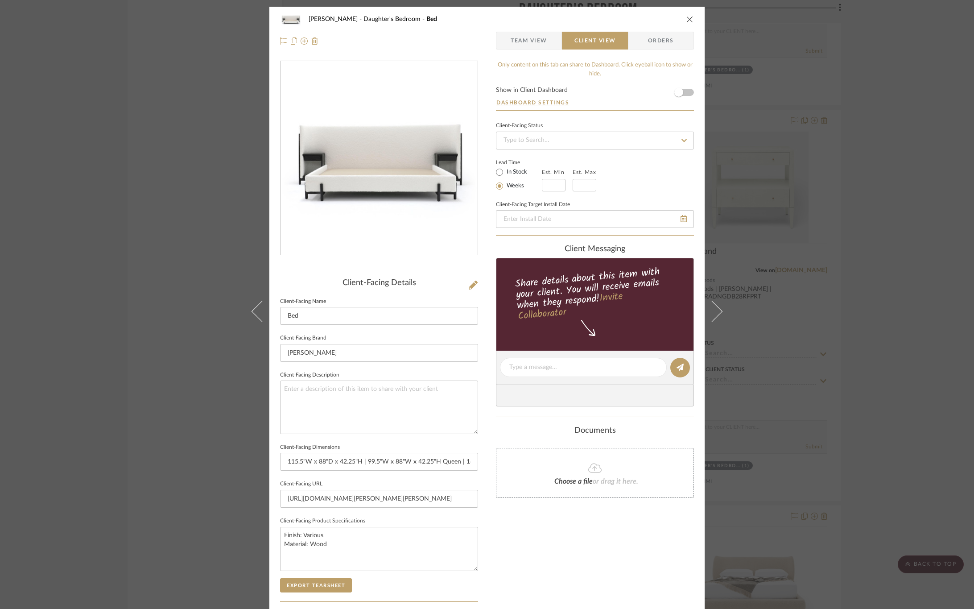
click at [571, 551] on div "Only content on this tab can share to Dashboard. Click eyeball icon to show or …" at bounding box center [595, 380] width 198 height 638
click at [308, 590] on button "Export Tearsheet" at bounding box center [316, 585] width 72 height 14
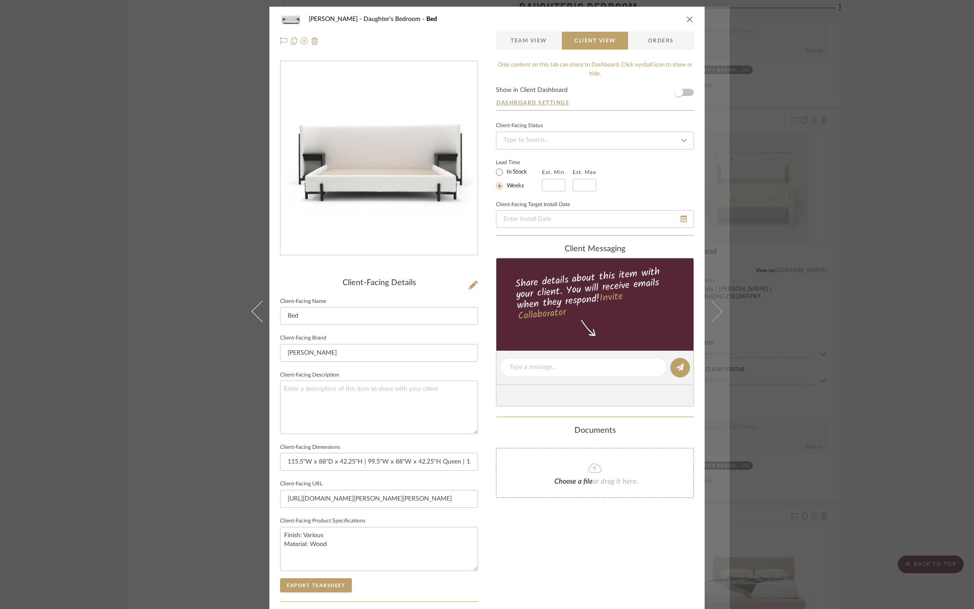
click at [716, 308] on icon at bounding box center [711, 310] width 21 height 21
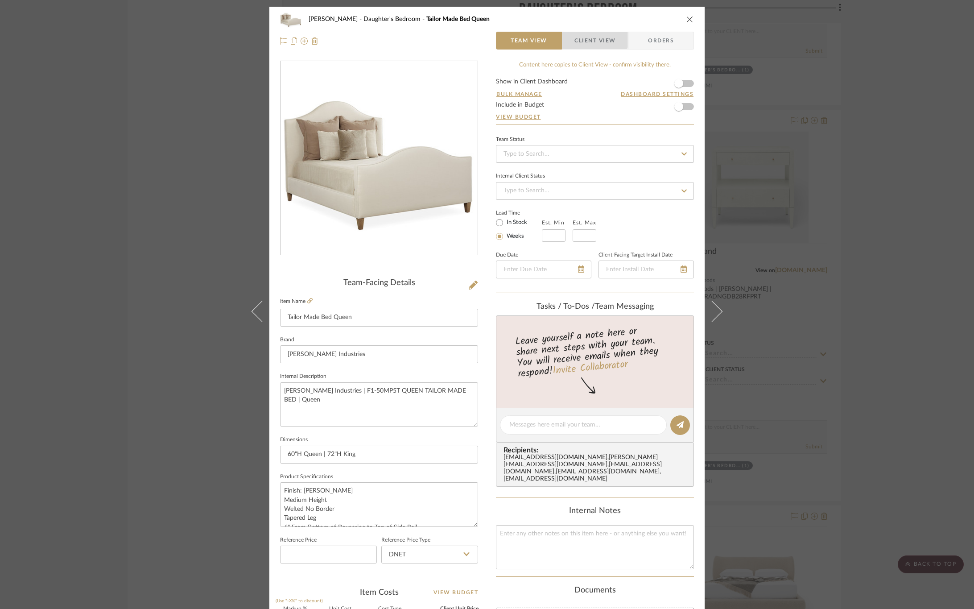
click at [591, 37] on span "Client View" at bounding box center [594, 41] width 41 height 18
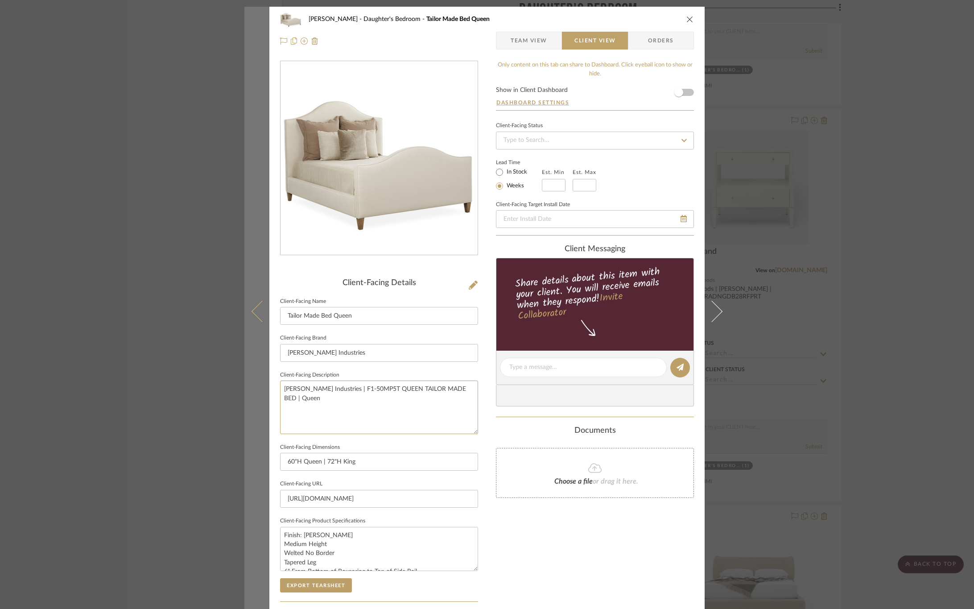
drag, startPoint x: 463, startPoint y: 391, endPoint x: 241, endPoint y: 399, distance: 222.1
click at [244, 399] on mat-dialog-content "CIRKSENA Daughter's Bedroom Tailor Made Bed Queen Team View Client View Orders …" at bounding box center [486, 371] width 485 height 728
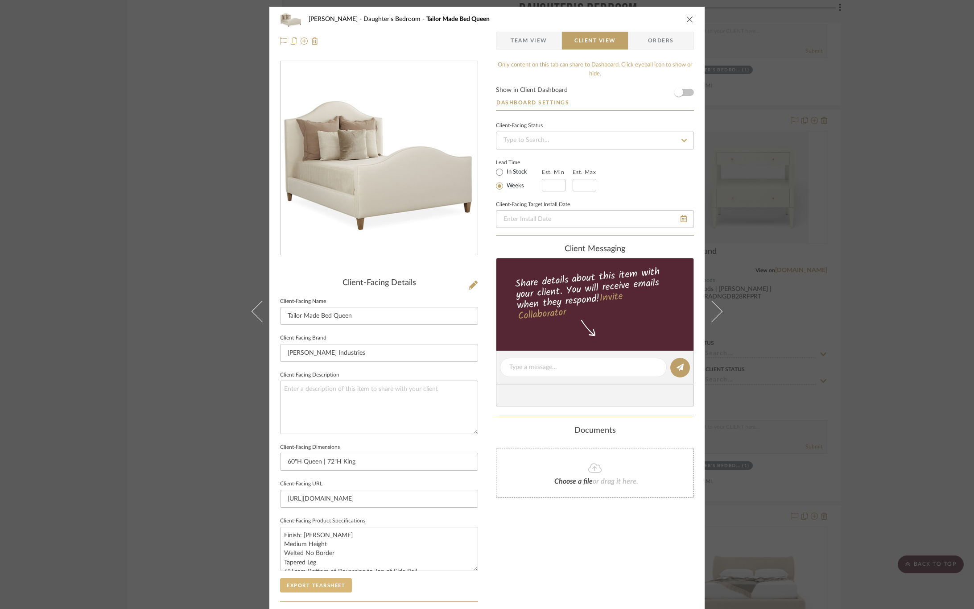
click at [332, 585] on button "Export Tearsheet" at bounding box center [316, 585] width 72 height 14
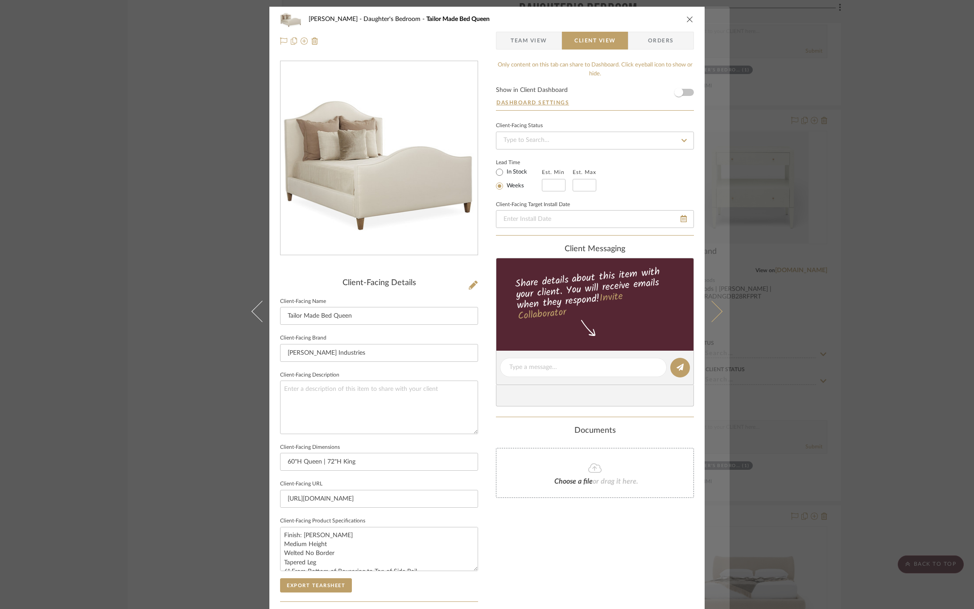
click at [713, 309] on icon at bounding box center [711, 310] width 21 height 21
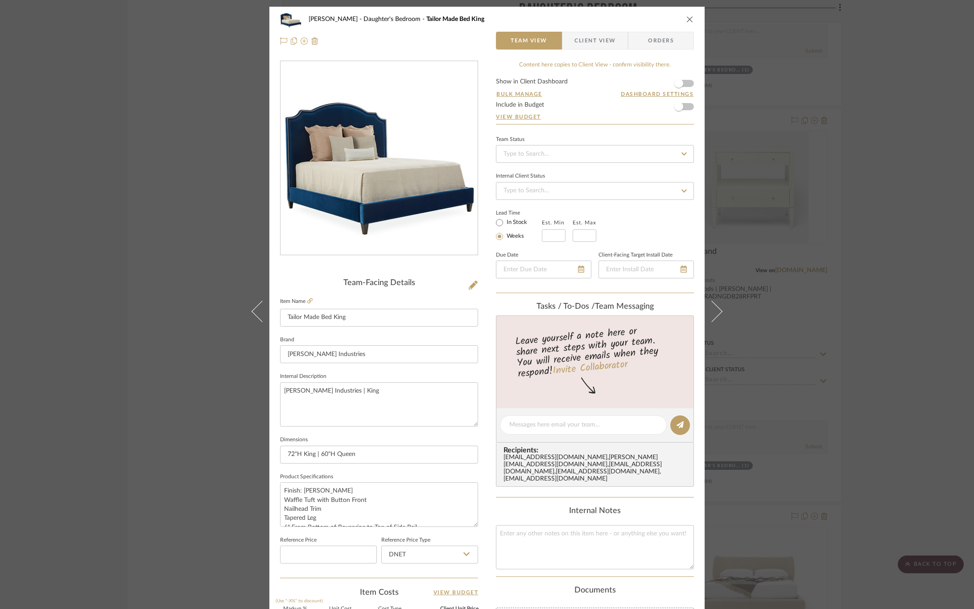
click at [579, 43] on span "Client View" at bounding box center [594, 41] width 41 height 18
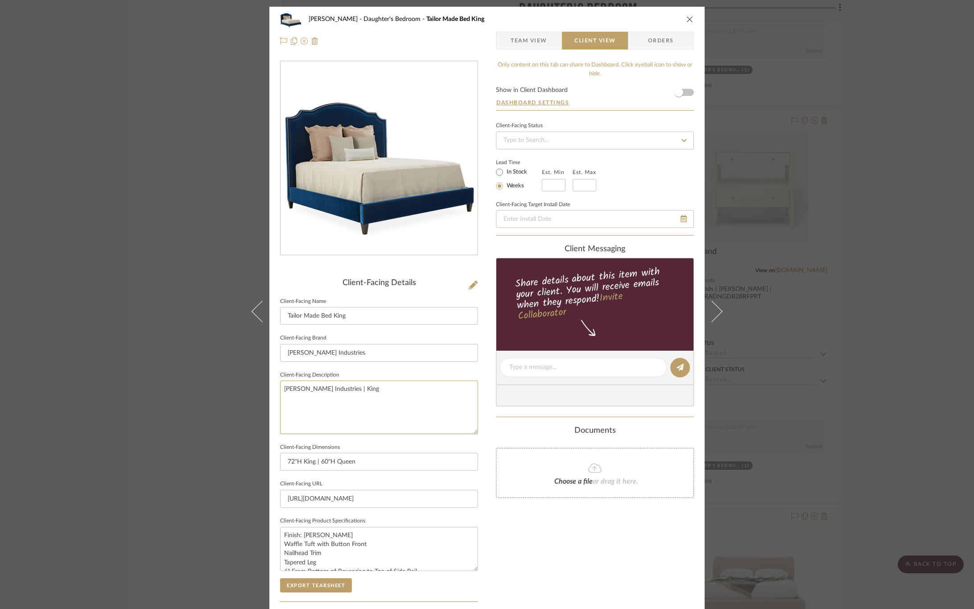
drag, startPoint x: 302, startPoint y: 395, endPoint x: 222, endPoint y: 395, distance: 79.8
click at [222, 395] on div "CIRKSENA Daughter's Bedroom Tailor Made Bed King Team View Client View Orders C…" at bounding box center [487, 304] width 974 height 609
click at [552, 545] on div "Only content on this tab can share to Dashboard. Click eyeball icon to show or …" at bounding box center [595, 380] width 198 height 638
click at [317, 585] on button "Export Tearsheet" at bounding box center [316, 585] width 72 height 14
drag, startPoint x: 246, startPoint y: 312, endPoint x: 252, endPoint y: 309, distance: 6.6
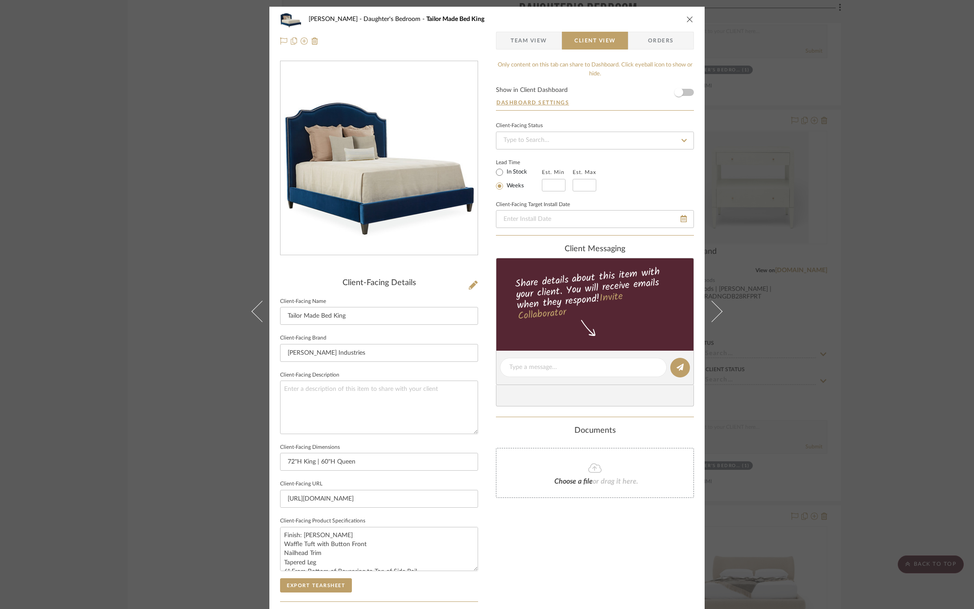
click at [247, 312] on button at bounding box center [256, 311] width 25 height 609
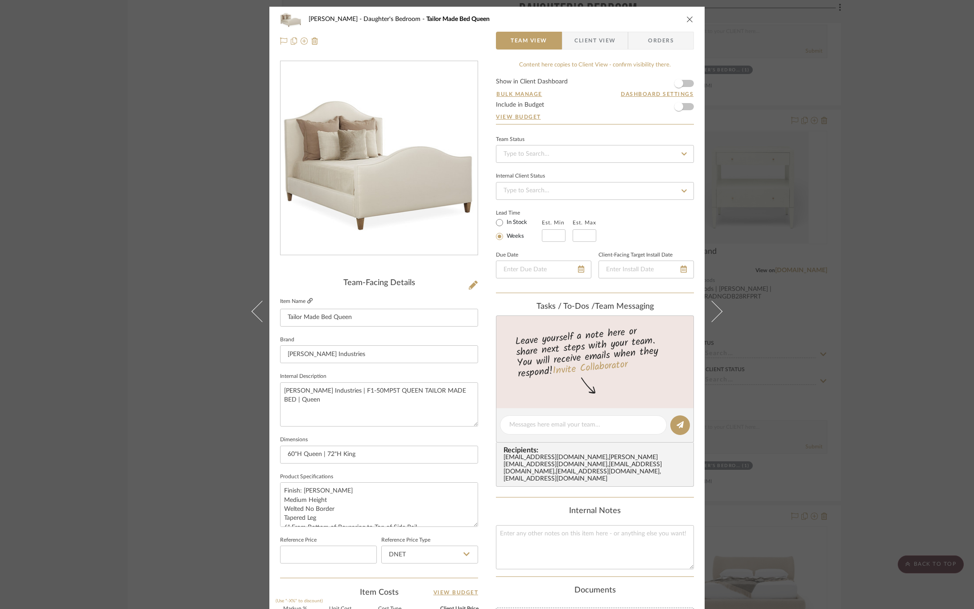
click at [307, 300] on icon at bounding box center [309, 300] width 5 height 5
click at [373, 452] on input "60"H Queen | 72"H King" at bounding box center [379, 454] width 198 height 18
drag, startPoint x: 403, startPoint y: 456, endPoint x: 396, endPoint y: 454, distance: 6.8
click at [400, 455] on input "60"H Queen | 72"H King | Custom Size" at bounding box center [379, 454] width 198 height 18
click at [374, 448] on input "60"H Queen | 72"H King | Custom Size" at bounding box center [379, 454] width 198 height 18
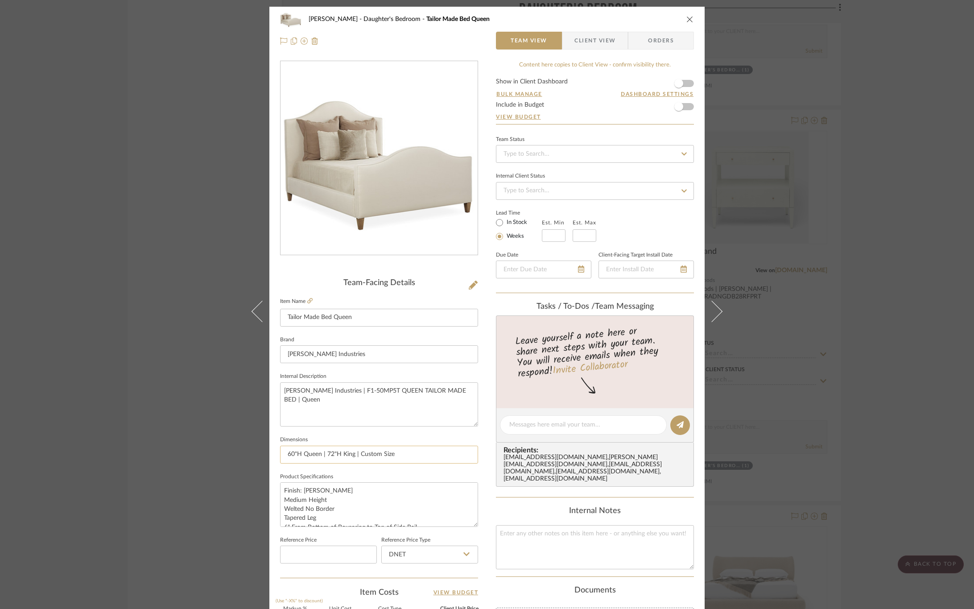
drag, startPoint x: 412, startPoint y: 455, endPoint x: 351, endPoint y: 452, distance: 61.1
click at [351, 452] on input "60"H Queen | 72"H King | Custom Size" at bounding box center [379, 454] width 198 height 18
type input "60"H Queen | 72"H King | Custom Size"
click at [392, 433] on fieldset "Dimensions 60"H Queen | 72"H King | Custom Size" at bounding box center [379, 448] width 198 height 30
click at [579, 45] on span "Client View" at bounding box center [594, 41] width 41 height 18
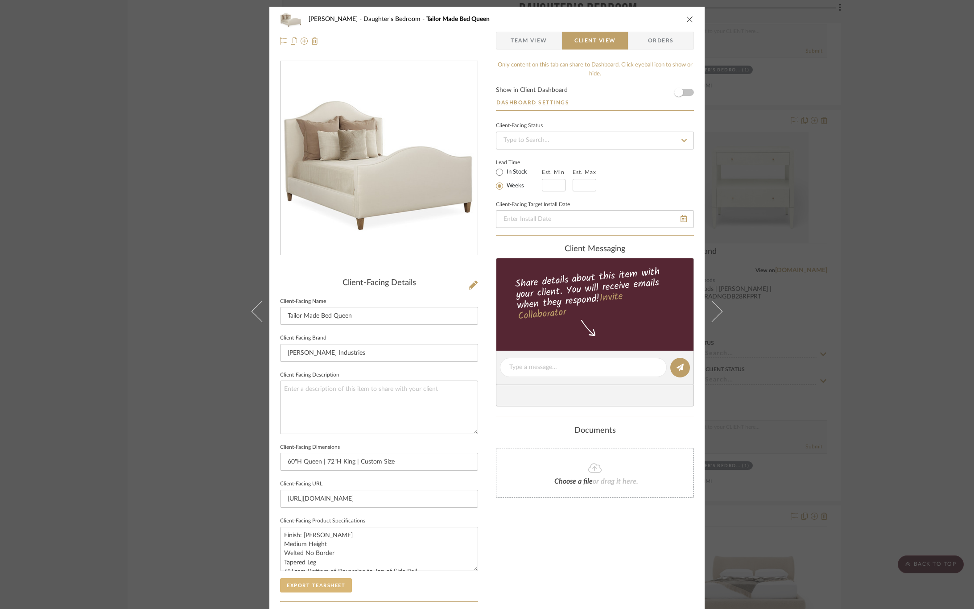
click at [299, 588] on button "Export Tearsheet" at bounding box center [316, 585] width 72 height 14
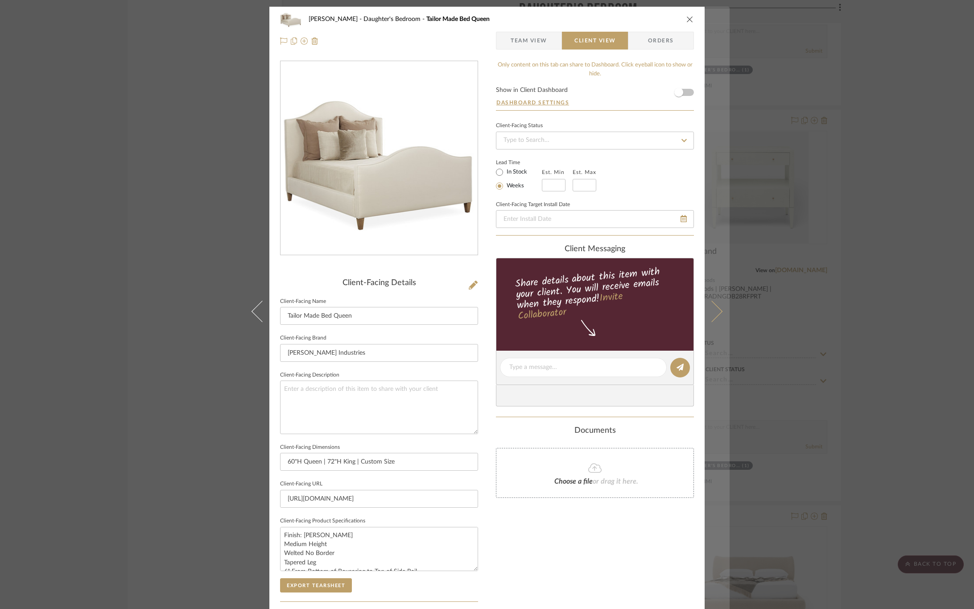
click at [711, 316] on icon at bounding box center [711, 310] width 21 height 21
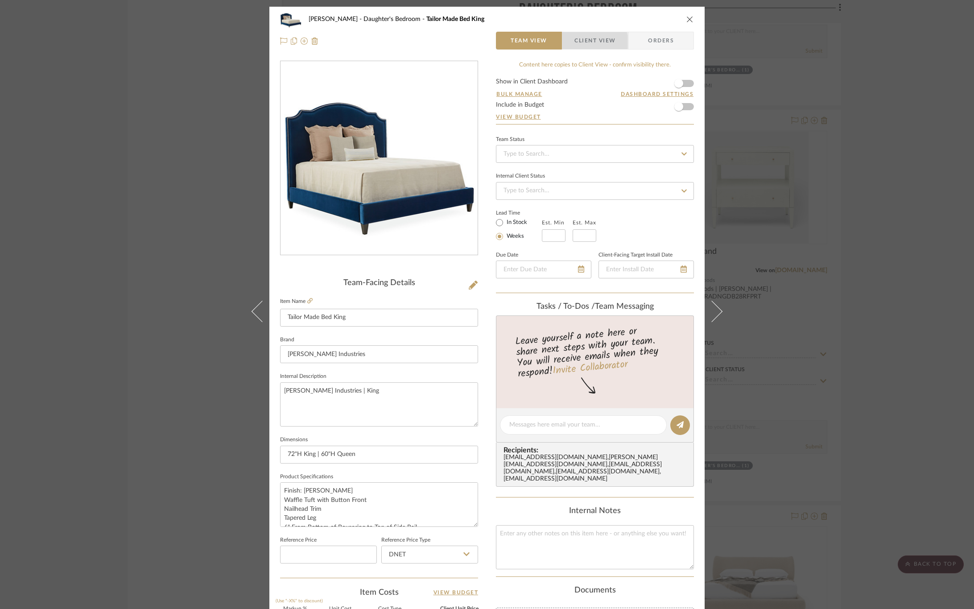
drag, startPoint x: 574, startPoint y: 42, endPoint x: 489, endPoint y: 293, distance: 264.7
click at [574, 42] on span "Client View" at bounding box center [594, 41] width 41 height 18
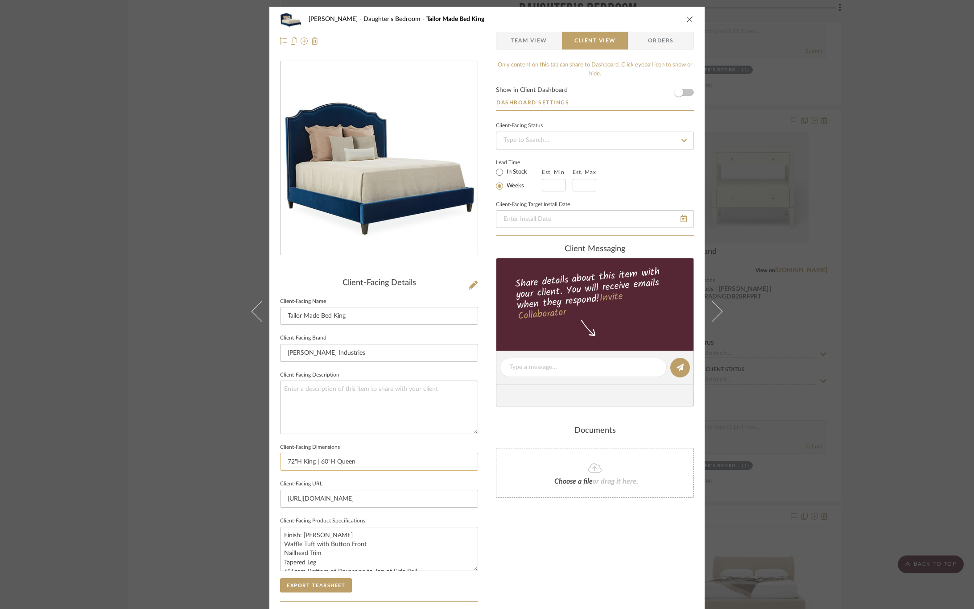
click at [368, 468] on input "72"H King | 60"H Queen" at bounding box center [379, 461] width 198 height 18
paste input "| Custom Size"
type input "72"H King | 60"H Queen | Custom Size"
click at [398, 486] on fieldset "Client-Facing URL https://www.leeindustries.com/Product/Detail/BED/KING-TAILOR-…" at bounding box center [379, 492] width 198 height 30
click at [312, 586] on button "Export Tearsheet" at bounding box center [316, 585] width 72 height 14
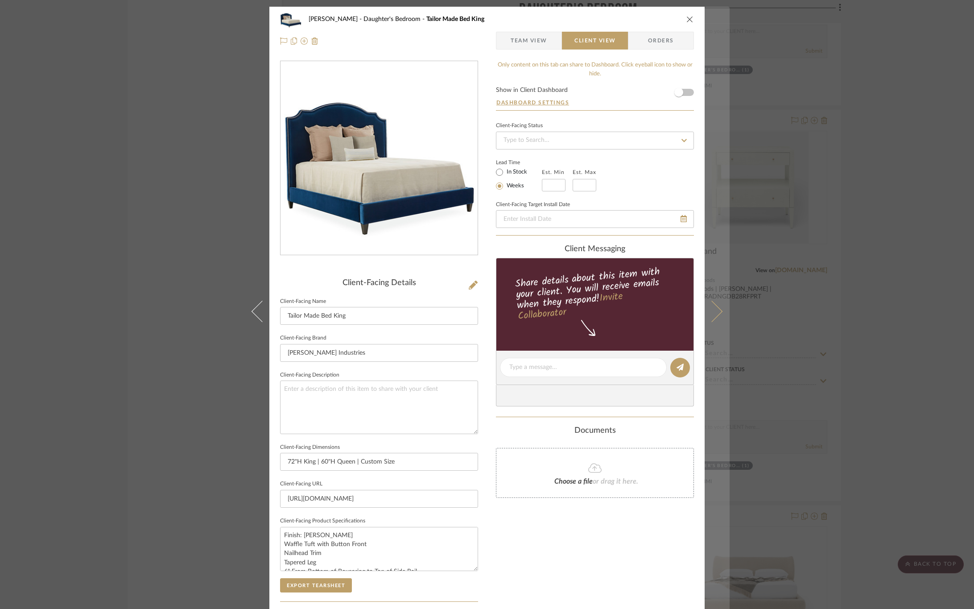
click at [711, 309] on icon at bounding box center [711, 310] width 21 height 21
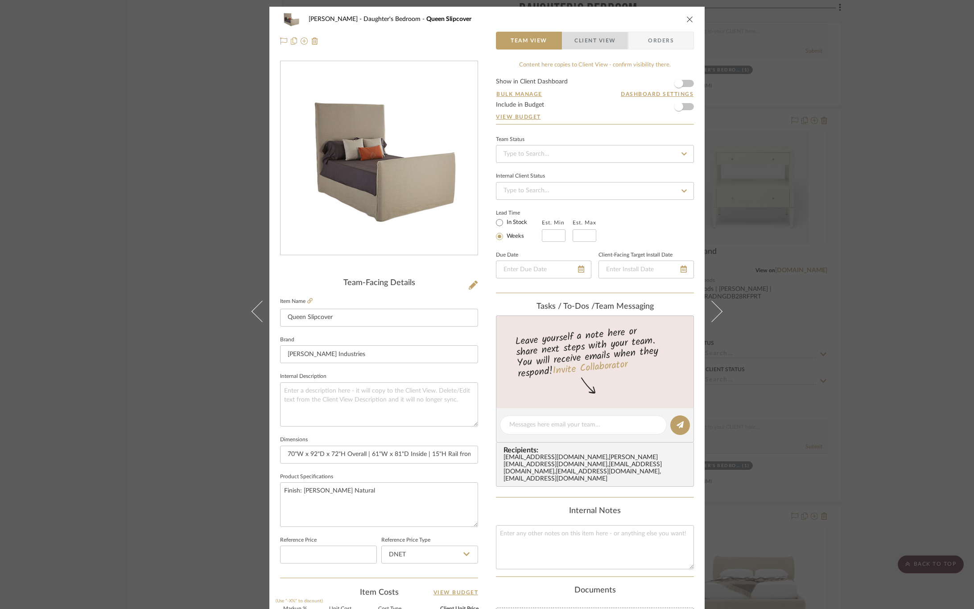
click at [597, 43] on span "Client View" at bounding box center [594, 41] width 41 height 18
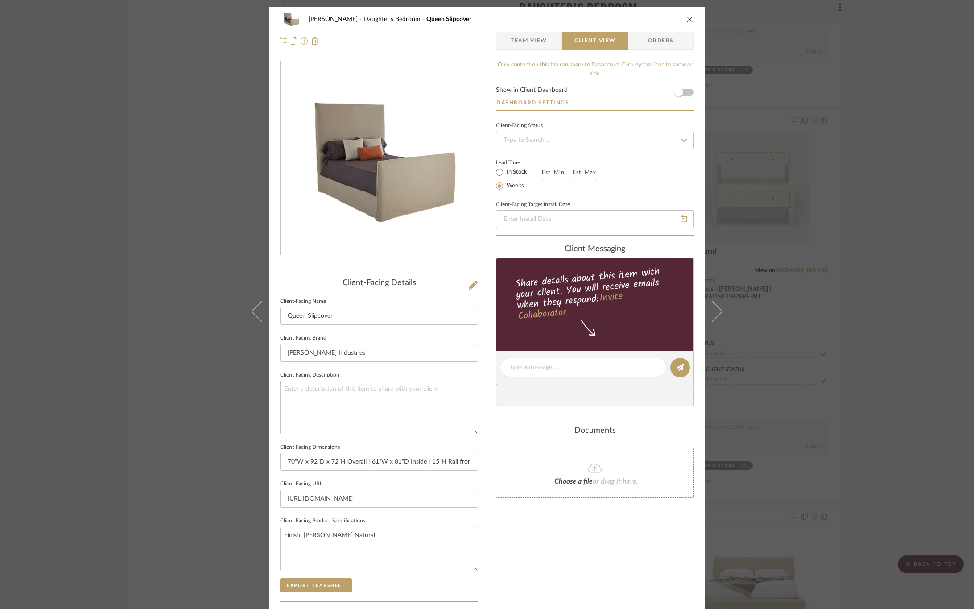
click at [504, 540] on div "Only content on this tab can share to Dashboard. Click eyeball icon to show or …" at bounding box center [595, 380] width 198 height 638
click at [308, 587] on button "Export Tearsheet" at bounding box center [316, 585] width 72 height 14
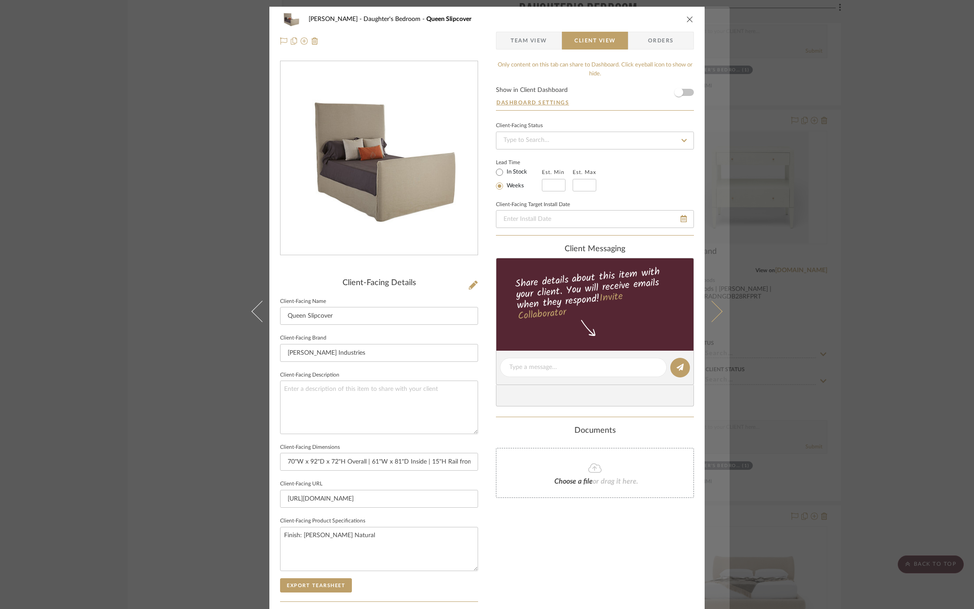
click at [715, 317] on button at bounding box center [716, 311] width 25 height 609
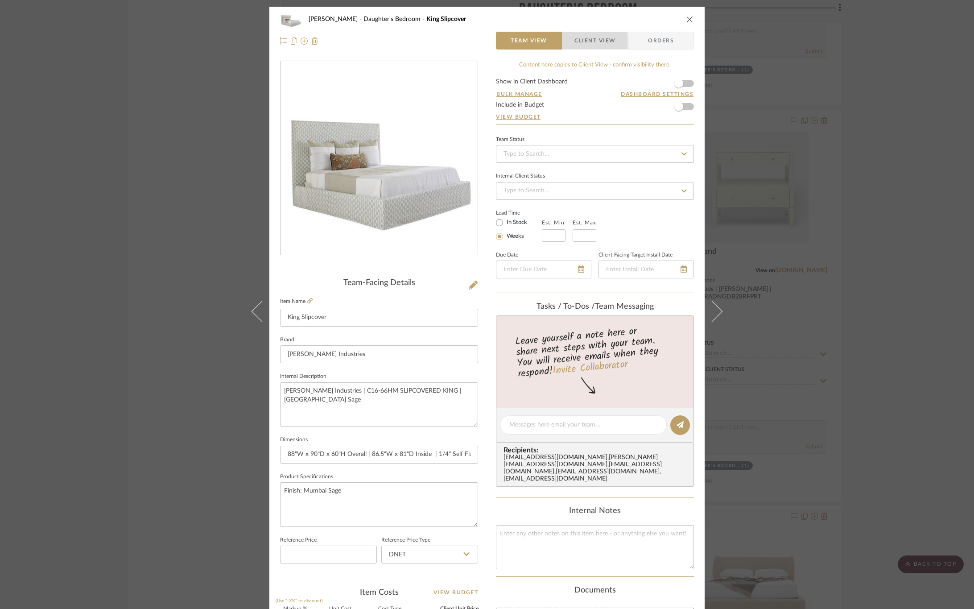
click at [587, 43] on span "Client View" at bounding box center [594, 41] width 41 height 18
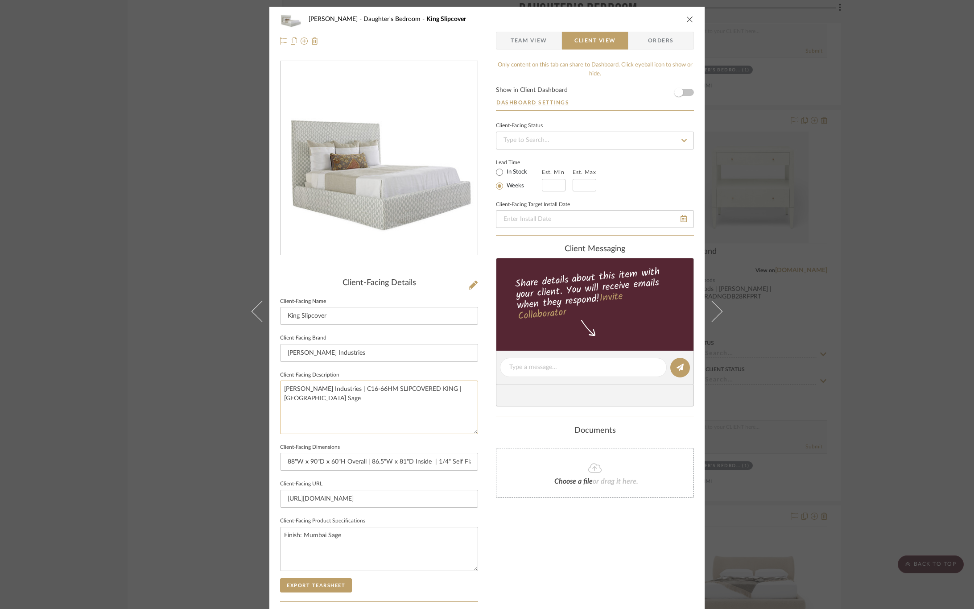
drag, startPoint x: 465, startPoint y: 388, endPoint x: 278, endPoint y: 384, distance: 186.4
click at [280, 384] on textarea "Lee Industries | C16-66HM SLIPCOVERED KING | Mumbai Sage" at bounding box center [379, 406] width 198 height 53
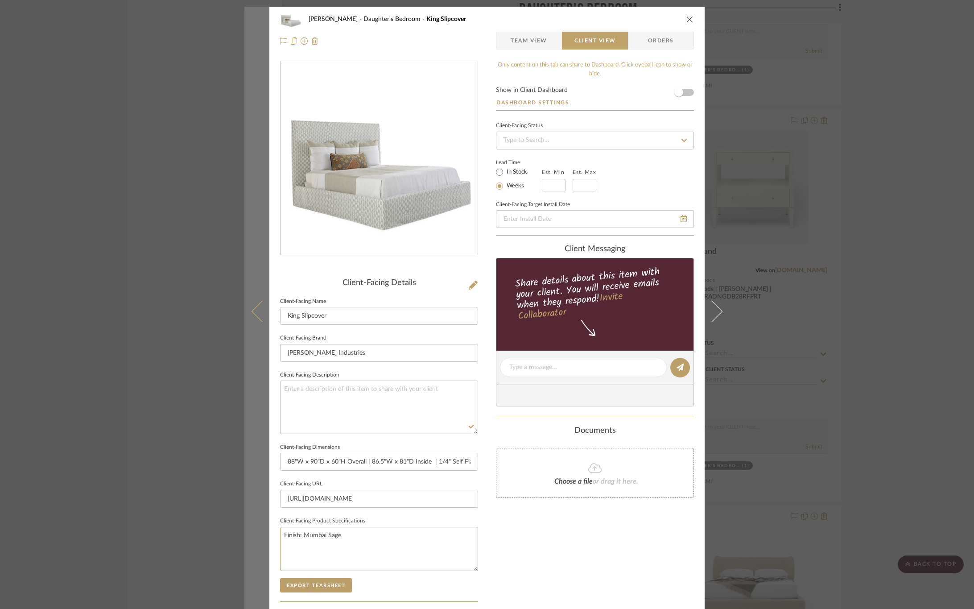
drag, startPoint x: 345, startPoint y: 532, endPoint x: 250, endPoint y: 526, distance: 95.2
click at [250, 526] on mat-dialog-content "CIRKSENA Daughter's Bedroom King Slipcover Team View Client View Orders Client-…" at bounding box center [486, 371] width 485 height 728
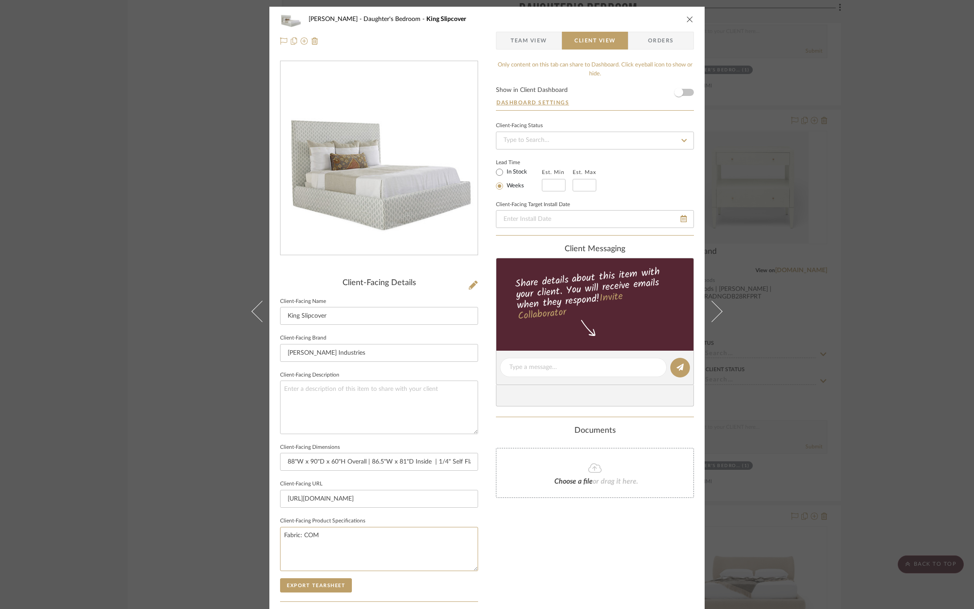
type textarea "Fabric: COM"
click at [567, 573] on div "Only content on this tab can share to Dashboard. Click eyeball icon to show or …" at bounding box center [595, 380] width 198 height 638
click at [337, 591] on button "Export Tearsheet" at bounding box center [316, 585] width 72 height 14
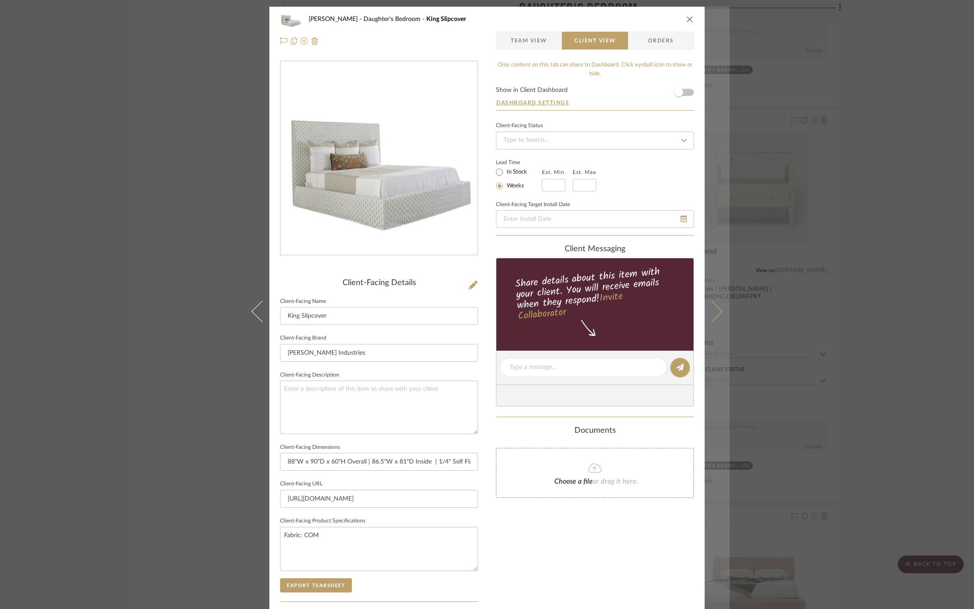
click at [714, 302] on button at bounding box center [716, 311] width 25 height 609
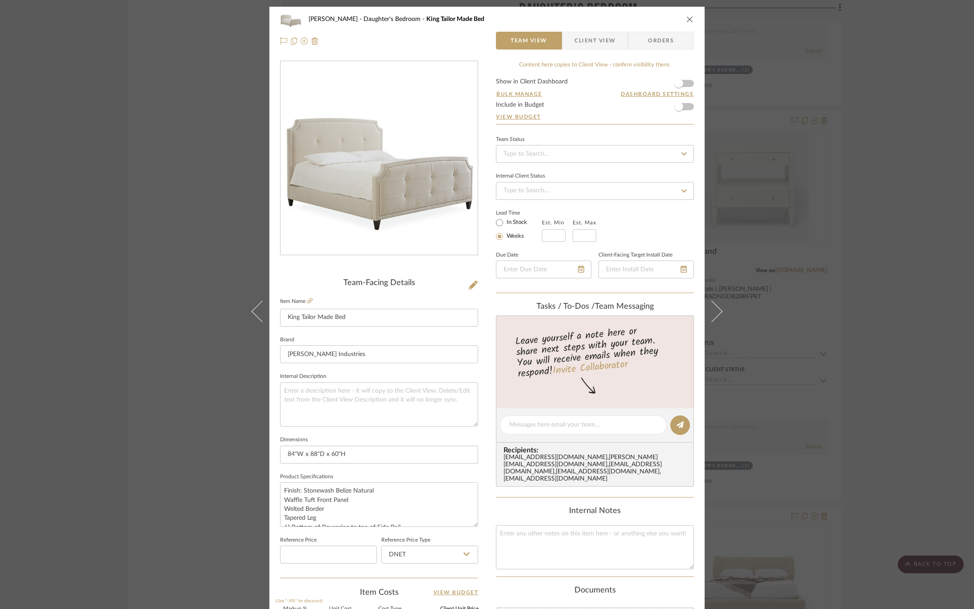
click at [583, 41] on span "Client View" at bounding box center [594, 41] width 41 height 18
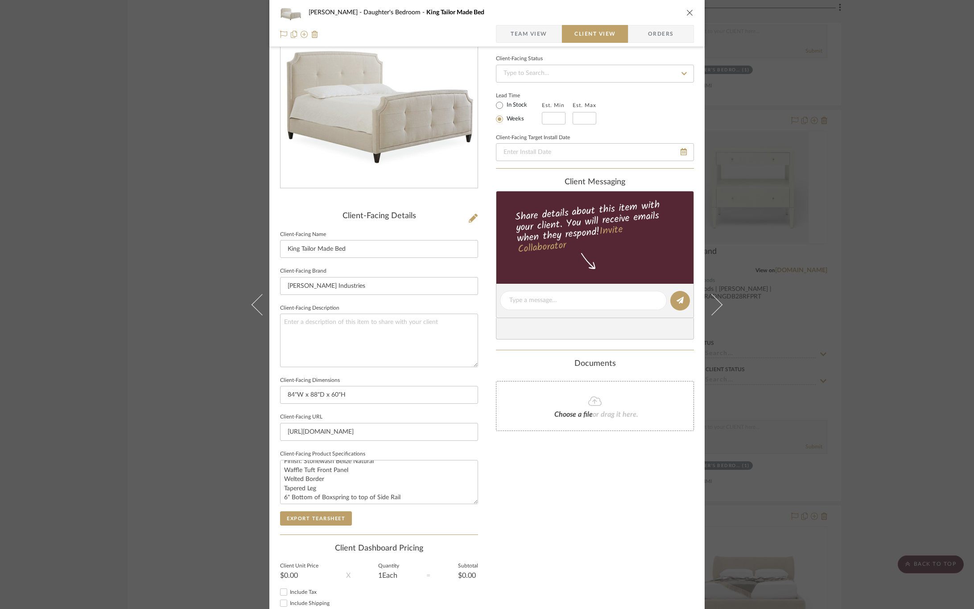
scroll to position [8, 0]
click at [333, 519] on button "Export Tearsheet" at bounding box center [316, 518] width 72 height 14
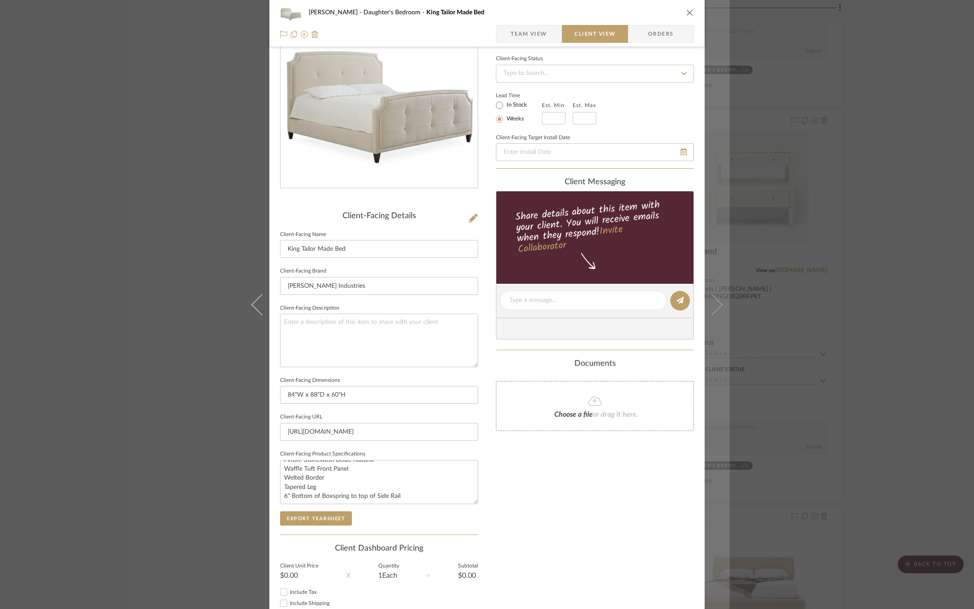
click at [717, 308] on button at bounding box center [716, 304] width 25 height 609
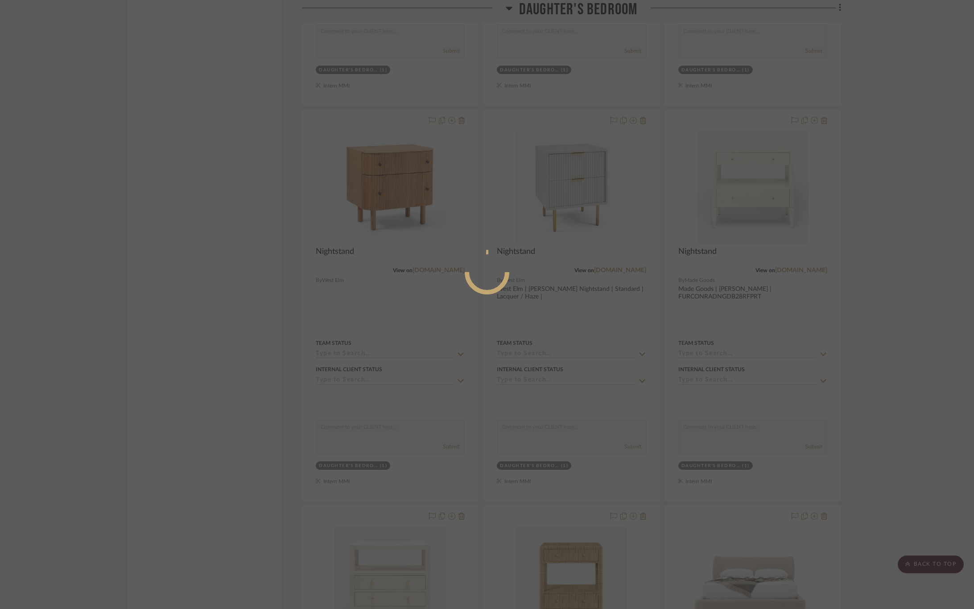
scroll to position [0, 0]
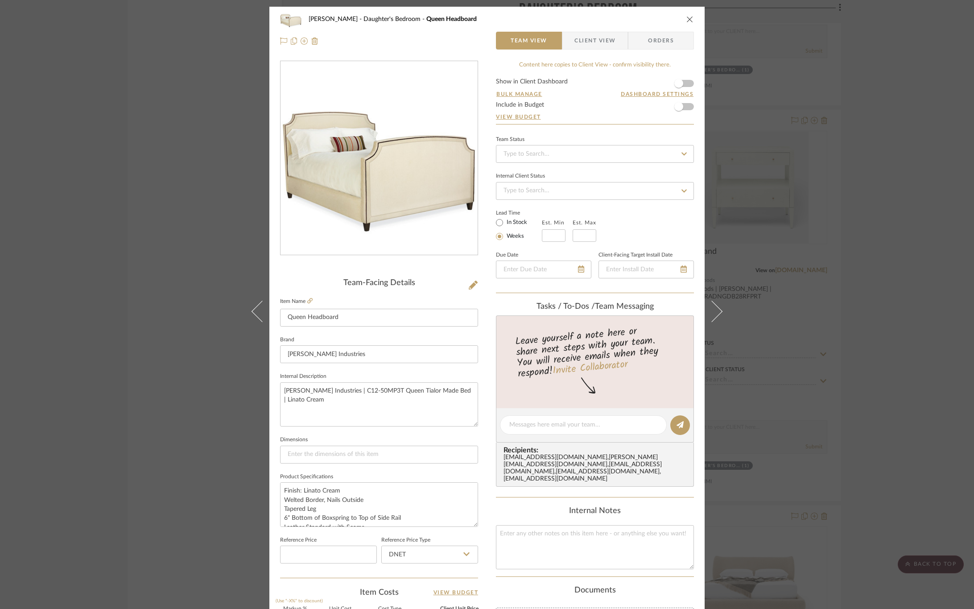
click at [585, 41] on span "Client View" at bounding box center [594, 41] width 41 height 18
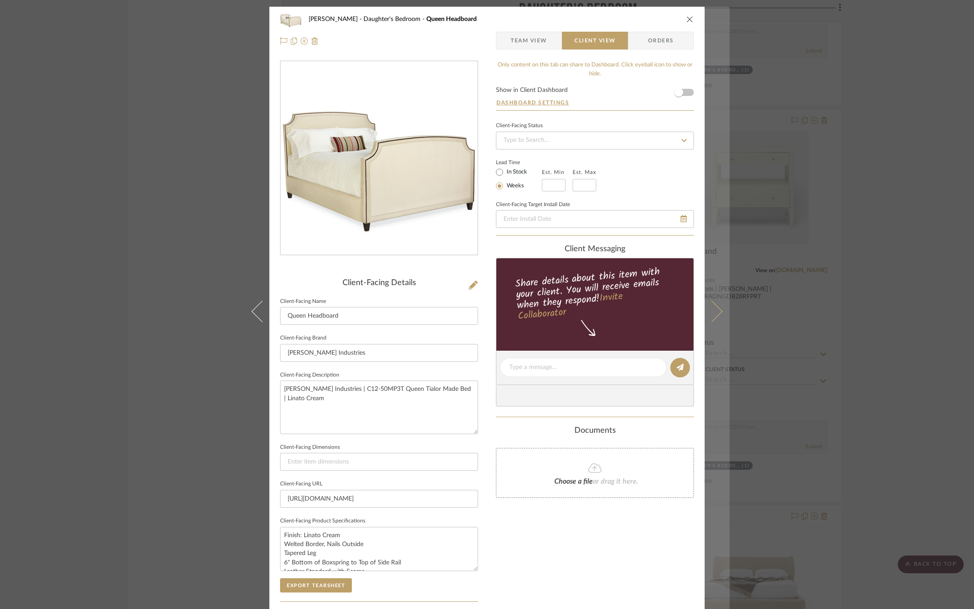
click at [713, 311] on icon at bounding box center [711, 310] width 21 height 21
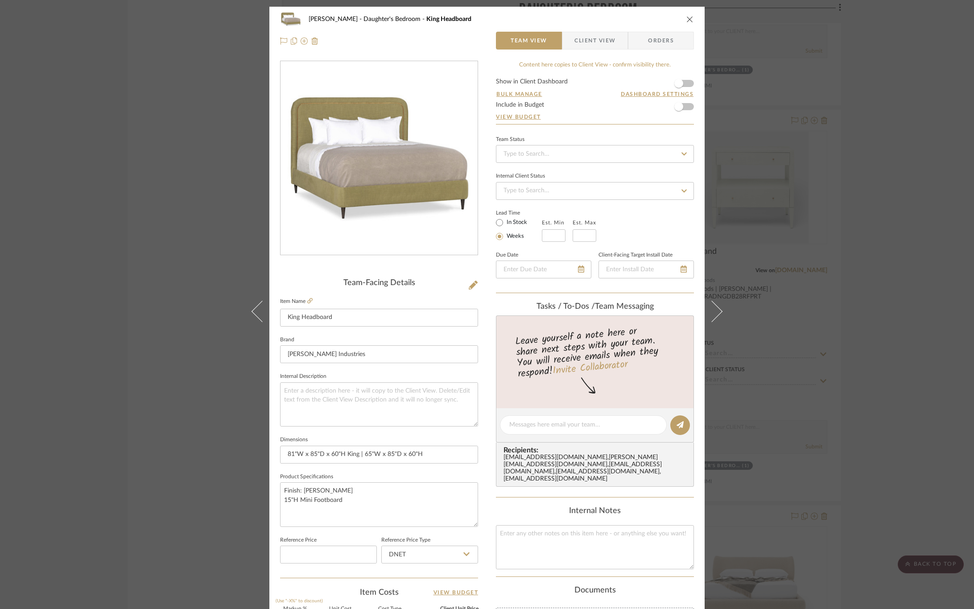
click at [578, 43] on span "Client View" at bounding box center [594, 41] width 41 height 18
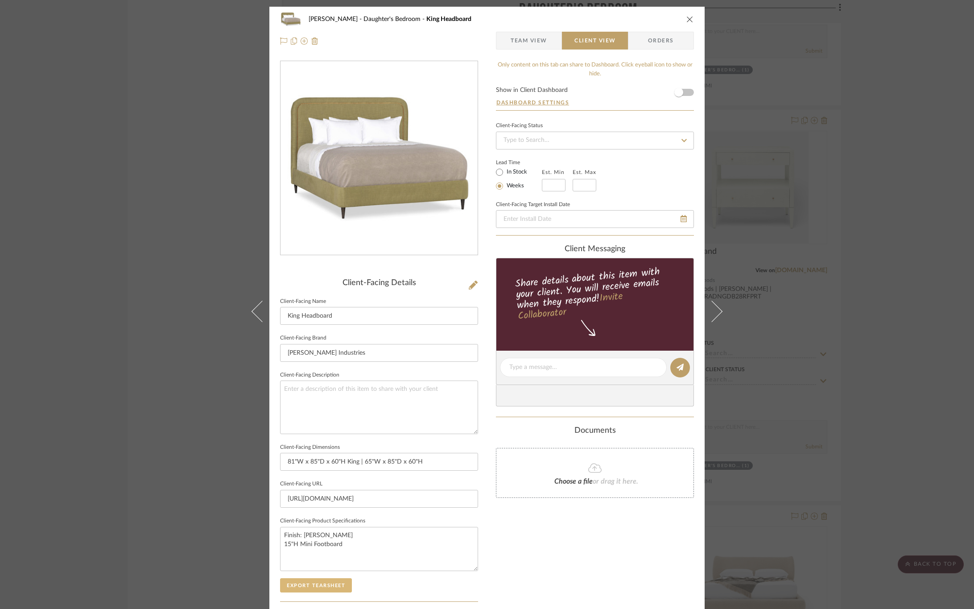
click at [332, 586] on button "Export Tearsheet" at bounding box center [316, 585] width 72 height 14
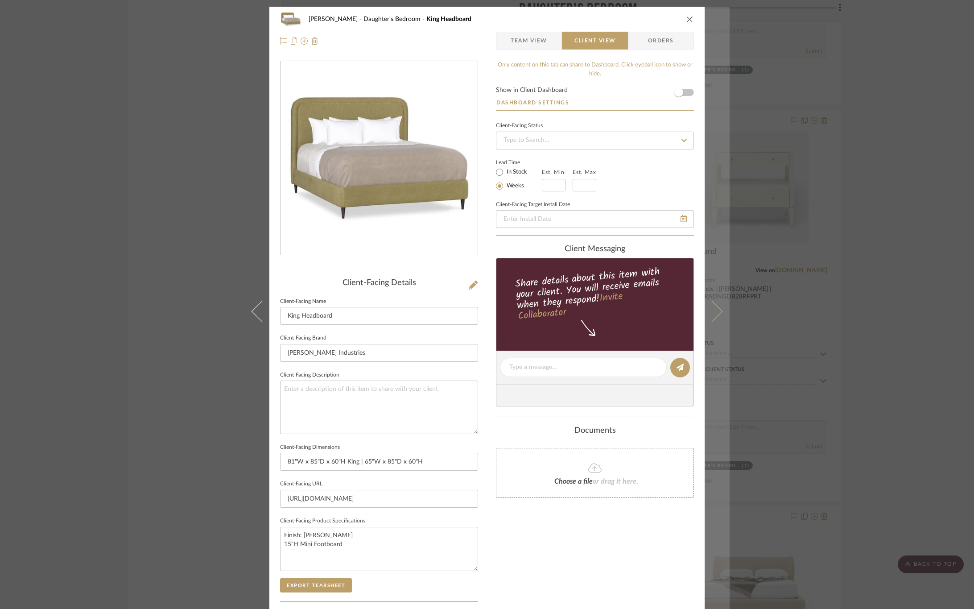
click at [719, 313] on button at bounding box center [716, 311] width 25 height 609
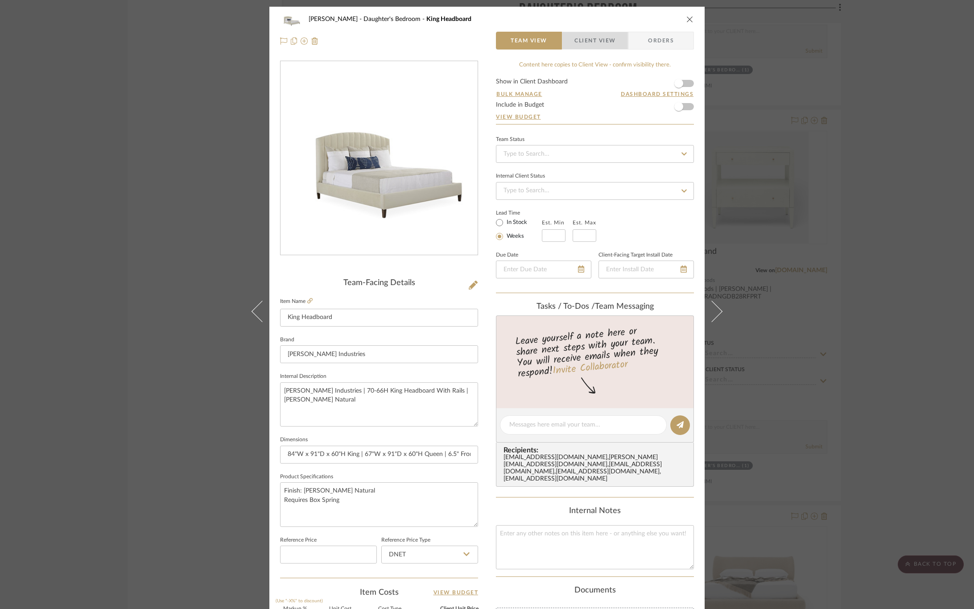
click at [598, 41] on span "Client View" at bounding box center [594, 41] width 41 height 18
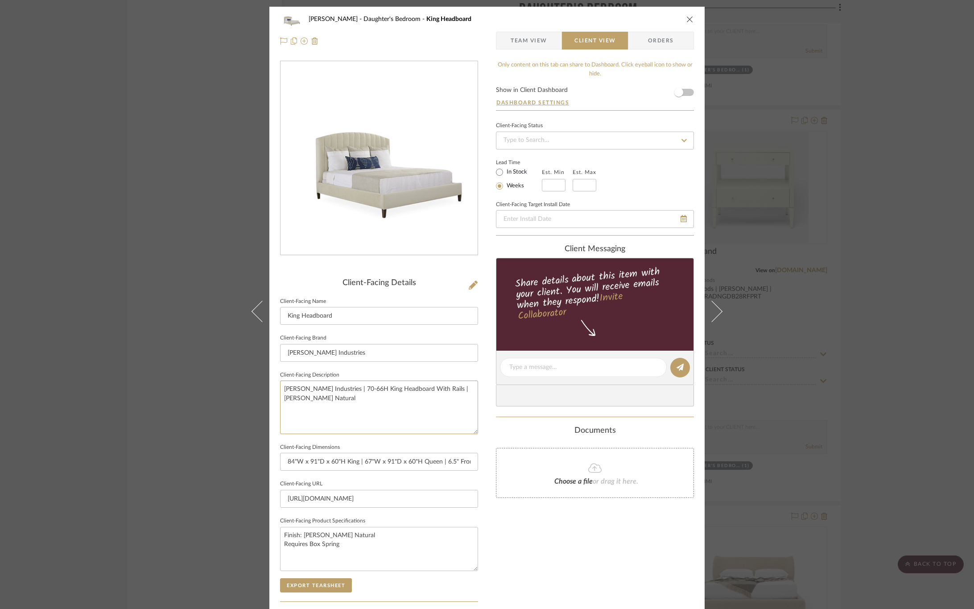
drag, startPoint x: 467, startPoint y: 390, endPoint x: 206, endPoint y: 396, distance: 260.4
click at [206, 396] on div "CIRKSENA Daughter's Bedroom King Headboard Team View Client View Orders Client-…" at bounding box center [487, 304] width 974 height 609
click at [531, 565] on div "Only content on this tab can share to Dashboard. Click eyeball icon to show or …" at bounding box center [595, 380] width 198 height 638
click at [317, 583] on button "Export Tearsheet" at bounding box center [316, 585] width 72 height 14
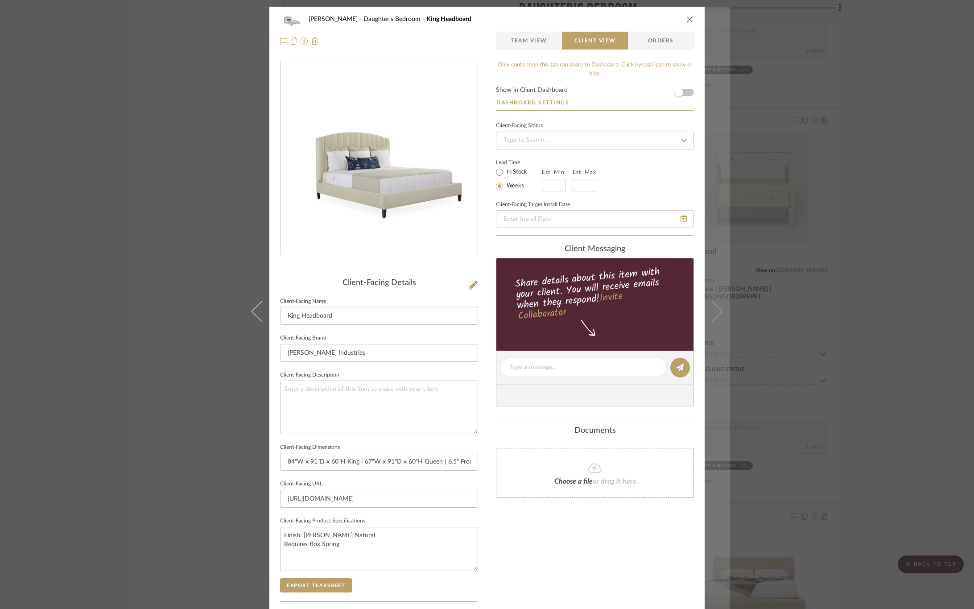
click at [716, 312] on icon at bounding box center [711, 310] width 21 height 21
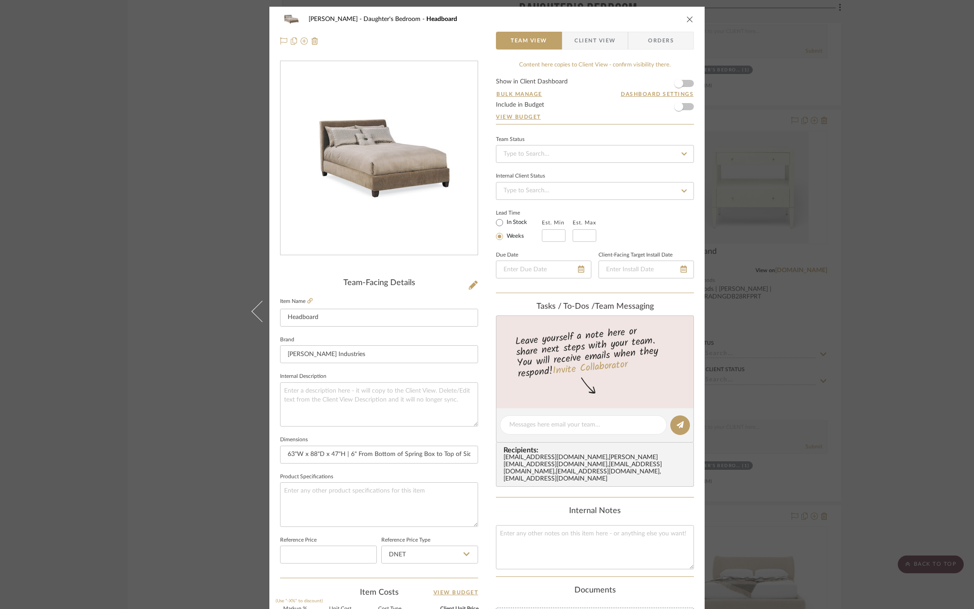
click at [576, 40] on span "Client View" at bounding box center [594, 41] width 41 height 18
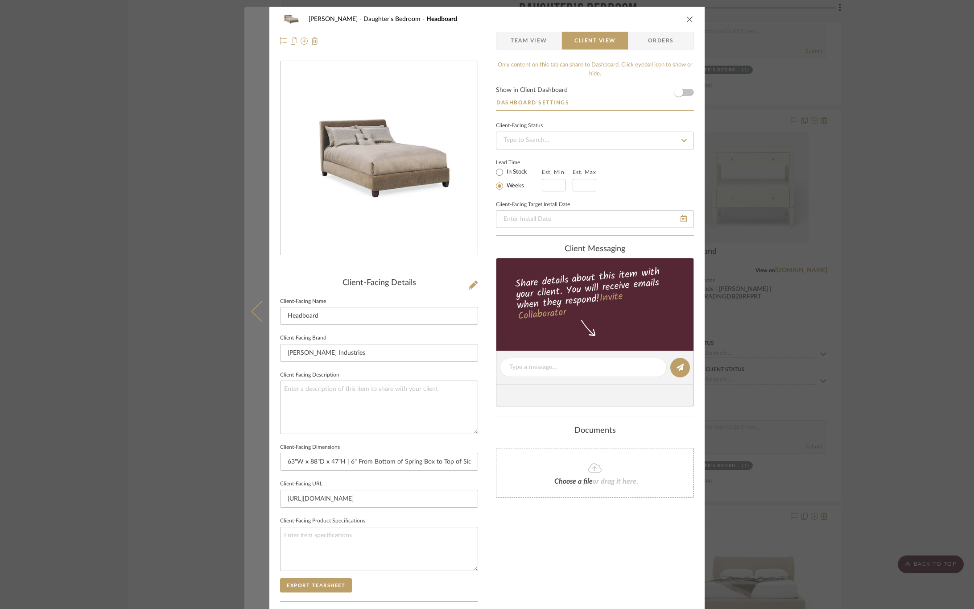
click at [267, 308] on icon at bounding box center [261, 310] width 21 height 21
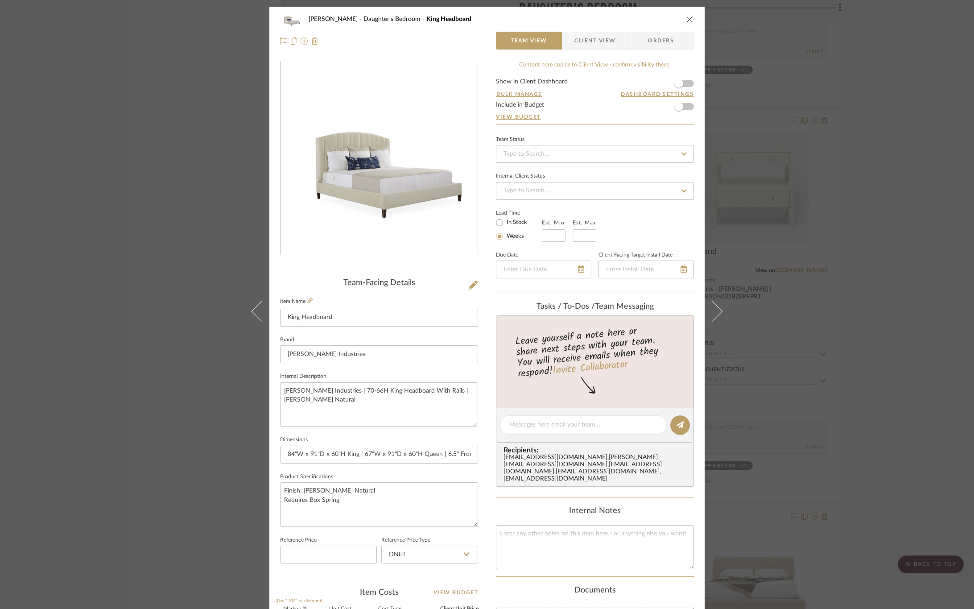
click at [582, 36] on span "Client View" at bounding box center [594, 41] width 41 height 18
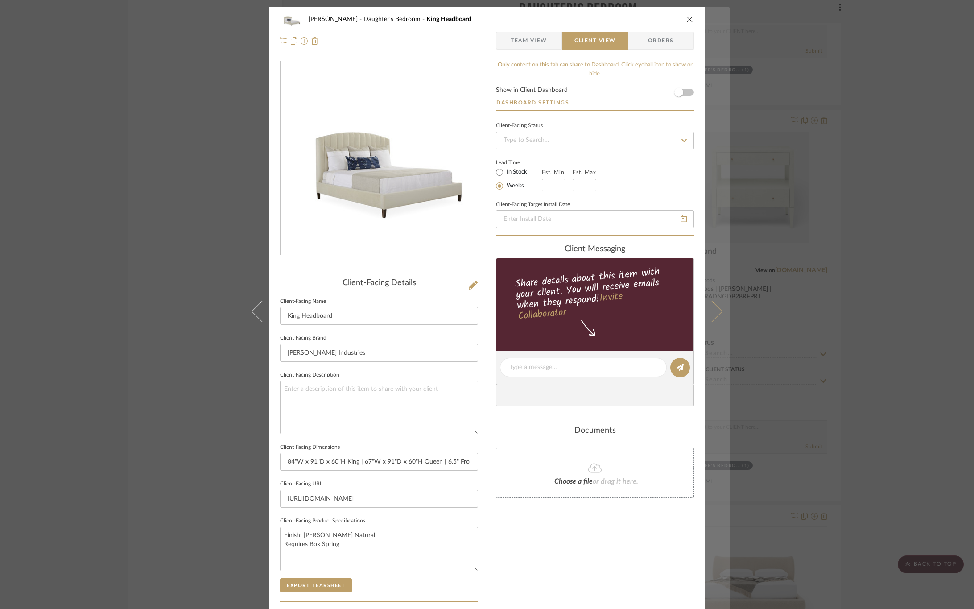
click at [713, 305] on icon at bounding box center [711, 310] width 21 height 21
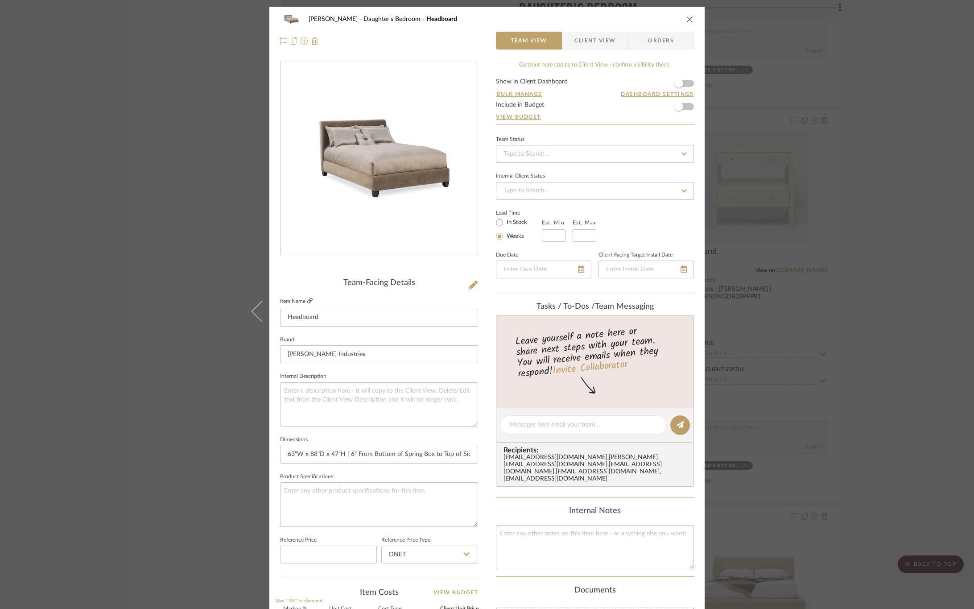
click at [308, 304] on link at bounding box center [309, 301] width 5 height 8
click at [308, 488] on textarea at bounding box center [379, 504] width 198 height 44
paste textarea "6" from bottom of box spring to top of side rail Requires box spring and mattre…"
type textarea "Fabric: COM 6" from bottom of box spring to top of side rail Requires box sprin…"
click at [353, 475] on fieldset "Product Specifications Fabric: COM 6" from bottom of box spring to top of side …" at bounding box center [379, 498] width 198 height 56
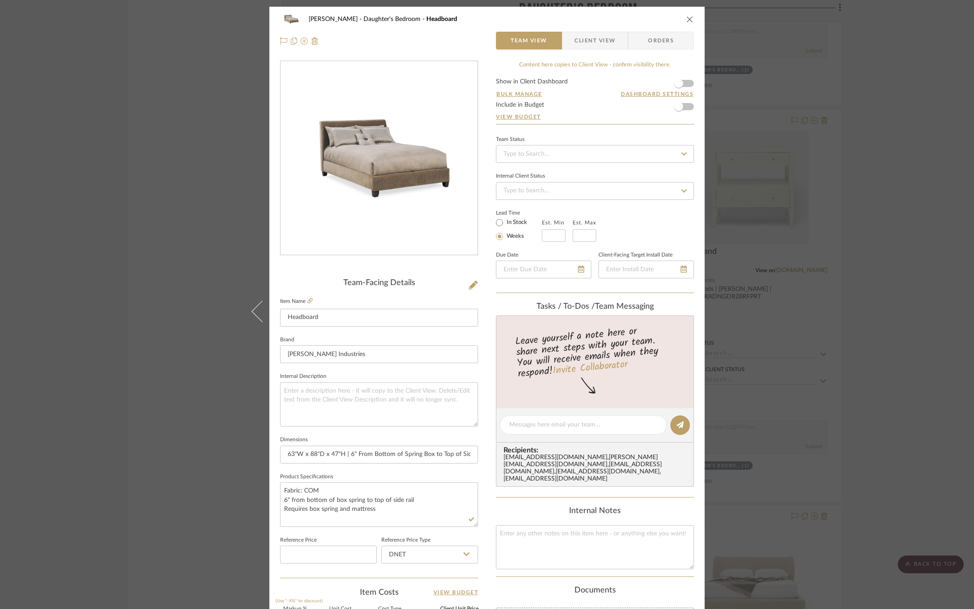
click at [570, 39] on span "button" at bounding box center [568, 41] width 12 height 18
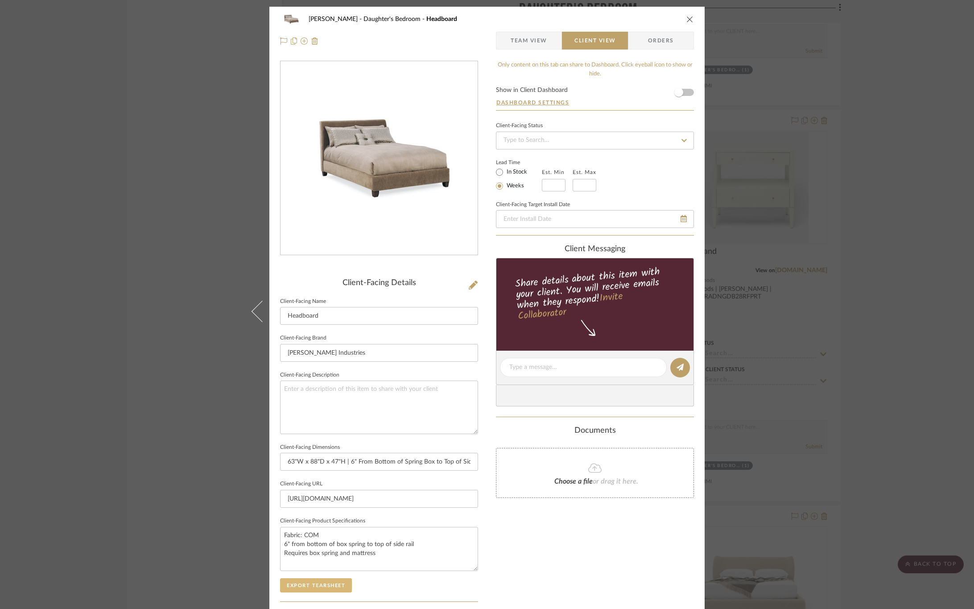
click at [316, 590] on button "Export Tearsheet" at bounding box center [316, 585] width 72 height 14
click at [335, 589] on button "Export Tearsheet" at bounding box center [316, 585] width 72 height 14
click at [848, 363] on div "CIRKSENA Daughter's Bedroom Headboard Team View Client View Orders Client-Facin…" at bounding box center [487, 304] width 974 height 609
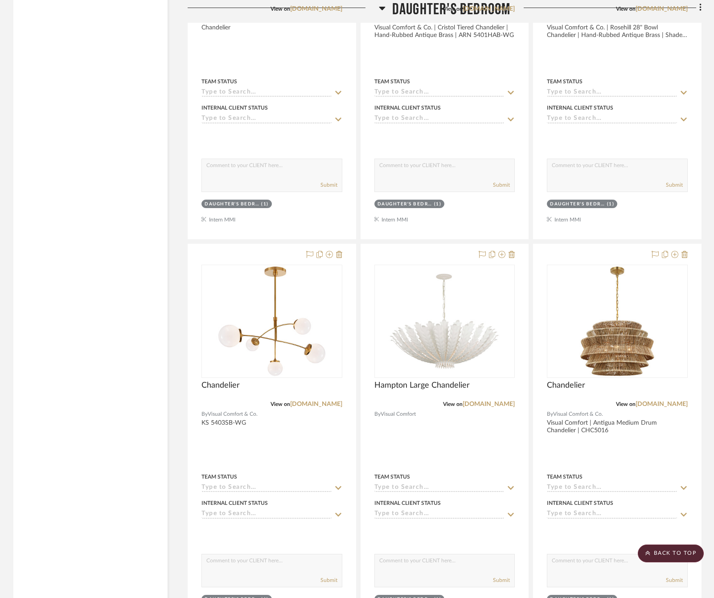
scroll to position [6843, 0]
